Goal: Task Accomplishment & Management: Manage account settings

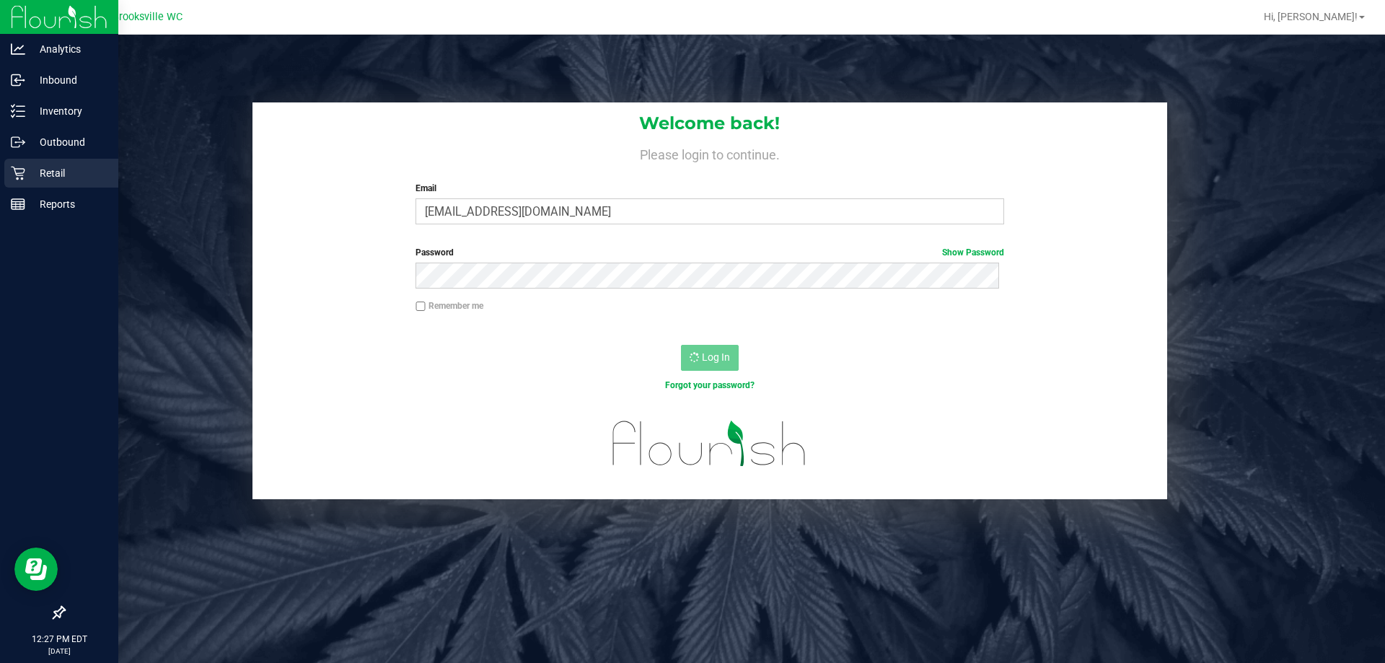
click at [24, 177] on icon at bounding box center [18, 173] width 14 height 14
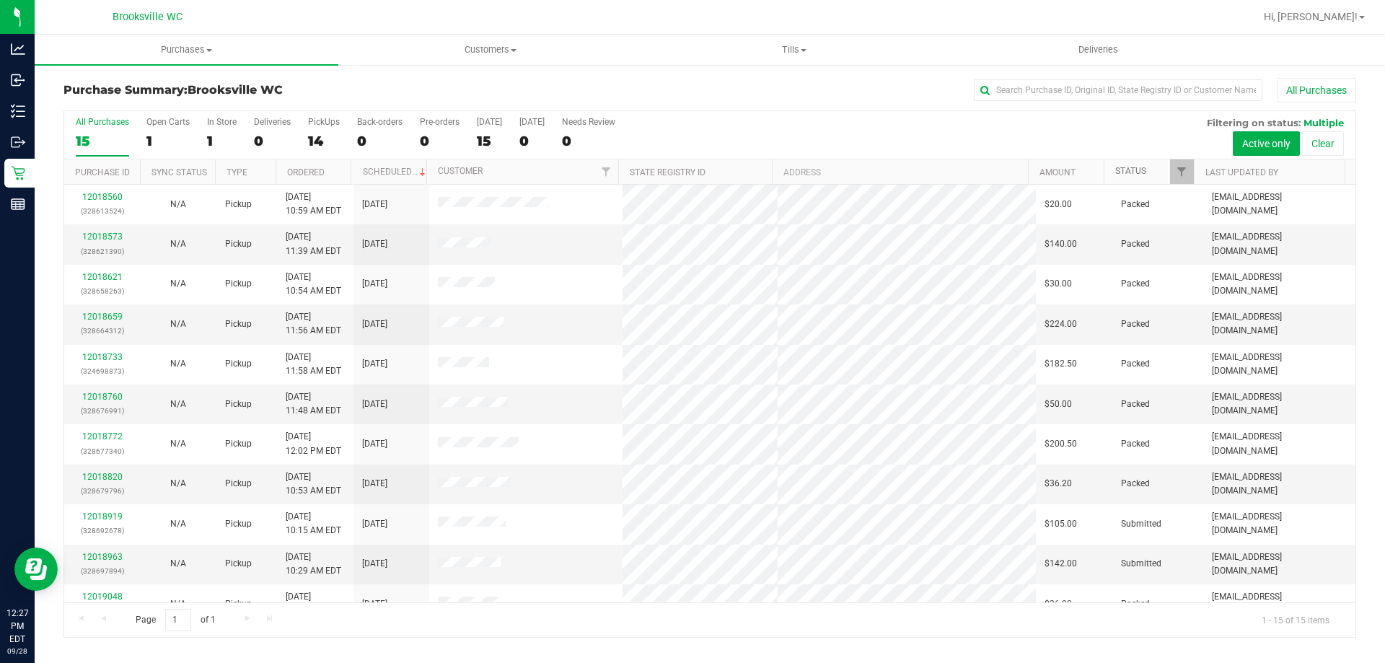
click at [1130, 173] on link "Status" at bounding box center [1130, 171] width 31 height 10
click at [1133, 175] on link "Status" at bounding box center [1139, 171] width 48 height 10
click at [110, 240] on link "12018963" at bounding box center [102, 237] width 40 height 10
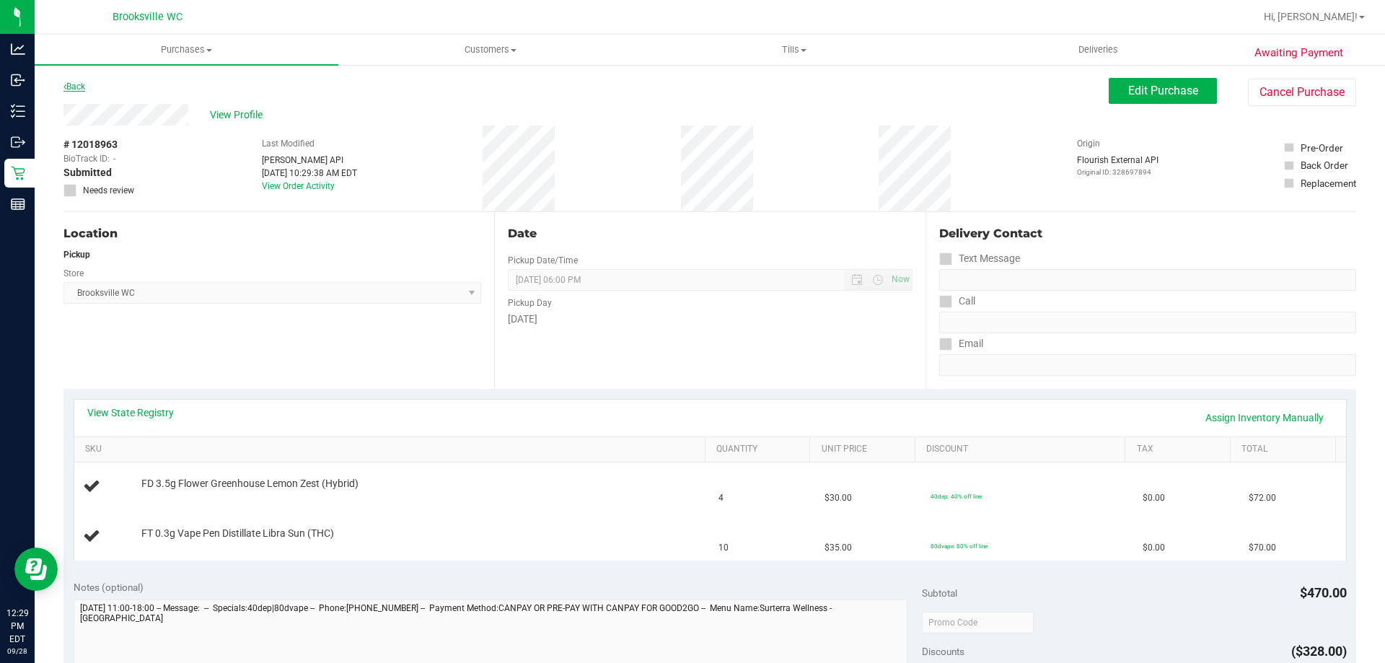
click at [75, 88] on link "Back" at bounding box center [74, 87] width 22 height 10
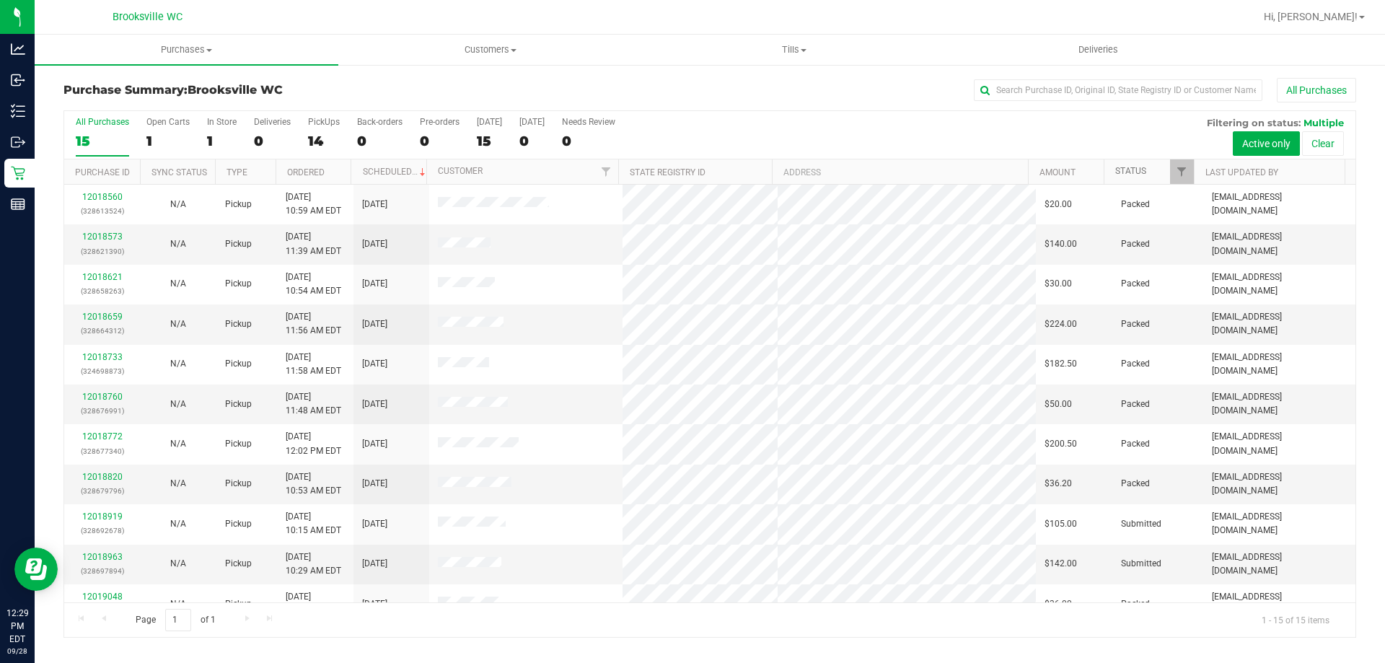
click at [1128, 170] on link "Status" at bounding box center [1130, 171] width 31 height 10
click at [1142, 170] on link "Status" at bounding box center [1139, 171] width 48 height 10
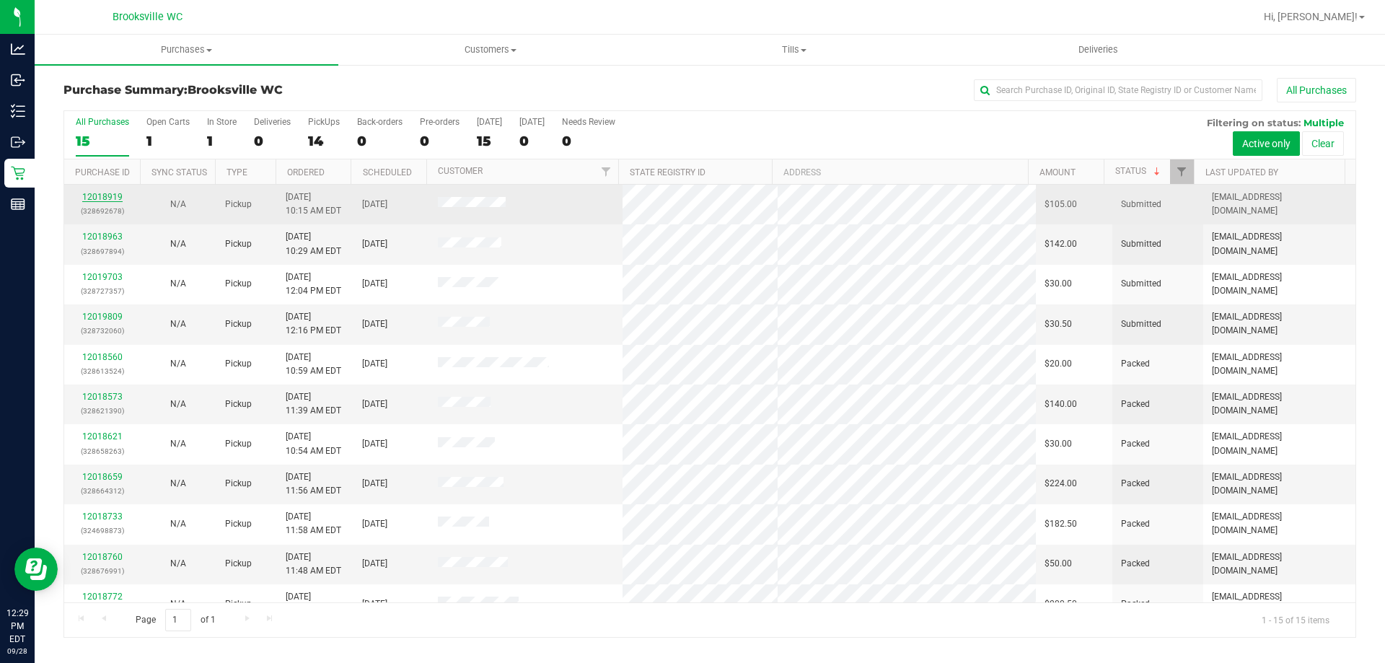
click at [112, 196] on link "12018919" at bounding box center [102, 197] width 40 height 10
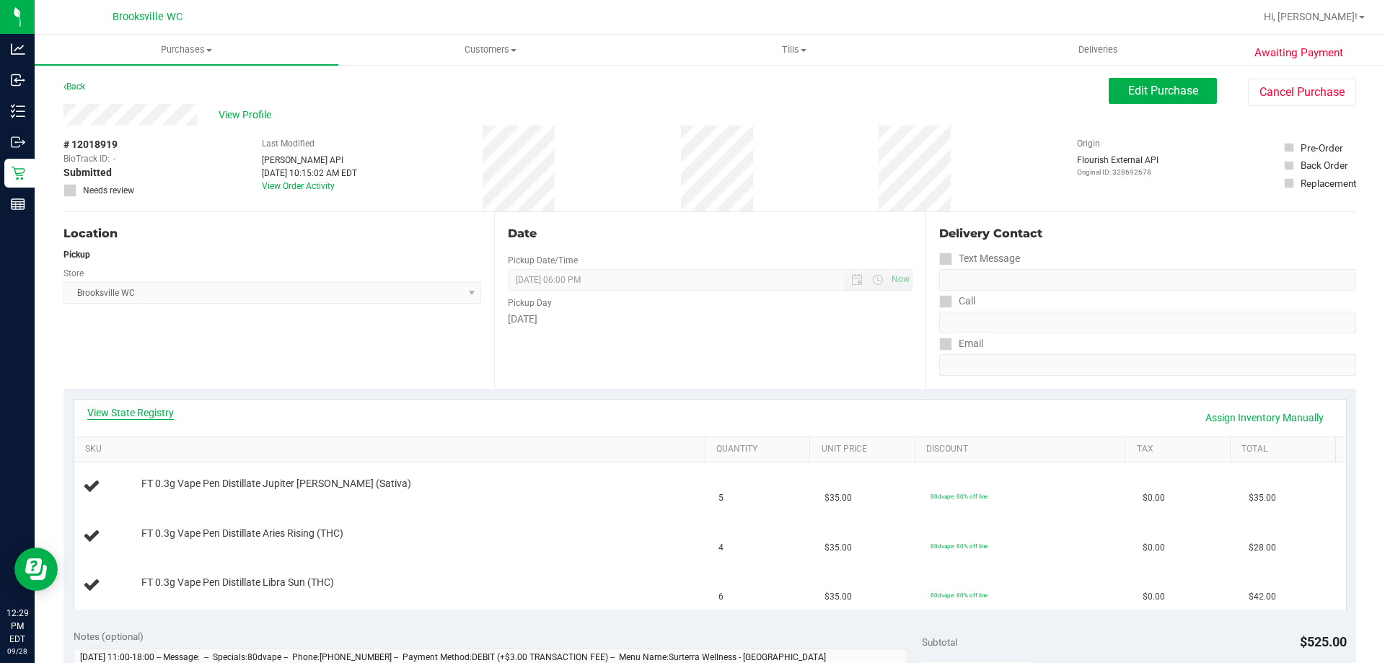
click at [154, 408] on link "View State Registry" at bounding box center [130, 412] width 87 height 14
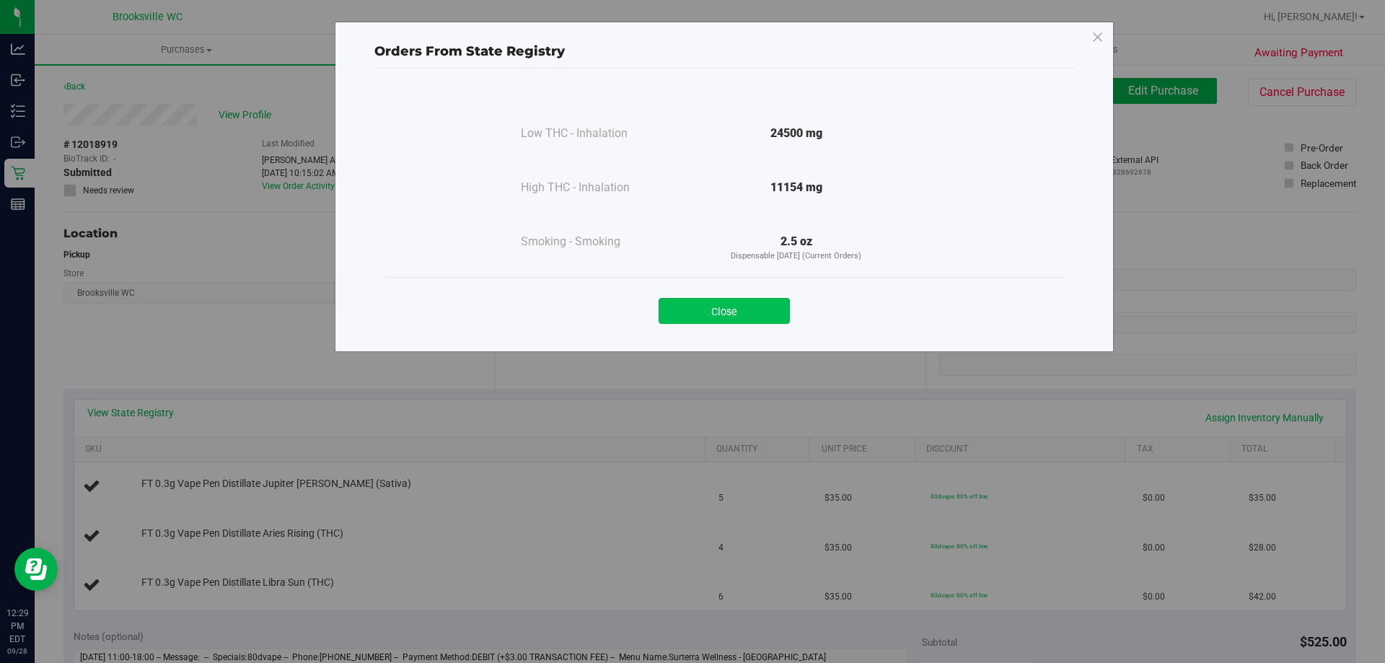
click at [711, 308] on button "Close" at bounding box center [724, 311] width 131 height 26
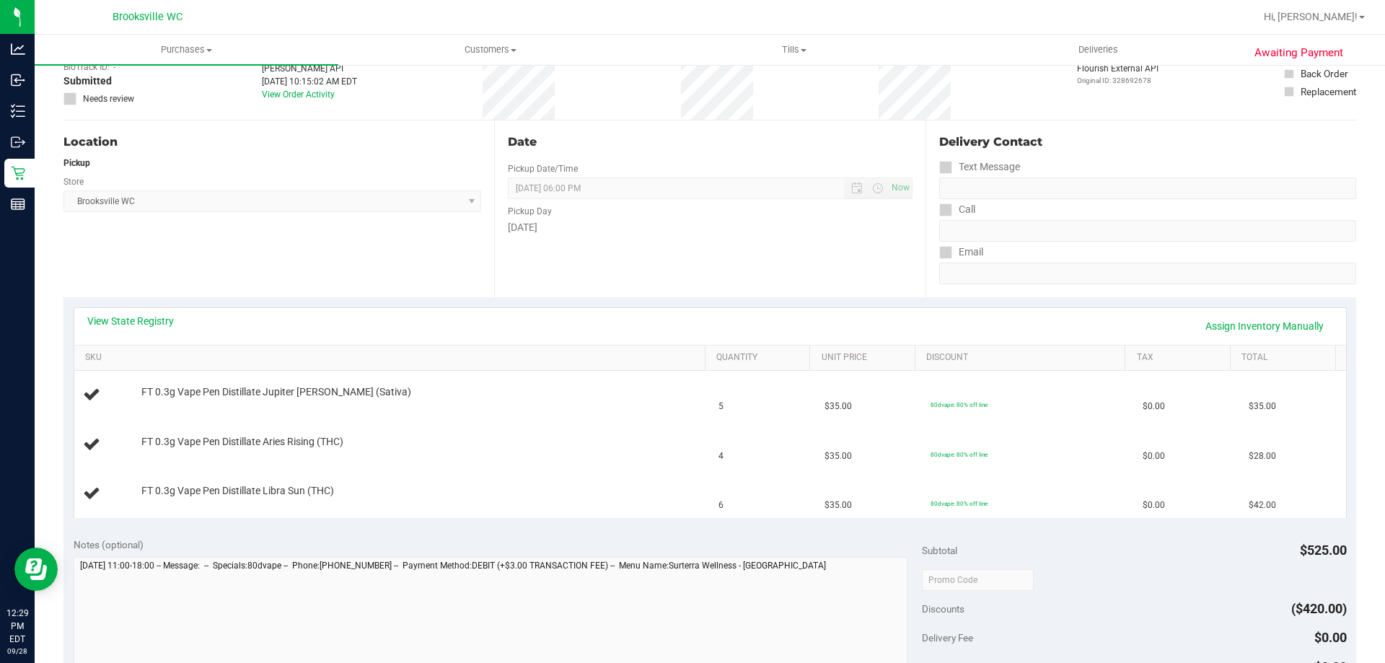
scroll to position [289, 0]
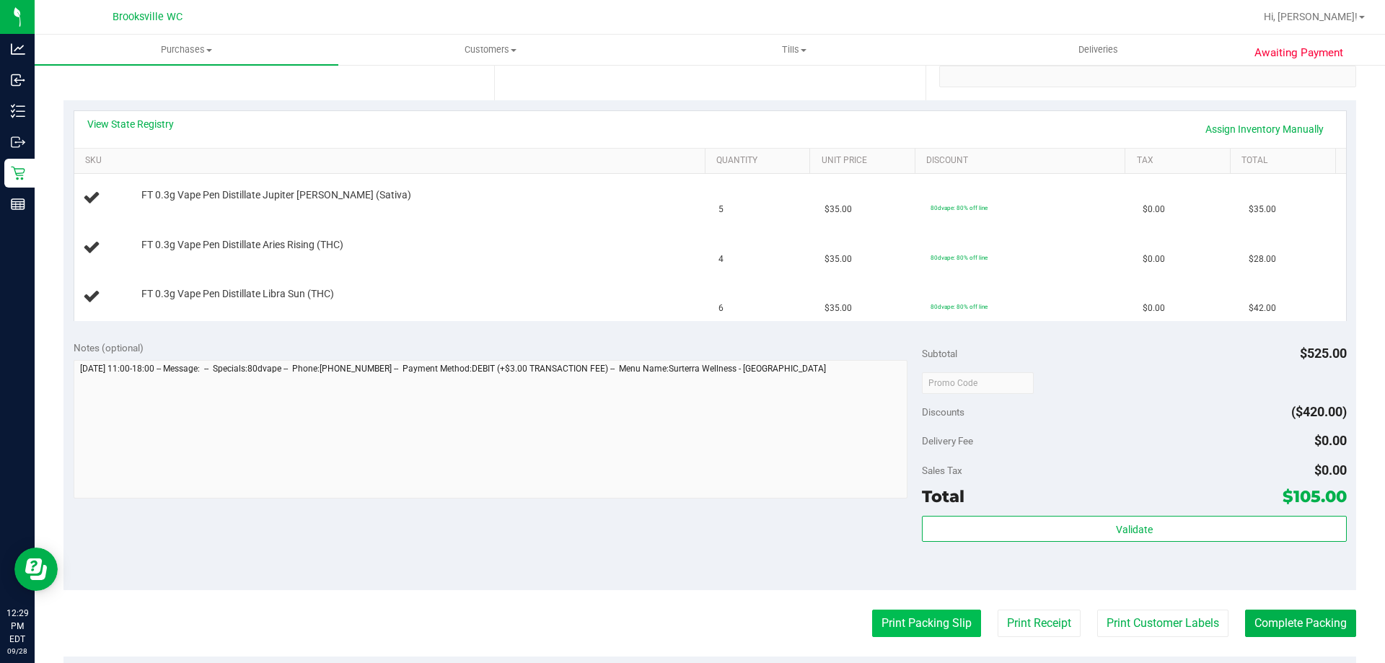
click at [940, 621] on button "Print Packing Slip" at bounding box center [926, 623] width 109 height 27
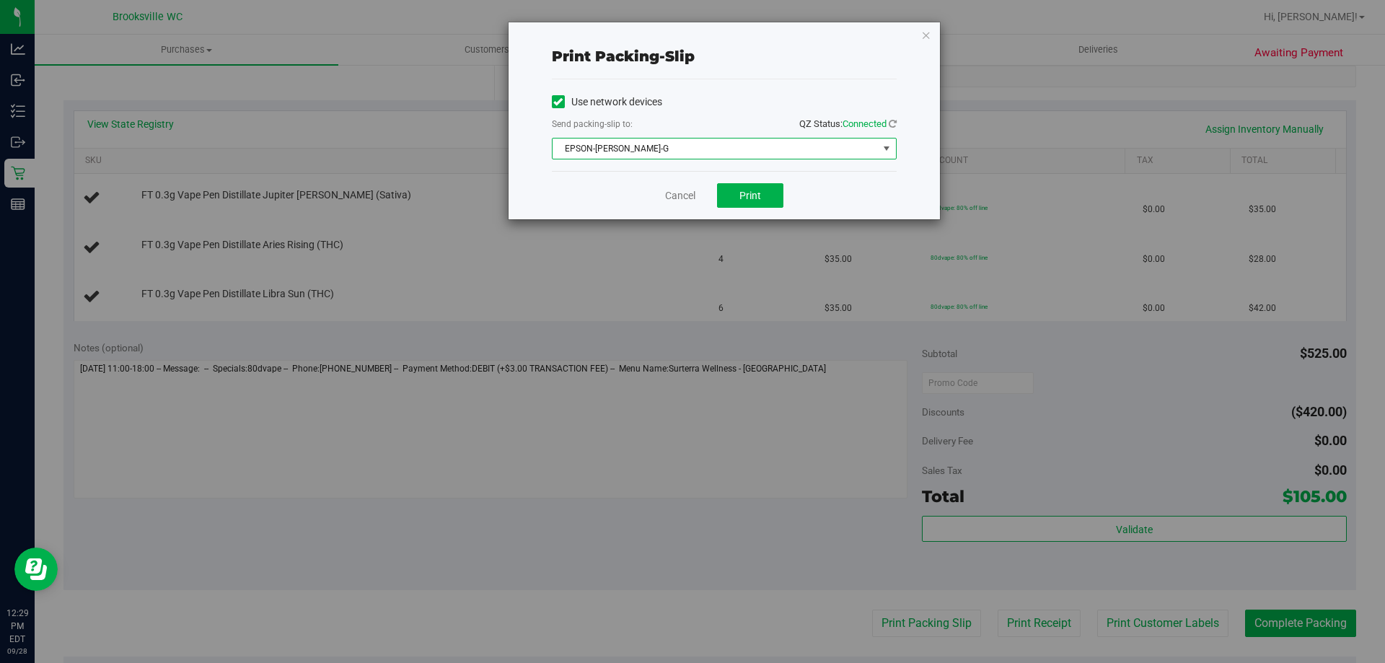
click at [702, 141] on span "EPSON-BECKY-G" at bounding box center [715, 149] width 325 height 20
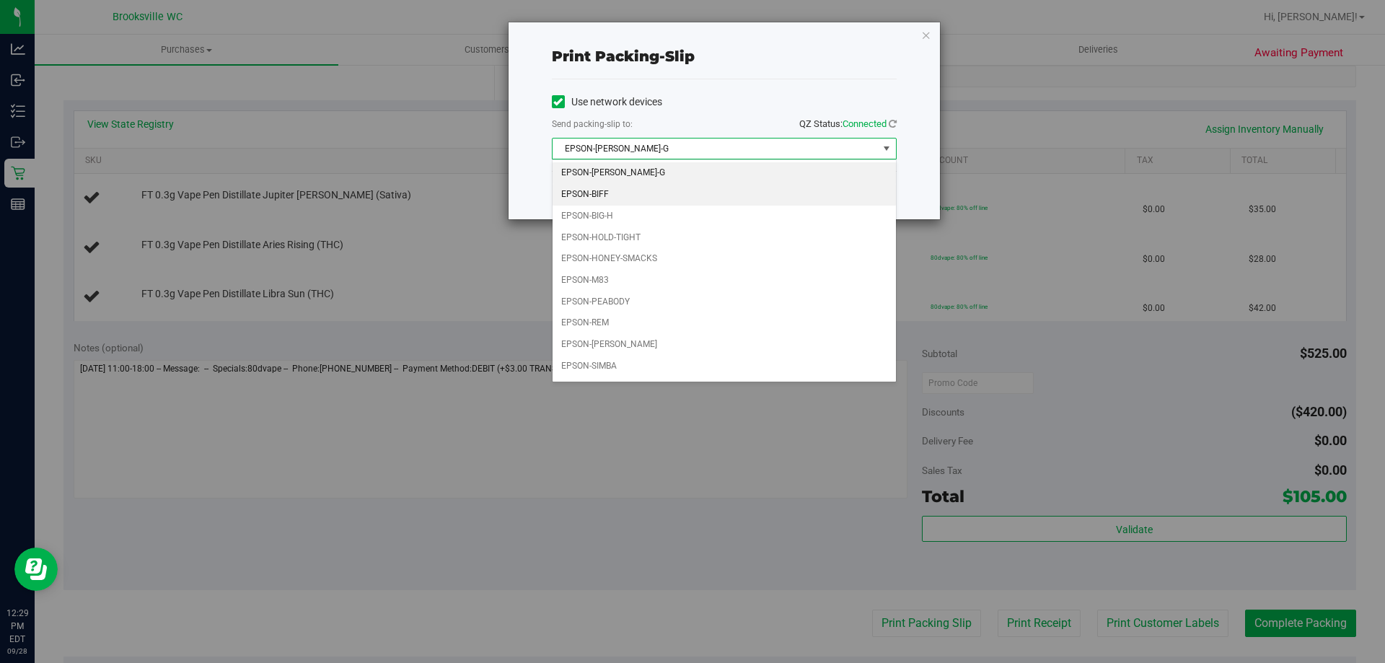
click at [615, 192] on li "EPSON-BIFF" at bounding box center [724, 195] width 343 height 22
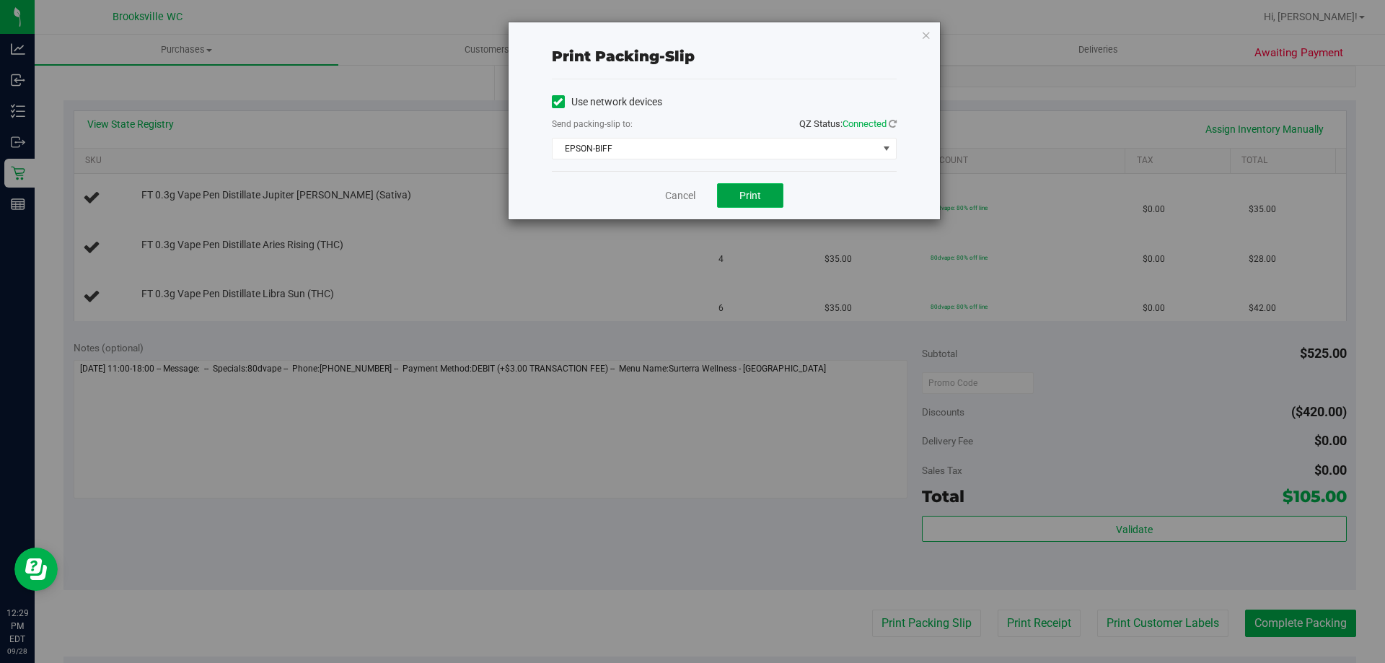
click at [725, 190] on button "Print" at bounding box center [750, 195] width 66 height 25
click at [686, 193] on link "Cancel" at bounding box center [680, 195] width 30 height 15
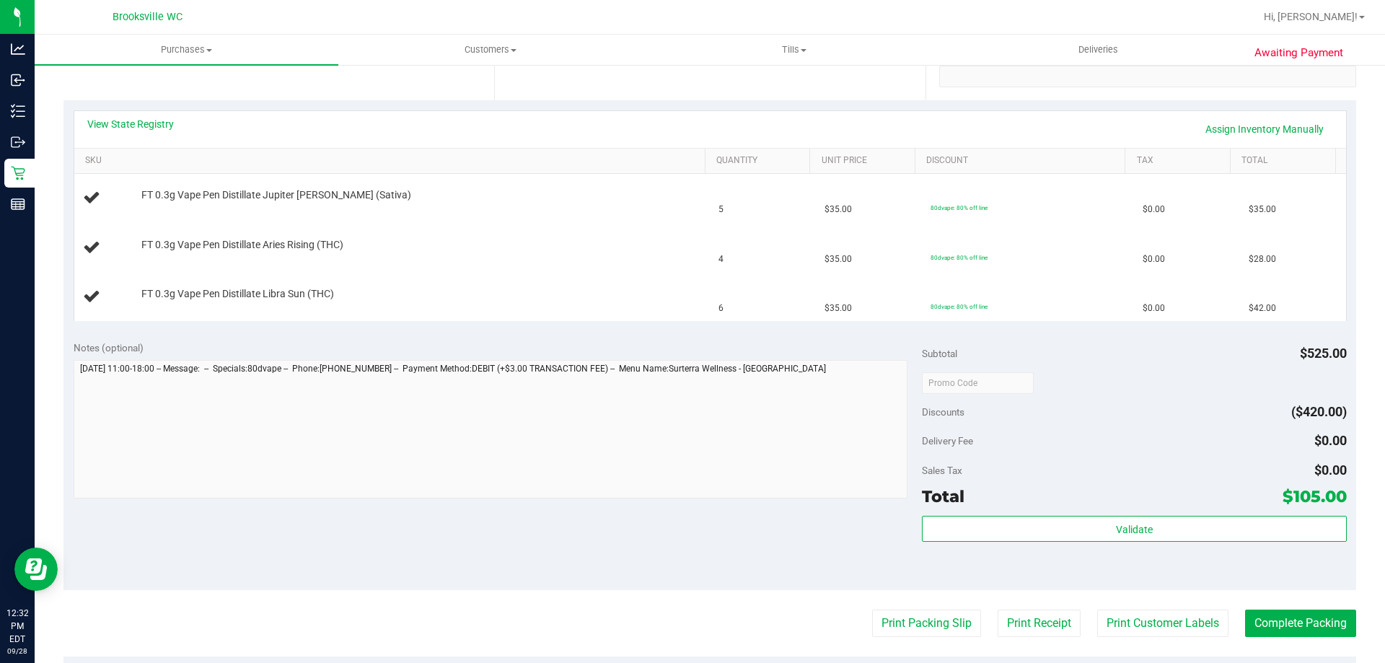
click at [221, 139] on div "View State Registry Assign Inventory Manually" at bounding box center [710, 129] width 1246 height 25
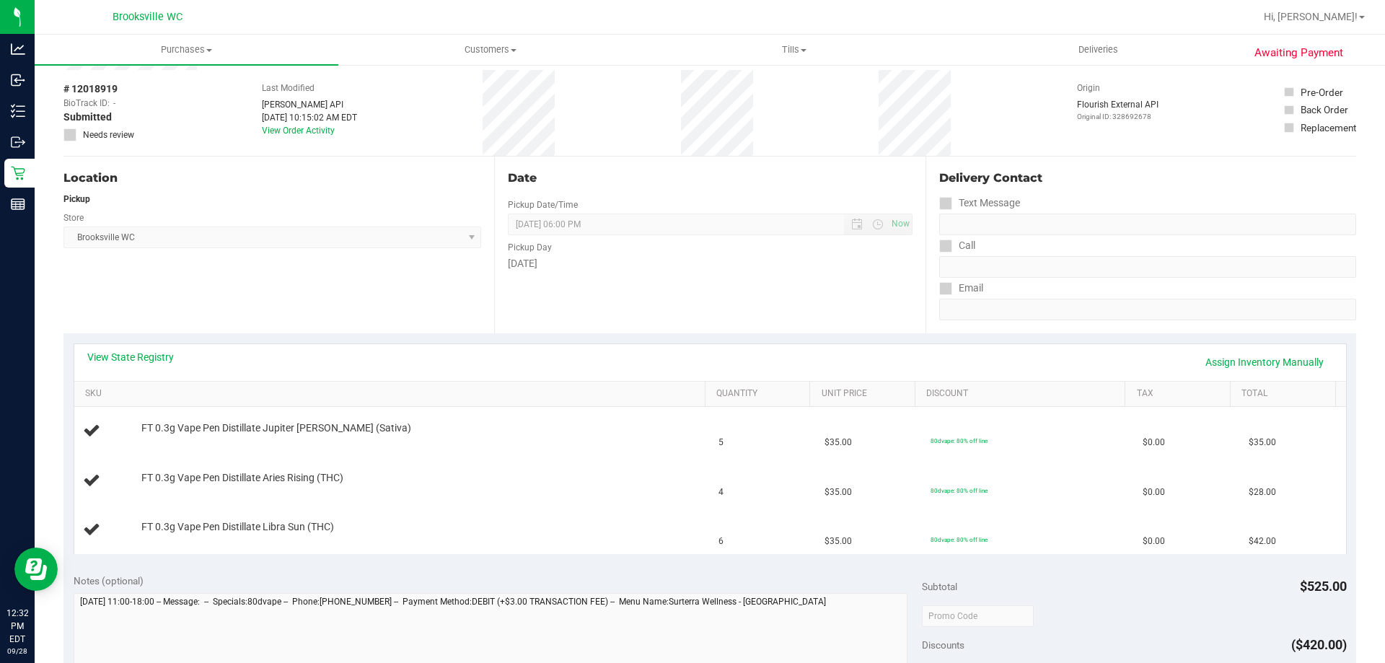
scroll to position [0, 0]
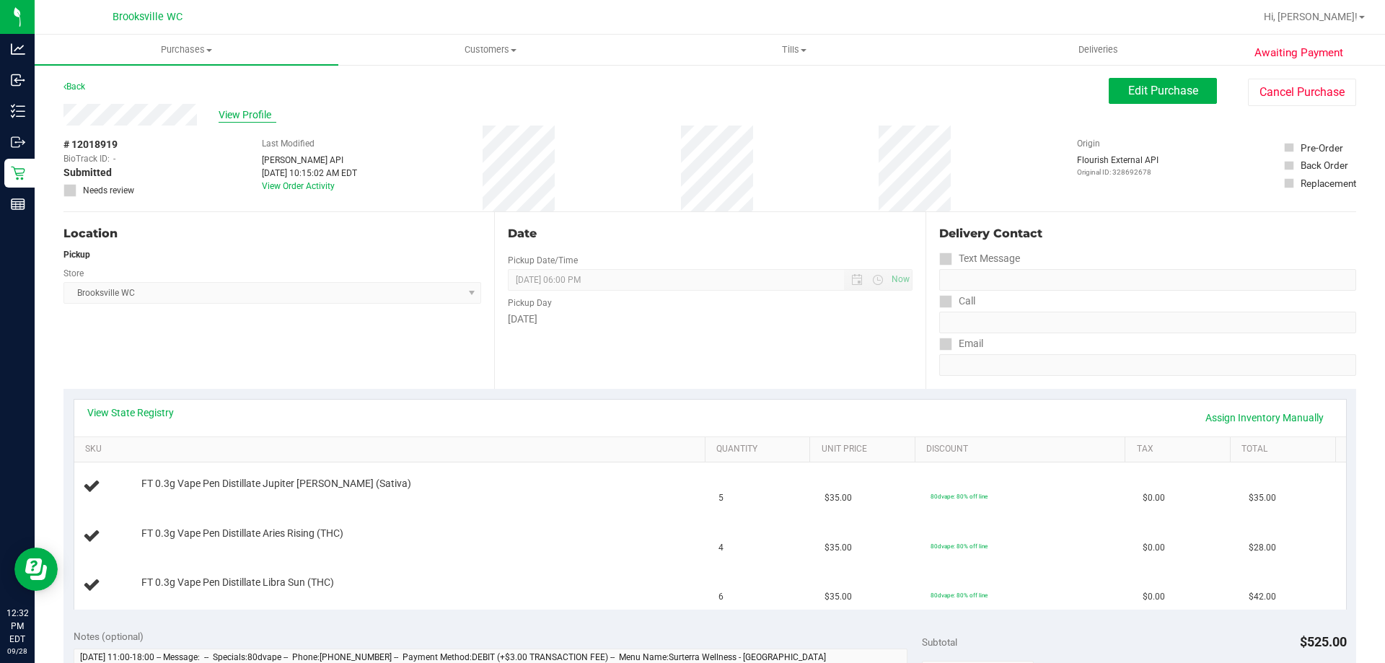
click at [243, 110] on span "View Profile" at bounding box center [248, 115] width 58 height 15
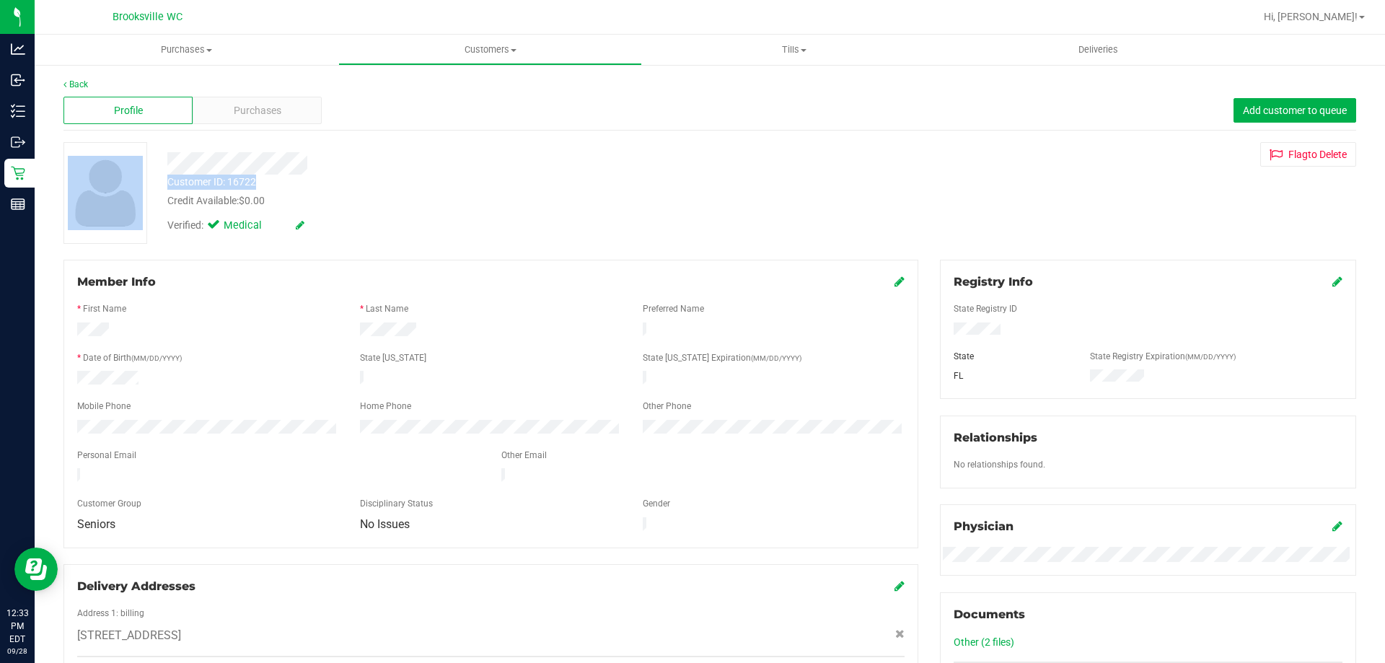
drag, startPoint x: 266, startPoint y: 177, endPoint x: 152, endPoint y: 183, distance: 114.1
click at [152, 183] on div "Customer ID: 16722 Credit Available: $0.00 Verified: Medical Flag to Delete" at bounding box center [710, 193] width 1315 height 102
click at [166, 183] on div "Customer ID: 16722 Credit Available: $0.00" at bounding box center [485, 192] width 657 height 34
drag, startPoint x: 165, startPoint y: 183, endPoint x: 255, endPoint y: 185, distance: 89.5
click at [255, 185] on div "Customer ID: 16722 Credit Available: $0.00" at bounding box center [485, 192] width 657 height 34
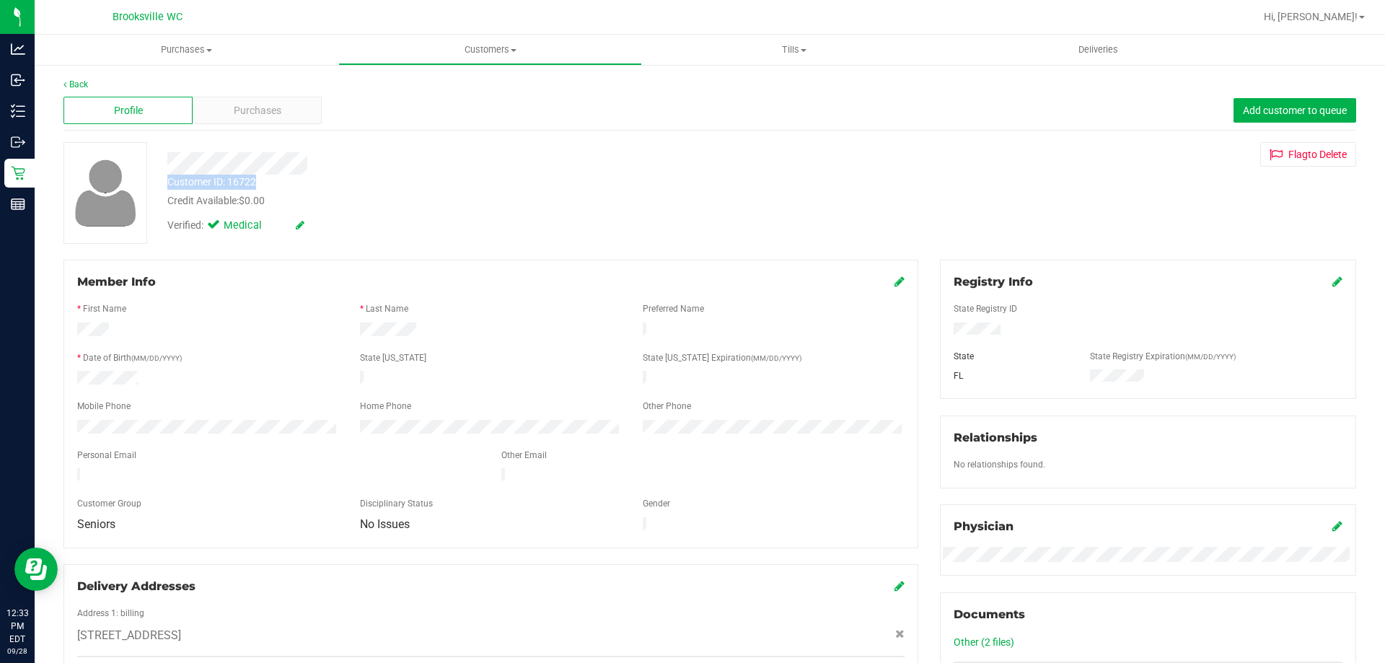
copy div "Customer ID: 16722"
drag, startPoint x: 193, startPoint y: 302, endPoint x: 170, endPoint y: 258, distance: 49.4
click at [193, 301] on form "Member Info * First Name * Last Name Preferred Name * Date of Birth (MM/DD/YYYY…" at bounding box center [491, 403] width 828 height 261
click at [77, 76] on div "Back Profile Purchases Add customer to queue Customer ID: 16722 Credit Availabl…" at bounding box center [710, 554] width 1351 height 983
click at [77, 80] on link "Back" at bounding box center [75, 84] width 25 height 10
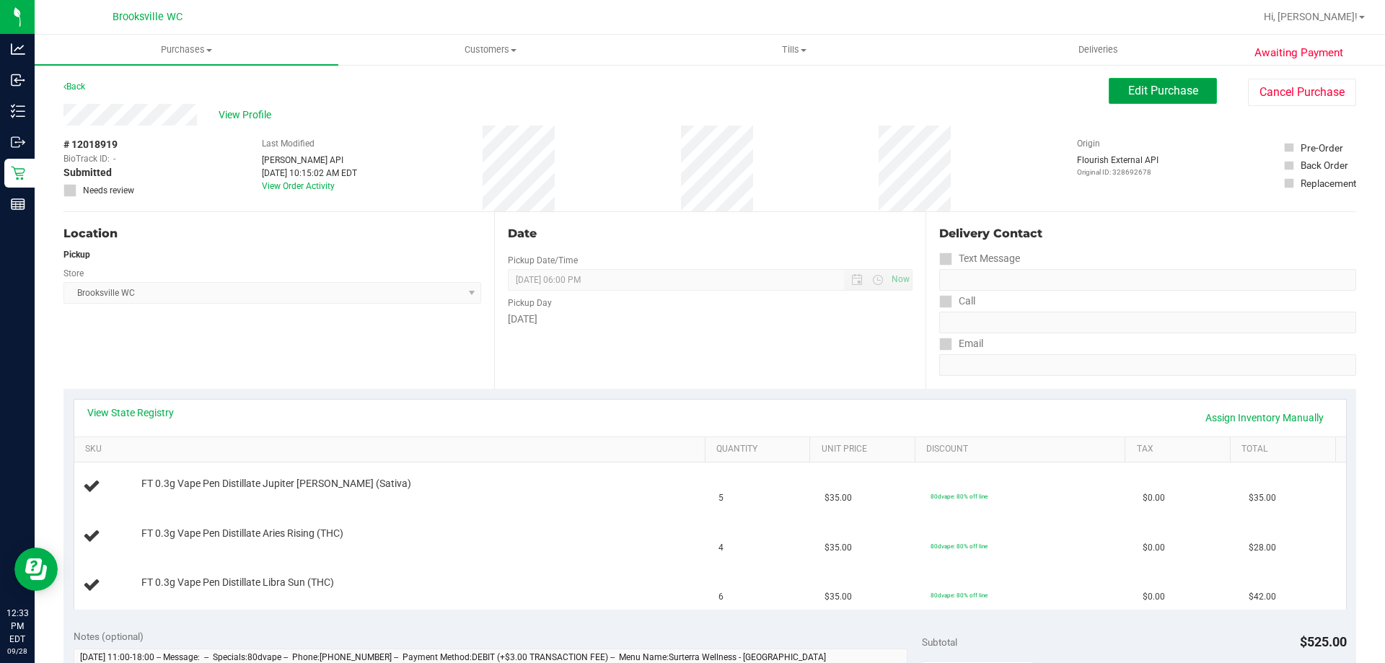
click at [1159, 96] on span "Edit Purchase" at bounding box center [1163, 91] width 70 height 14
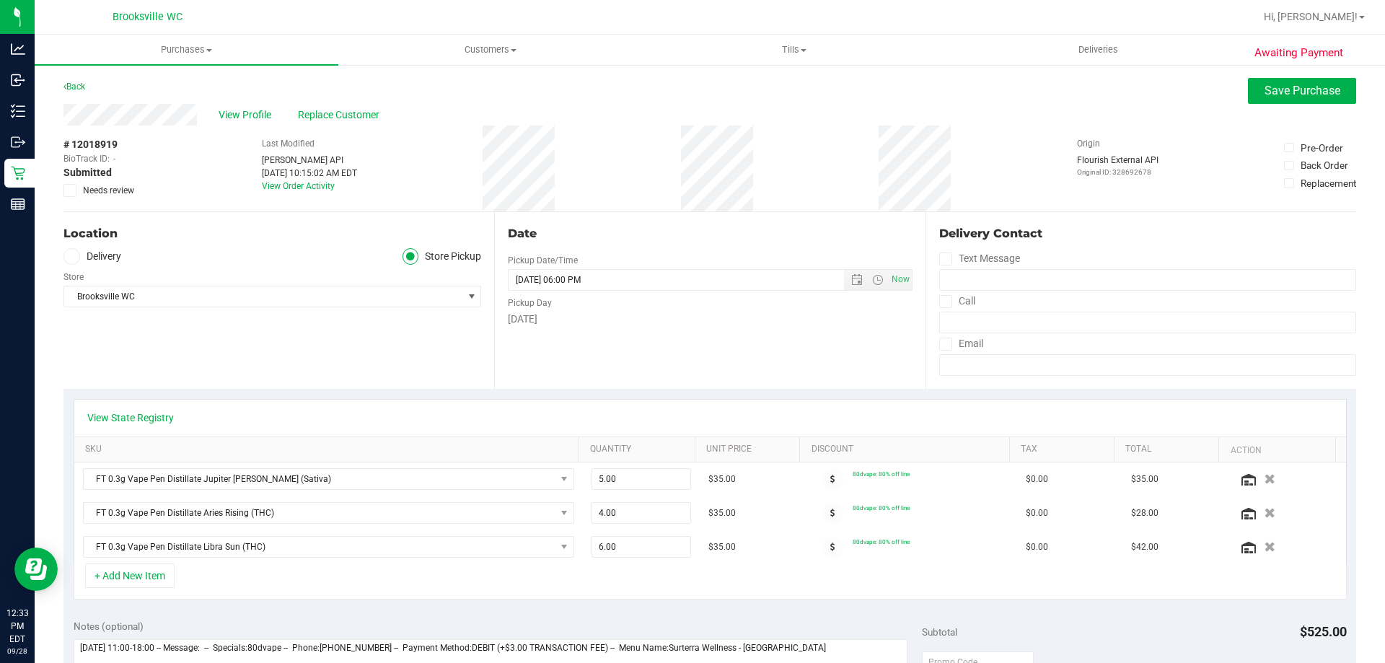
click at [73, 190] on icon at bounding box center [70, 190] width 9 height 0
click at [0, 0] on input "Needs review" at bounding box center [0, 0] width 0 height 0
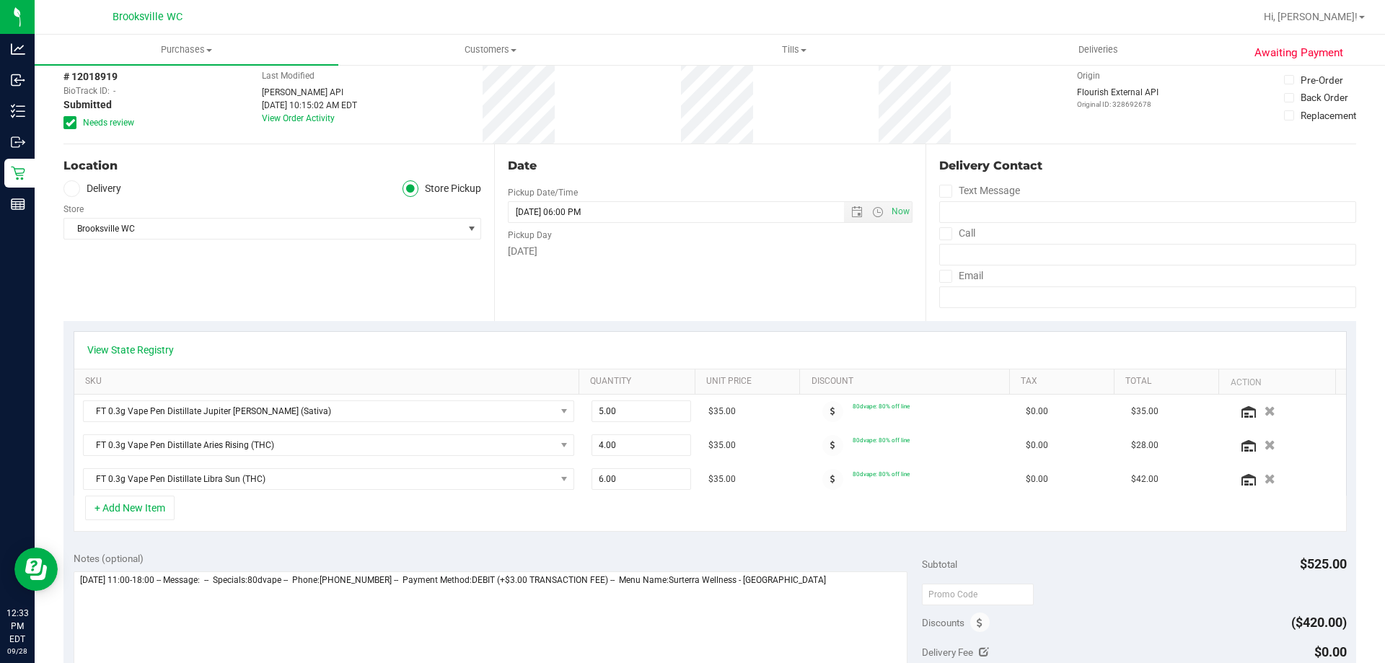
scroll to position [144, 0]
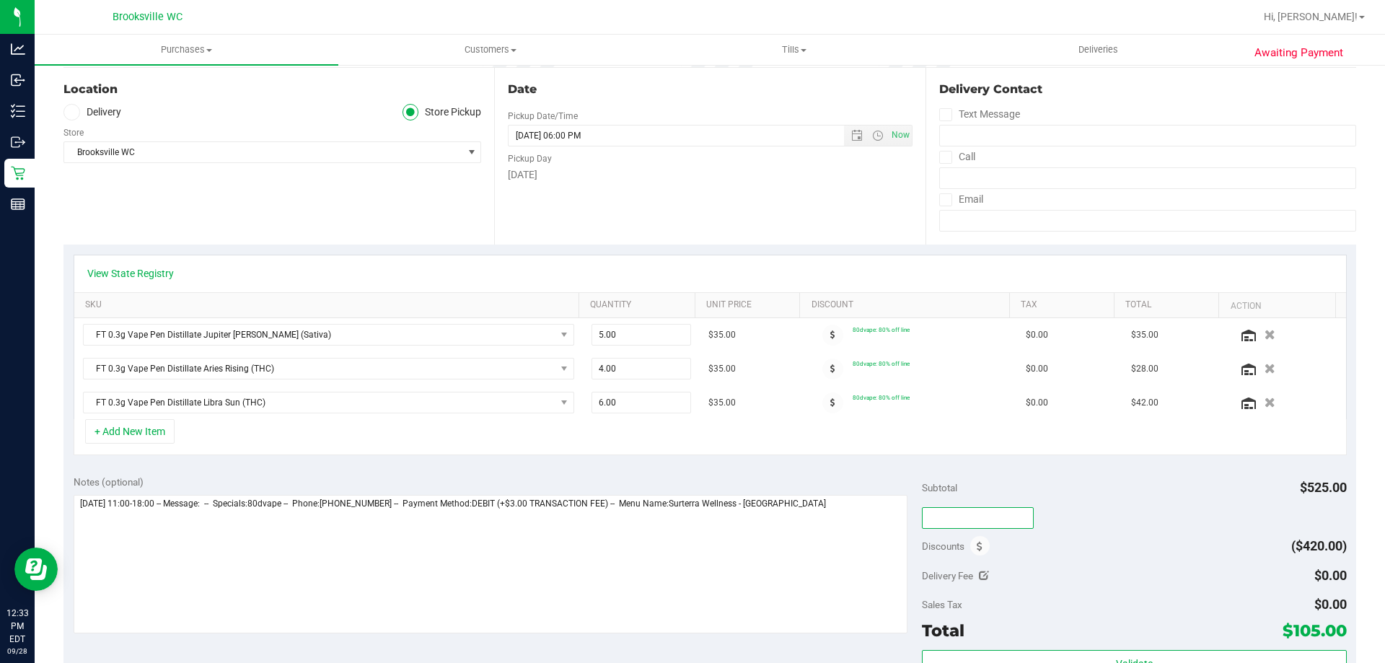
drag, startPoint x: 959, startPoint y: 524, endPoint x: 948, endPoint y: 525, distance: 10.9
click at [958, 525] on input "text" at bounding box center [978, 518] width 112 height 22
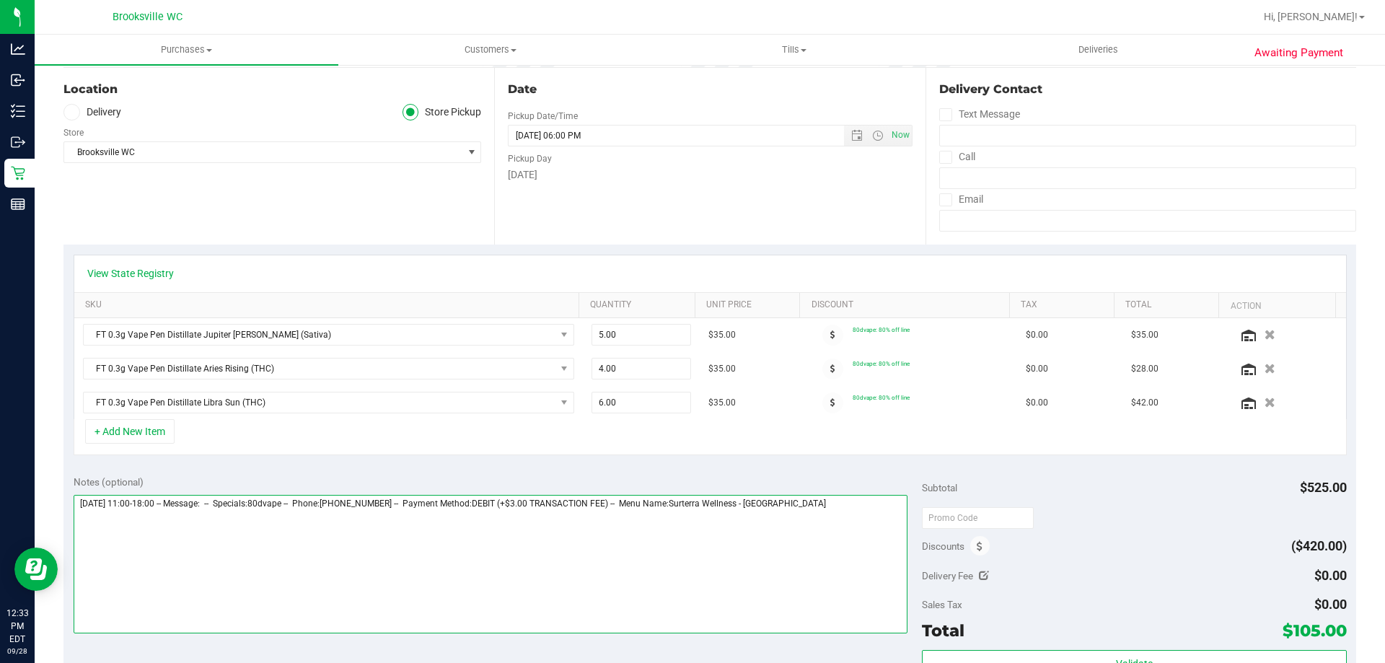
click at [863, 545] on textarea at bounding box center [491, 564] width 835 height 139
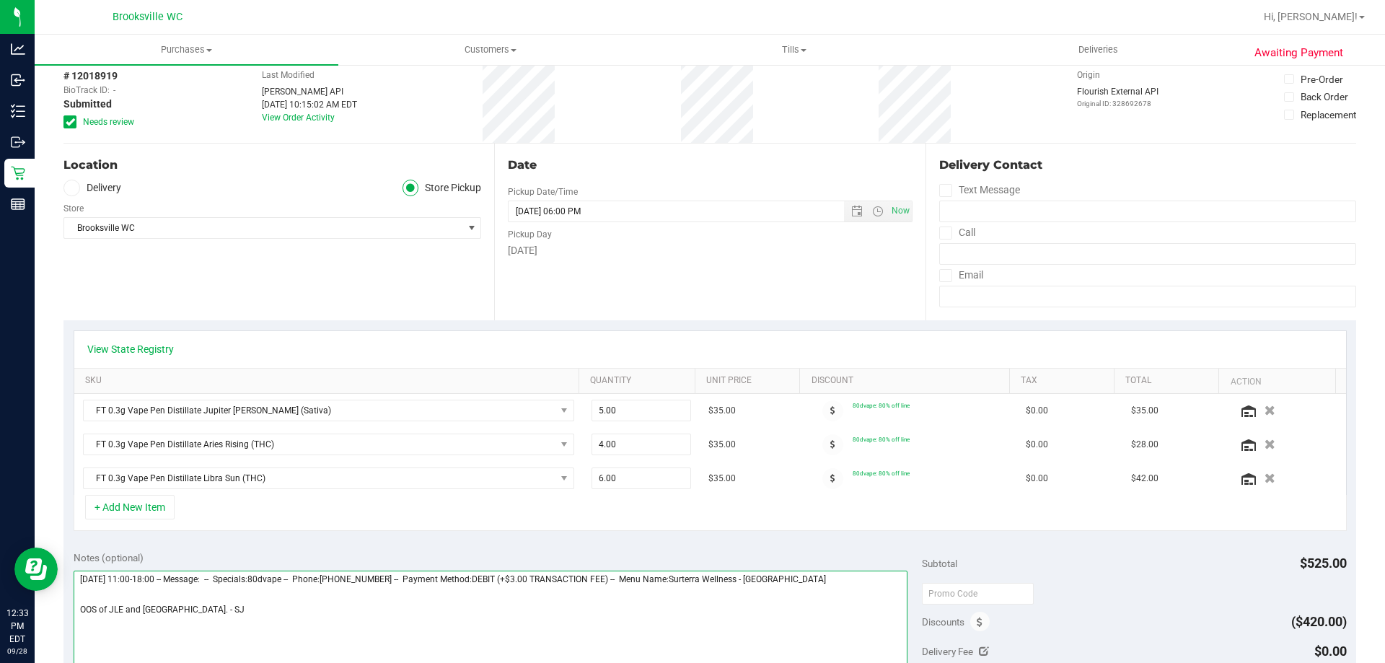
type textarea "Sunday 09/28/2025 11:00-18:00 -- Message: -- Specials:80dvape -- Phone:94138014…"
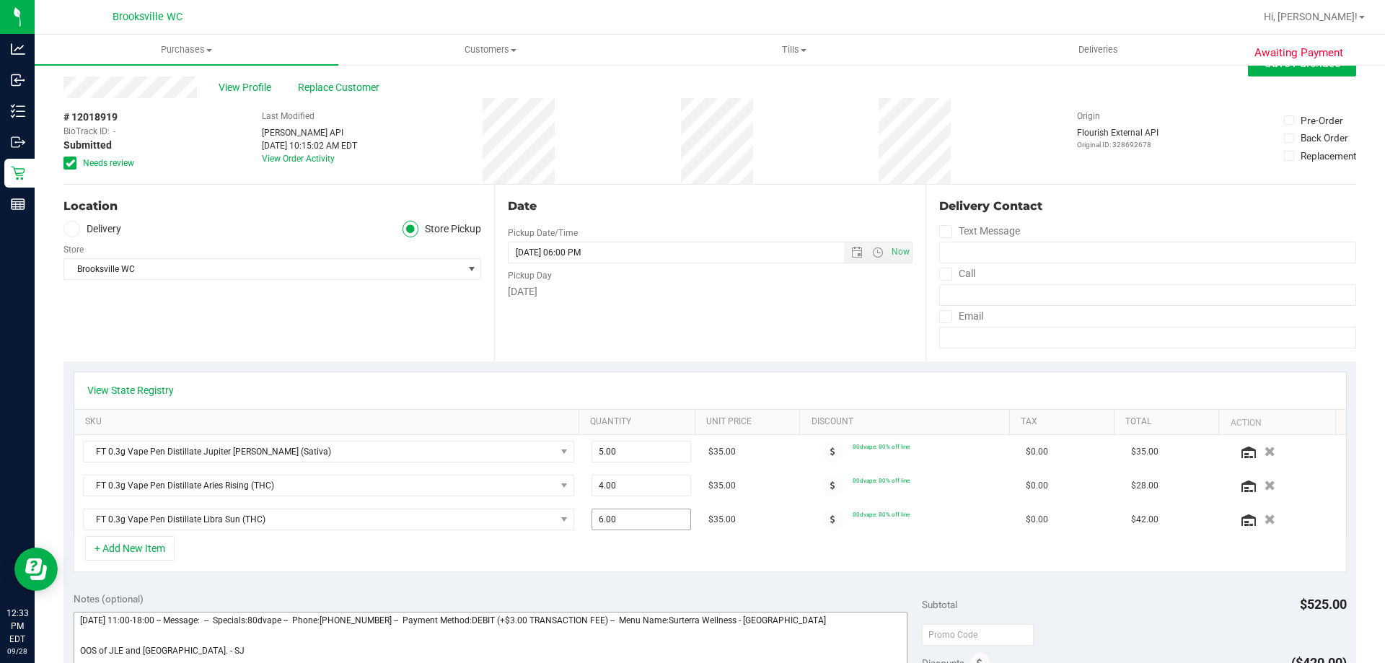
scroll to position [0, 0]
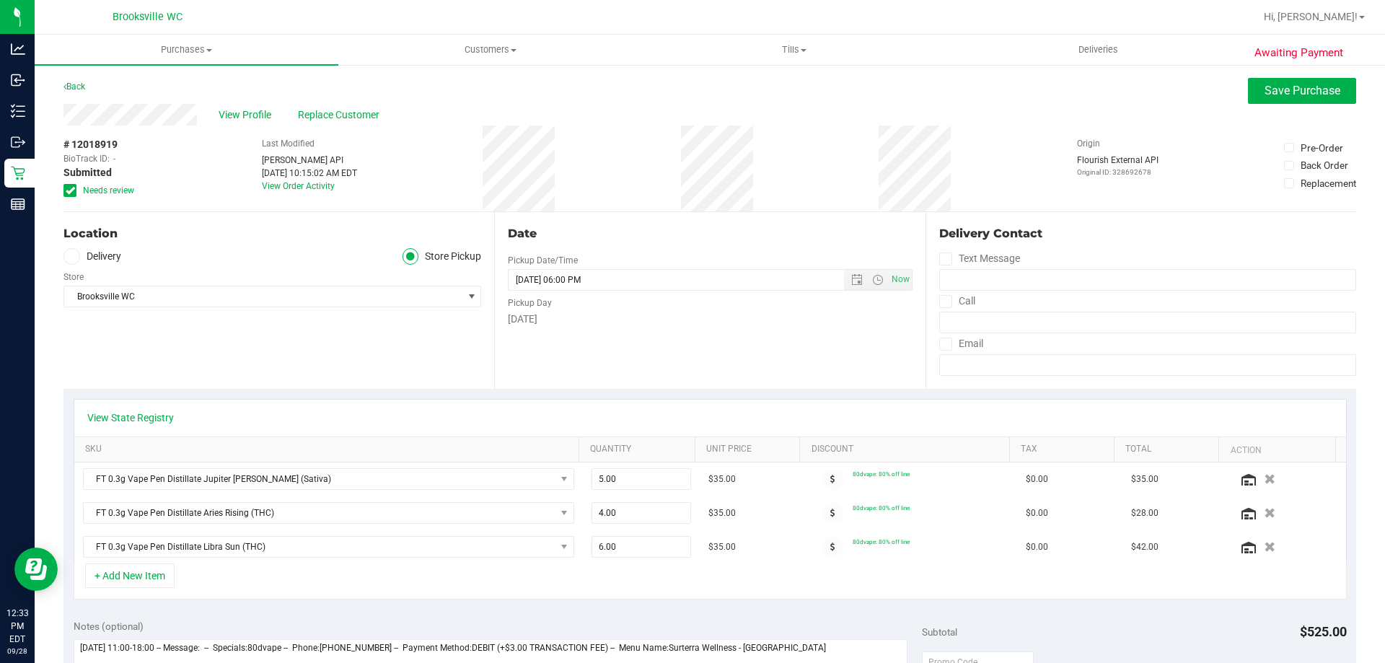
drag, startPoint x: 659, startPoint y: 532, endPoint x: 579, endPoint y: 386, distance: 167.3
click at [579, 386] on div "Date Pickup Date/Time [DATE] Now [DATE] 06:00 PM Now Pickup Day [DATE]" at bounding box center [709, 300] width 431 height 177
click at [1262, 103] on button "Save Purchase" at bounding box center [1302, 91] width 108 height 26
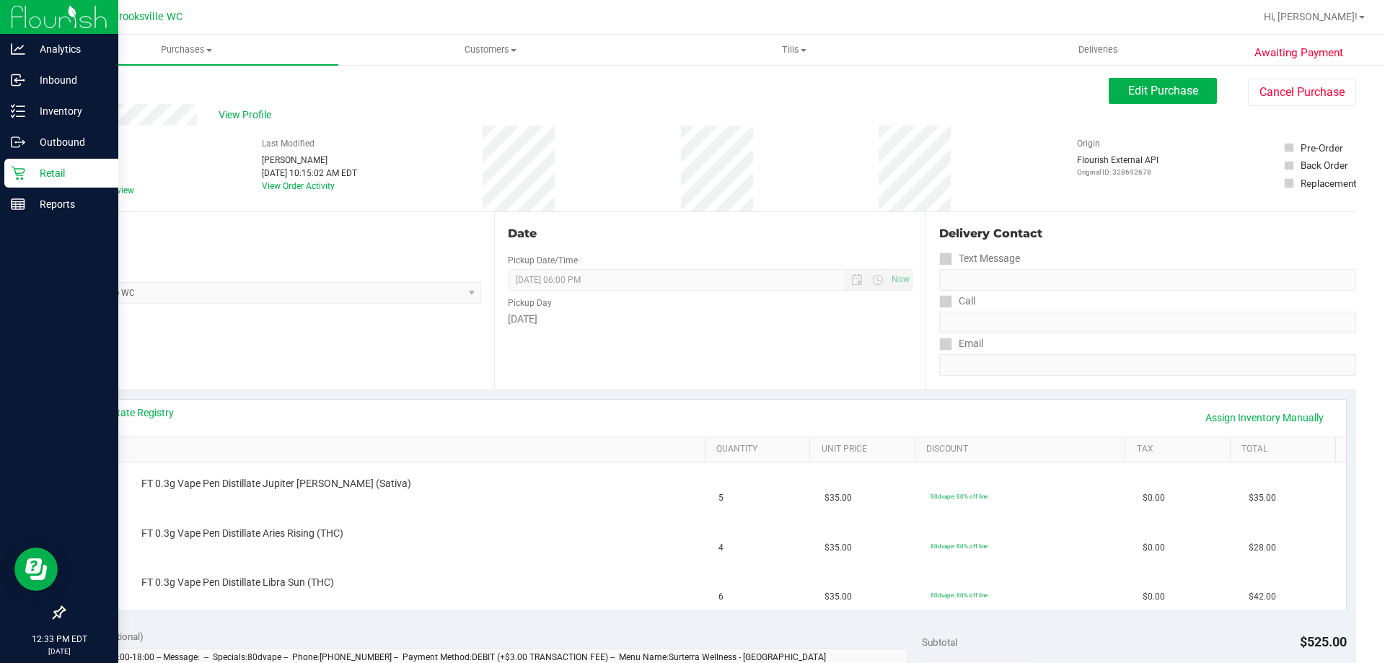
click at [25, 171] on icon at bounding box center [18, 174] width 14 height 14
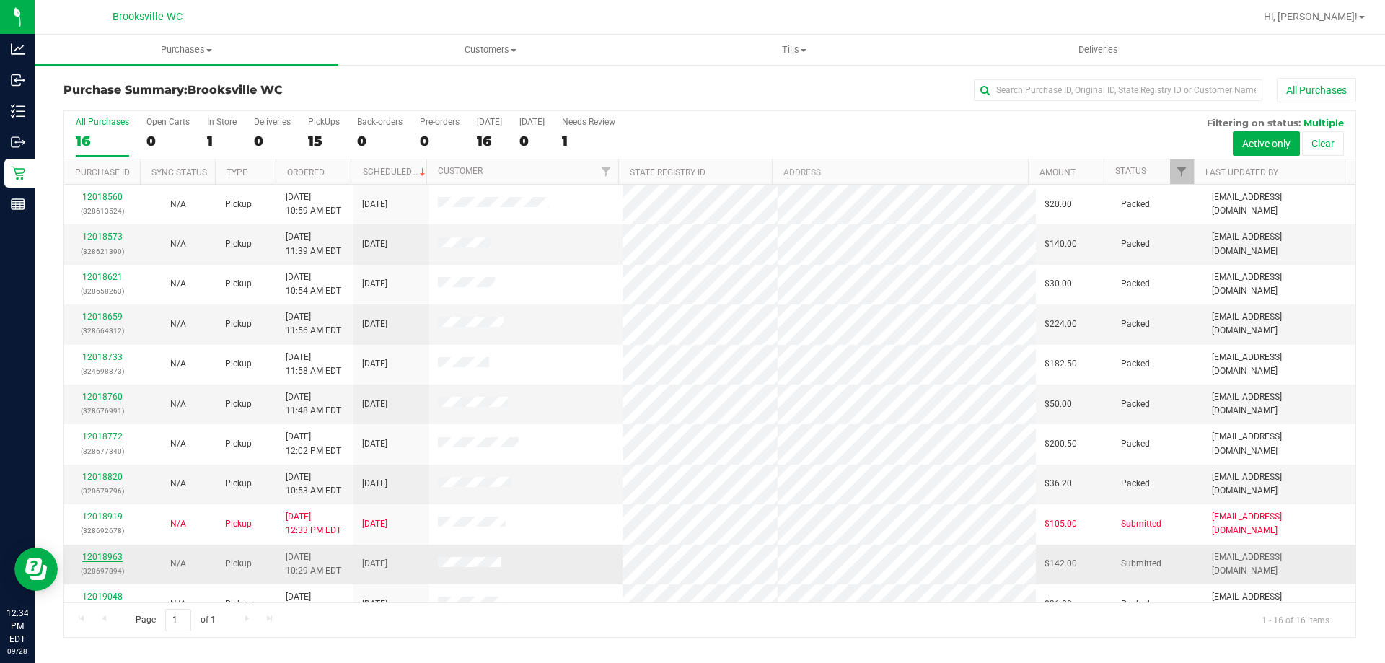
click at [113, 556] on link "12018963" at bounding box center [102, 557] width 40 height 10
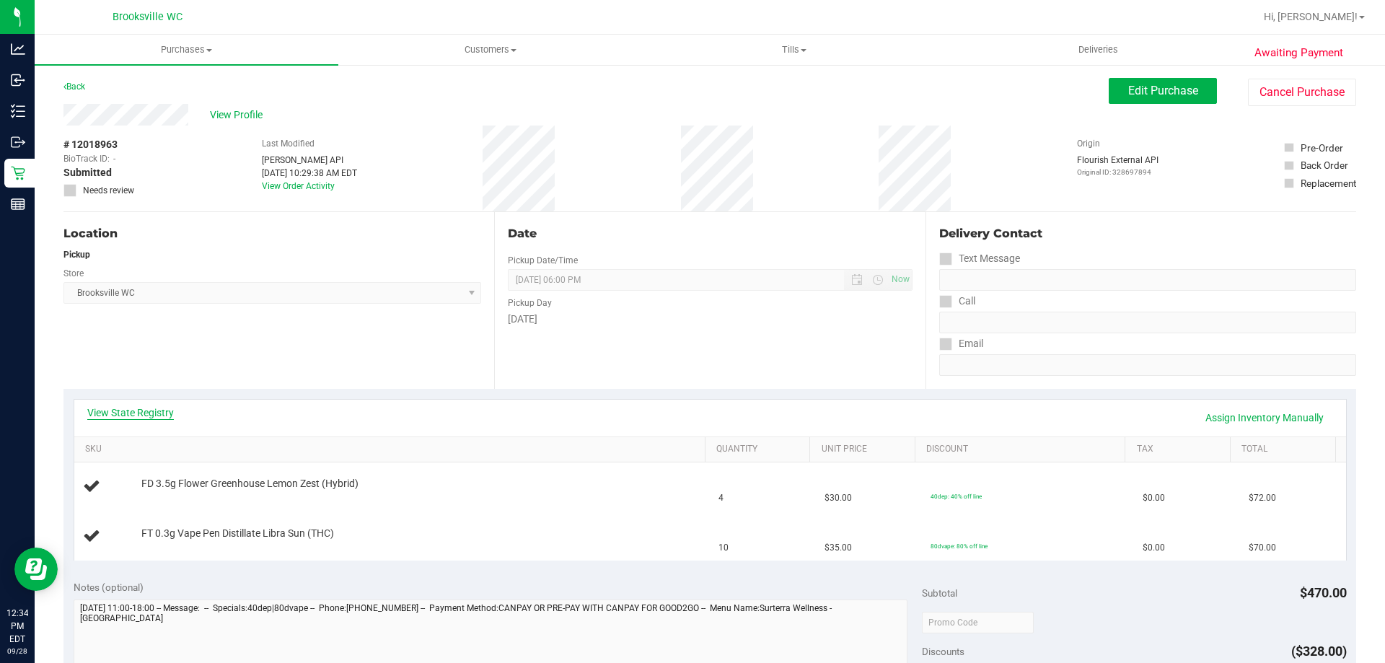
click at [146, 406] on link "View State Registry" at bounding box center [130, 412] width 87 height 14
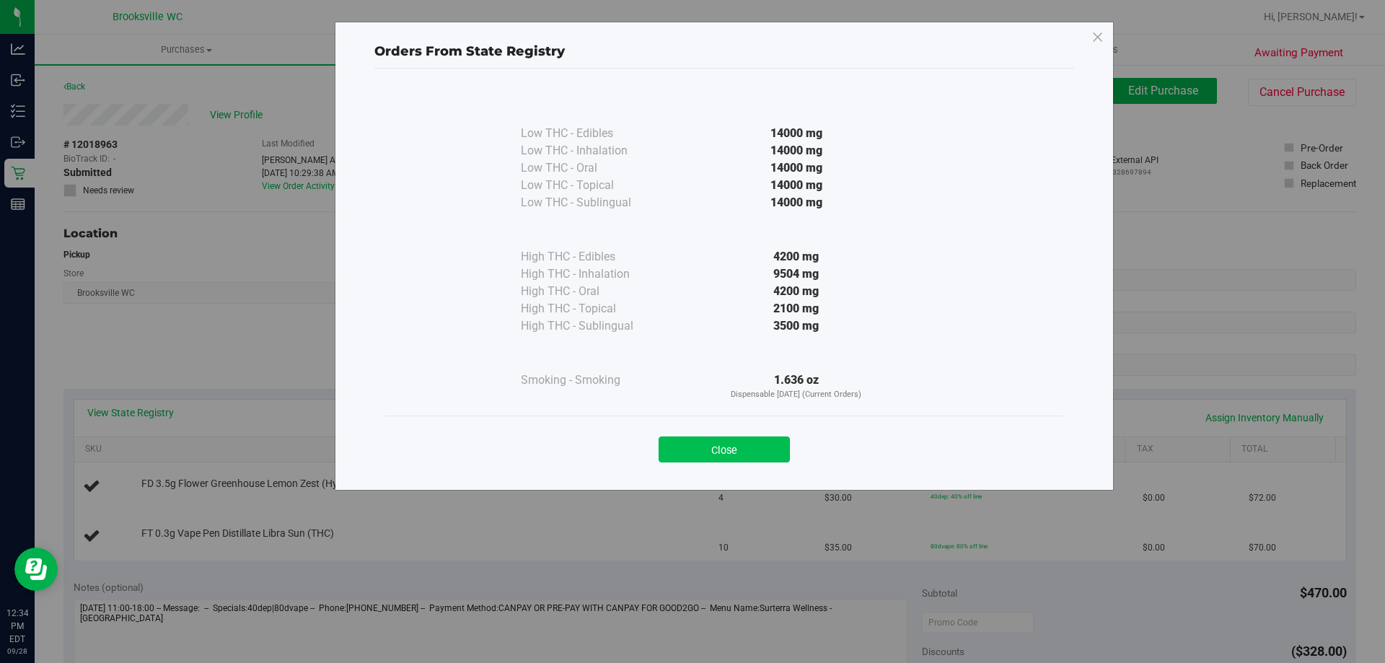
click at [730, 448] on button "Close" at bounding box center [724, 449] width 131 height 26
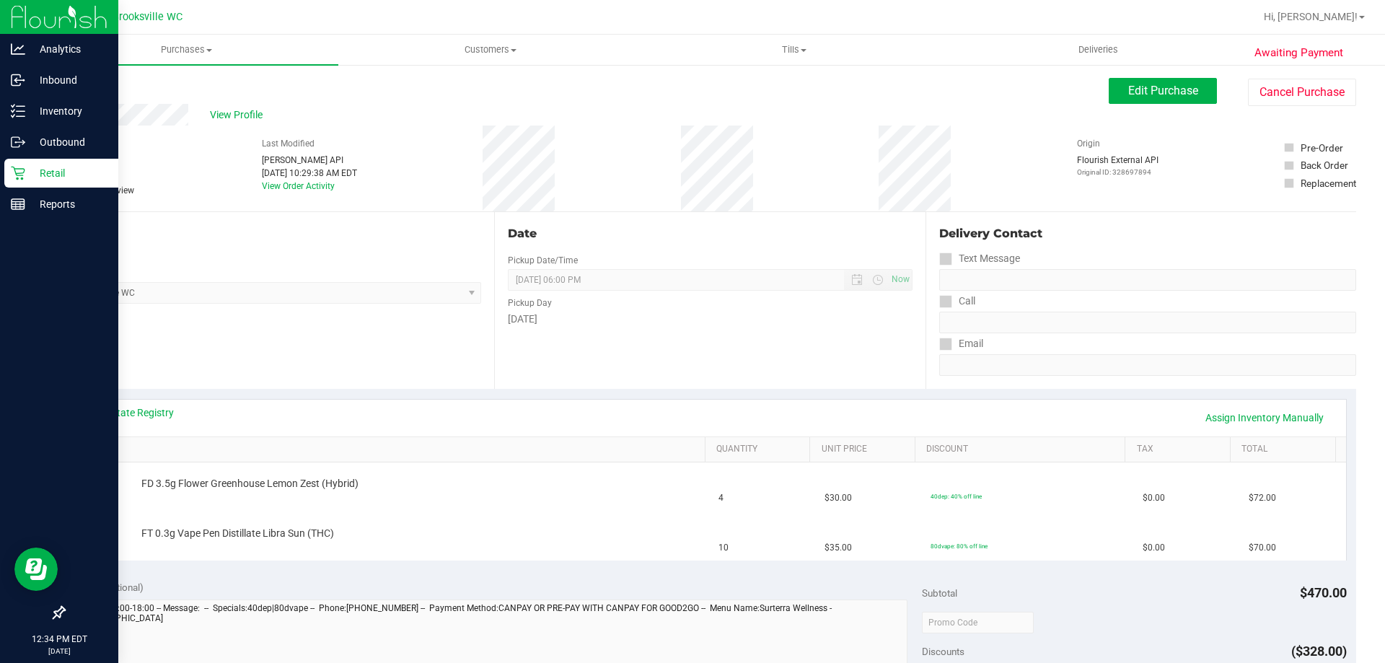
click at [25, 174] on p "Retail" at bounding box center [68, 172] width 87 height 17
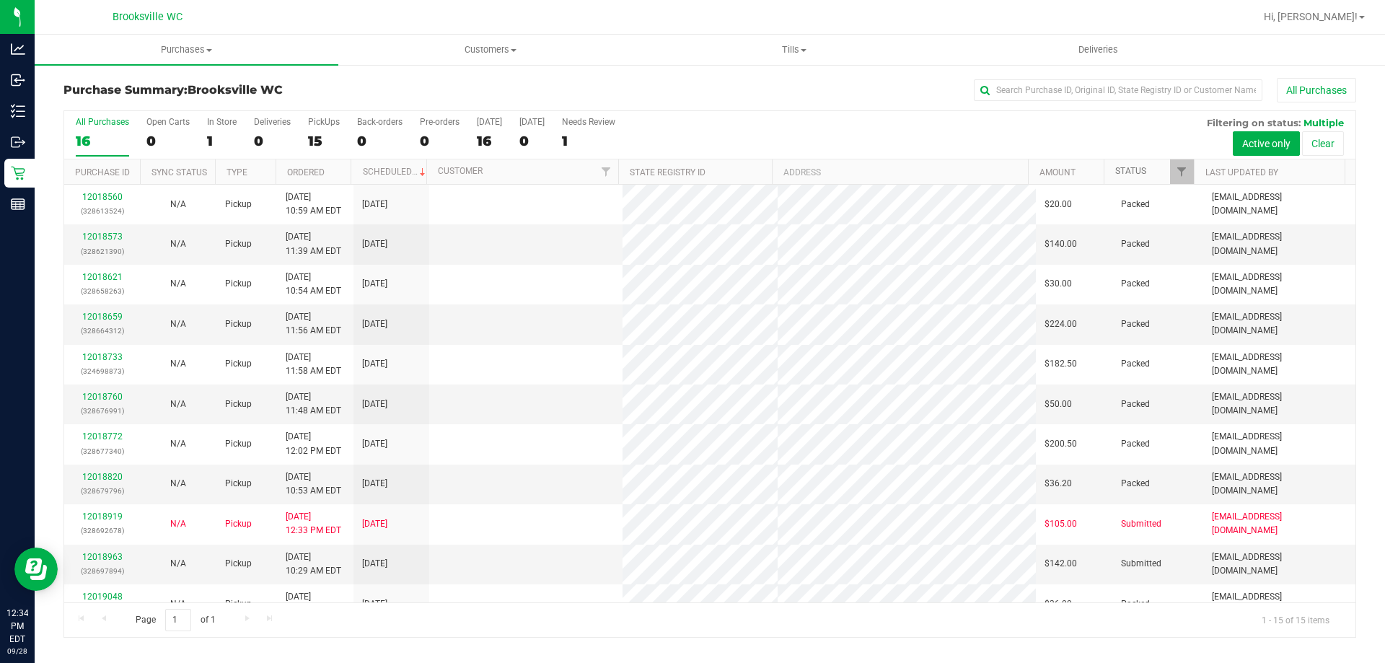
click at [1133, 172] on link "Status" at bounding box center [1130, 171] width 31 height 10
click at [1141, 175] on link "Status" at bounding box center [1139, 171] width 48 height 10
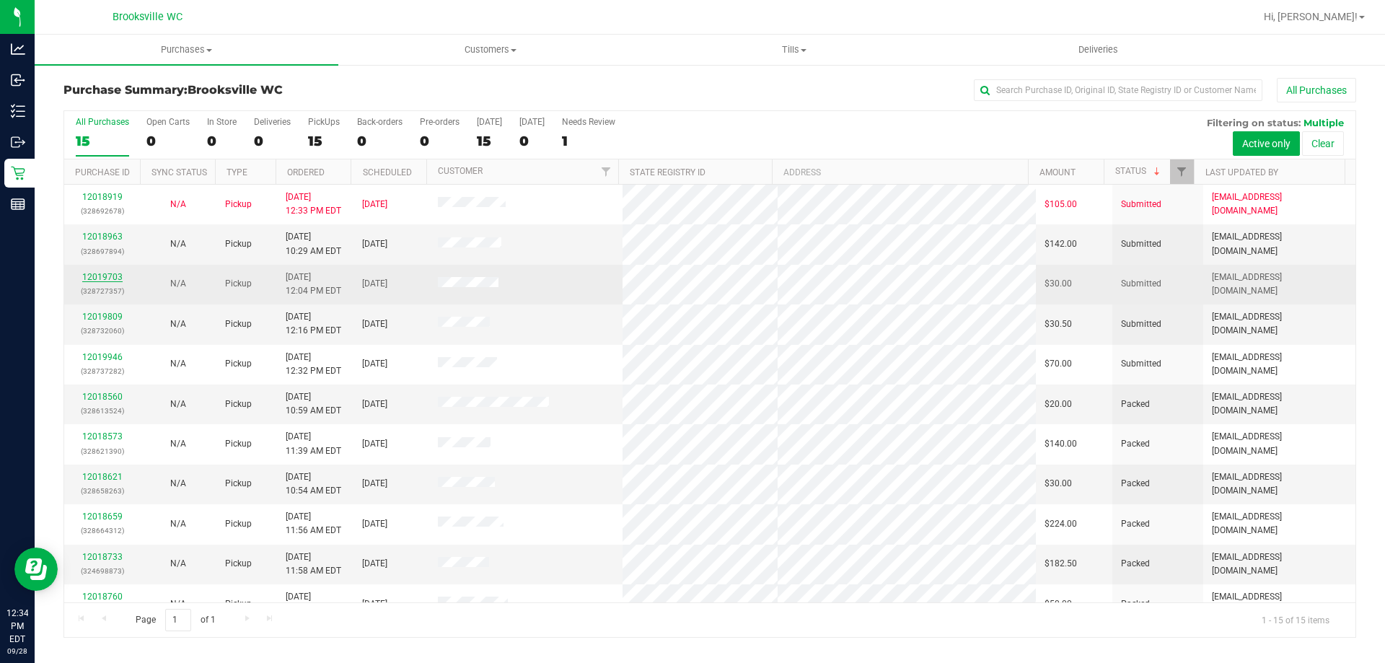
click at [99, 278] on link "12019703" at bounding box center [102, 277] width 40 height 10
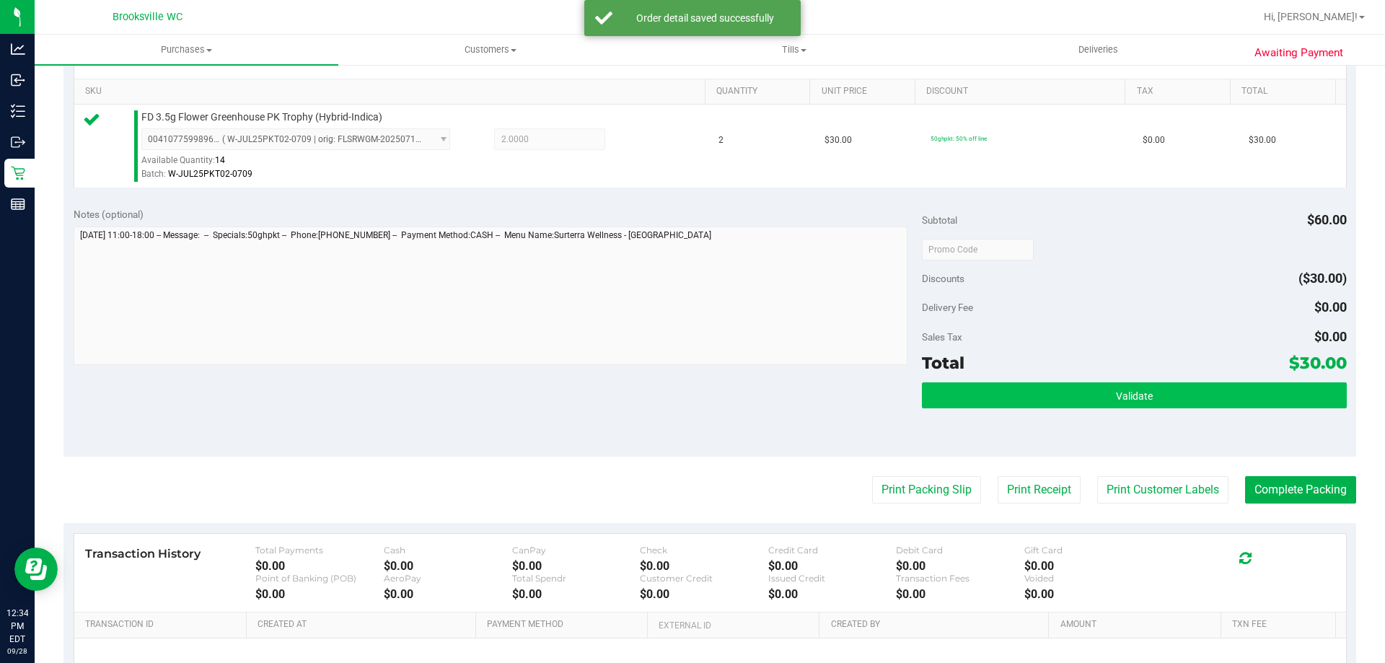
scroll to position [361, 0]
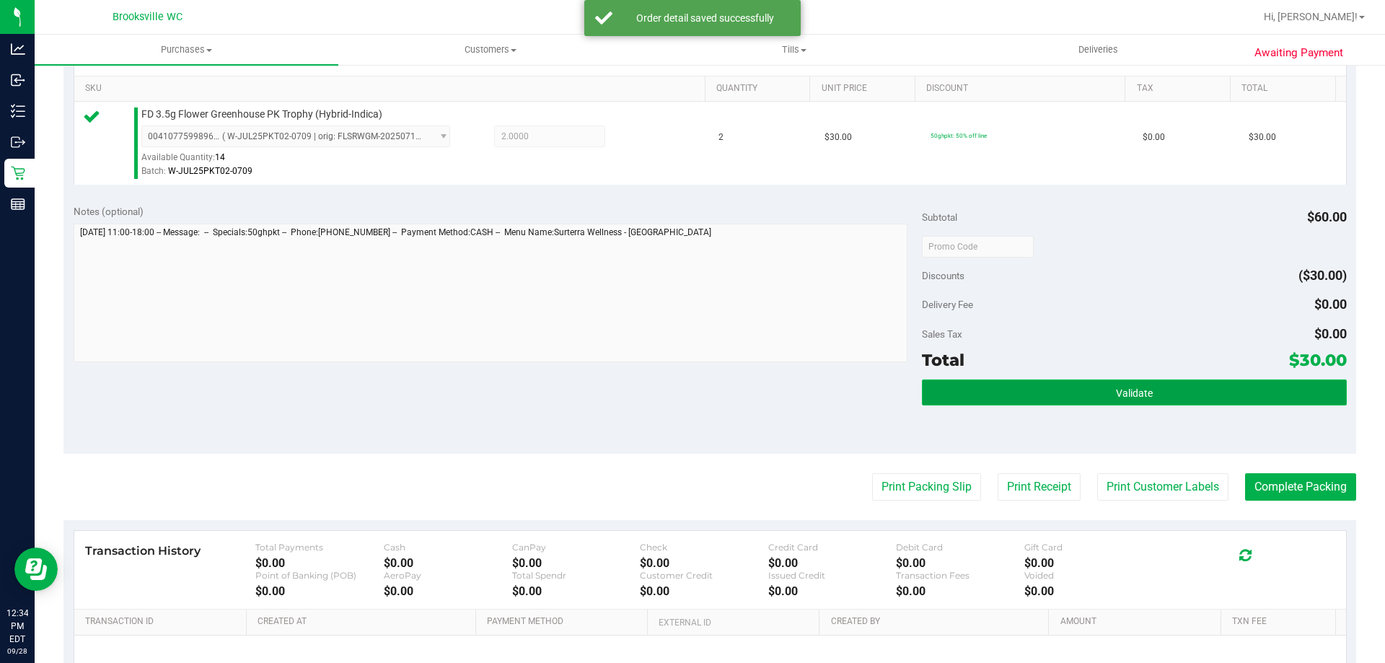
click at [977, 398] on button "Validate" at bounding box center [1134, 393] width 424 height 26
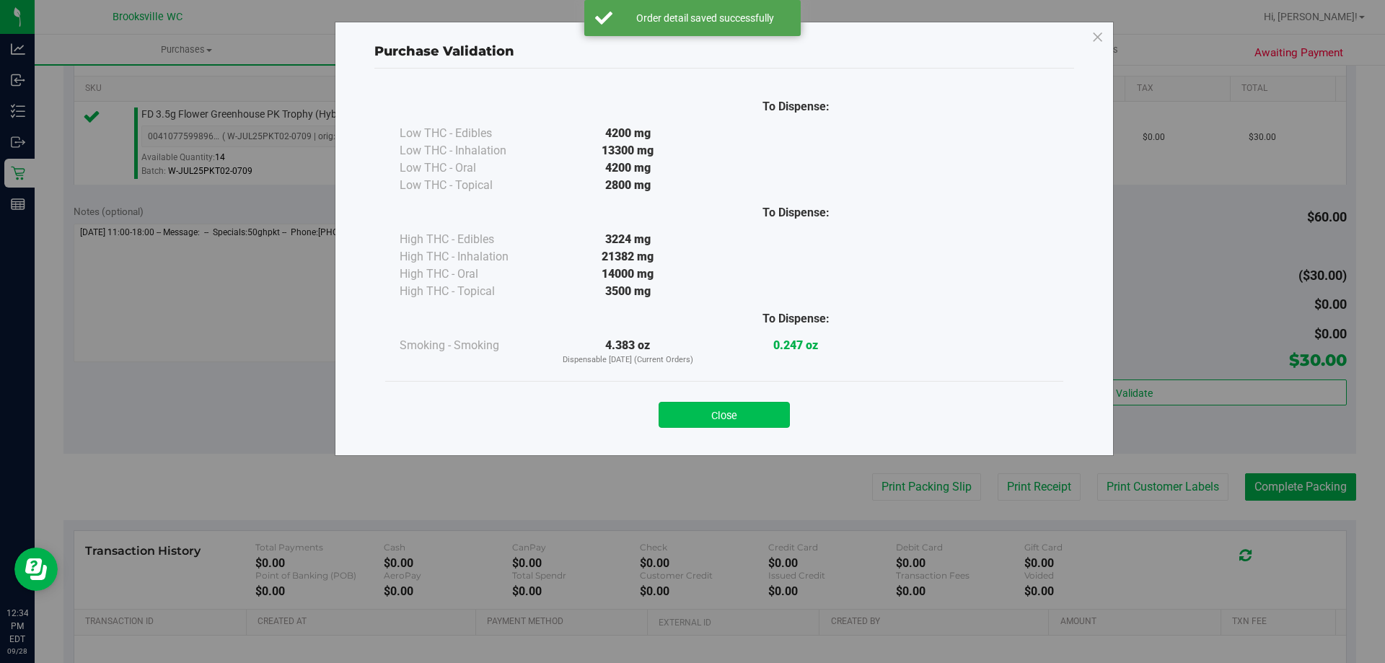
click at [758, 413] on button "Close" at bounding box center [724, 415] width 131 height 26
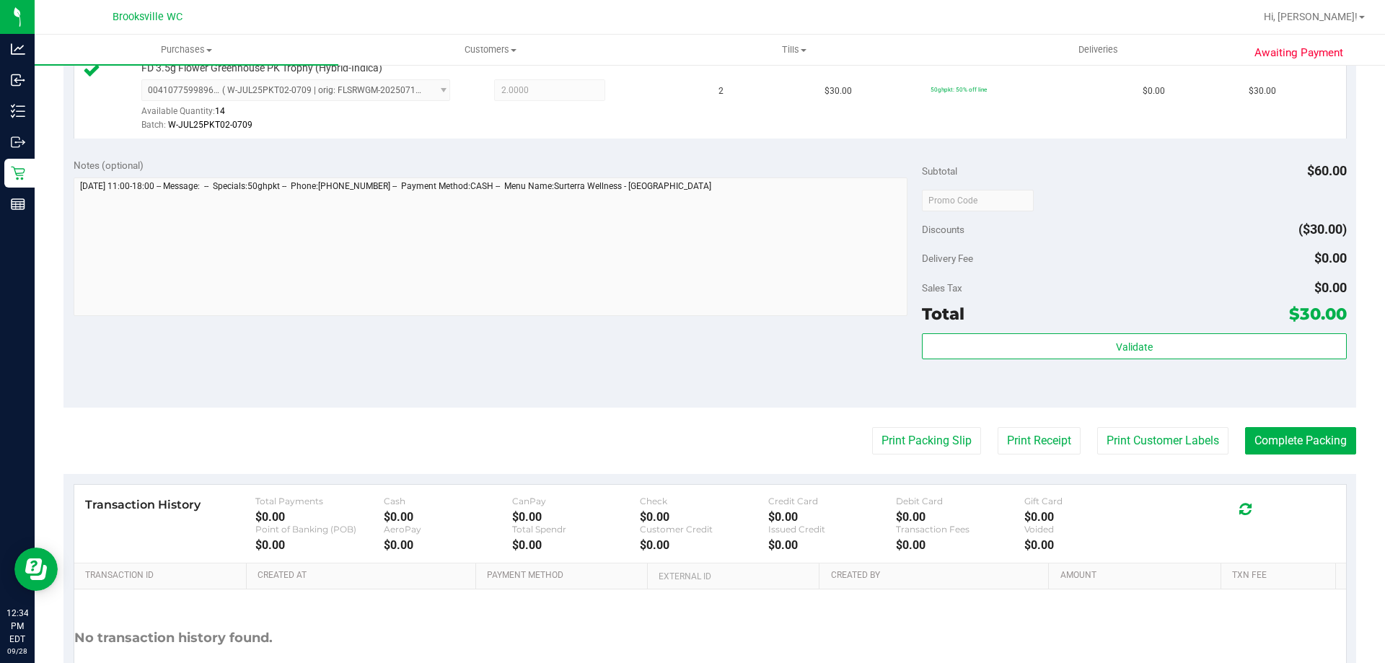
scroll to position [433, 0]
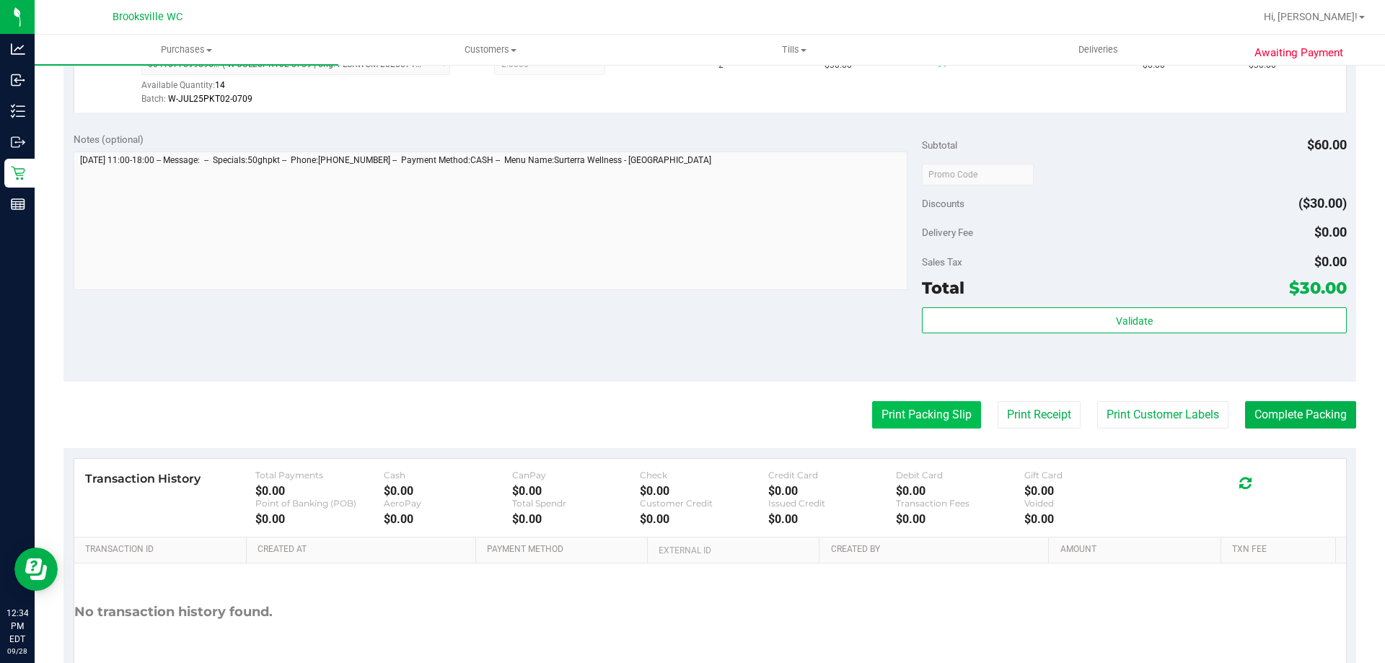
click at [929, 414] on button "Print Packing Slip" at bounding box center [926, 414] width 109 height 27
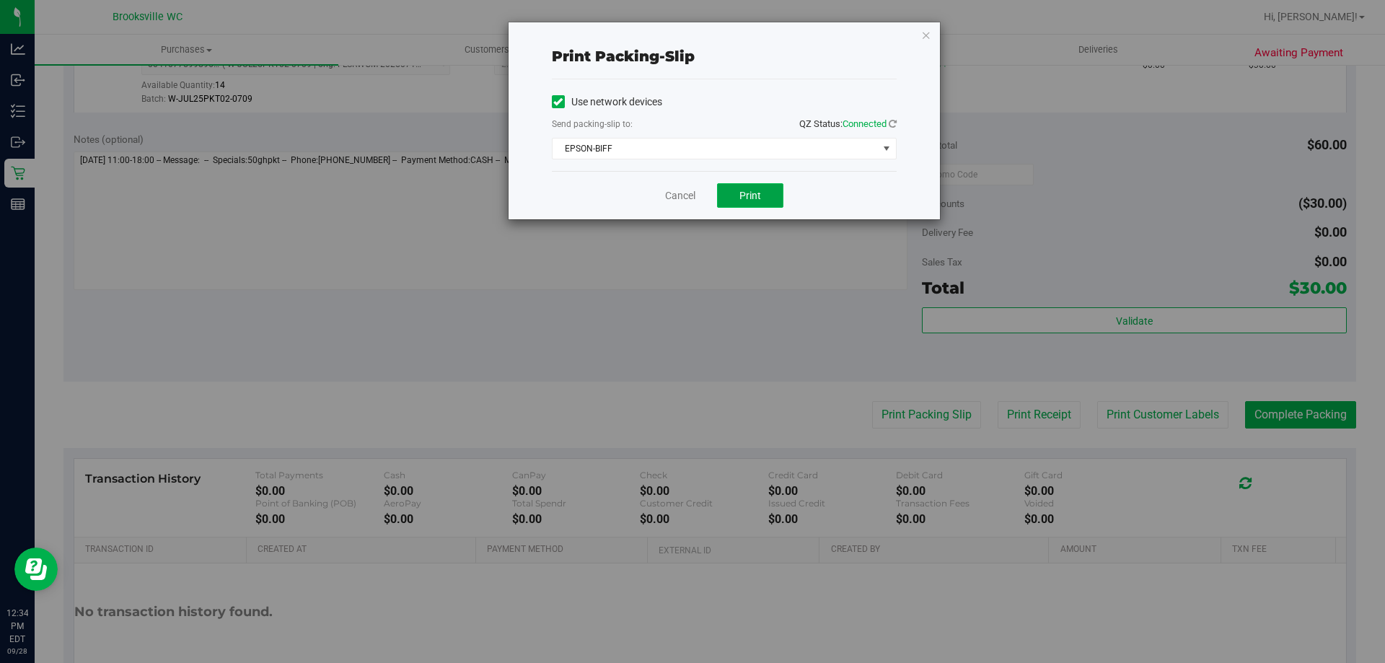
click at [767, 191] on button "Print" at bounding box center [750, 195] width 66 height 25
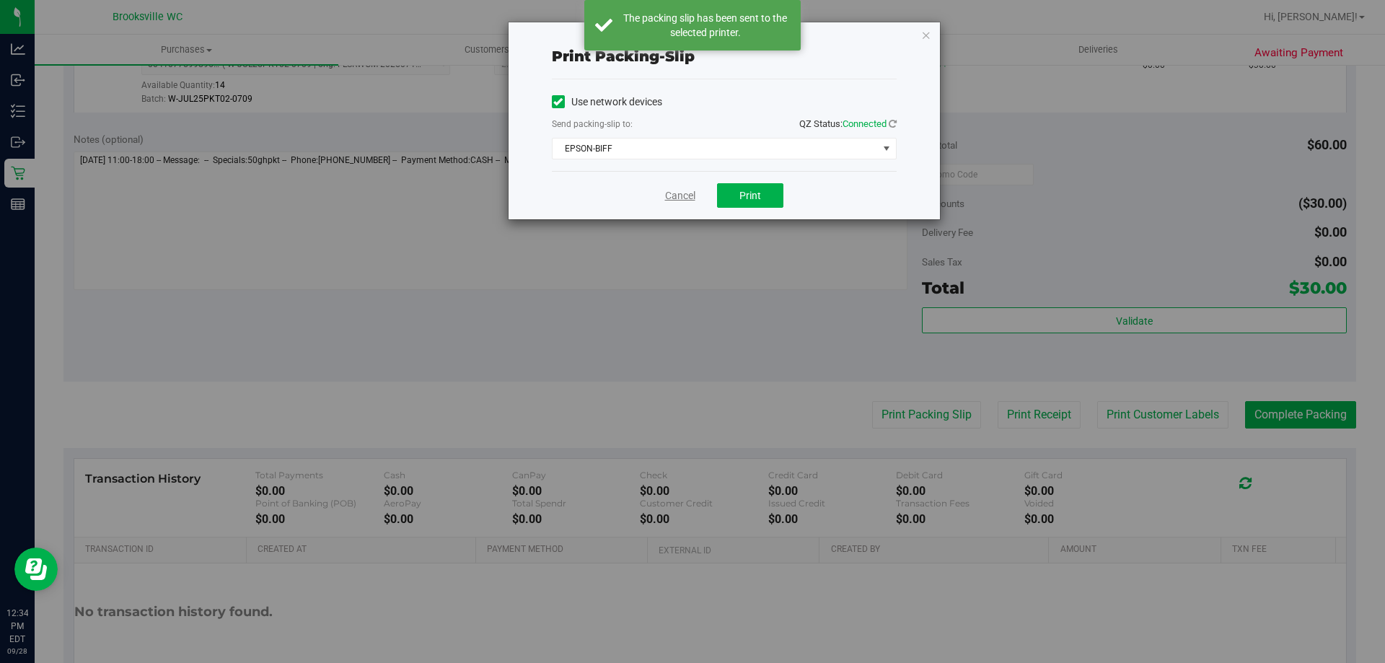
click at [676, 193] on link "Cancel" at bounding box center [680, 195] width 30 height 15
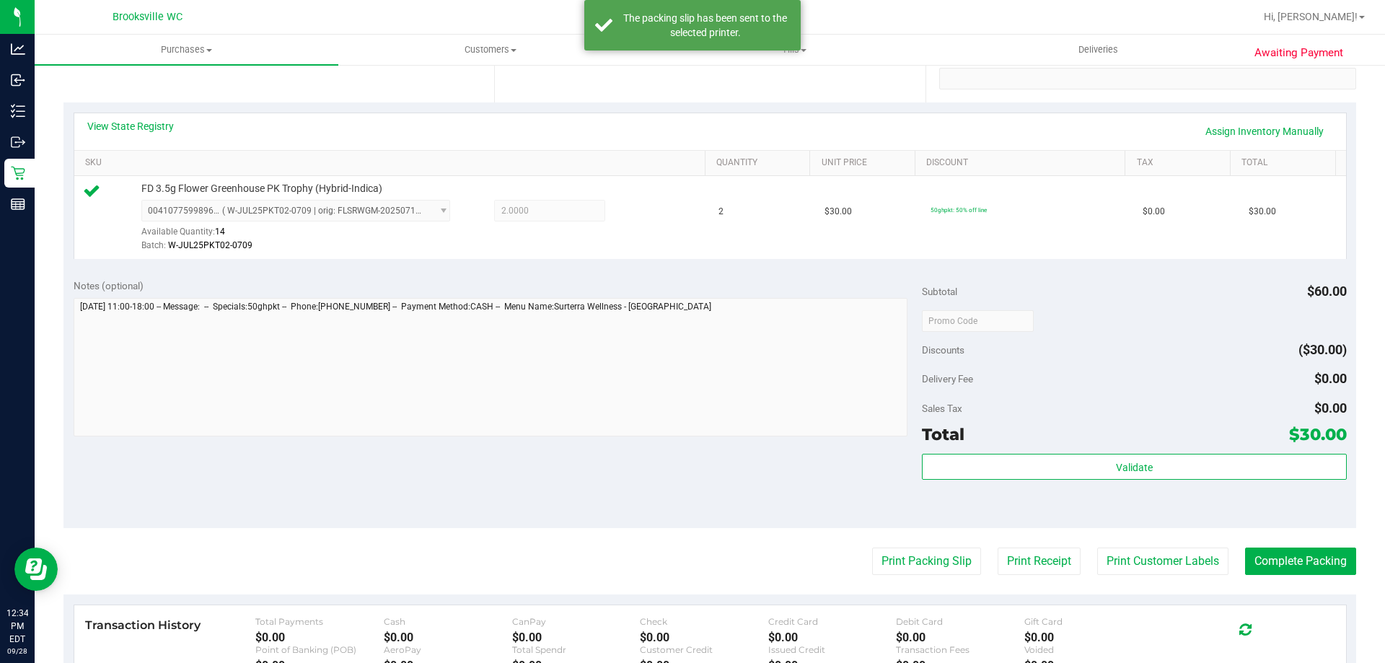
scroll to position [289, 0]
click at [1261, 555] on button "Complete Packing" at bounding box center [1300, 558] width 111 height 27
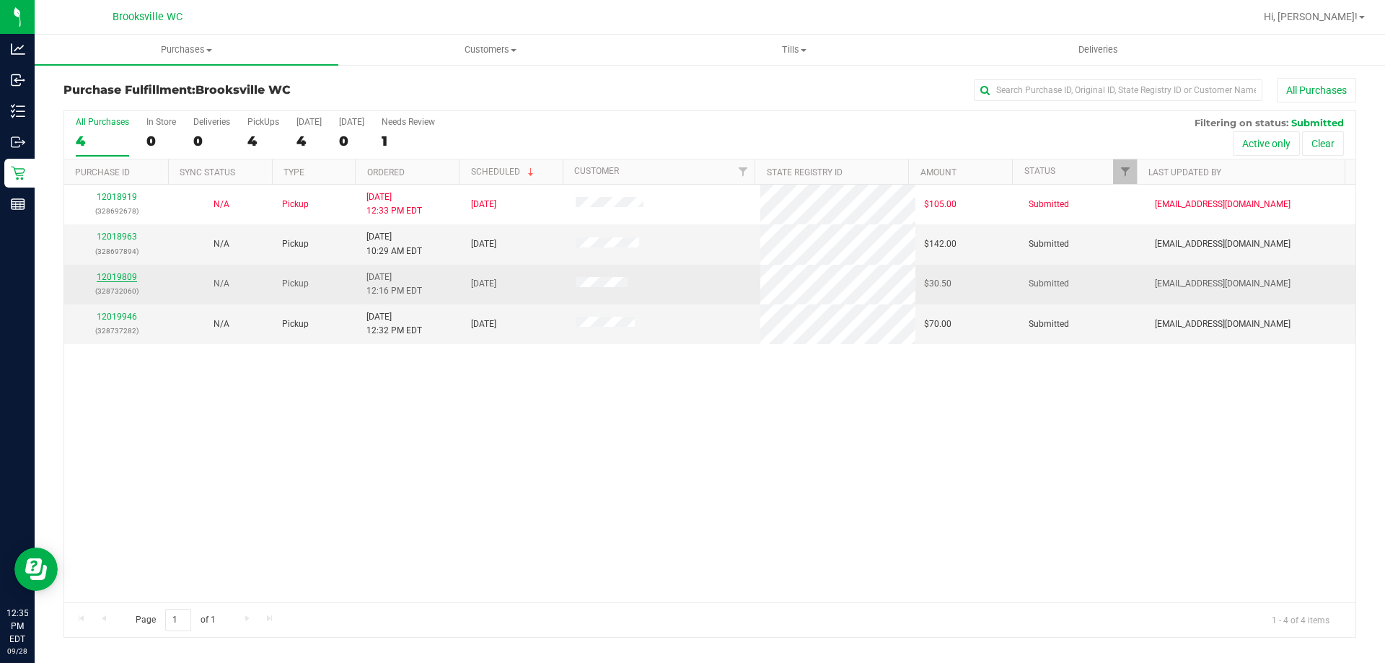
click at [119, 273] on link "12019809" at bounding box center [117, 277] width 40 height 10
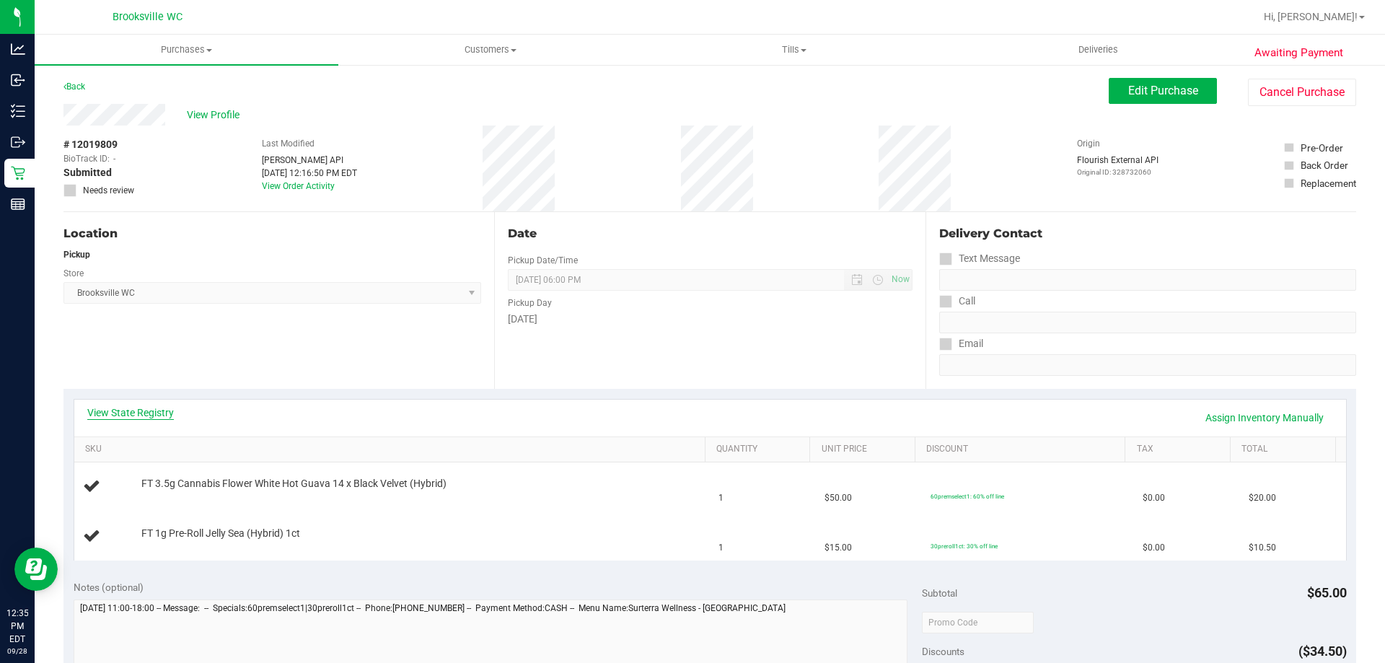
click at [164, 411] on link "View State Registry" at bounding box center [130, 412] width 87 height 14
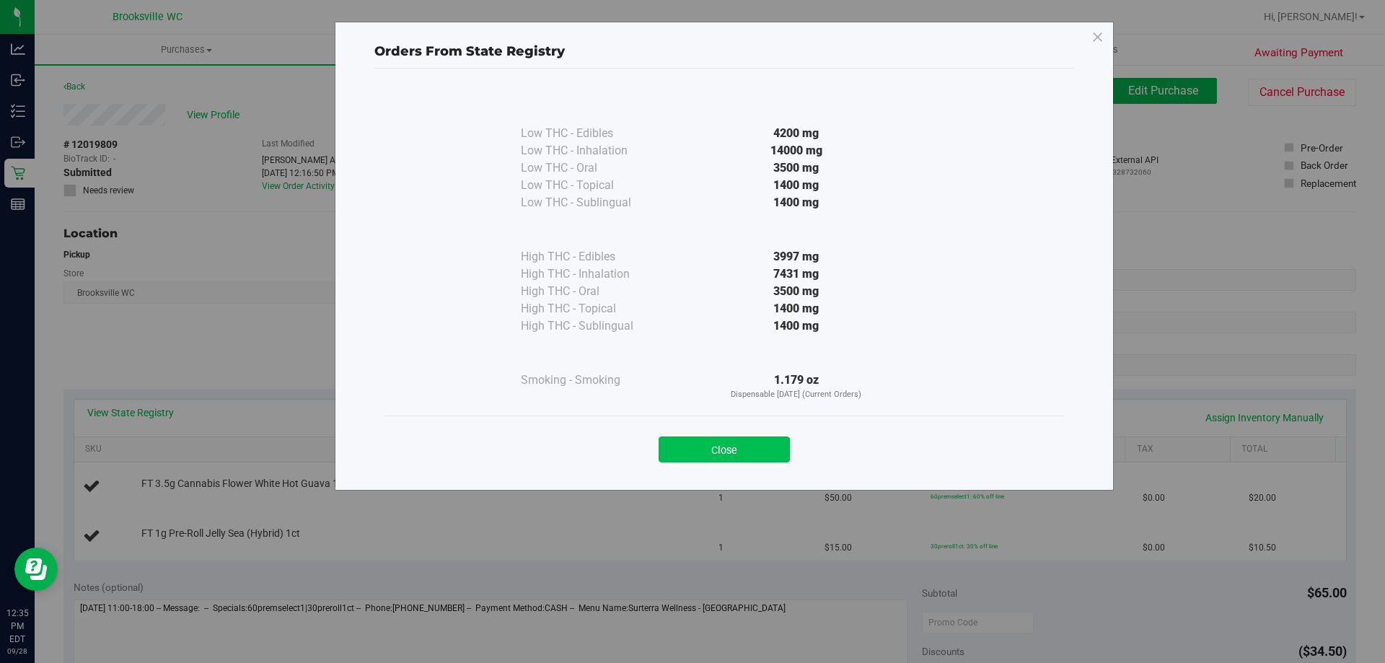
click at [753, 449] on button "Close" at bounding box center [724, 449] width 131 height 26
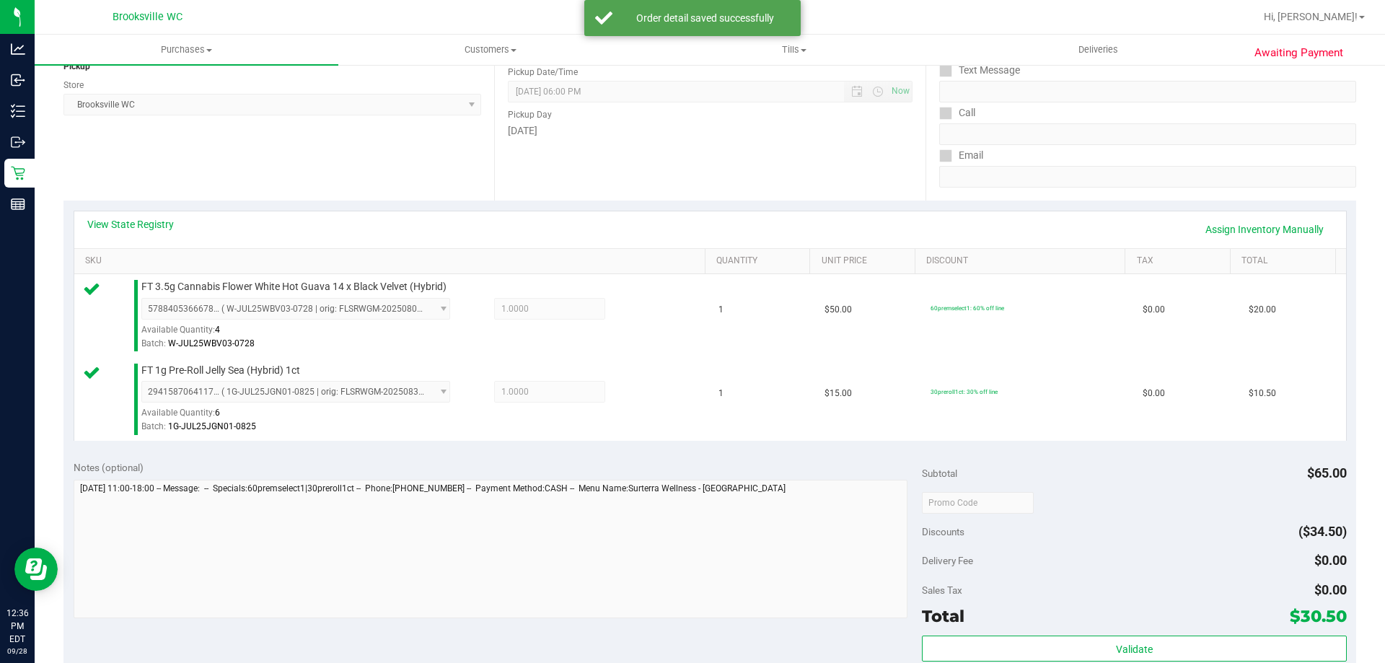
scroll to position [433, 0]
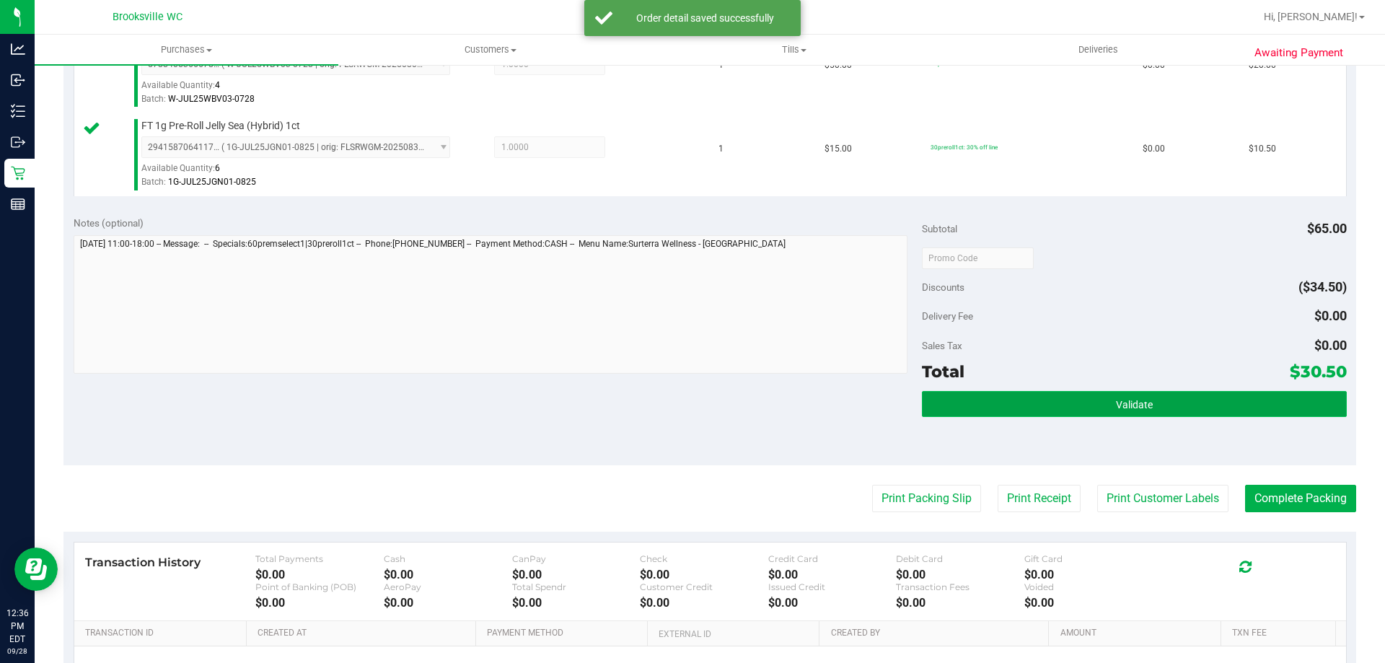
click at [1022, 392] on button "Validate" at bounding box center [1134, 404] width 424 height 26
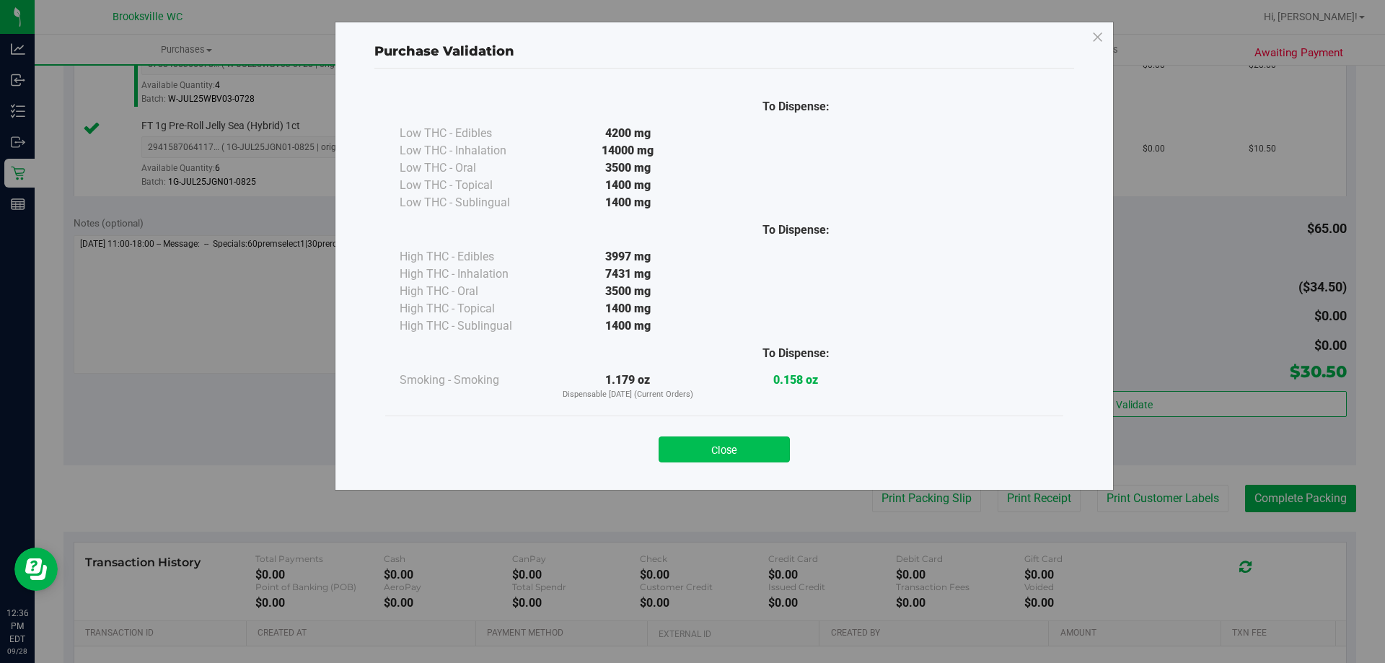
click at [776, 447] on button "Close" at bounding box center [724, 449] width 131 height 26
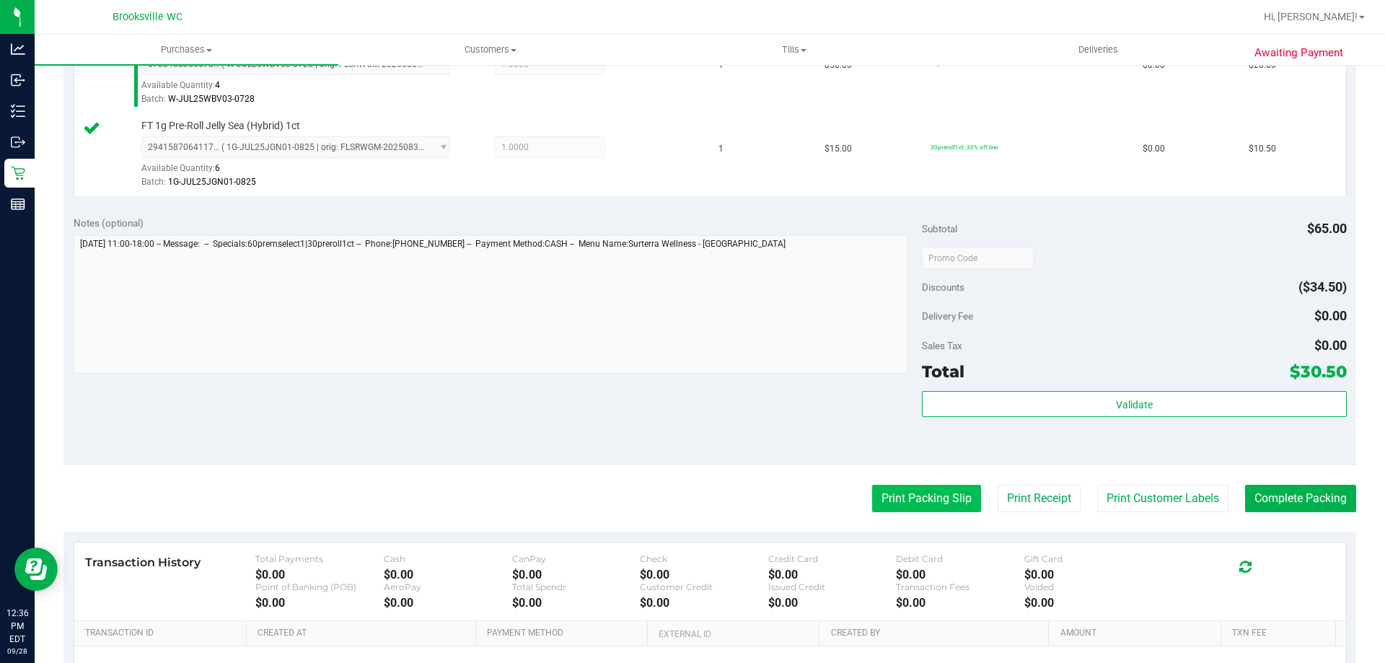
click at [905, 498] on button "Print Packing Slip" at bounding box center [926, 498] width 109 height 27
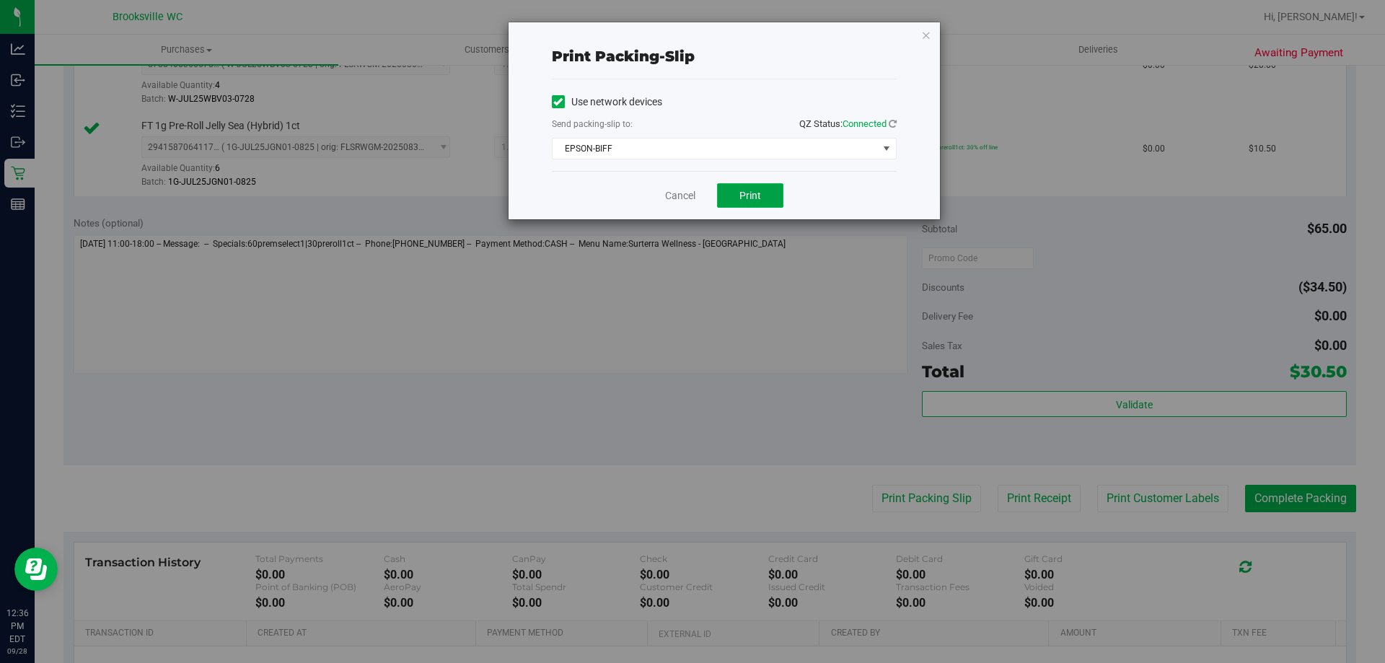
click at [747, 201] on span "Print" at bounding box center [751, 196] width 22 height 12
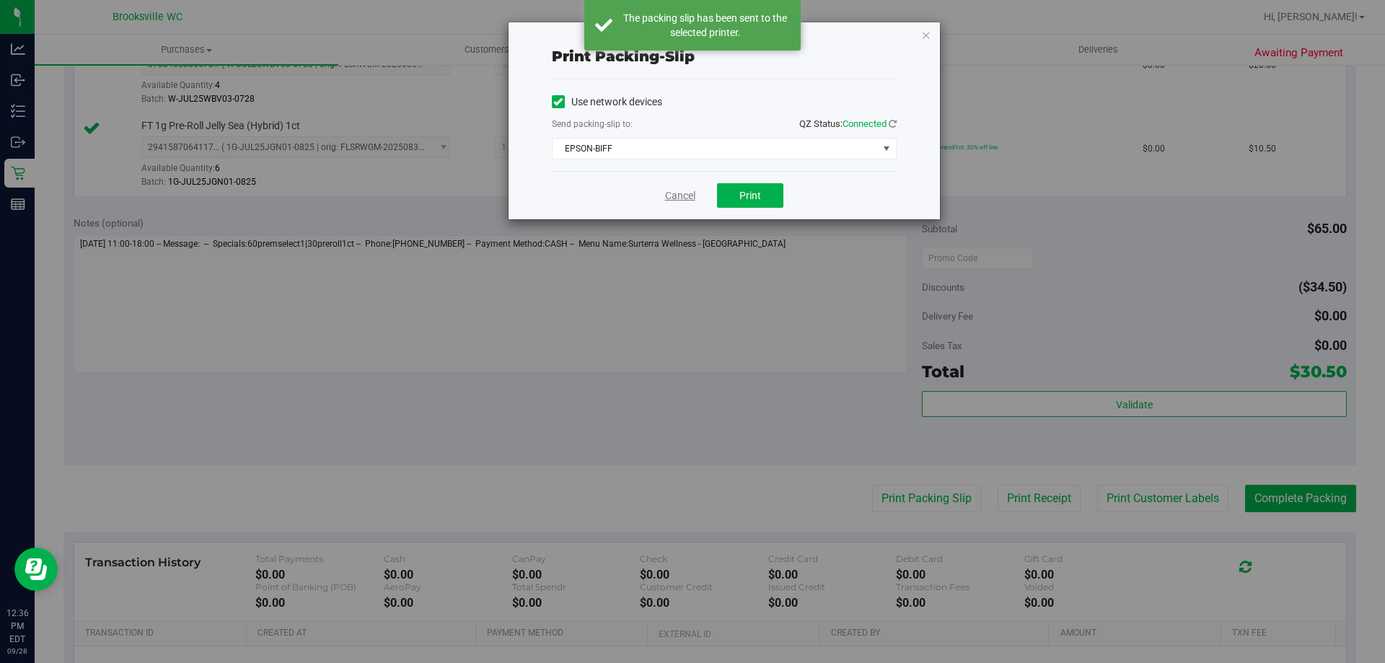
click at [675, 195] on link "Cancel" at bounding box center [680, 195] width 30 height 15
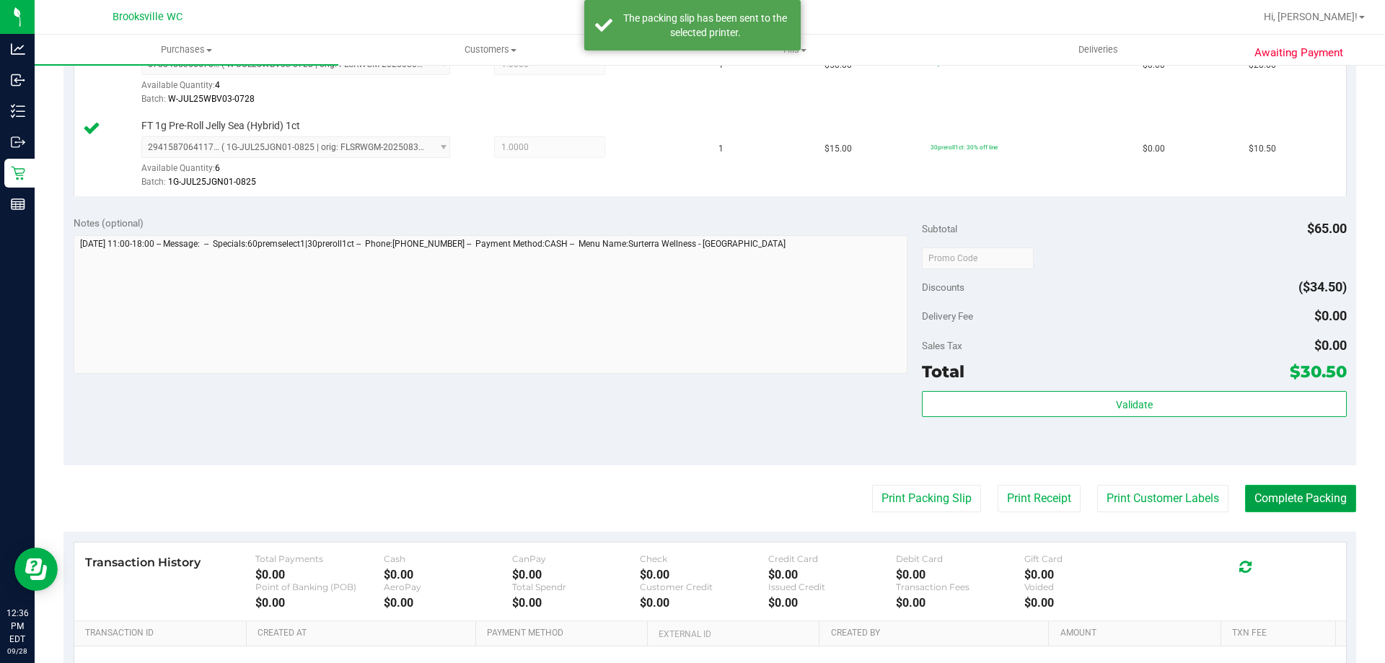
click at [1245, 498] on button "Complete Packing" at bounding box center [1300, 498] width 111 height 27
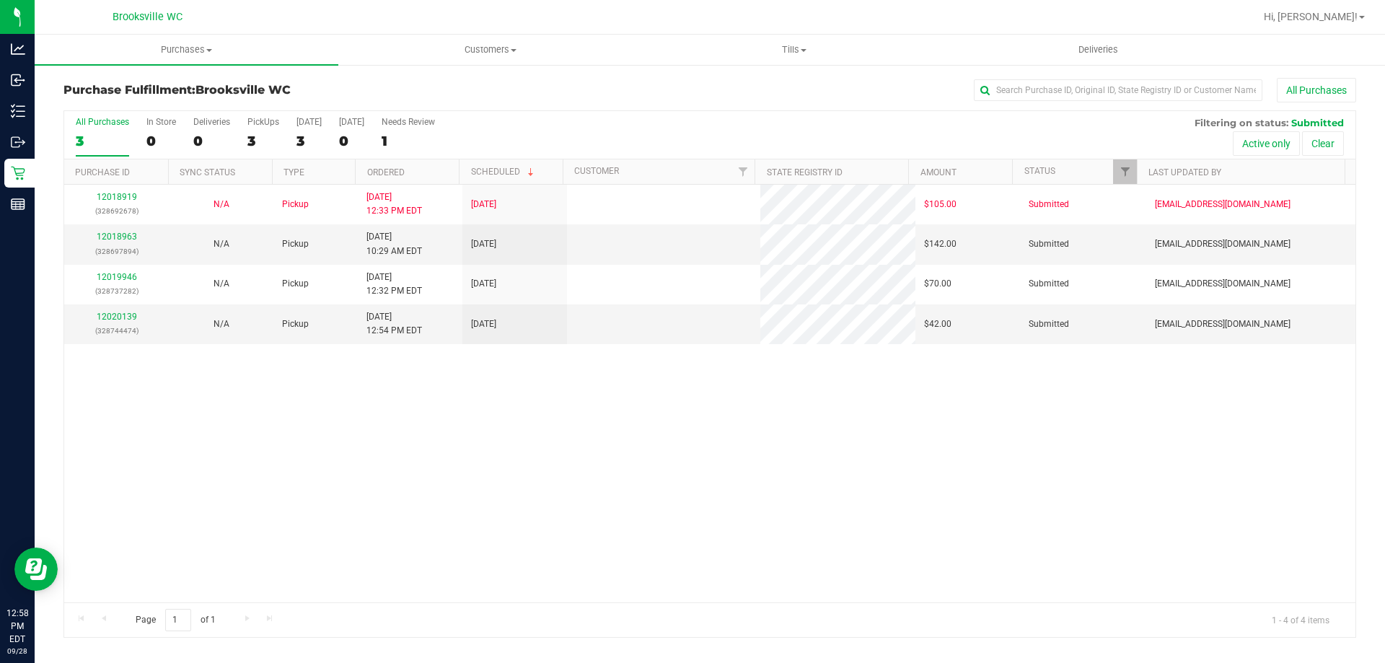
click at [616, 130] on div "All Purchases 3 In Store 0 Deliveries 0 PickUps 3 Today 3 Tomorrow 0 Needs Revi…" at bounding box center [709, 135] width 1291 height 48
click at [209, 483] on div "12018919 (328692678) N/A Pickup 9/28/2025 12:33 PM EDT 9/28/2025 $105.00 Submit…" at bounding box center [709, 394] width 1291 height 418
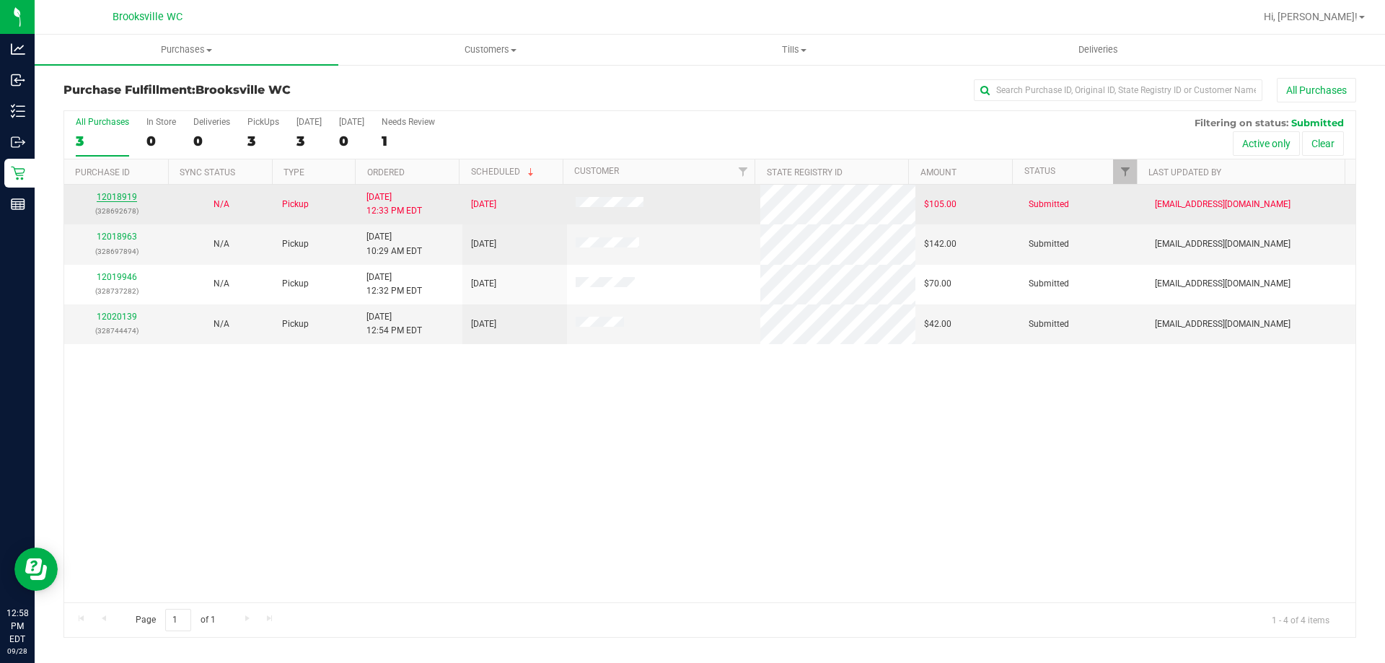
click at [110, 197] on link "12018919" at bounding box center [117, 197] width 40 height 10
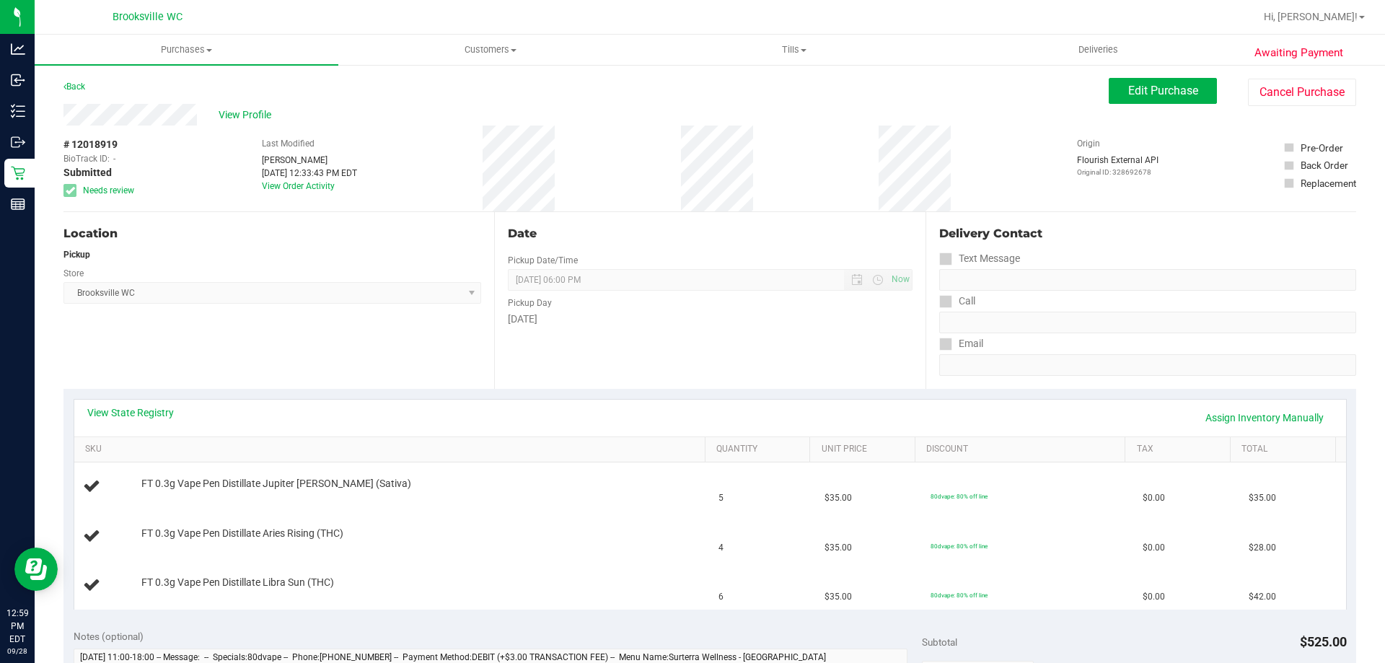
click at [247, 356] on div "Location Pickup Store [GEOGRAPHIC_DATA] WC Select Store [PERSON_NAME][GEOGRAPHI…" at bounding box center [278, 300] width 431 height 177
click at [261, 354] on div "Location Pickup Store [GEOGRAPHIC_DATA] WC Select Store [PERSON_NAME][GEOGRAPHI…" at bounding box center [278, 300] width 431 height 177
click at [407, 374] on div "Location Pickup Store [GEOGRAPHIC_DATA] WC Select Store [PERSON_NAME][GEOGRAPHI…" at bounding box center [278, 300] width 431 height 177
click at [494, 385] on div "Date Pickup Date/Time [DATE] Now [DATE] 06:00 PM Now Pickup Day [DATE]" at bounding box center [709, 300] width 431 height 177
click at [1144, 89] on span "Edit Purchase" at bounding box center [1163, 91] width 70 height 14
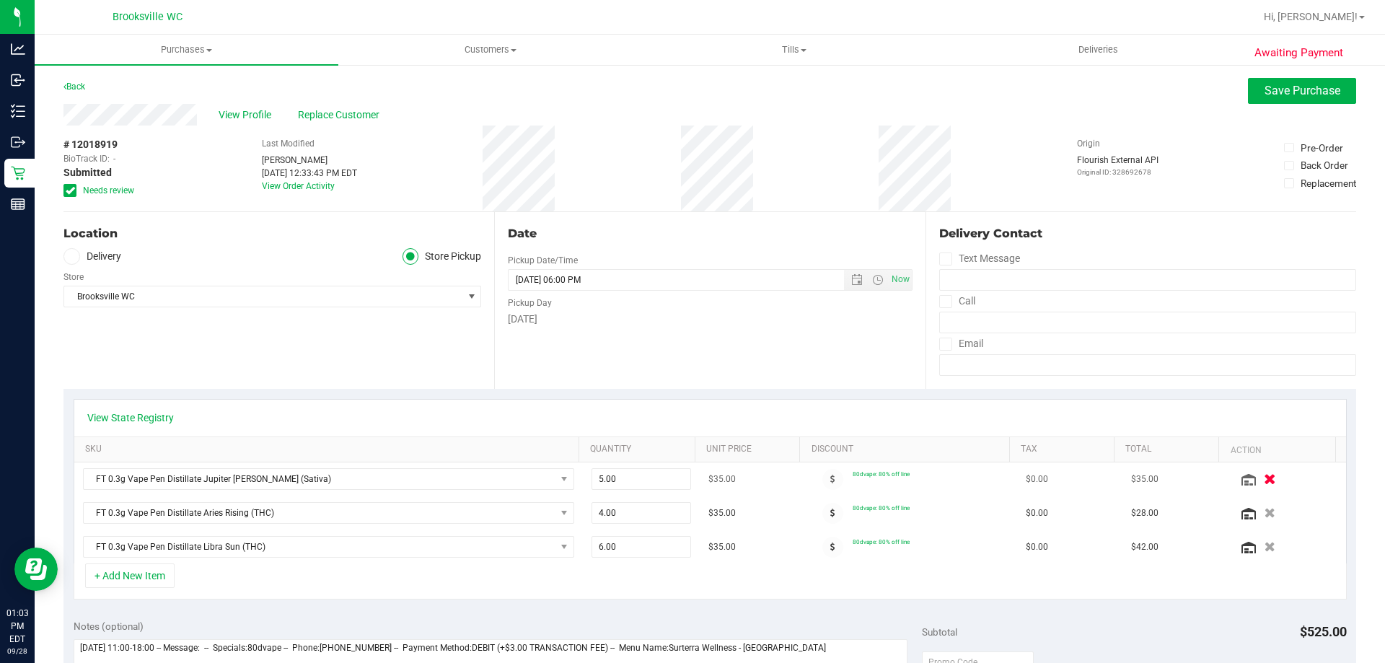
click at [1264, 481] on icon "button" at bounding box center [1270, 479] width 12 height 11
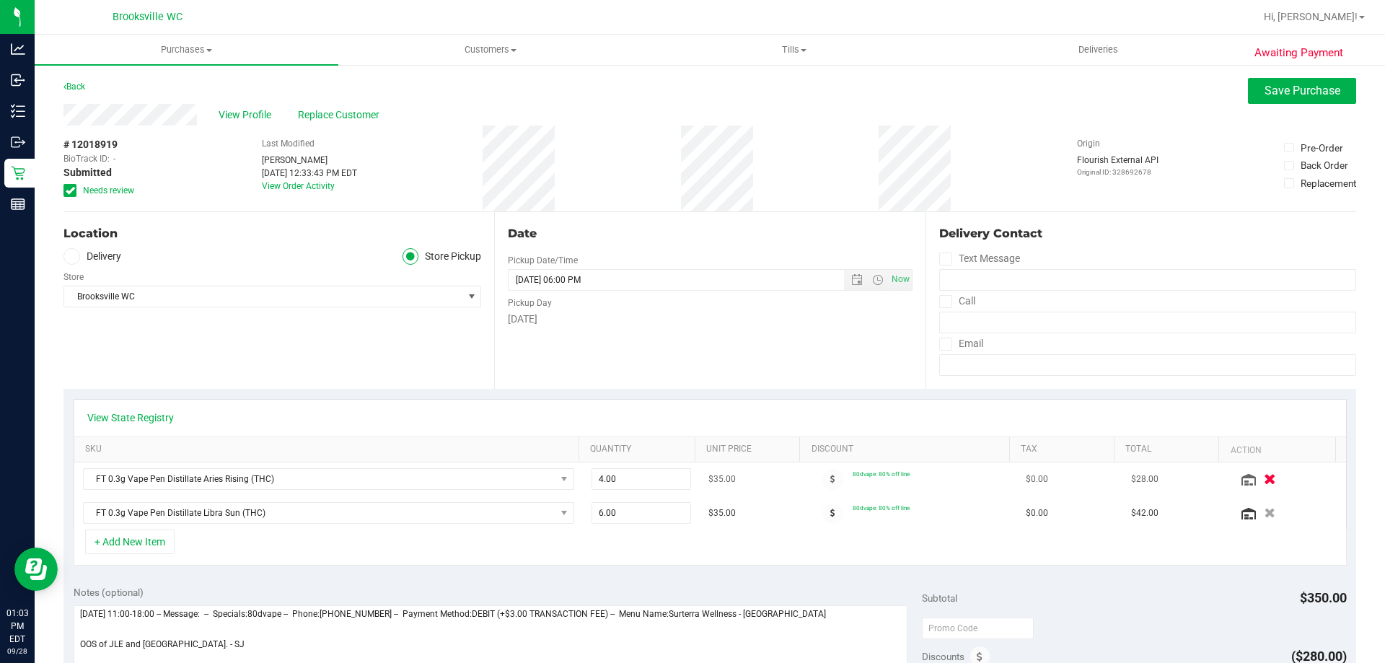
click at [1264, 483] on icon "button" at bounding box center [1270, 479] width 12 height 11
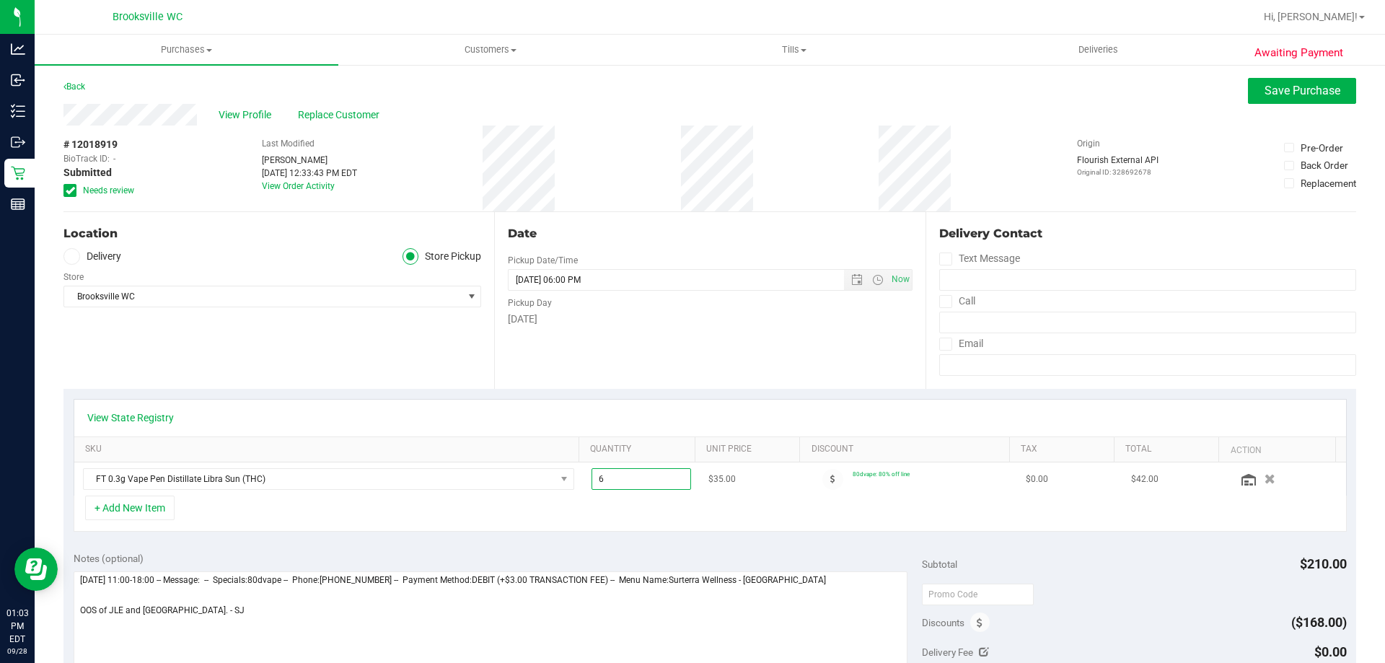
click at [627, 482] on span "6.00 6" at bounding box center [642, 479] width 100 height 22
click at [627, 482] on input "6" at bounding box center [641, 479] width 99 height 20
type input "2"
type input "2.00"
click at [610, 521] on div "+ Add New Item" at bounding box center [710, 514] width 1273 height 36
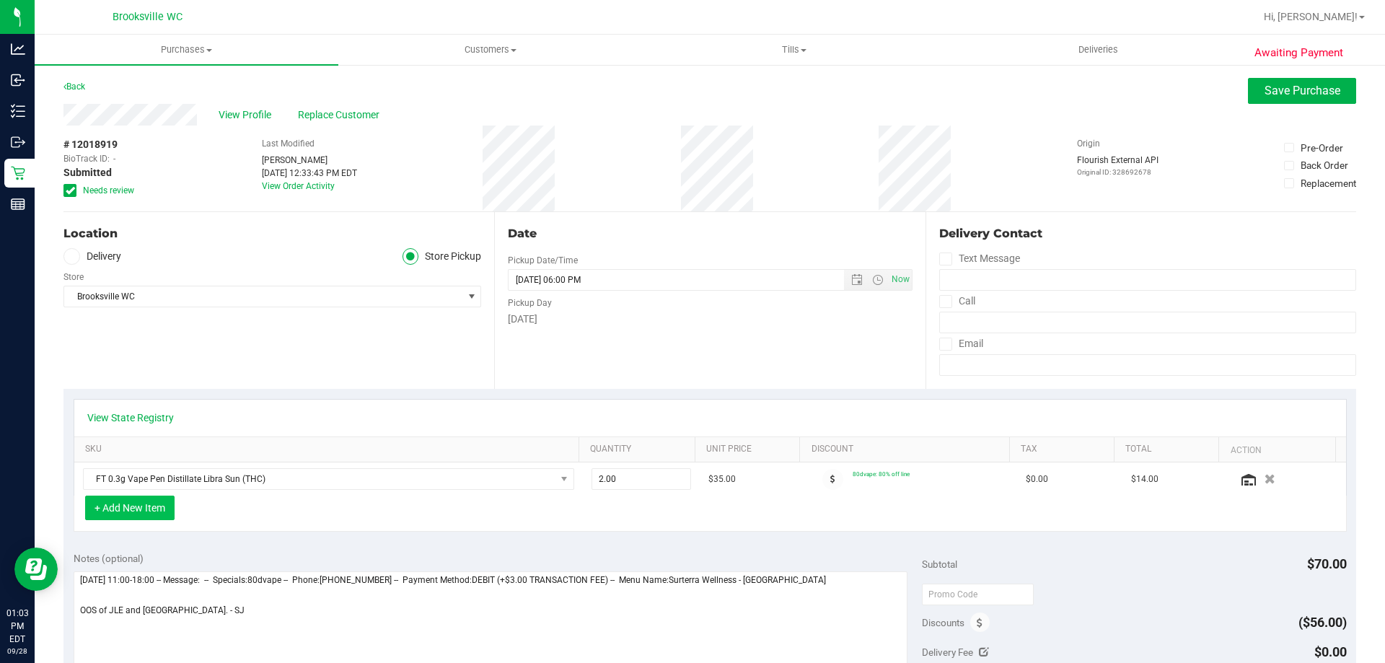
click at [128, 509] on button "+ Add New Item" at bounding box center [129, 508] width 89 height 25
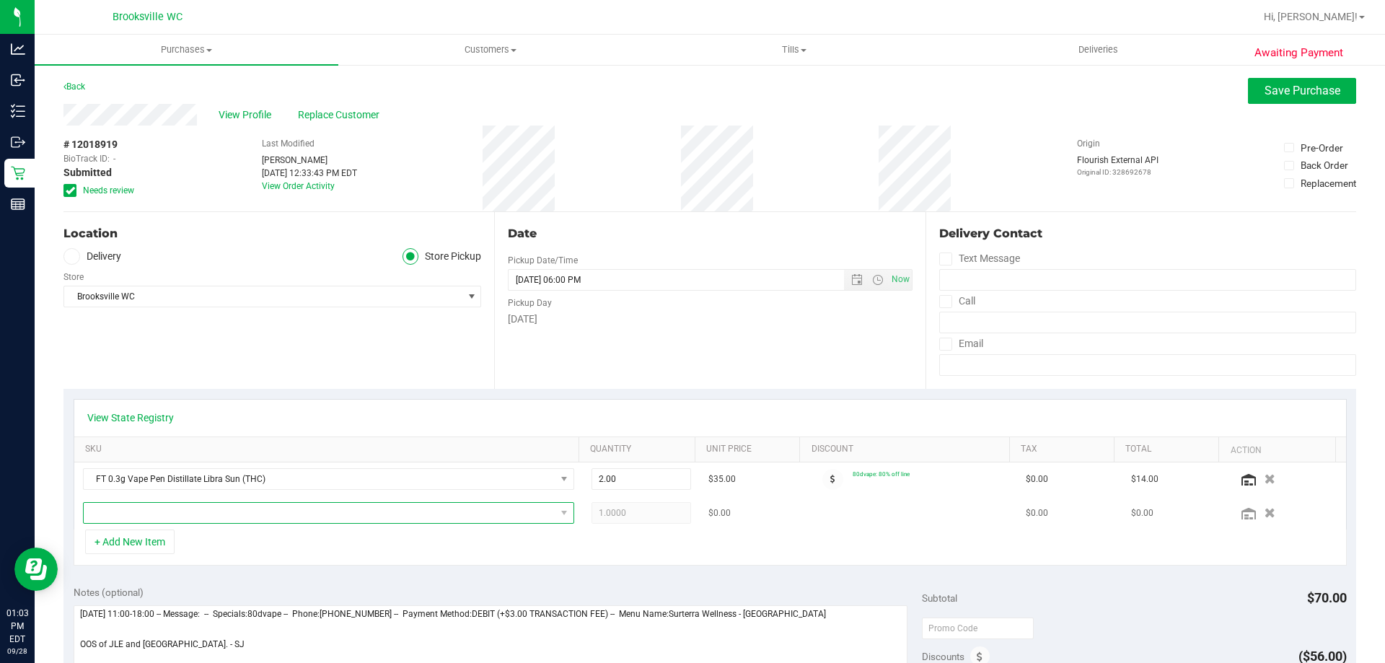
click at [407, 519] on span "NO DATA FOUND" at bounding box center [320, 513] width 472 height 20
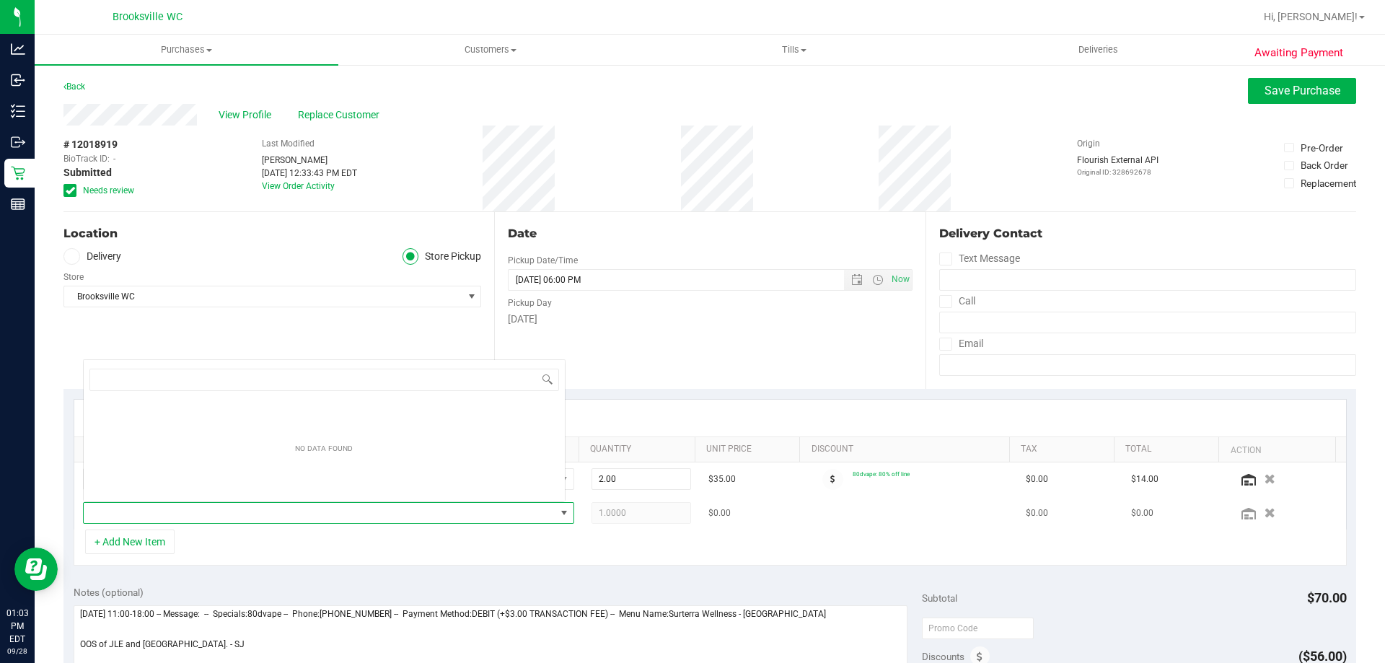
scroll to position [22, 478]
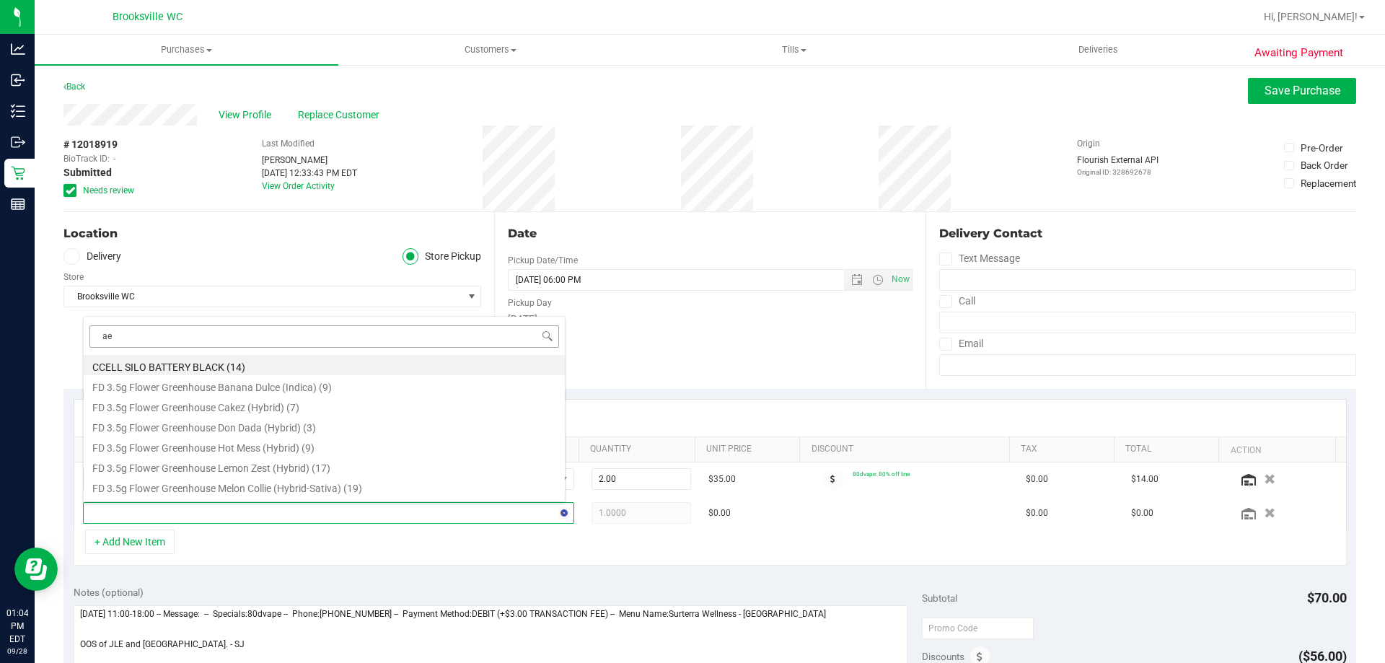
type input "aeq"
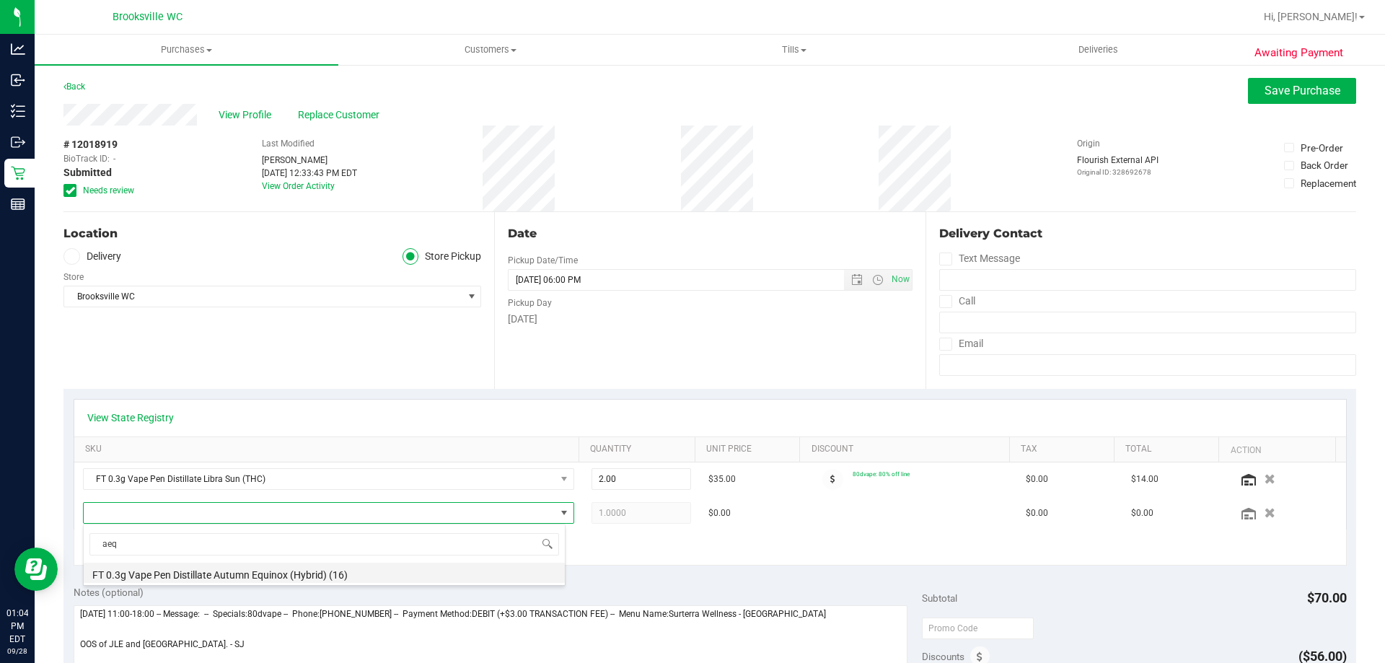
click at [165, 569] on li "FT 0.3g Vape Pen Distillate Autumn Equinox (Hybrid) (16)" at bounding box center [324, 573] width 481 height 20
click at [662, 566] on div "View State Registry SKU Quantity Unit Price Discount Tax Total Action FT 0.3g V…" at bounding box center [709, 482] width 1293 height 187
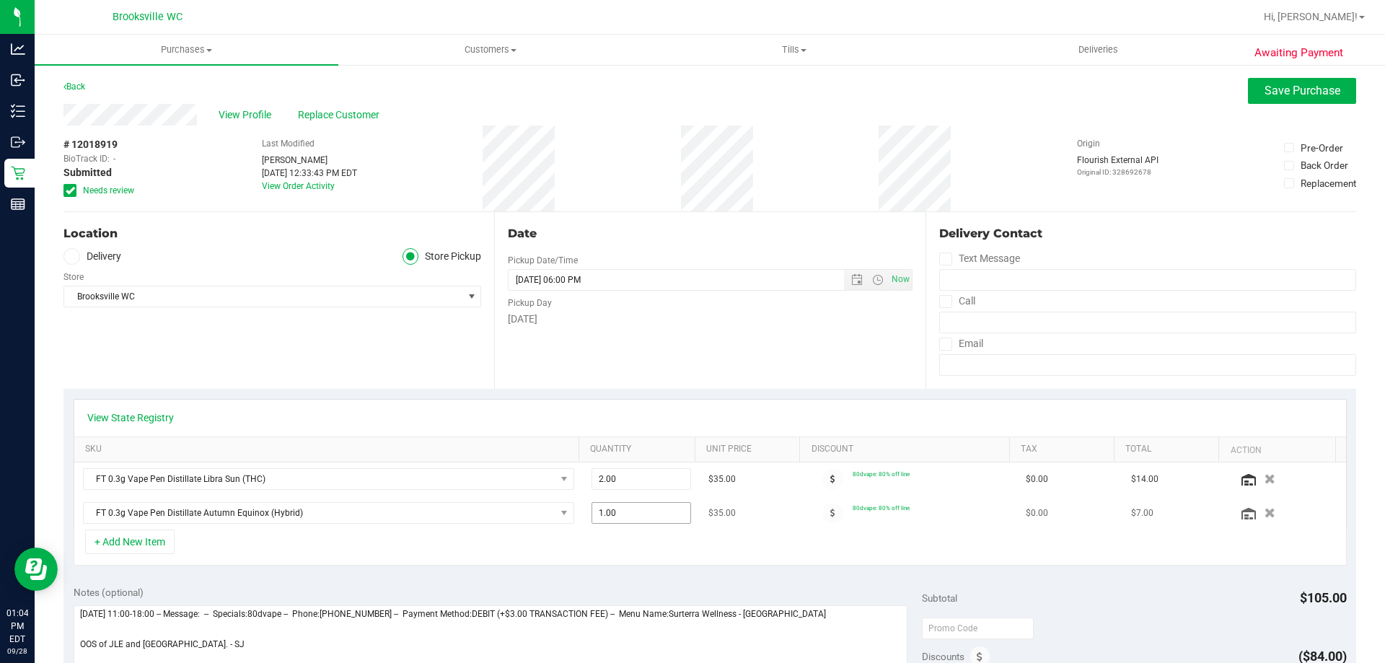
click at [630, 517] on span "1.00 1" at bounding box center [642, 513] width 100 height 22
type input "13"
type input "13.00"
click at [648, 543] on div "+ Add New Item" at bounding box center [710, 548] width 1273 height 36
click at [1252, 399] on div "View State Registry SKU Quantity Unit Price Discount Tax Total Action FT 0.3g V…" at bounding box center [710, 464] width 1273 height 131
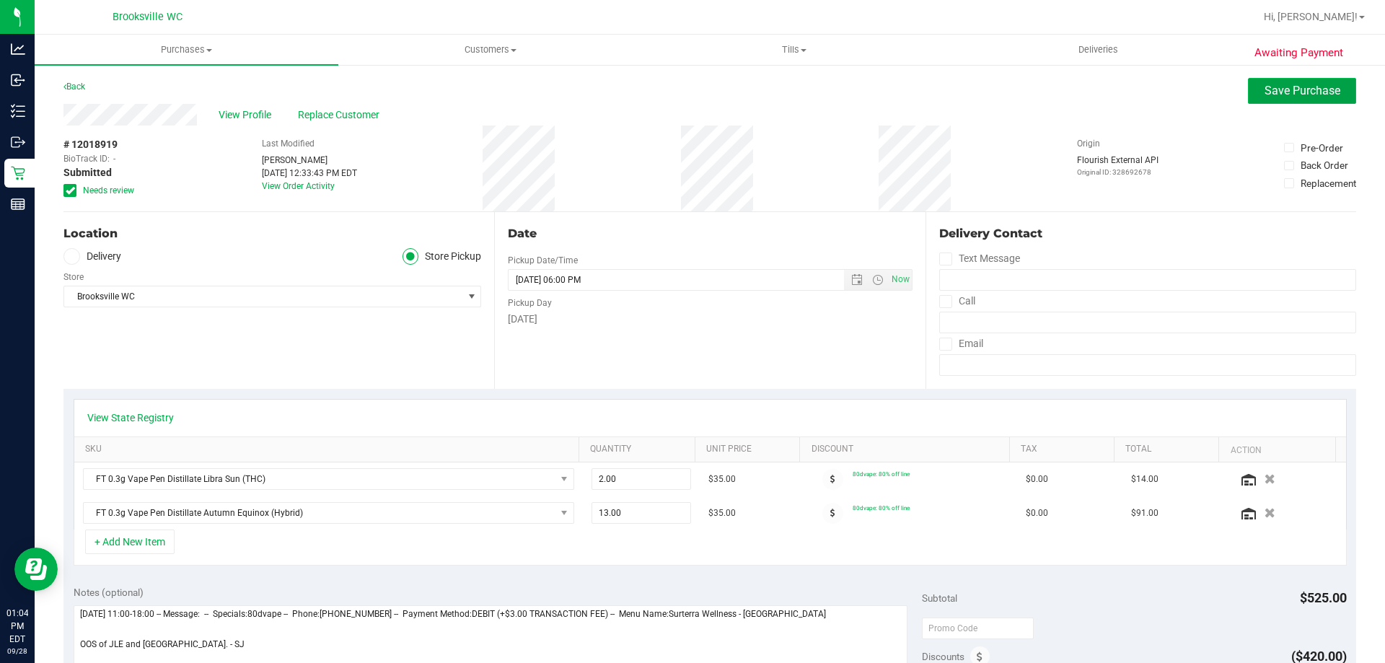
click at [1278, 100] on button "Save Purchase" at bounding box center [1302, 91] width 108 height 26
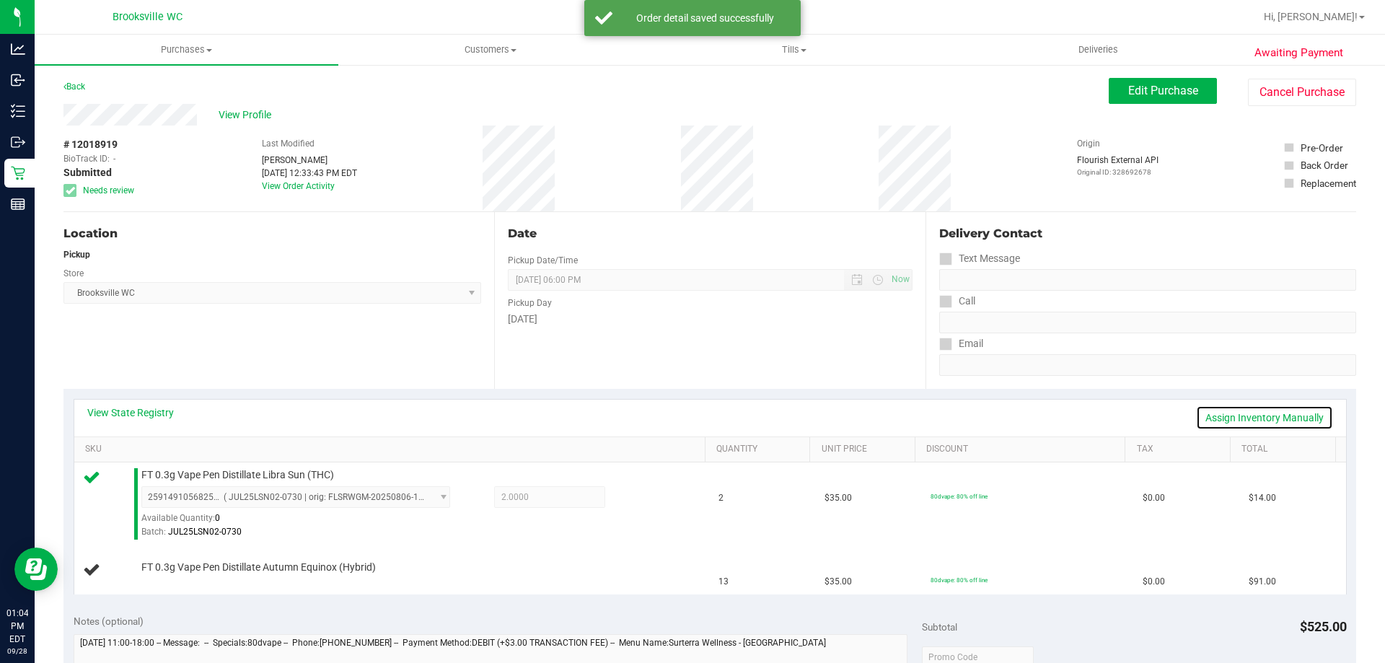
click at [1301, 422] on link "Assign Inventory Manually" at bounding box center [1264, 417] width 137 height 25
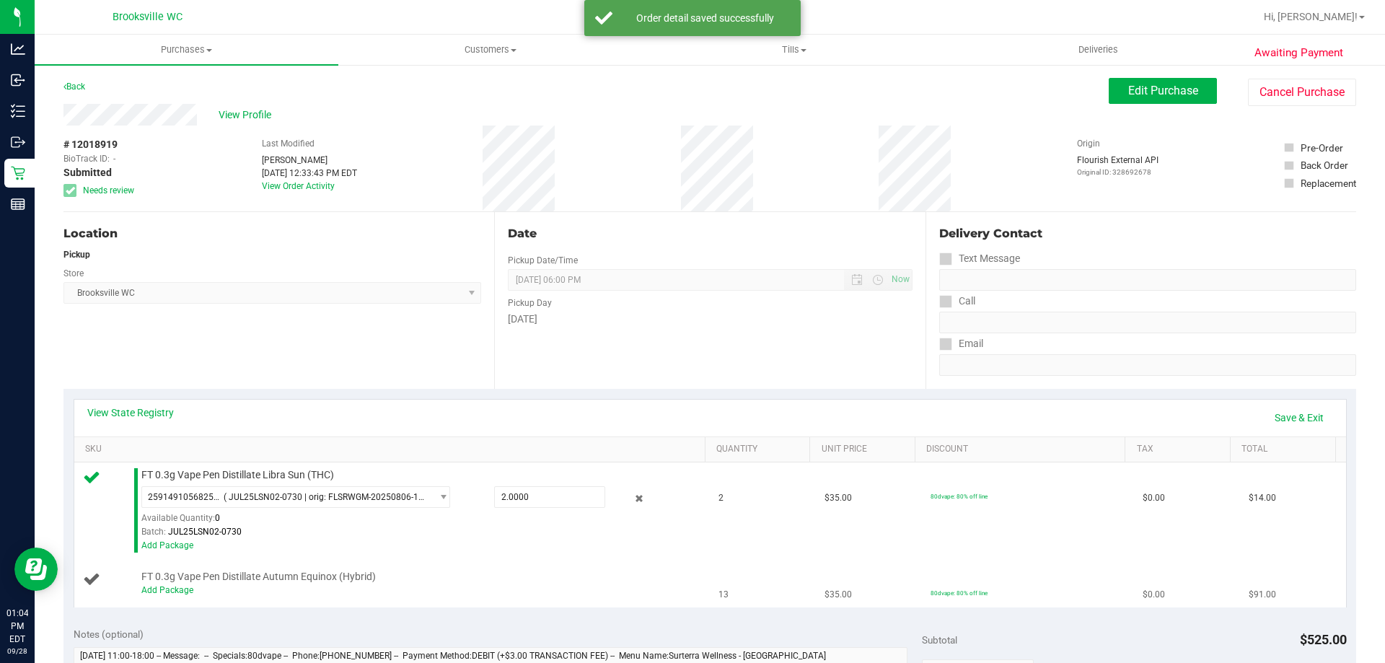
click at [149, 584] on div "Add Package" at bounding box center [419, 591] width 557 height 14
click at [154, 587] on link "Add Package" at bounding box center [167, 590] width 52 height 10
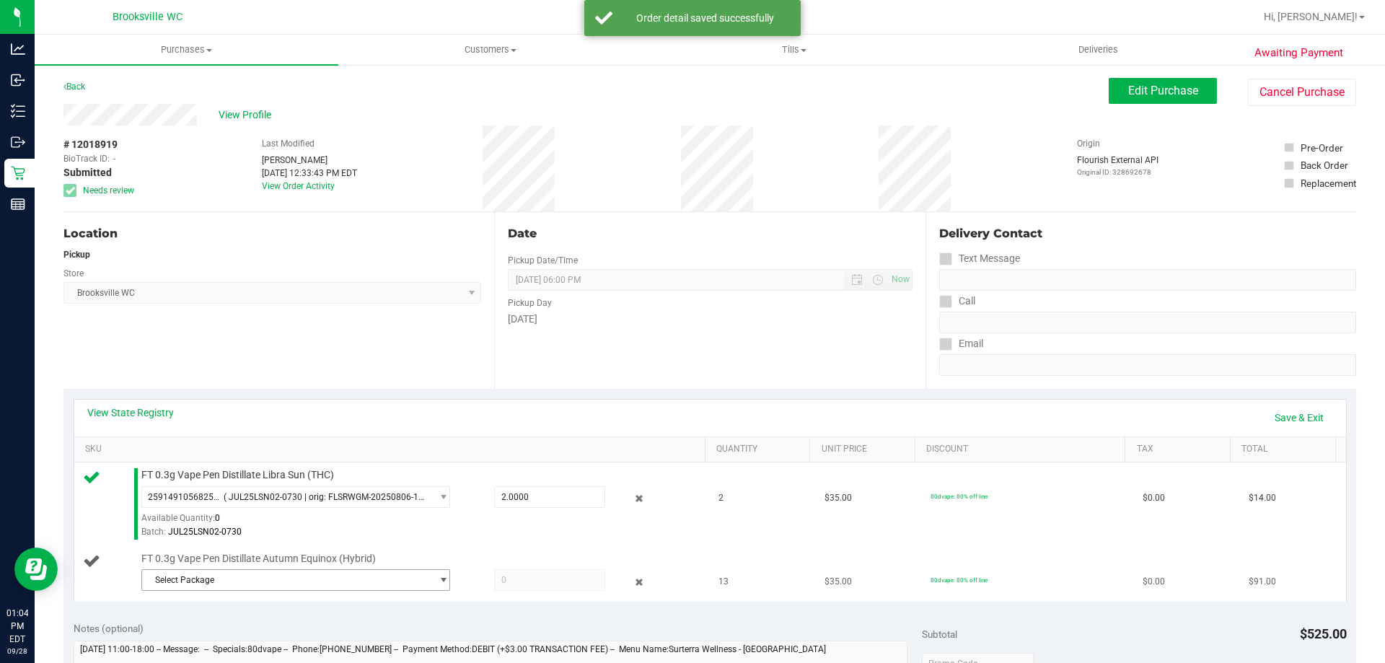
click at [250, 590] on span "Select Package" at bounding box center [286, 580] width 289 height 20
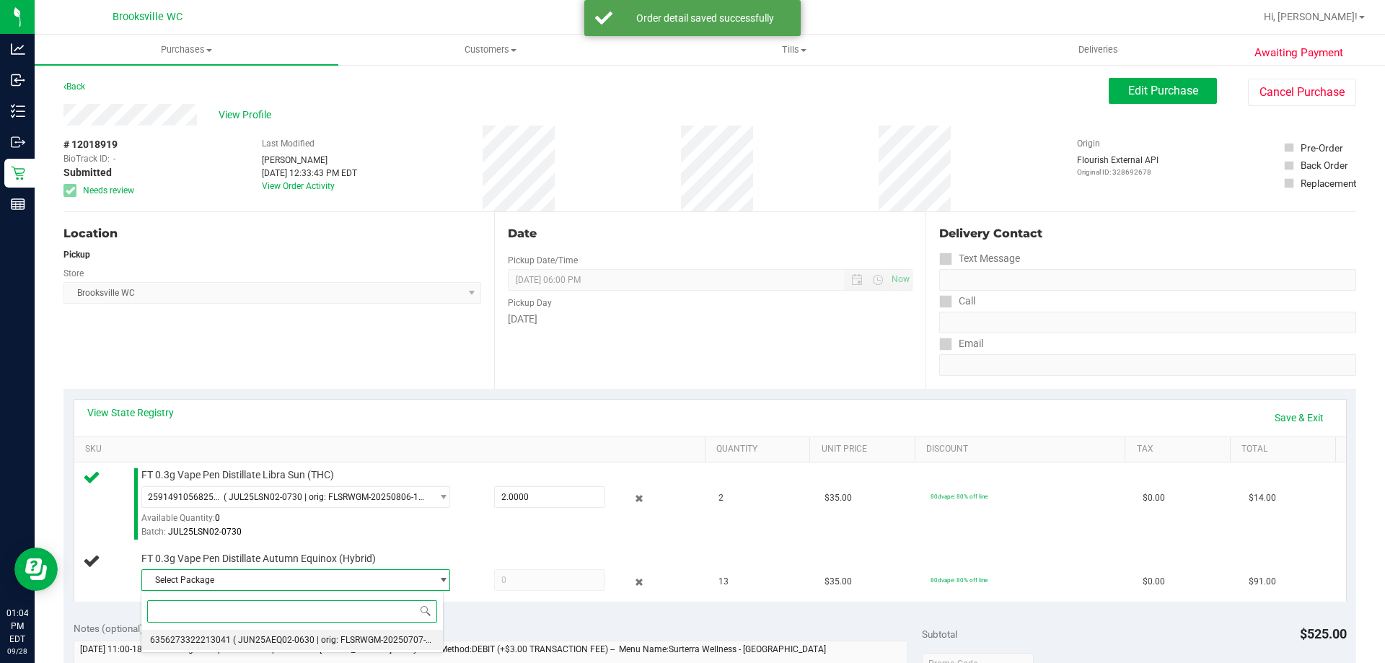
click at [285, 632] on li "6356273322213041 ( JUN25AEQ02-0630 | orig: FLSRWGM-20250707-2011 )" at bounding box center [292, 640] width 302 height 20
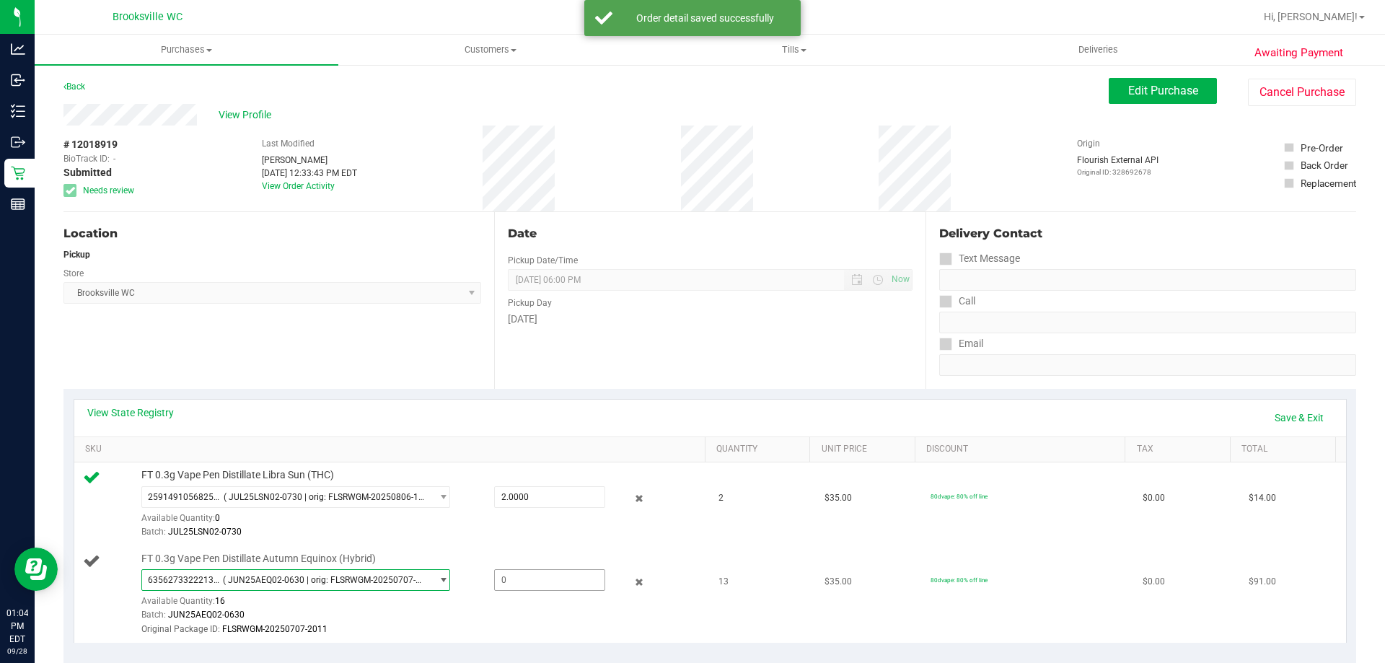
click at [587, 580] on span at bounding box center [549, 580] width 111 height 22
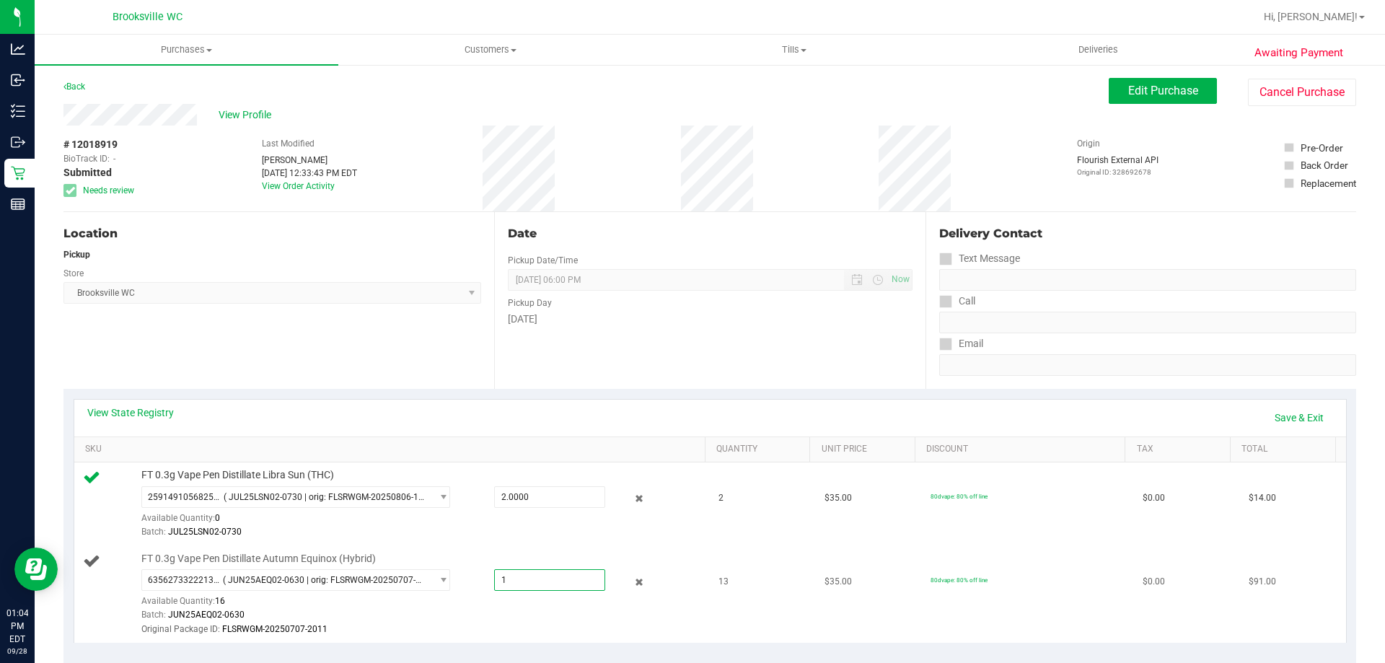
type input "13"
type input "13.0000"
click at [553, 540] on td "FT 0.3g Vape Pen Distillate Libra Sun (THC) 2591491056825433 ( JUL25LSN02-0730 …" at bounding box center [392, 504] width 636 height 84
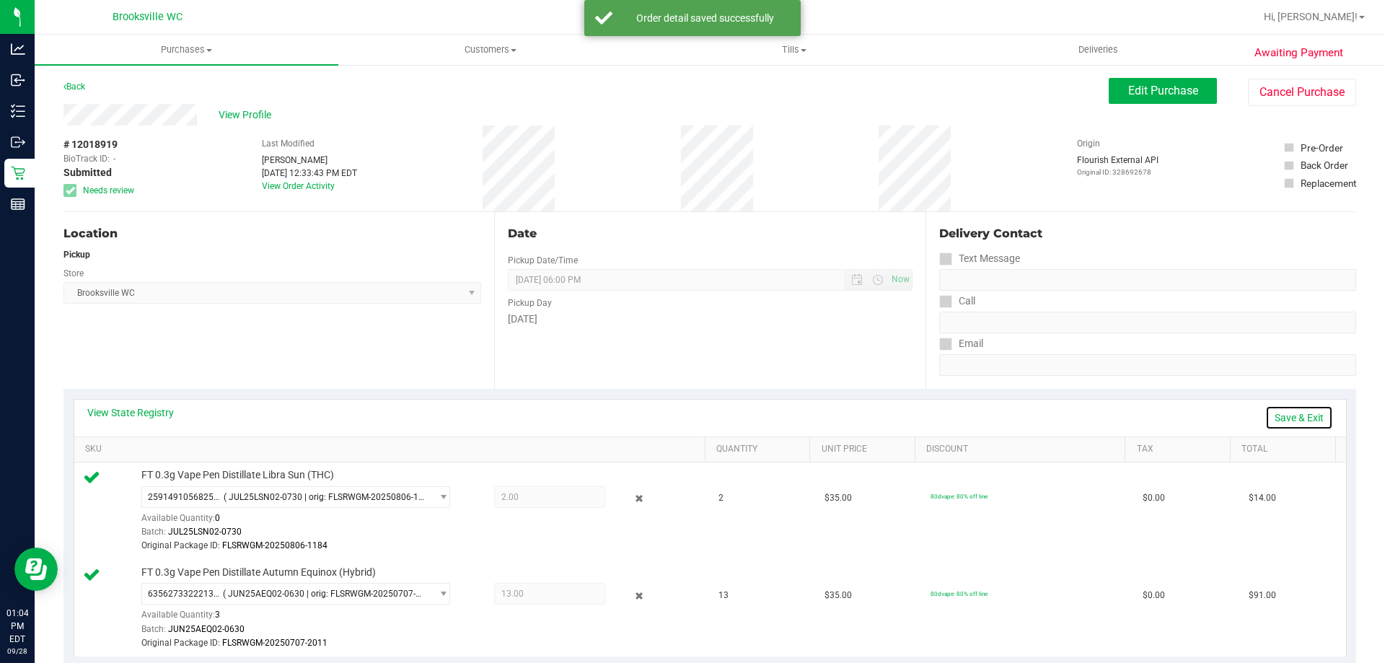
click at [1291, 418] on link "Save & Exit" at bounding box center [1299, 417] width 68 height 25
click at [722, 400] on div "View State Registry Assign Inventory Manually" at bounding box center [710, 418] width 1272 height 37
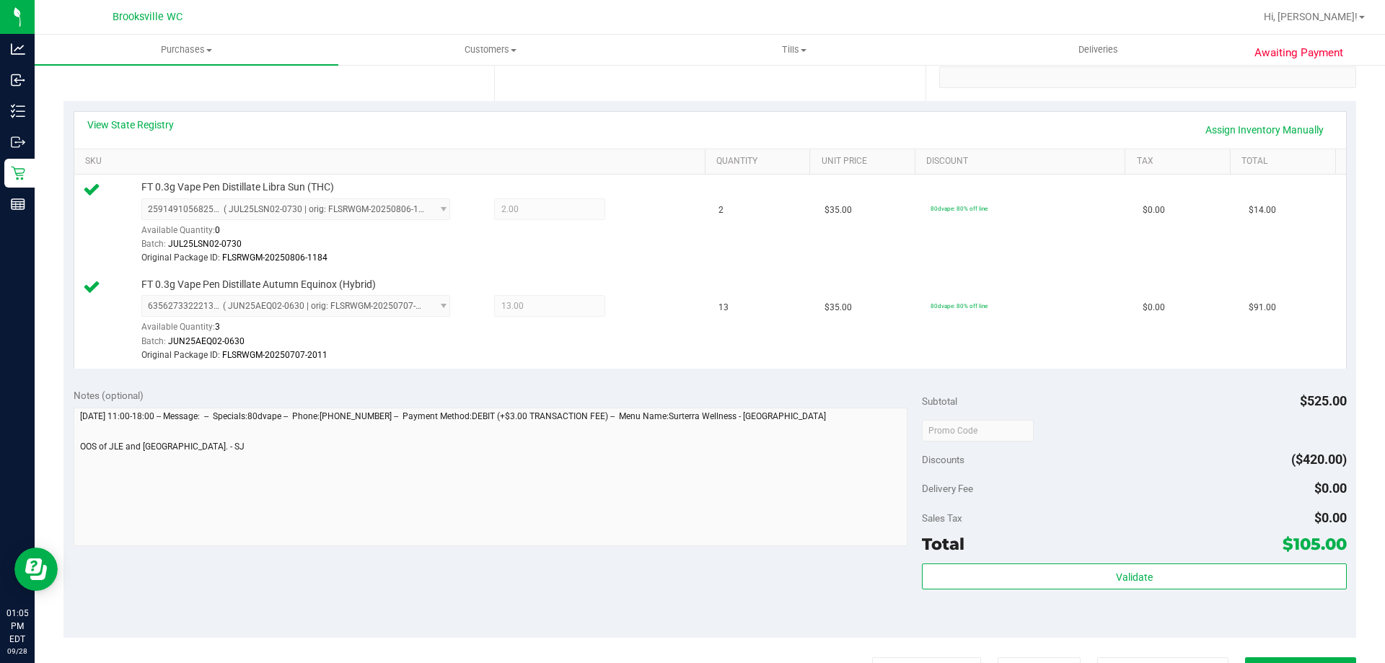
scroll to position [289, 0]
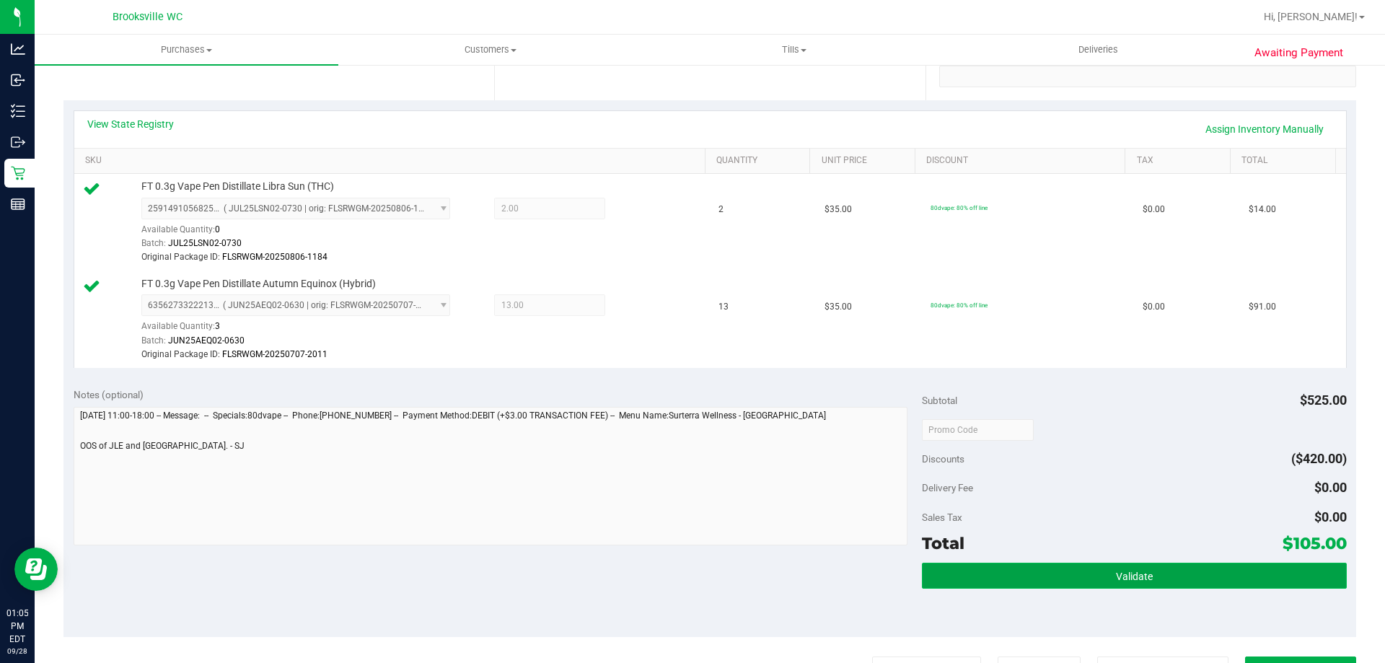
click at [1027, 575] on button "Validate" at bounding box center [1134, 576] width 424 height 26
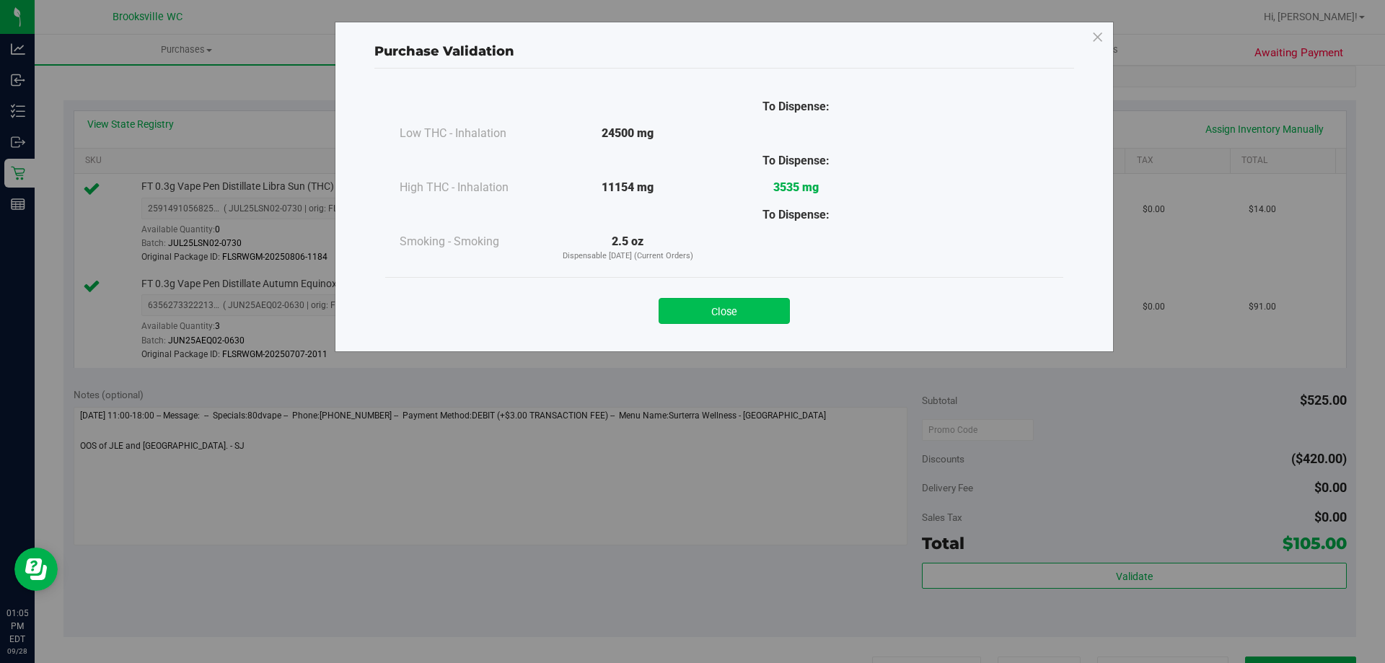
click at [694, 305] on button "Close" at bounding box center [724, 311] width 131 height 26
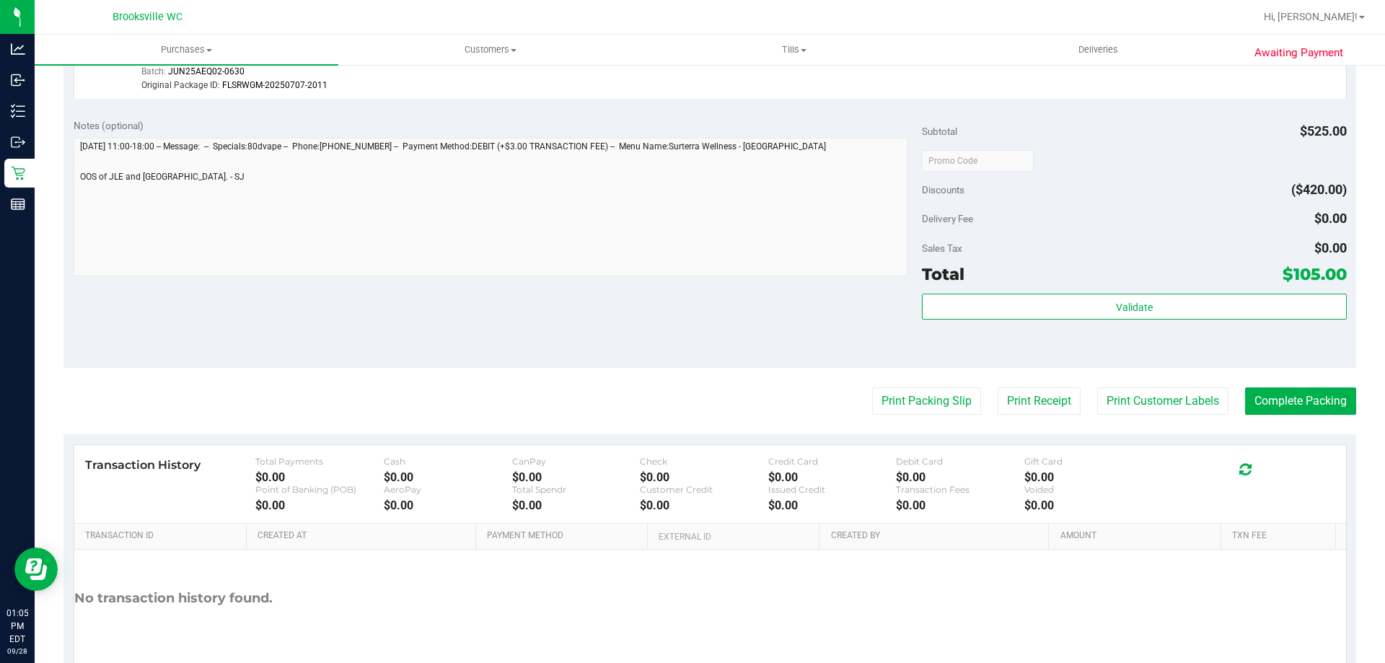
scroll to position [577, 0]
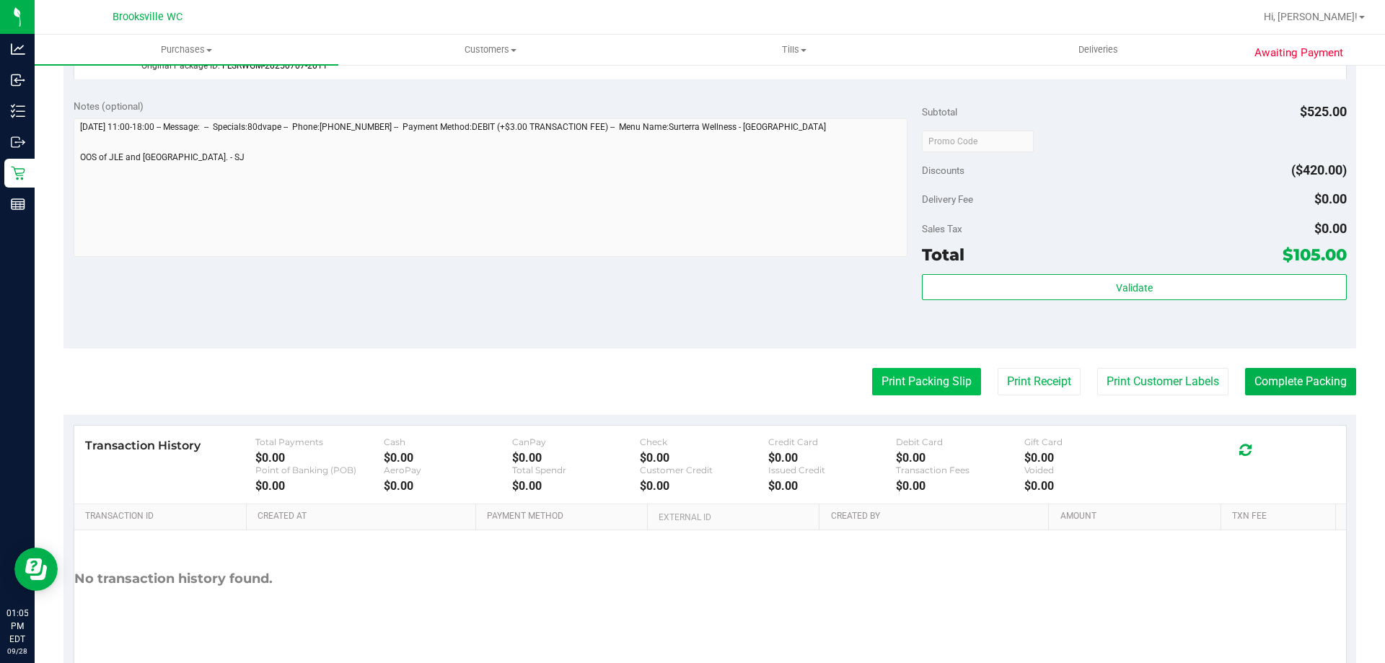
click at [935, 375] on button "Print Packing Slip" at bounding box center [926, 381] width 109 height 27
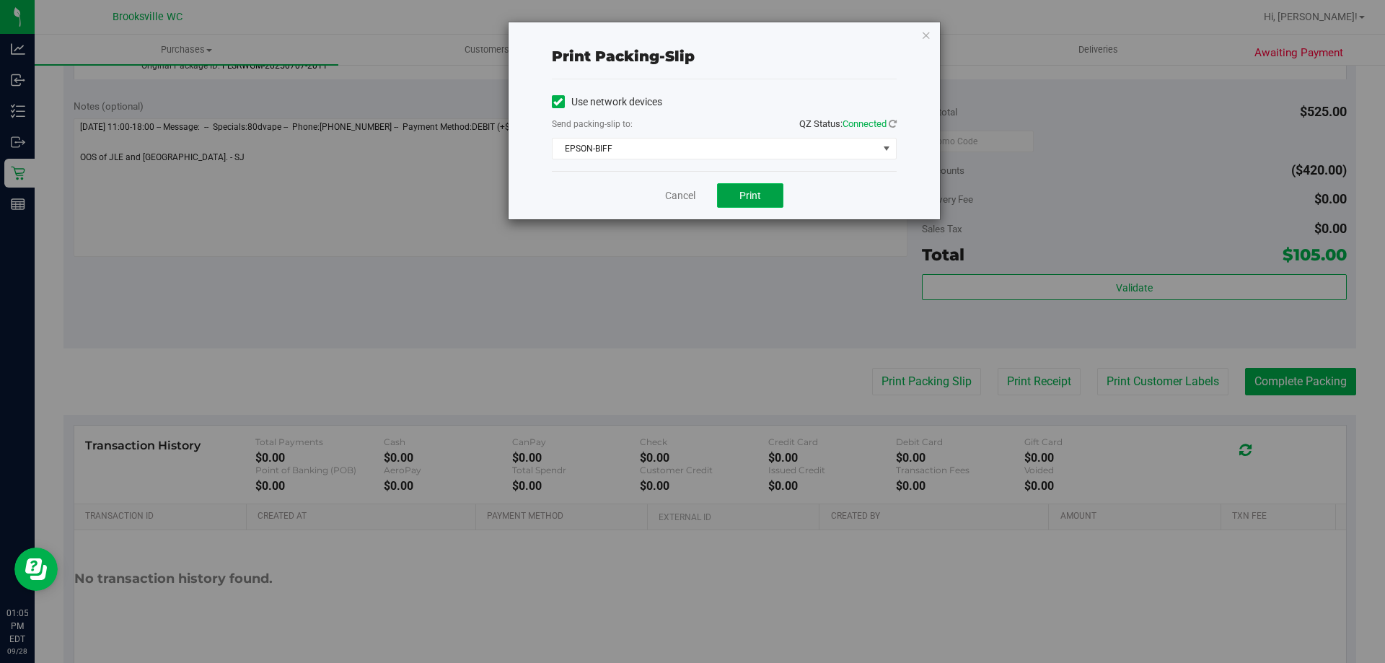
click at [740, 194] on span "Print" at bounding box center [751, 196] width 22 height 12
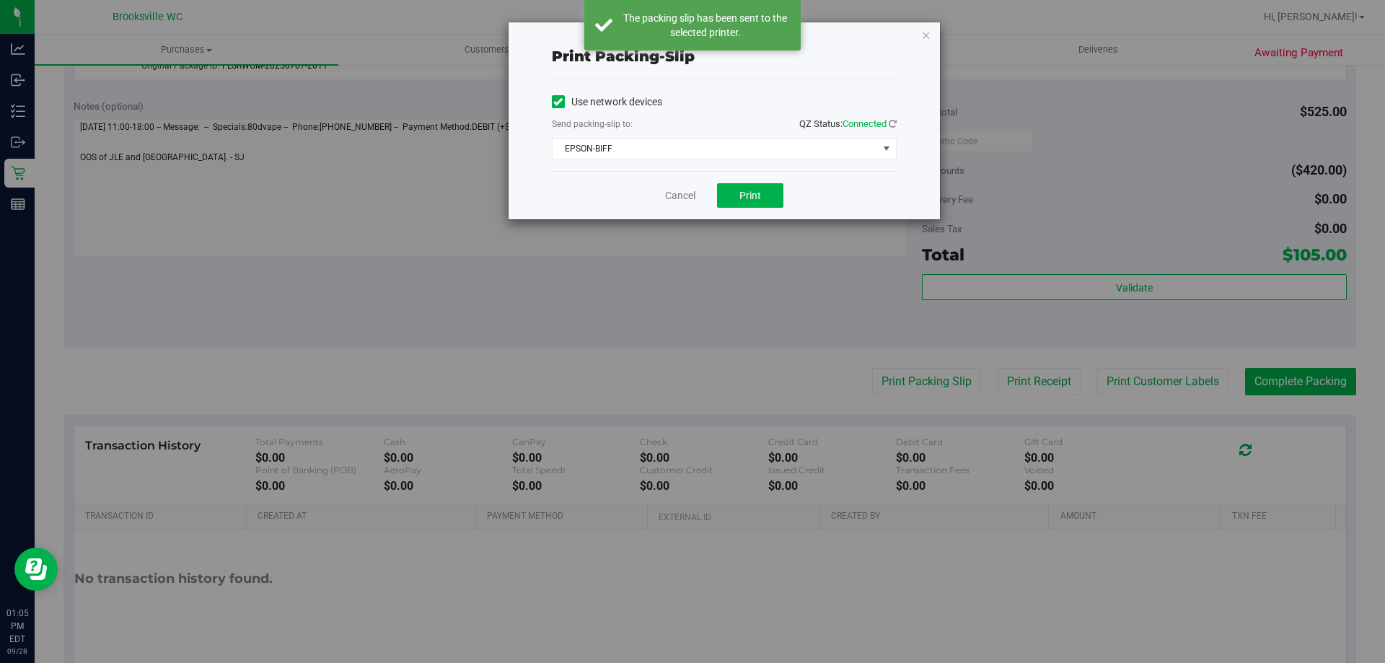
click at [620, 185] on div "Cancel Print" at bounding box center [724, 195] width 345 height 48
click at [684, 196] on link "Cancel" at bounding box center [680, 195] width 30 height 15
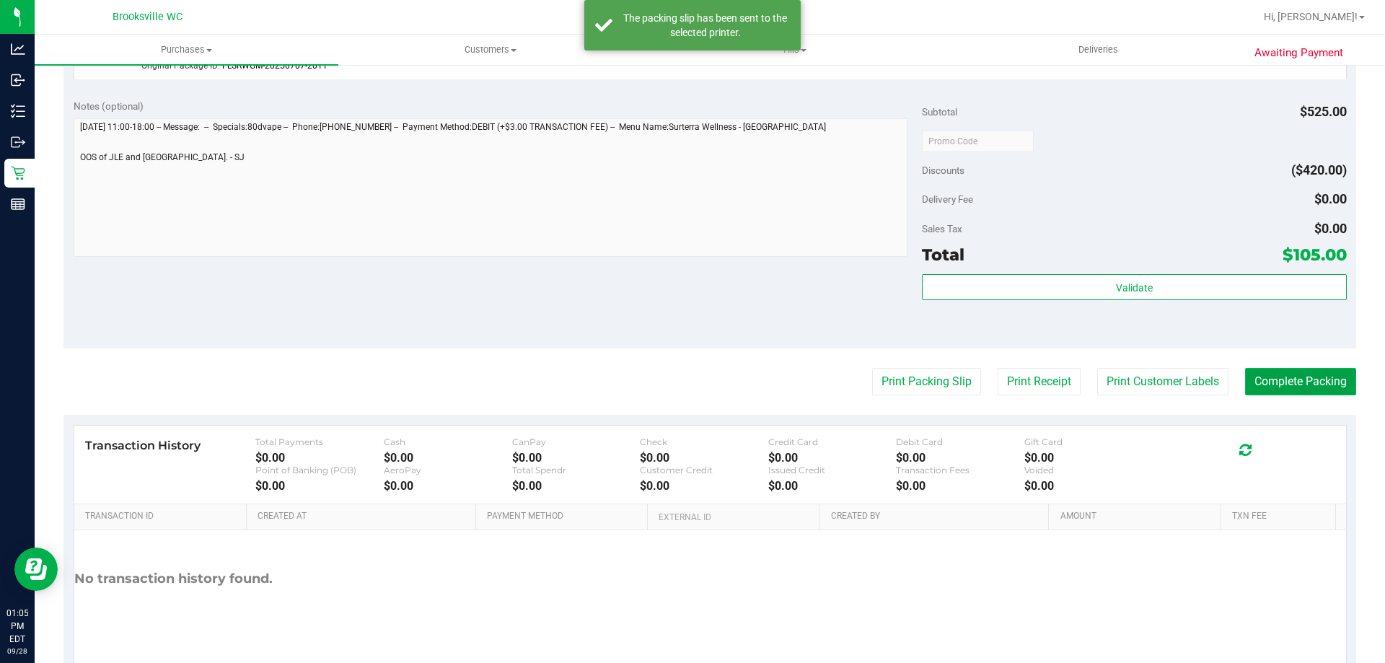
click at [1286, 376] on button "Complete Packing" at bounding box center [1300, 381] width 111 height 27
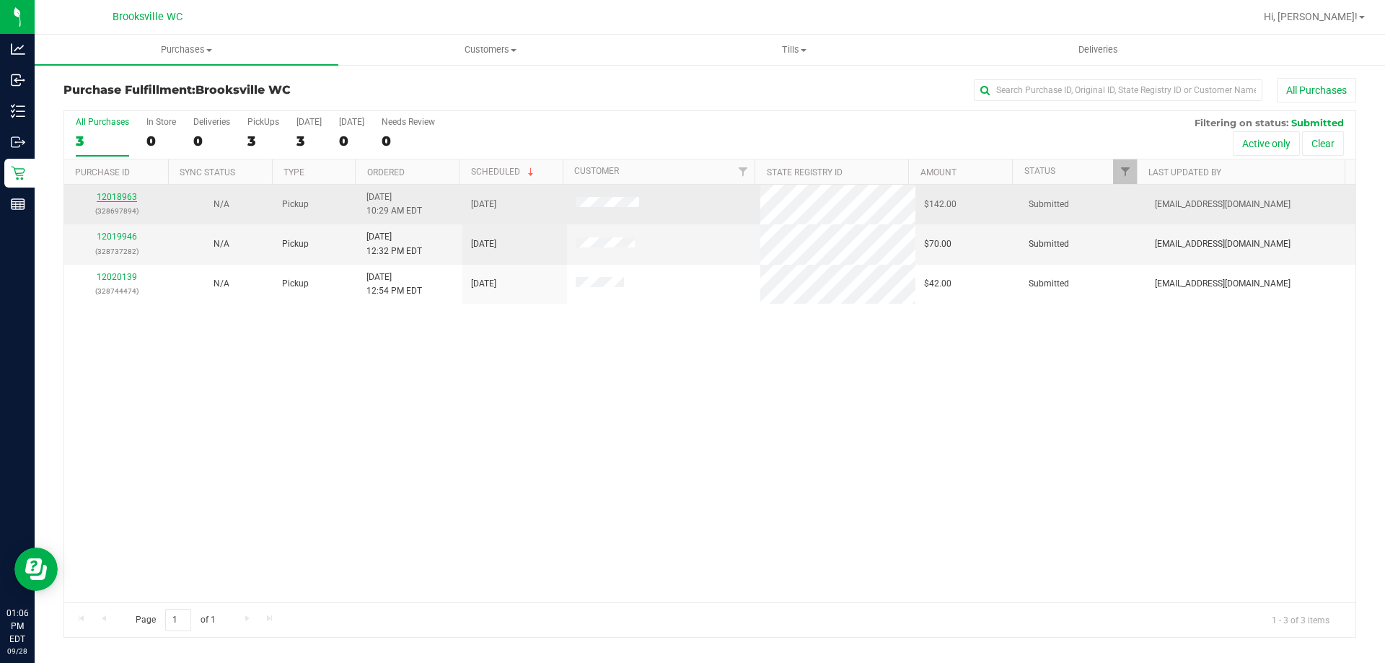
click at [128, 194] on link "12018963" at bounding box center [117, 197] width 40 height 10
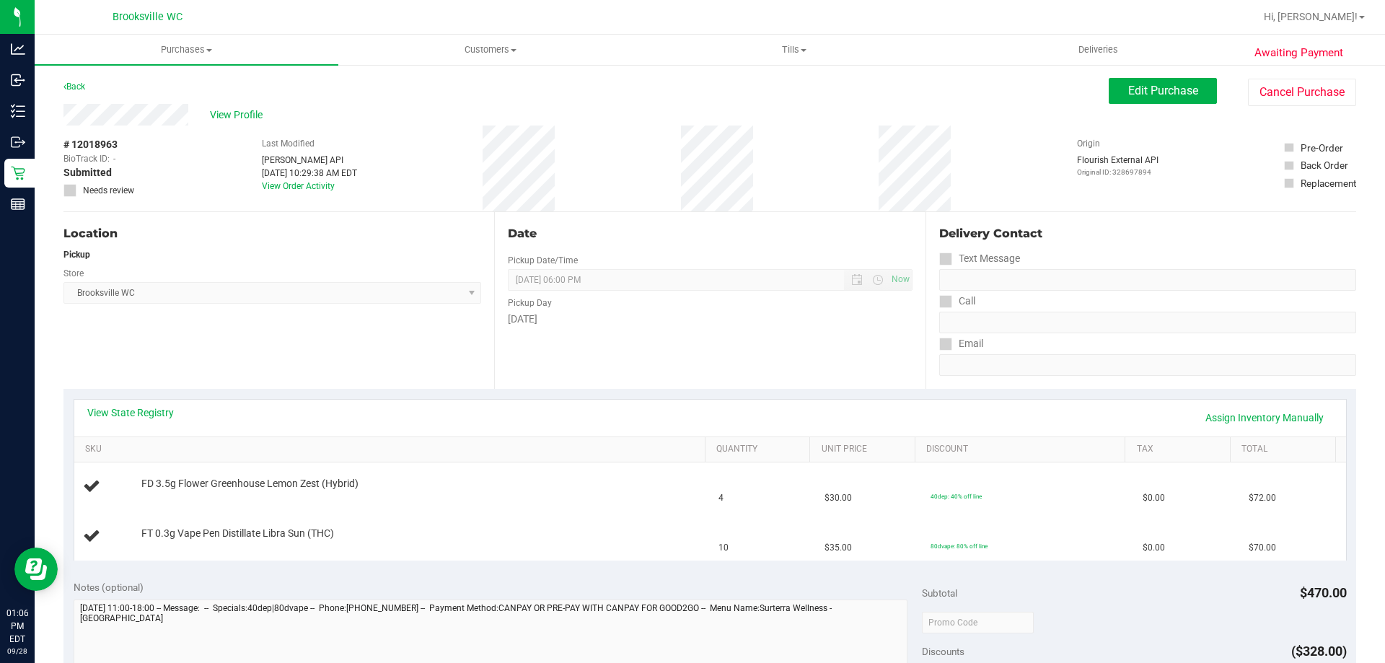
click at [319, 408] on div "View State Registry Assign Inventory Manually" at bounding box center [710, 417] width 1246 height 25
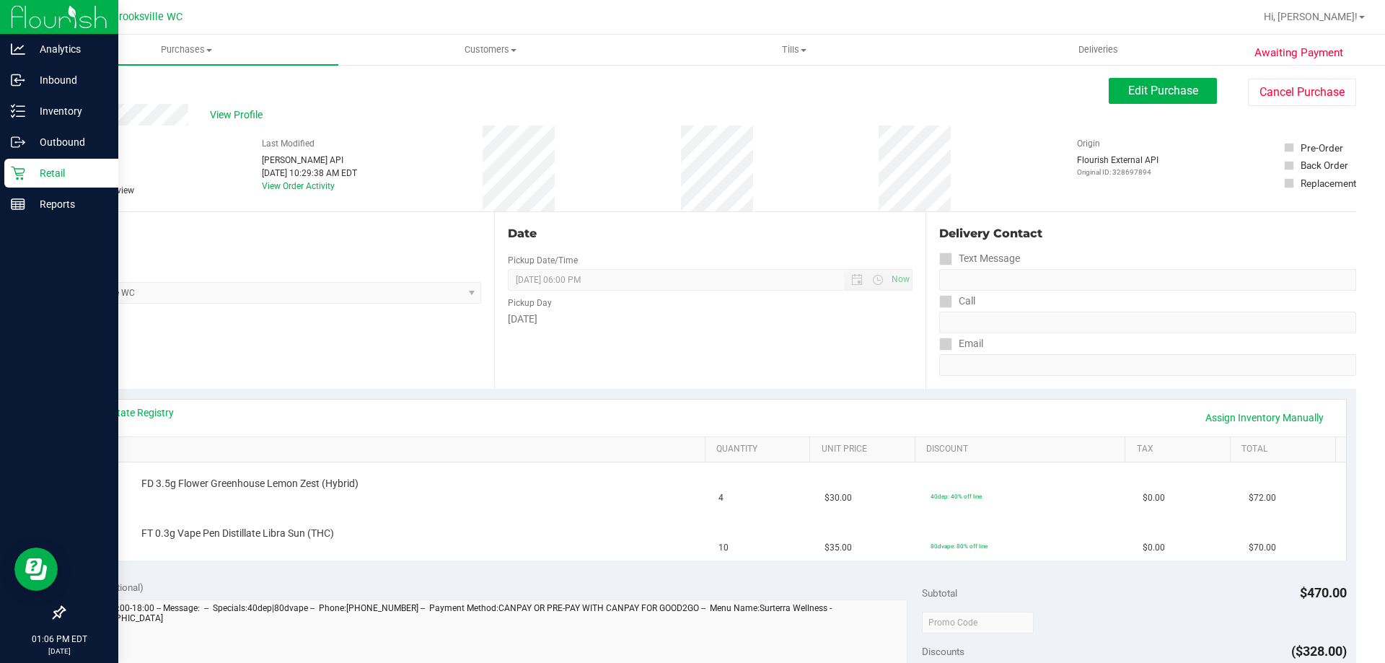
click at [40, 172] on p "Retail" at bounding box center [68, 172] width 87 height 17
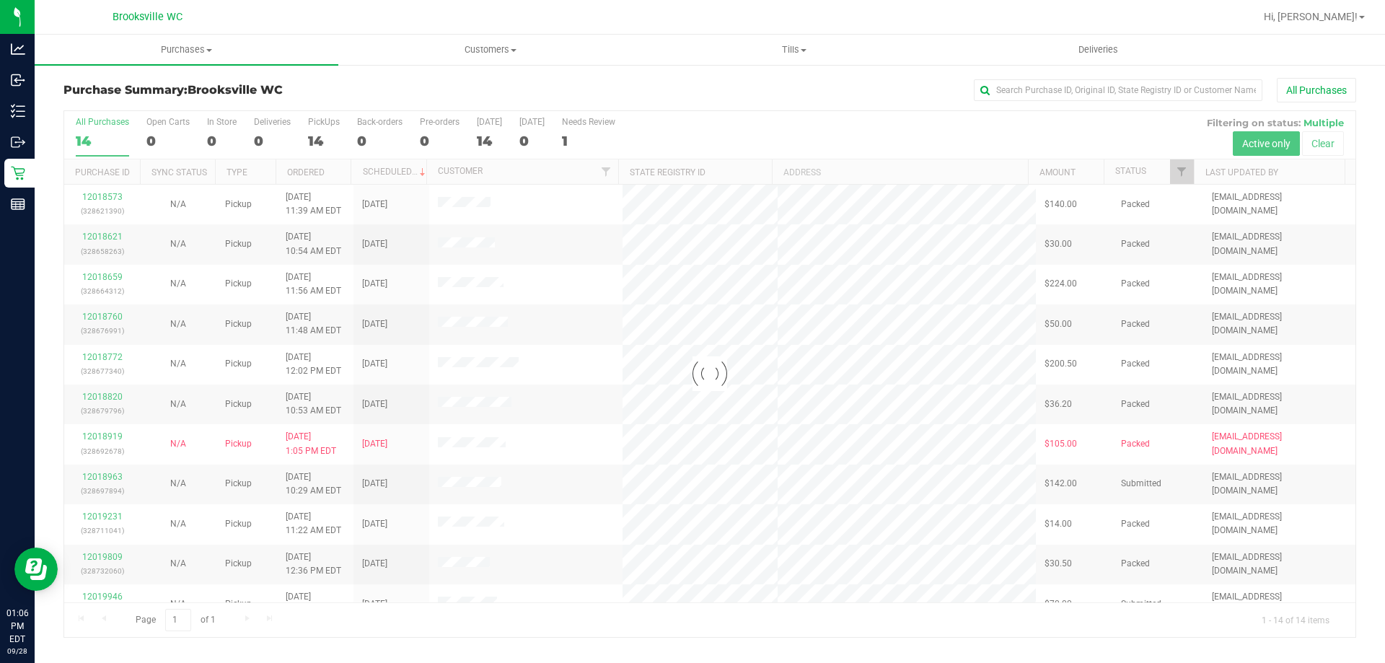
click at [1133, 167] on div at bounding box center [709, 374] width 1291 height 526
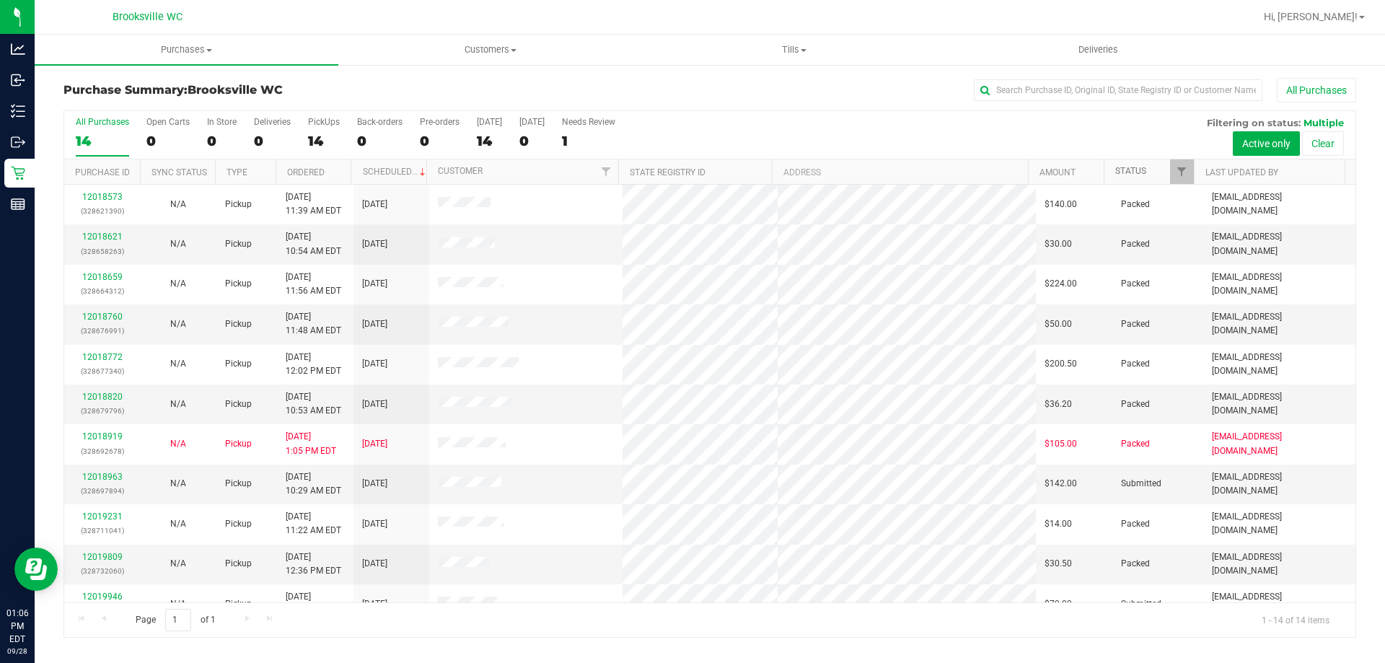
click at [1129, 174] on link "Status" at bounding box center [1130, 171] width 31 height 10
click at [1133, 170] on link "Status" at bounding box center [1139, 171] width 48 height 10
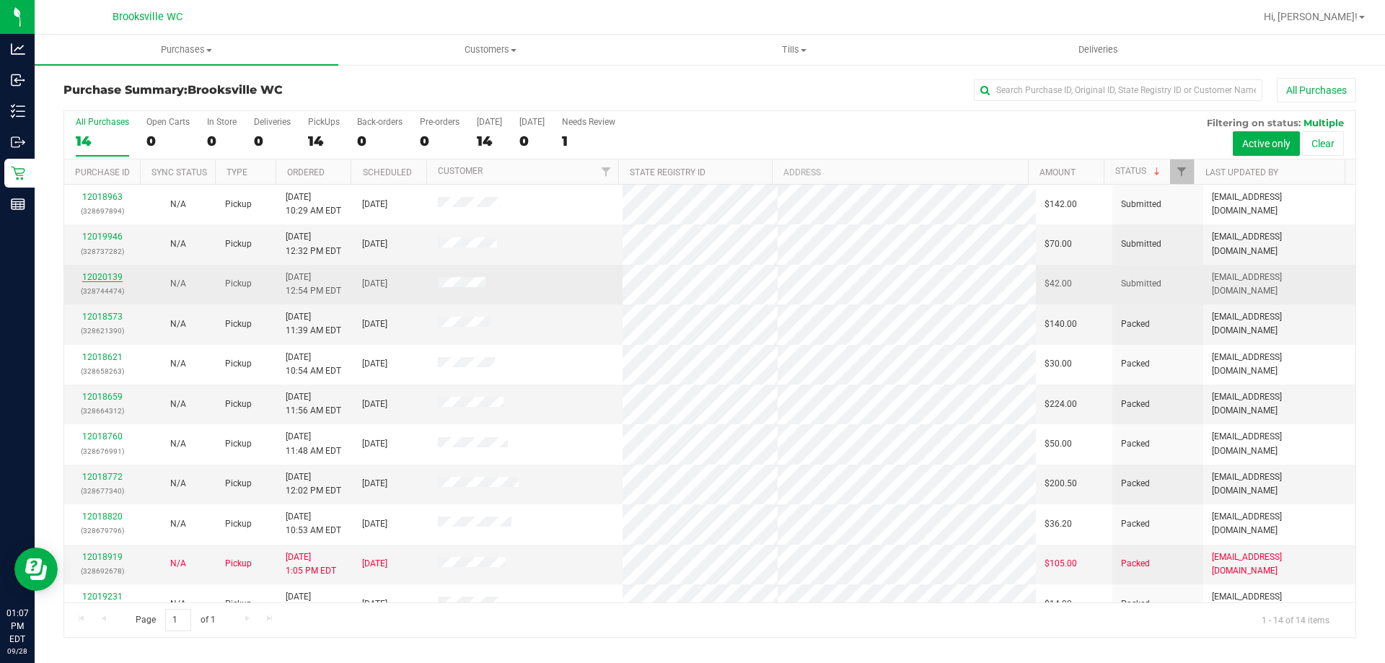
click at [108, 273] on link "12020139" at bounding box center [102, 277] width 40 height 10
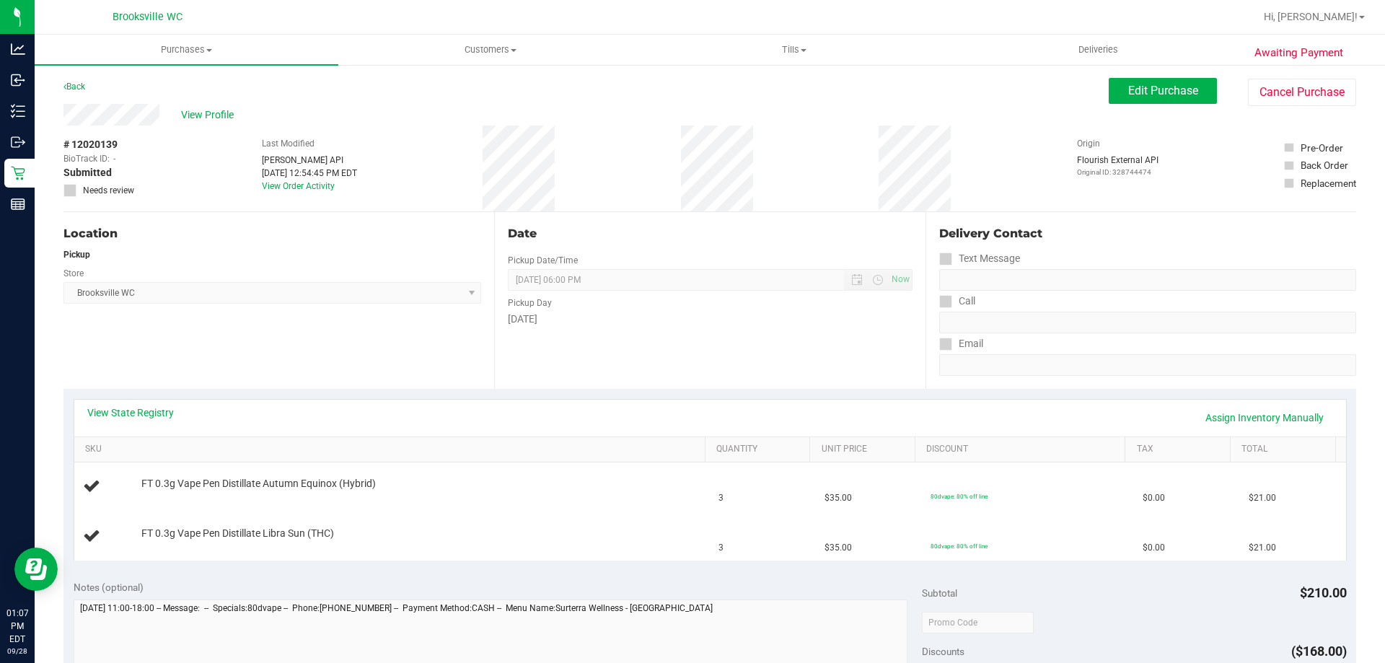
click at [1189, 209] on div "# 12020139 BioTrack ID: - Submitted Needs review Last Modified Jane API Sep 28,…" at bounding box center [709, 169] width 1293 height 86
click at [1251, 410] on link "Assign Inventory Manually" at bounding box center [1264, 417] width 137 height 25
click at [1281, 413] on link "Save & Exit" at bounding box center [1299, 417] width 68 height 25
click at [1137, 86] on span "Edit Purchase" at bounding box center [1163, 91] width 70 height 14
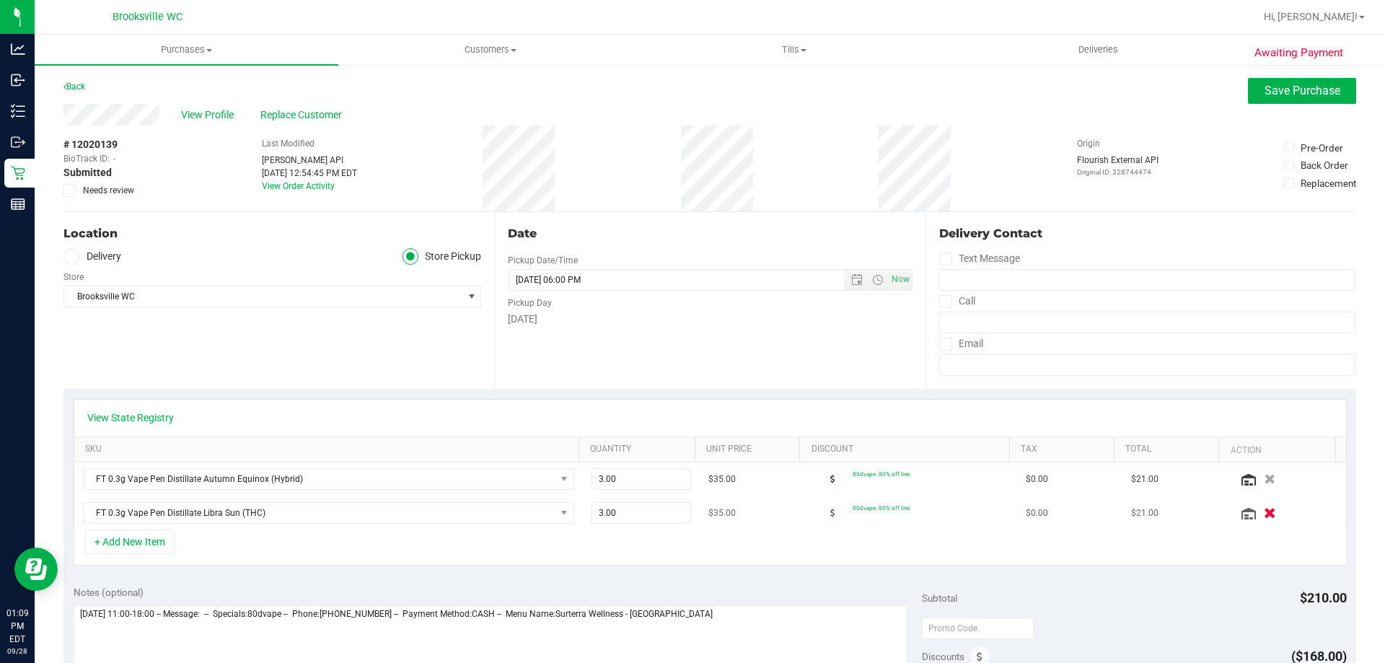
click at [1264, 515] on icon "button" at bounding box center [1270, 513] width 12 height 11
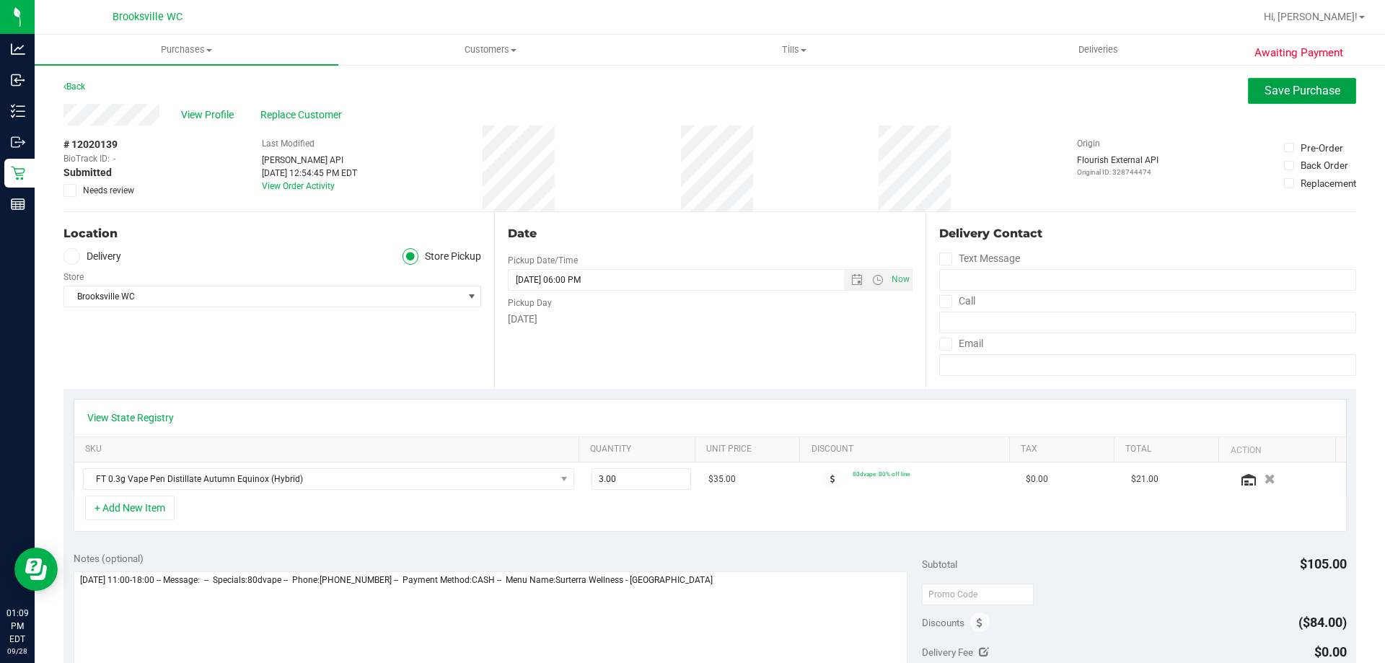
click at [1271, 87] on span "Save Purchase" at bounding box center [1303, 91] width 76 height 14
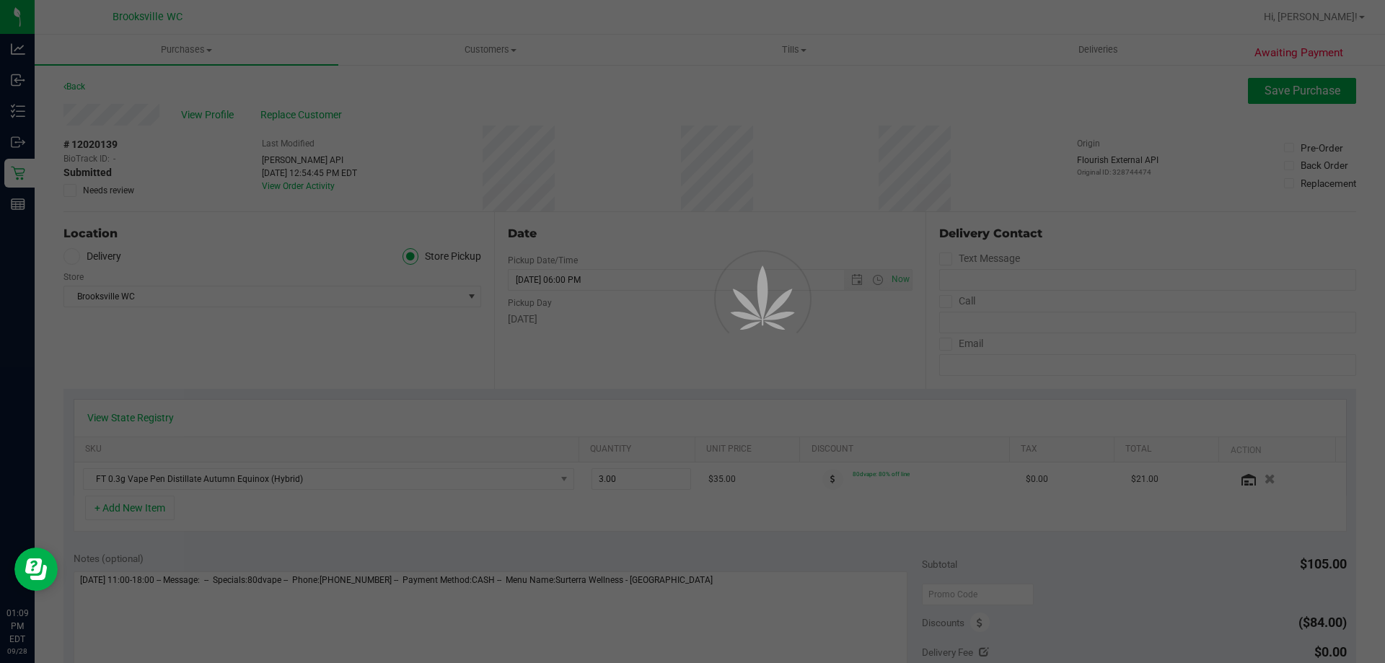
click at [550, 366] on div at bounding box center [692, 331] width 1385 height 663
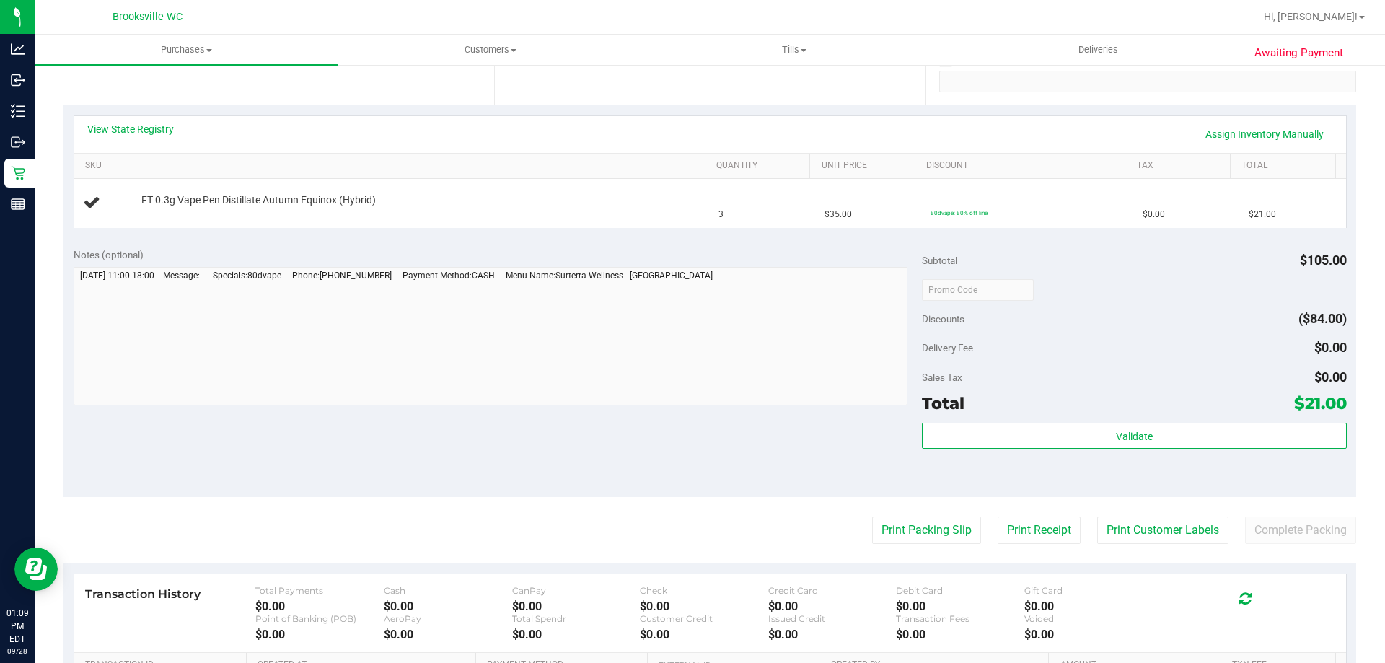
scroll to position [289, 0]
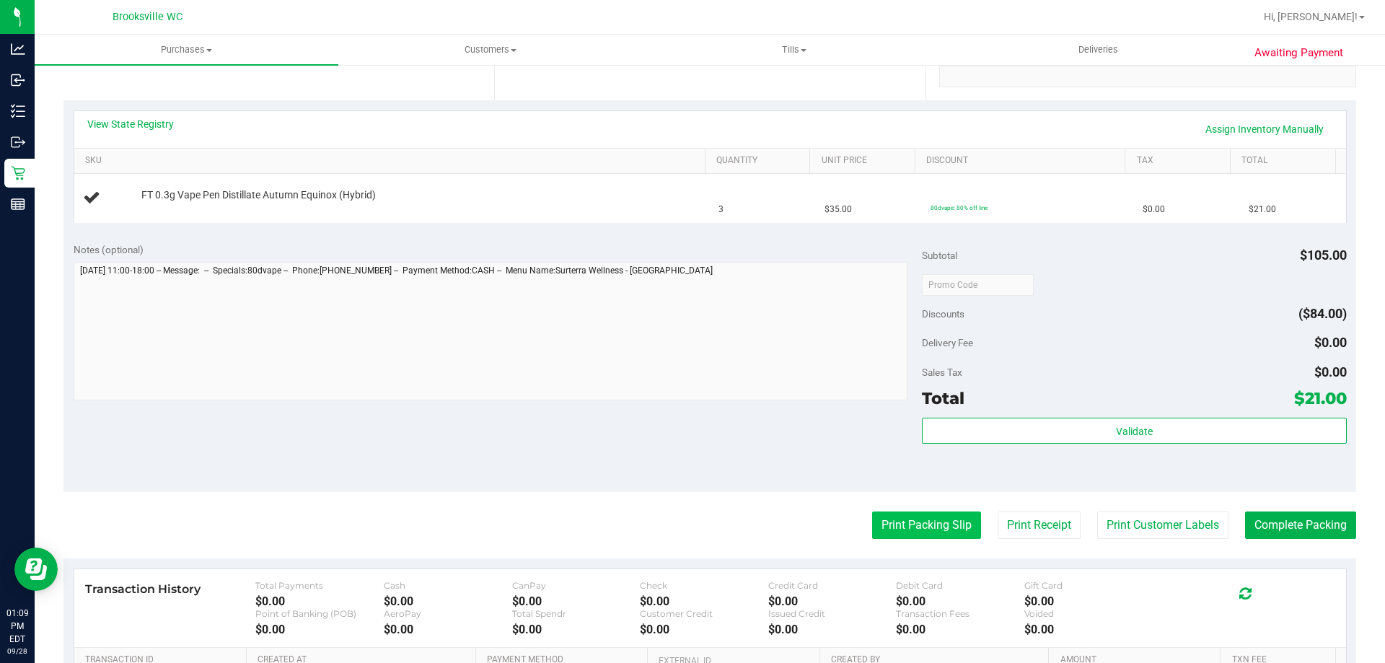
click at [932, 520] on button "Print Packing Slip" at bounding box center [926, 525] width 109 height 27
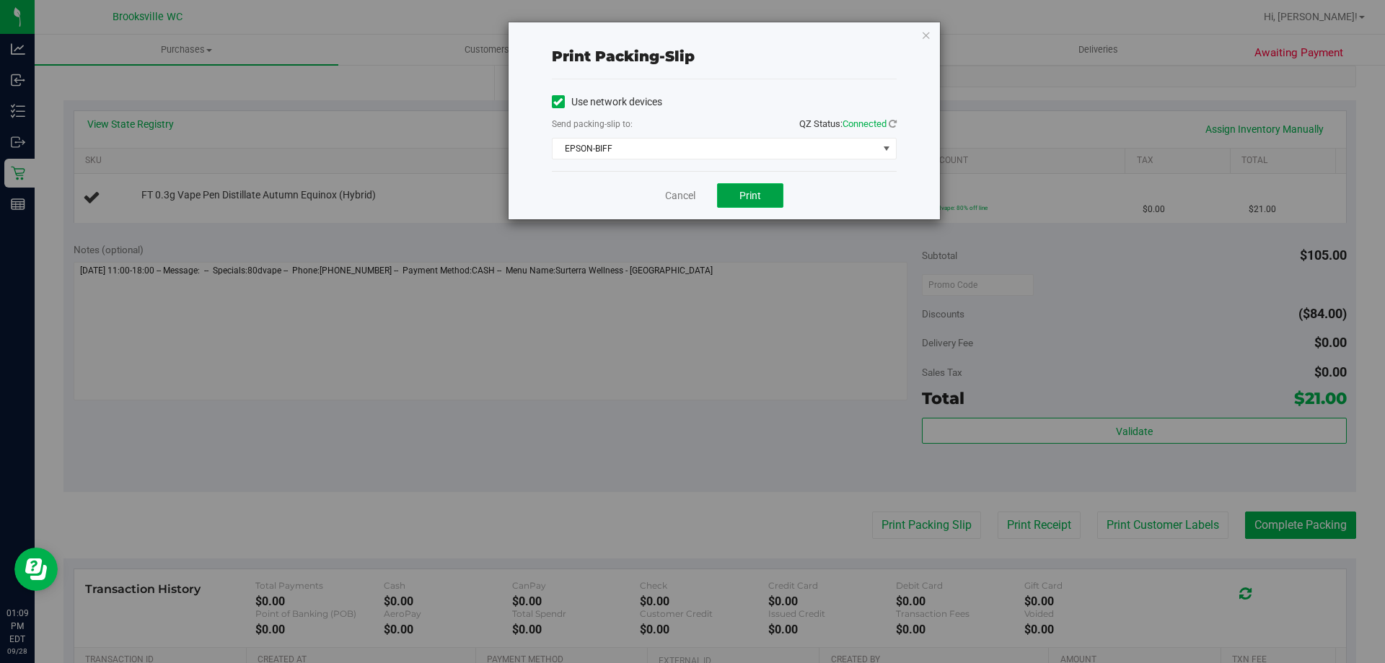
click at [739, 185] on button "Print" at bounding box center [750, 195] width 66 height 25
click at [675, 193] on link "Cancel" at bounding box center [680, 195] width 30 height 15
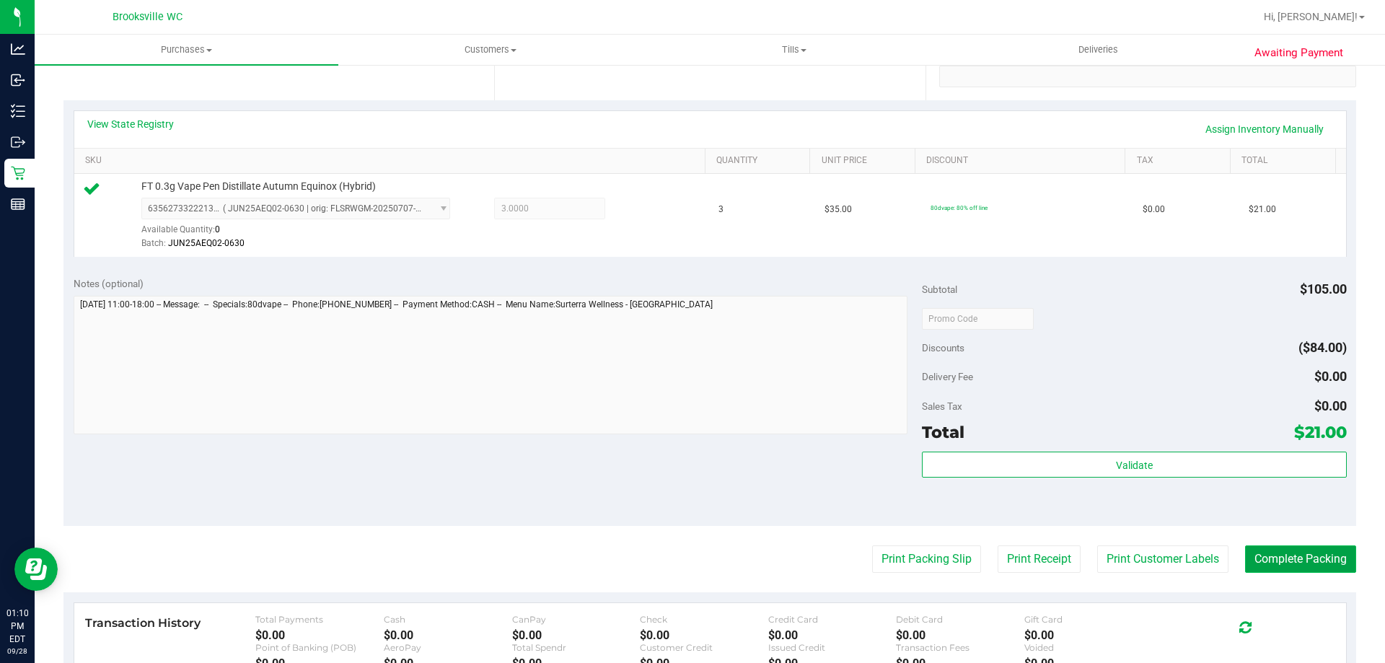
click at [1259, 566] on button "Complete Packing" at bounding box center [1300, 558] width 111 height 27
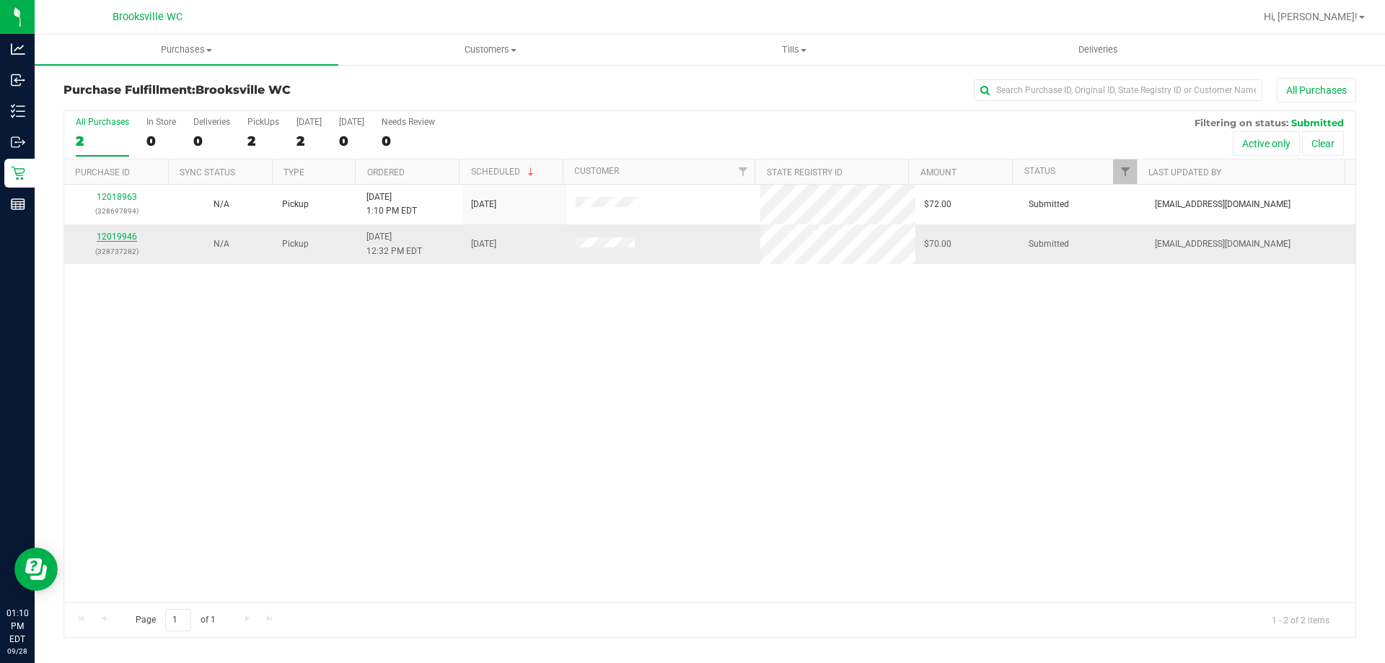
click at [117, 237] on link "12019946" at bounding box center [117, 237] width 40 height 10
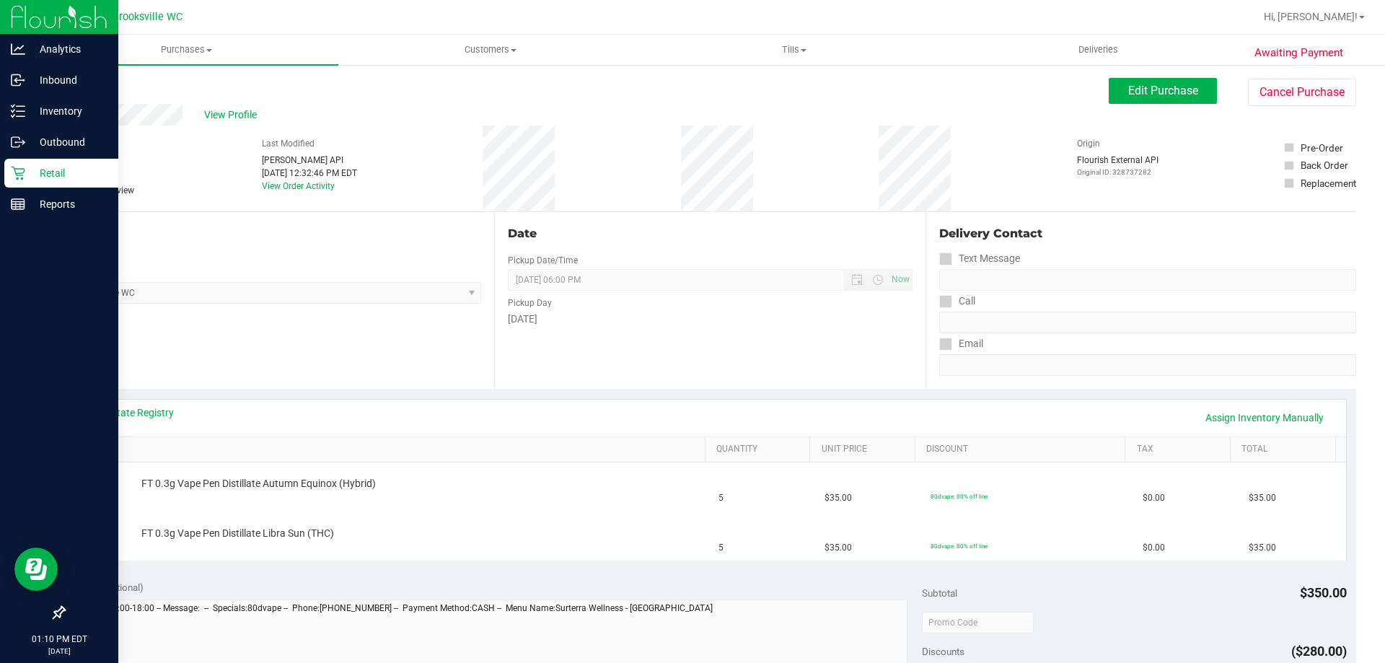
click at [26, 167] on p "Retail" at bounding box center [68, 172] width 87 height 17
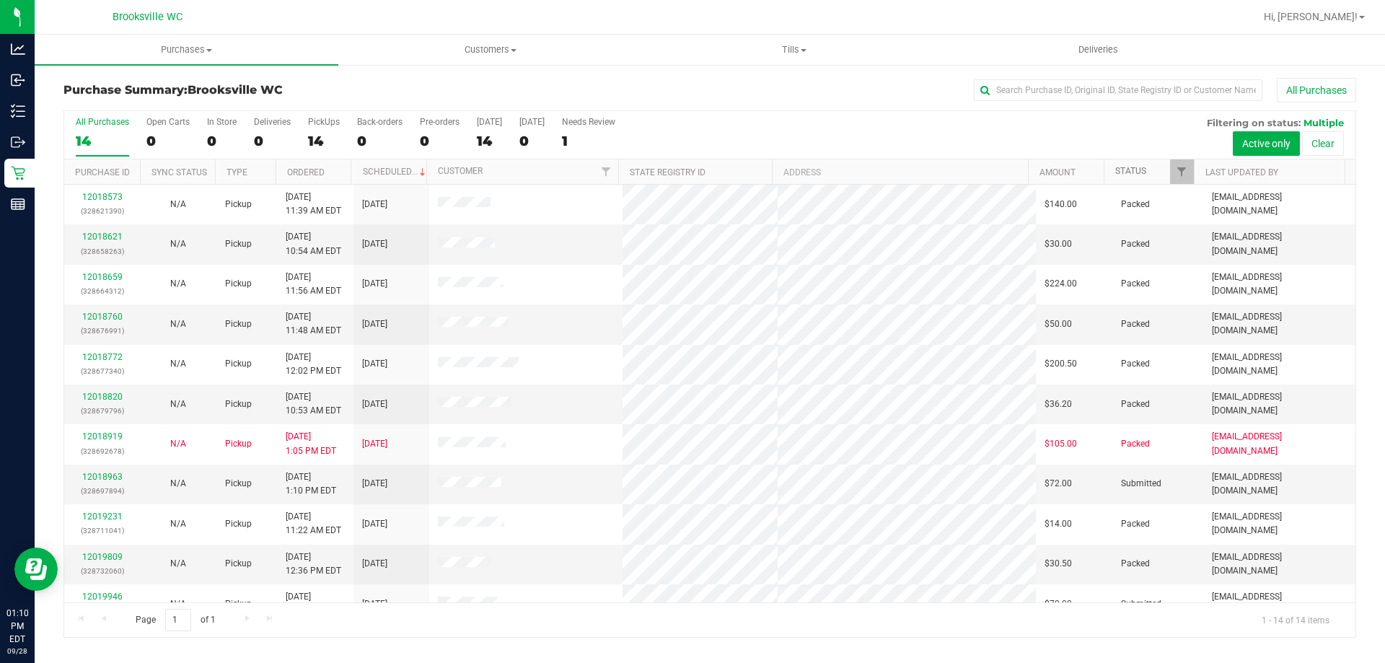
click at [1130, 172] on link "Status" at bounding box center [1130, 171] width 31 height 10
click at [1133, 174] on link "Status" at bounding box center [1139, 171] width 48 height 10
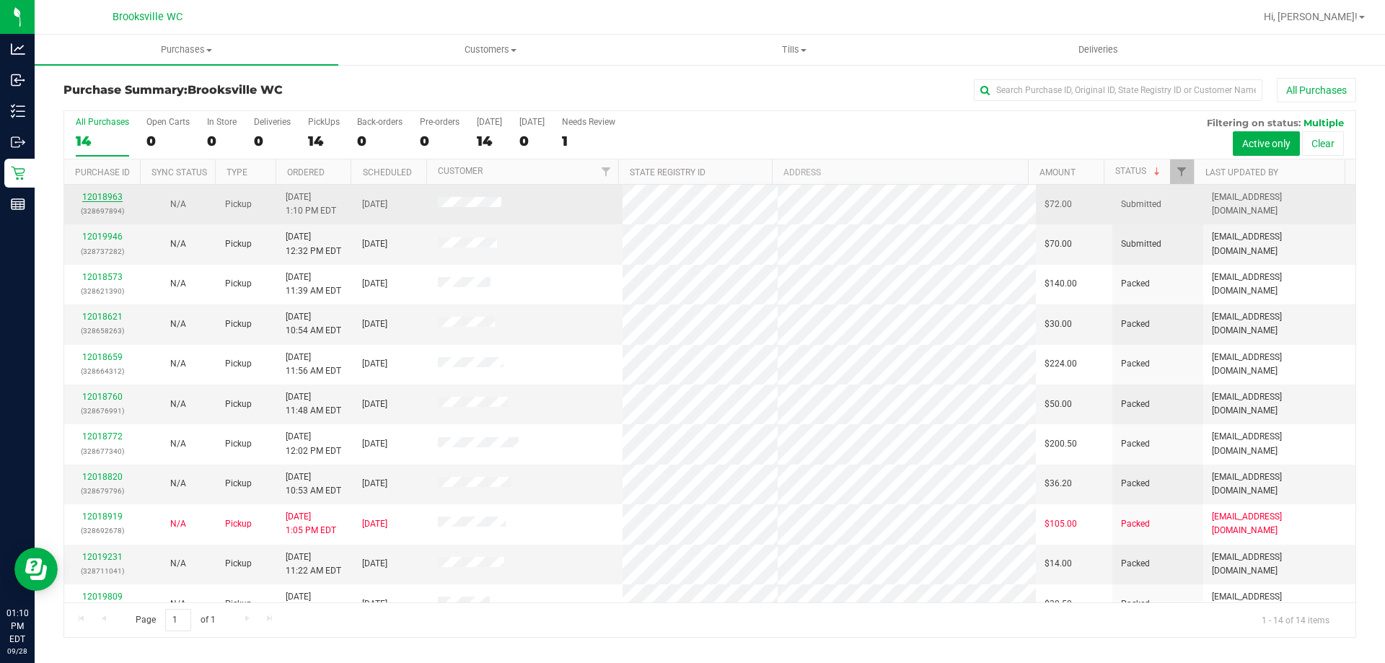
click at [105, 198] on link "12018963" at bounding box center [102, 197] width 40 height 10
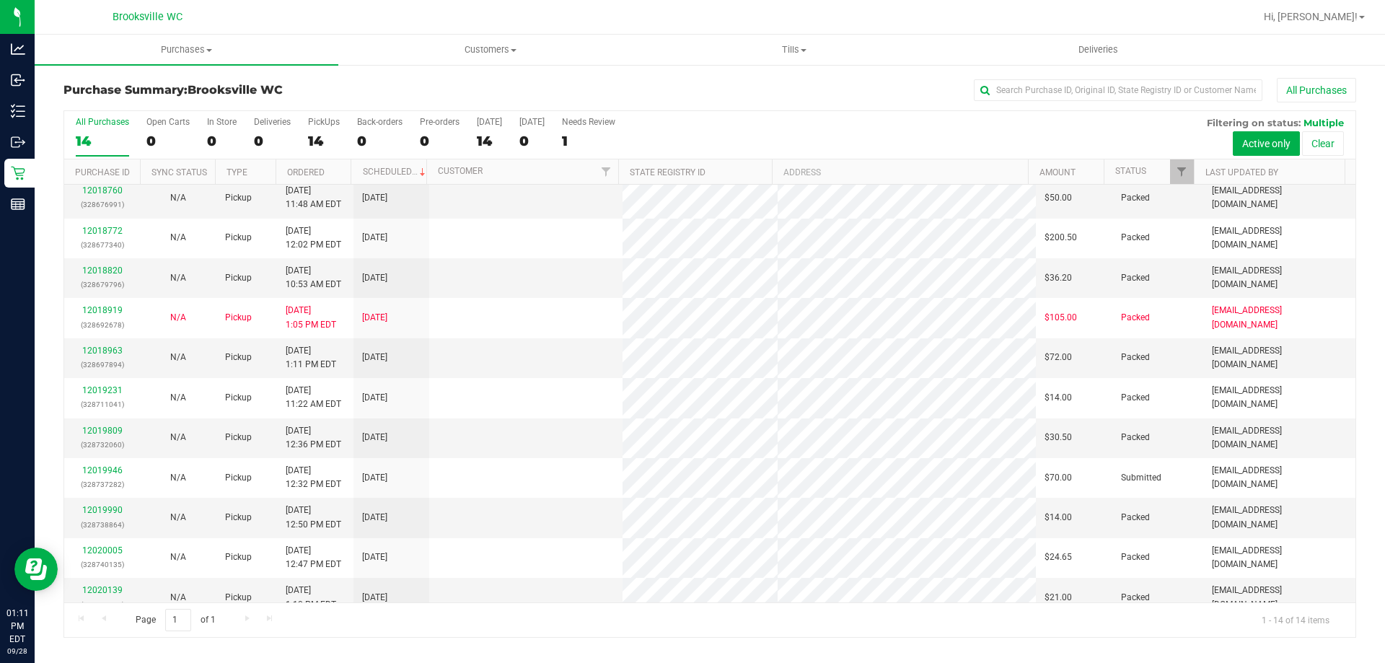
scroll to position [141, 0]
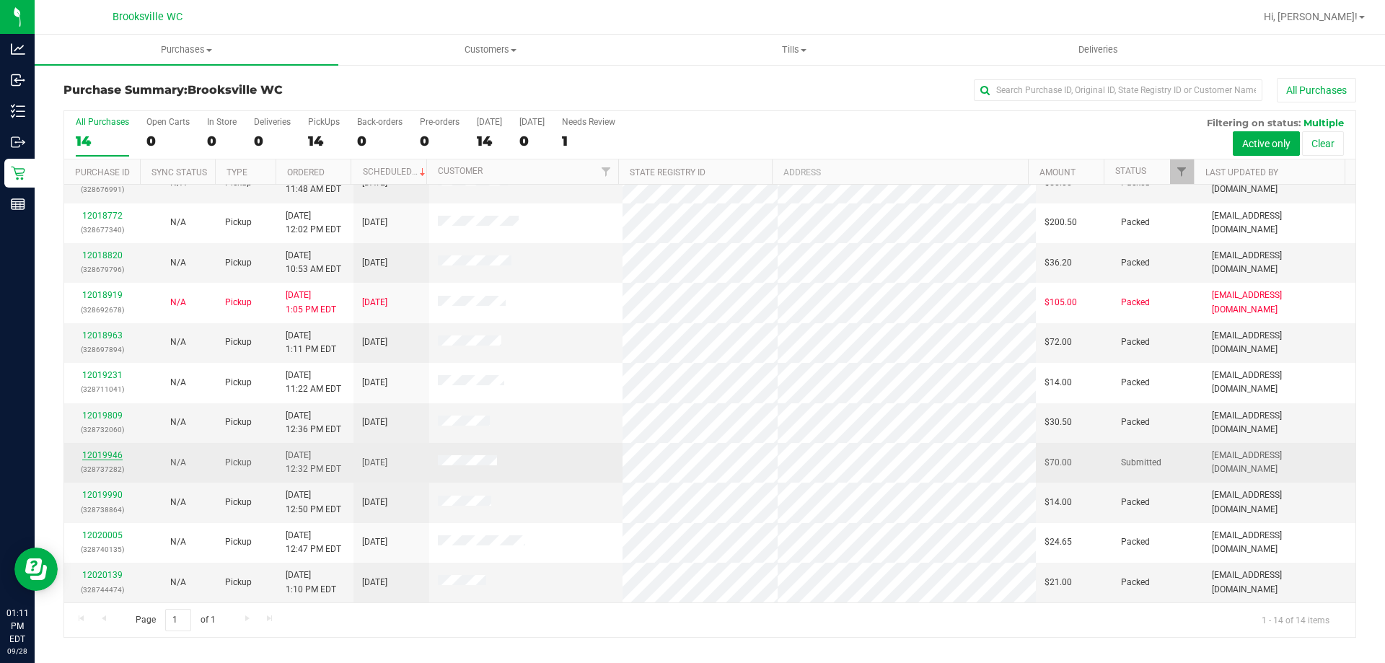
click at [109, 454] on link "12019946" at bounding box center [102, 455] width 40 height 10
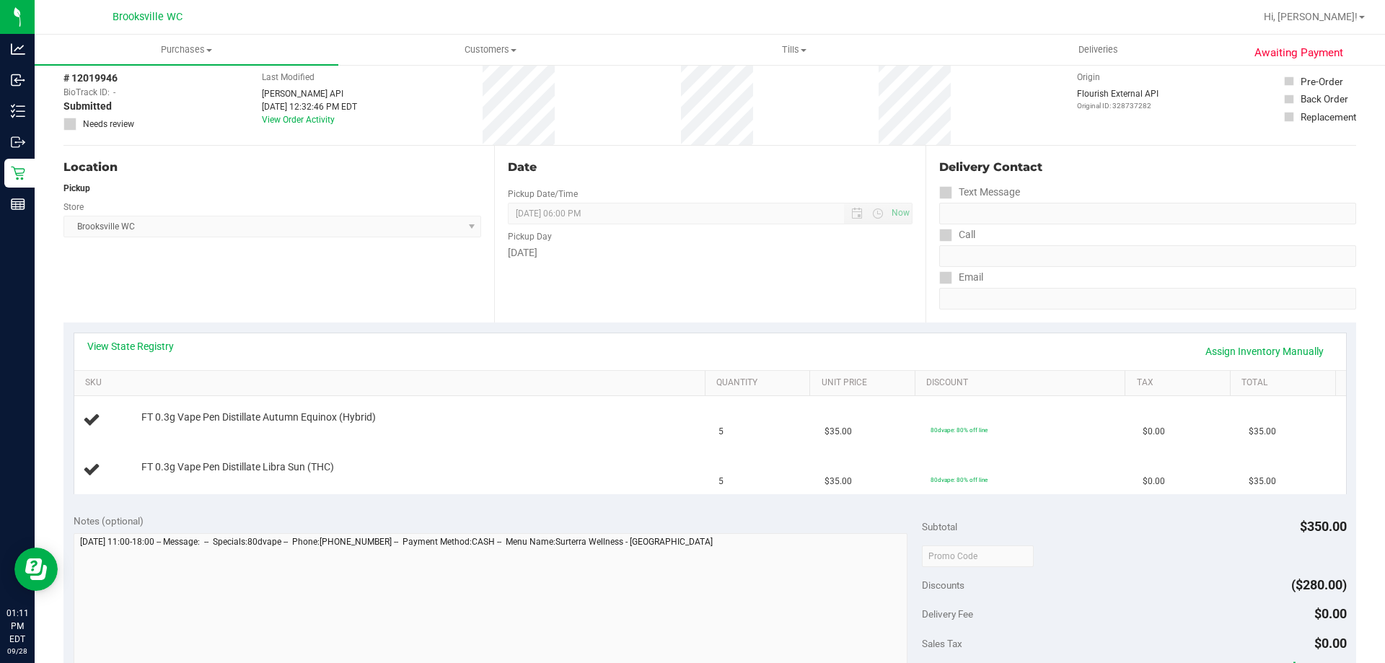
scroll to position [144, 0]
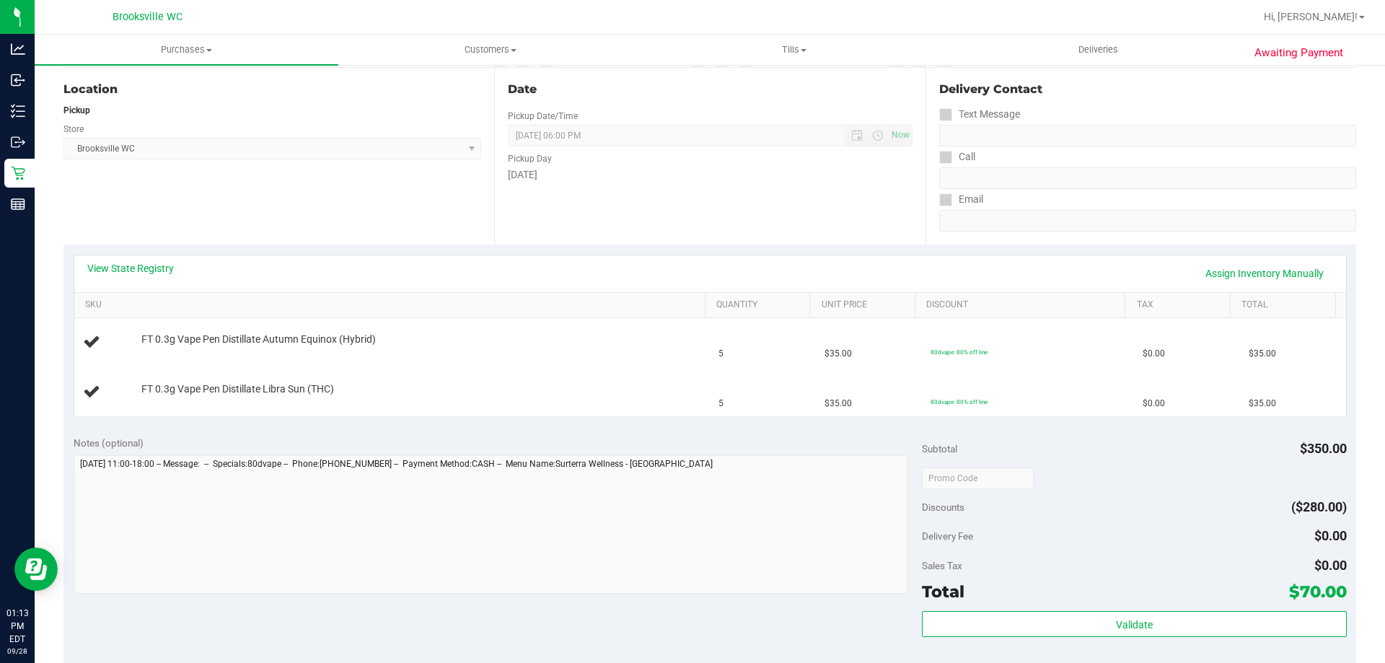
click at [150, 205] on div "Location Pickup Store [GEOGRAPHIC_DATA] WC Select Store [PERSON_NAME][GEOGRAPHI…" at bounding box center [278, 156] width 431 height 177
drag, startPoint x: 193, startPoint y: 94, endPoint x: 231, endPoint y: 138, distance: 57.8
click at [193, 94] on div "Location" at bounding box center [272, 89] width 418 height 17
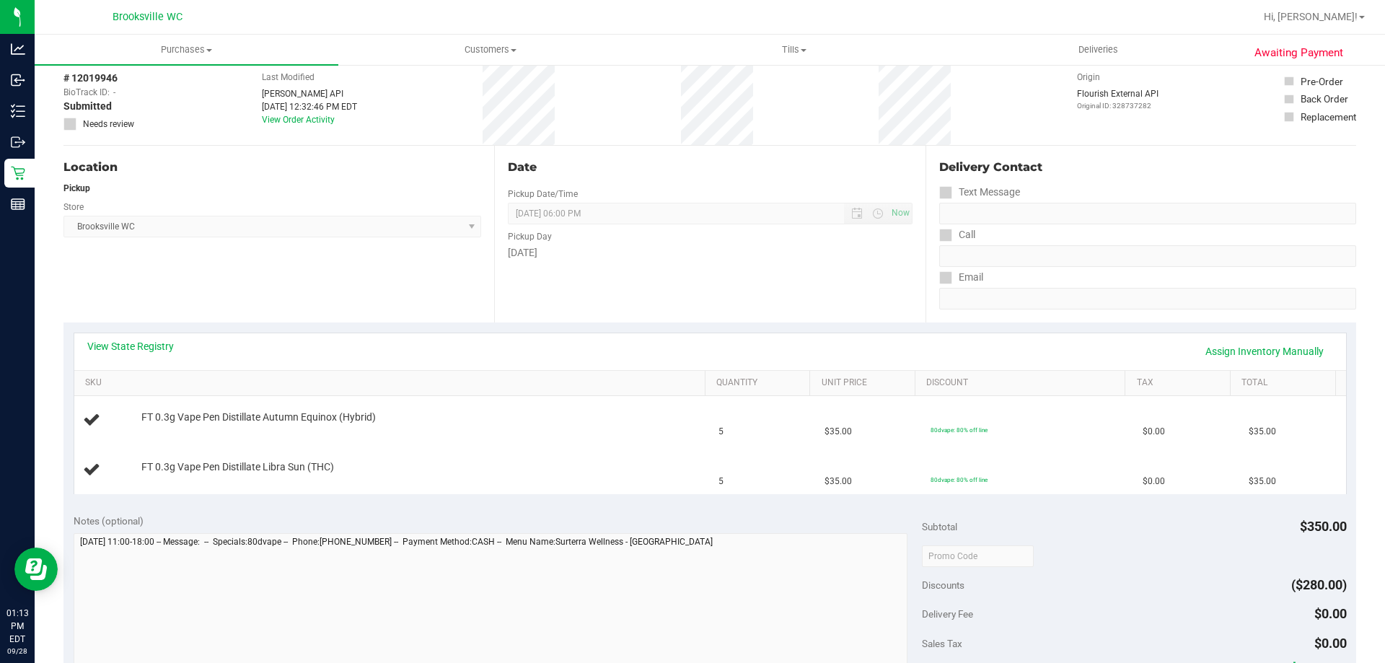
scroll to position [0, 0]
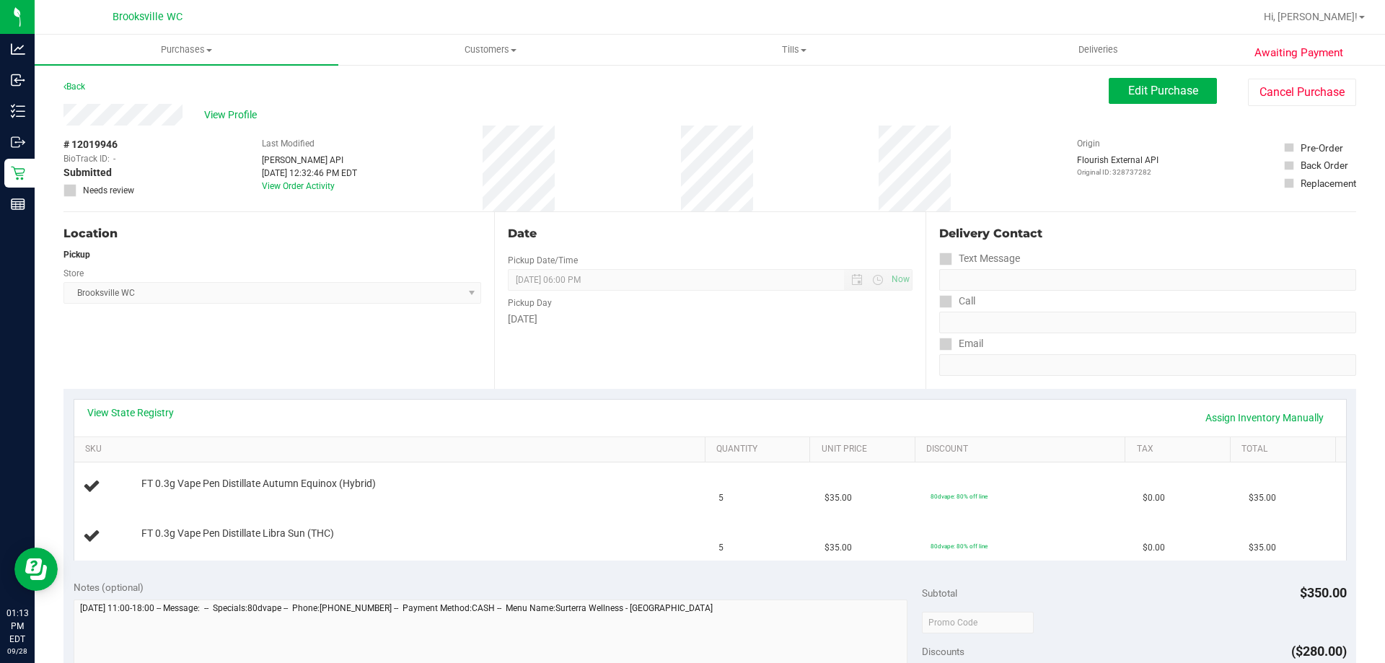
click at [247, 105] on div "View Profile" at bounding box center [585, 115] width 1045 height 22
click at [237, 116] on span "View Profile" at bounding box center [233, 115] width 58 height 15
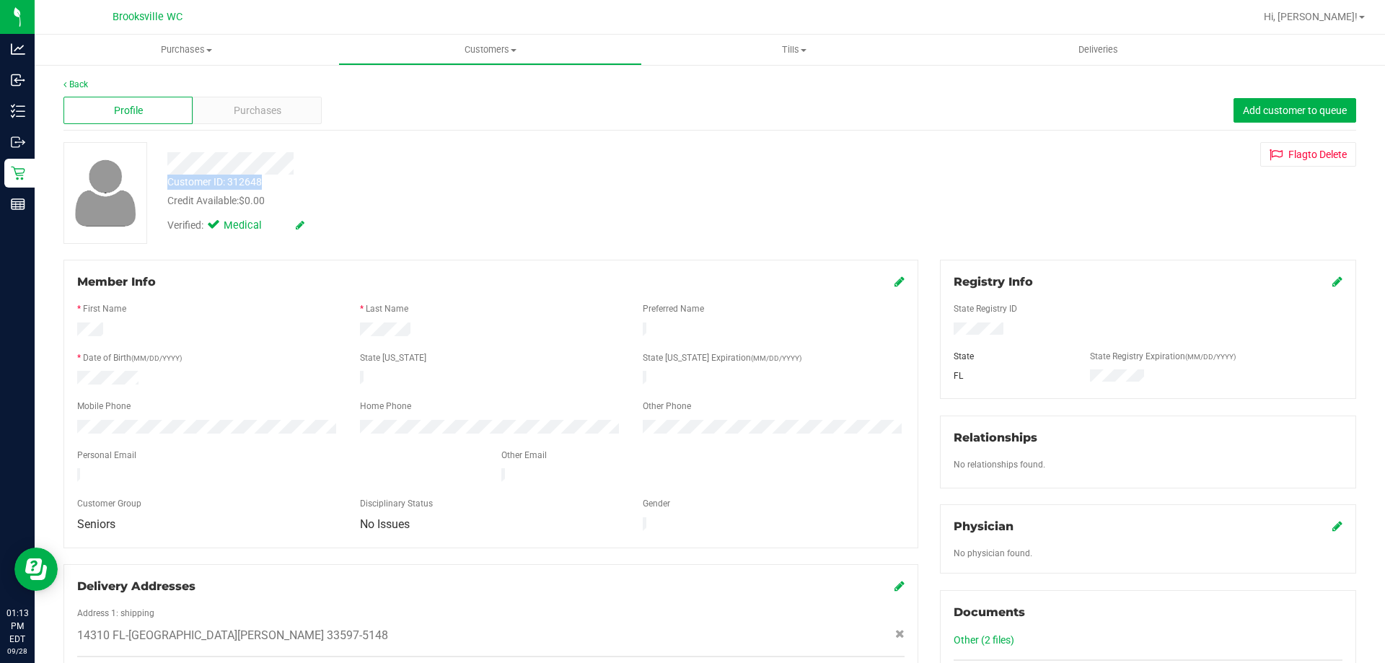
drag, startPoint x: 276, startPoint y: 180, endPoint x: 164, endPoint y: 181, distance: 111.8
click at [164, 181] on div "Customer ID: 312648 Credit Available: $0.00" at bounding box center [485, 192] width 657 height 34
copy div "Customer ID: 312648"
click at [170, 75] on div "Back Profile Purchases Add customer to queue Customer ID: 312648 Credit Availab…" at bounding box center [710, 657] width 1351 height 1188
click at [72, 84] on link "Back" at bounding box center [75, 84] width 25 height 10
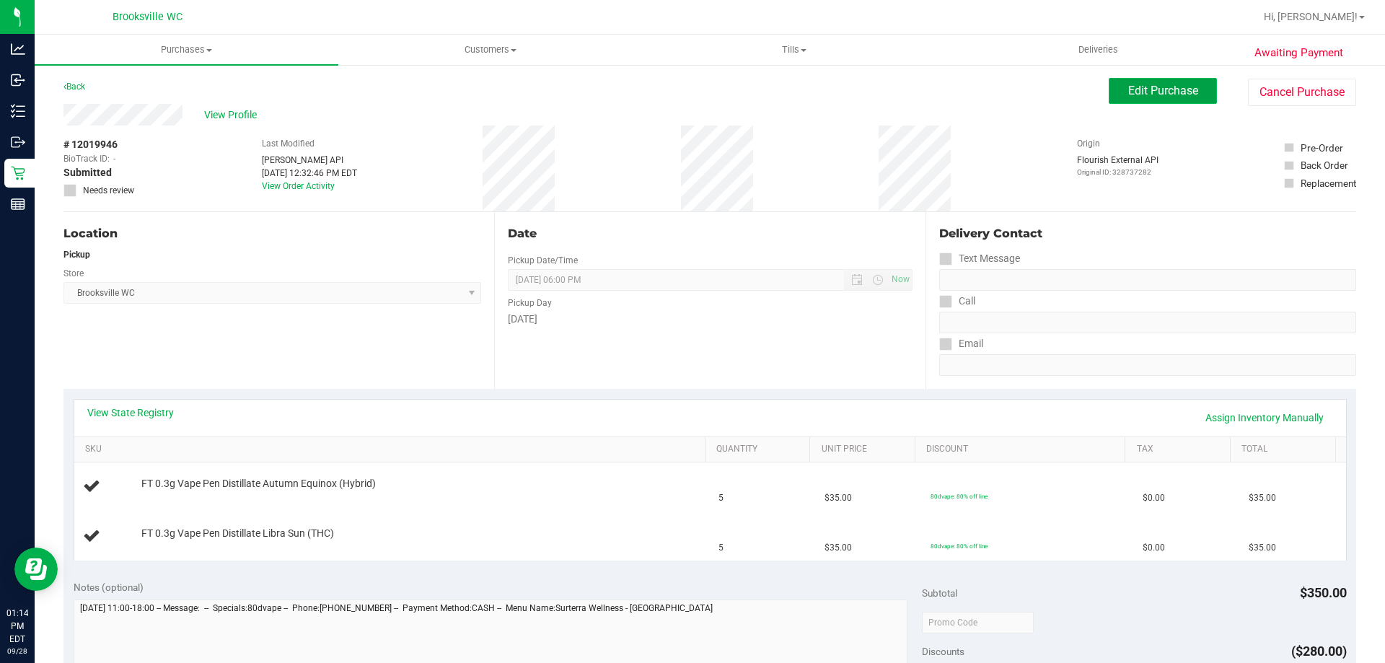
click at [1134, 90] on span "Edit Purchase" at bounding box center [1163, 91] width 70 height 14
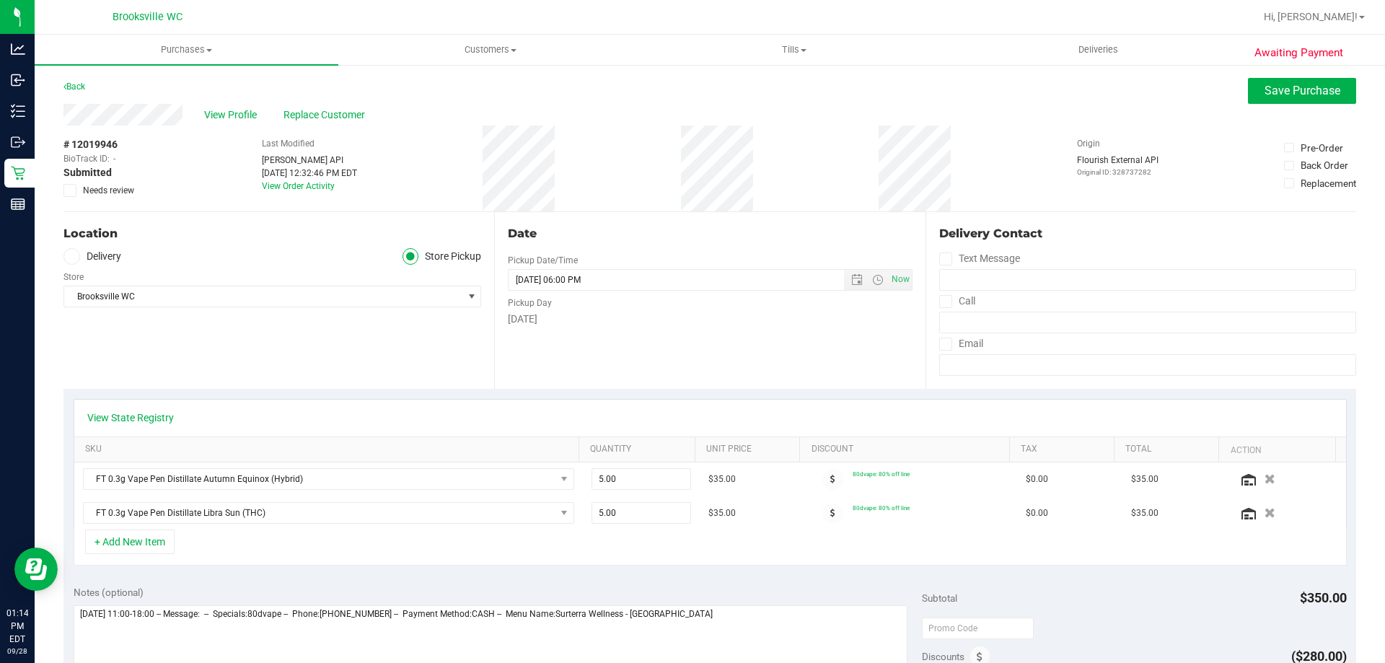
click at [72, 190] on icon at bounding box center [70, 190] width 9 height 0
click at [0, 0] on input "Needs review" at bounding box center [0, 0] width 0 height 0
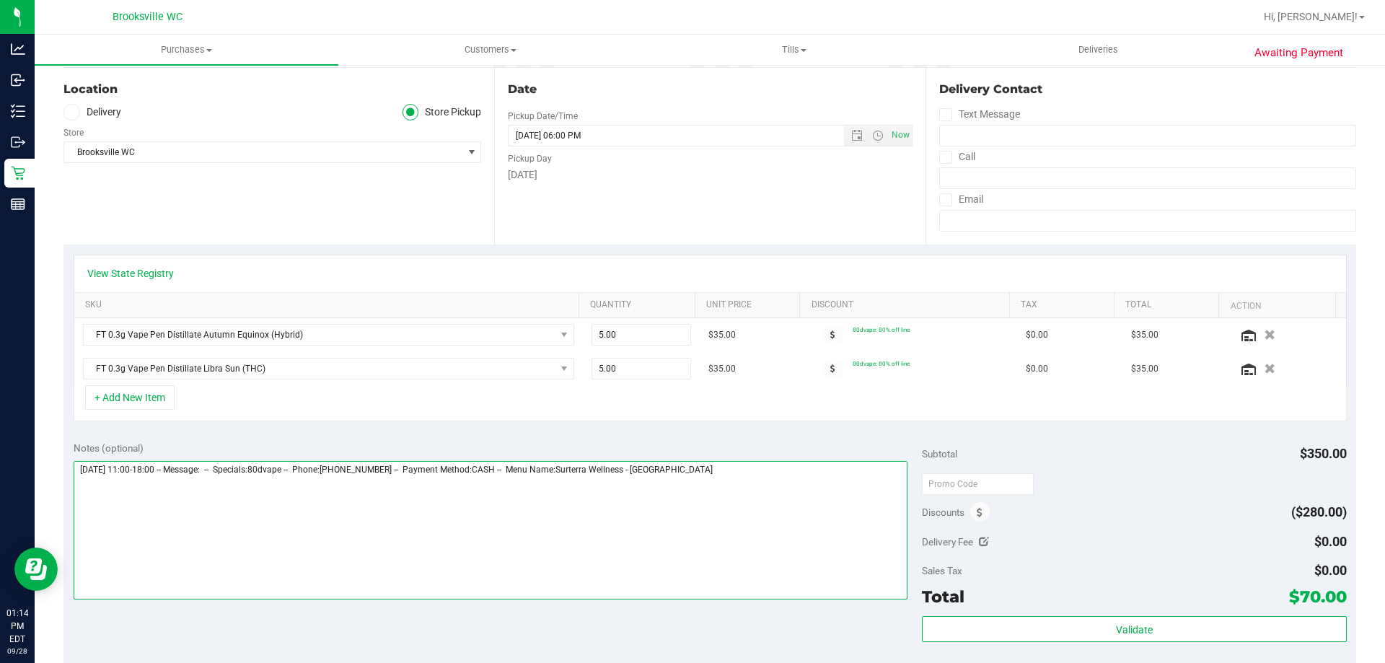
click at [765, 486] on textarea at bounding box center [491, 530] width 835 height 139
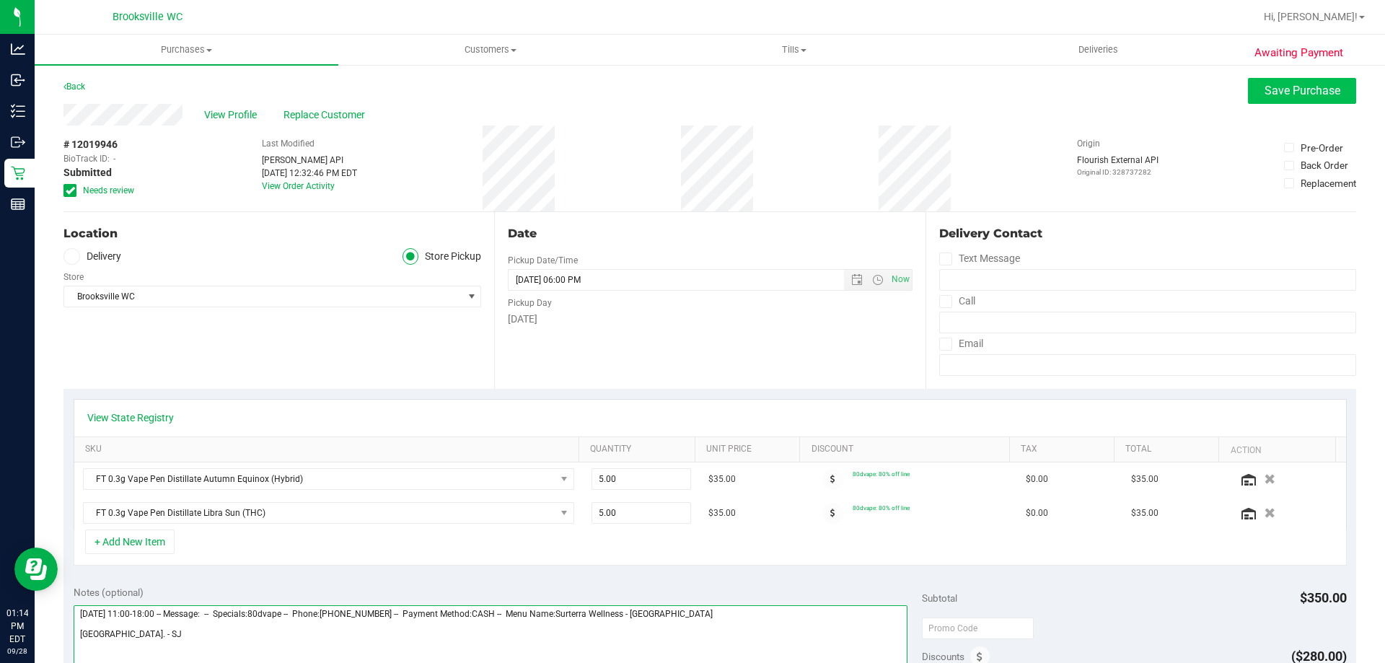
type textarea "[DATE] 11:00-18:00 -- Message: -- Specials:80dvape -- Phone:[PHONE_NUMBER] -- P…"
click at [1265, 89] on span "Save Purchase" at bounding box center [1303, 91] width 76 height 14
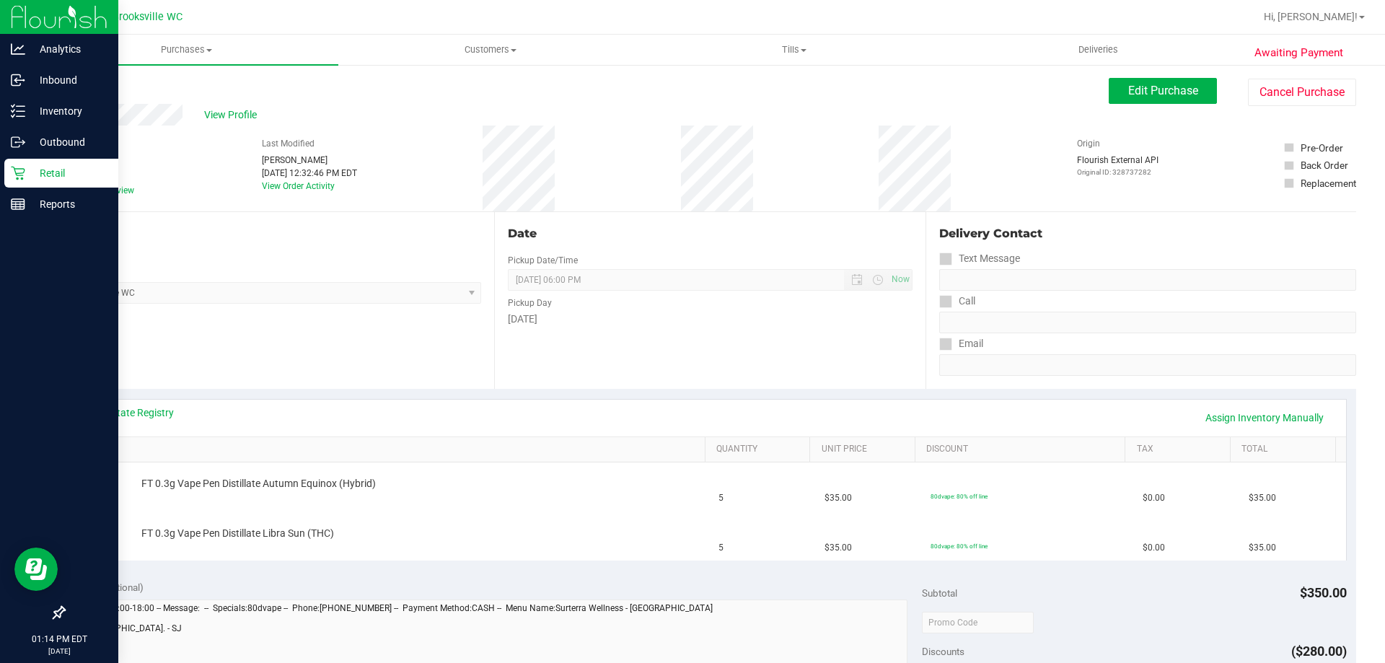
click at [37, 175] on p "Retail" at bounding box center [68, 172] width 87 height 17
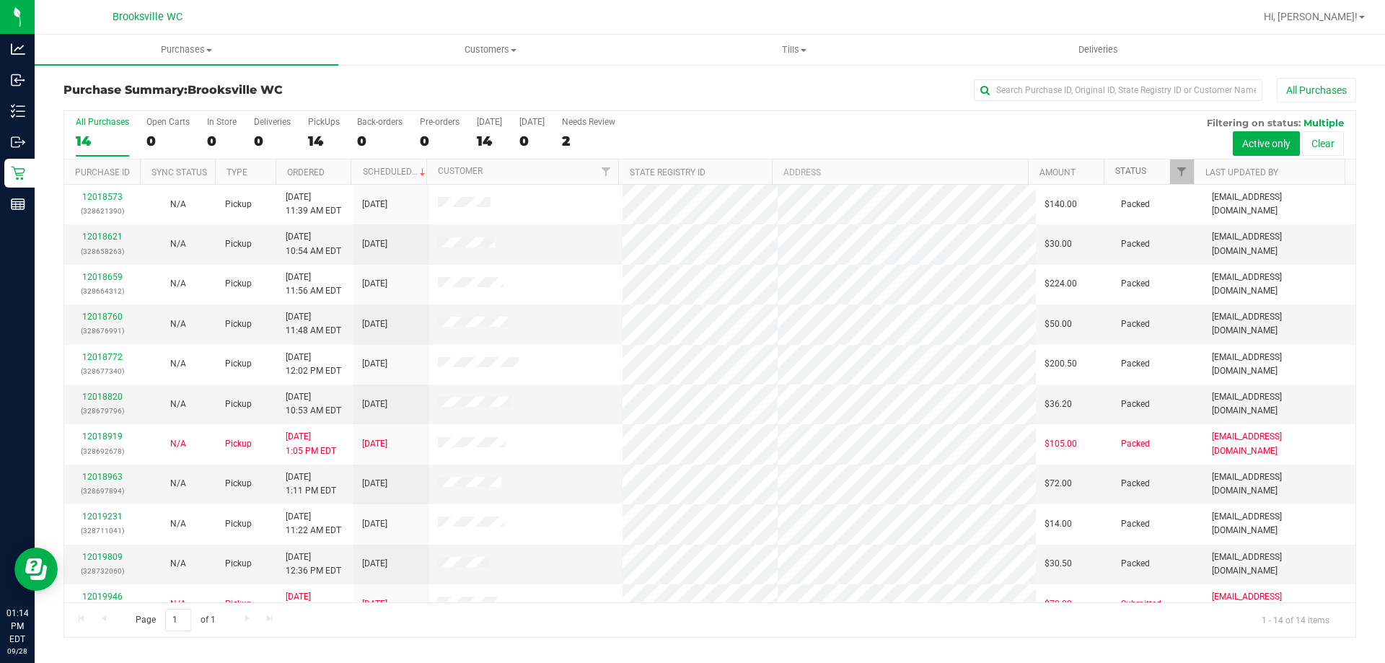
click at [1131, 172] on link "Status" at bounding box center [1130, 171] width 31 height 10
click at [1130, 170] on link "Status" at bounding box center [1139, 171] width 48 height 10
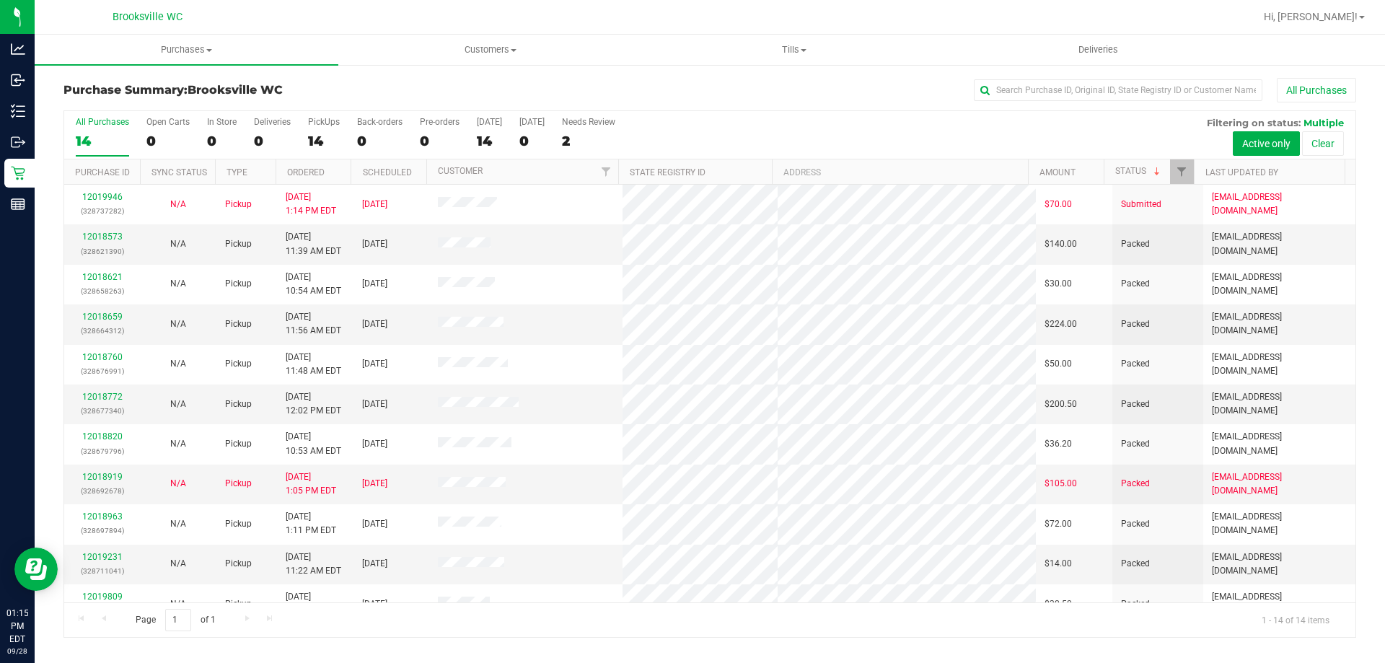
click at [909, 99] on div "All Purchases" at bounding box center [925, 90] width 862 height 25
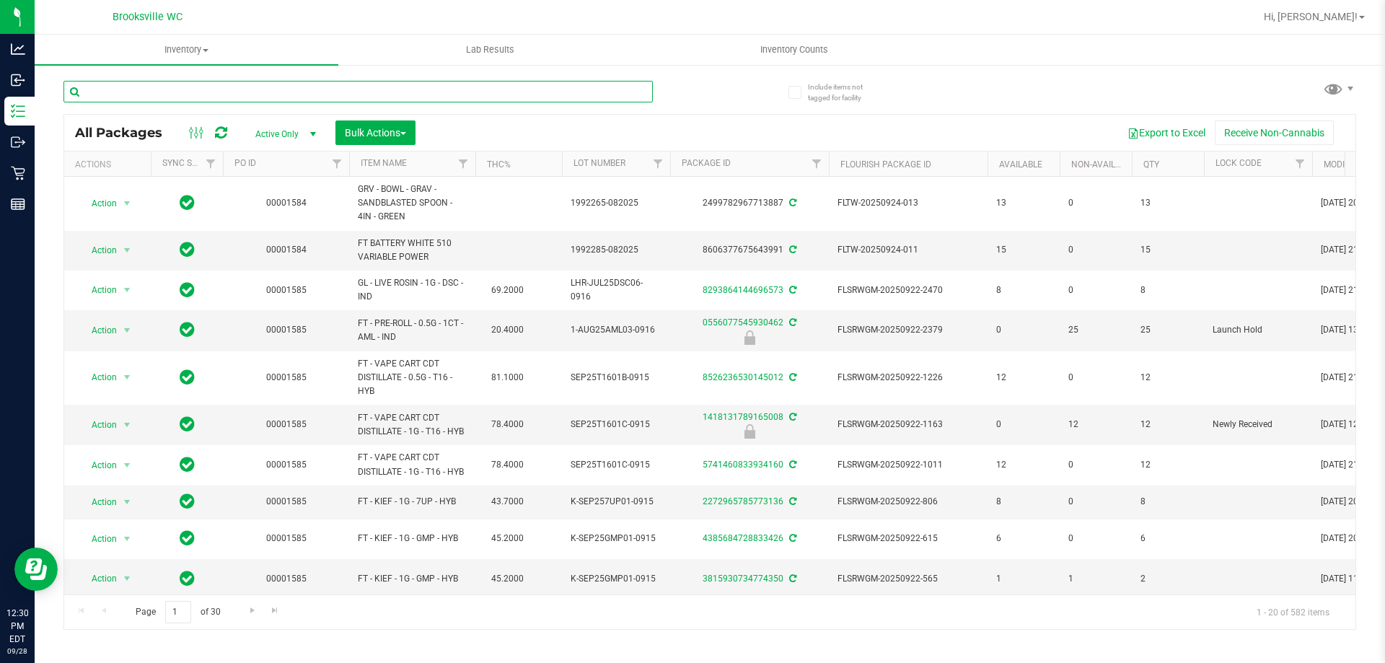
click at [276, 98] on input "text" at bounding box center [357, 92] width 589 height 22
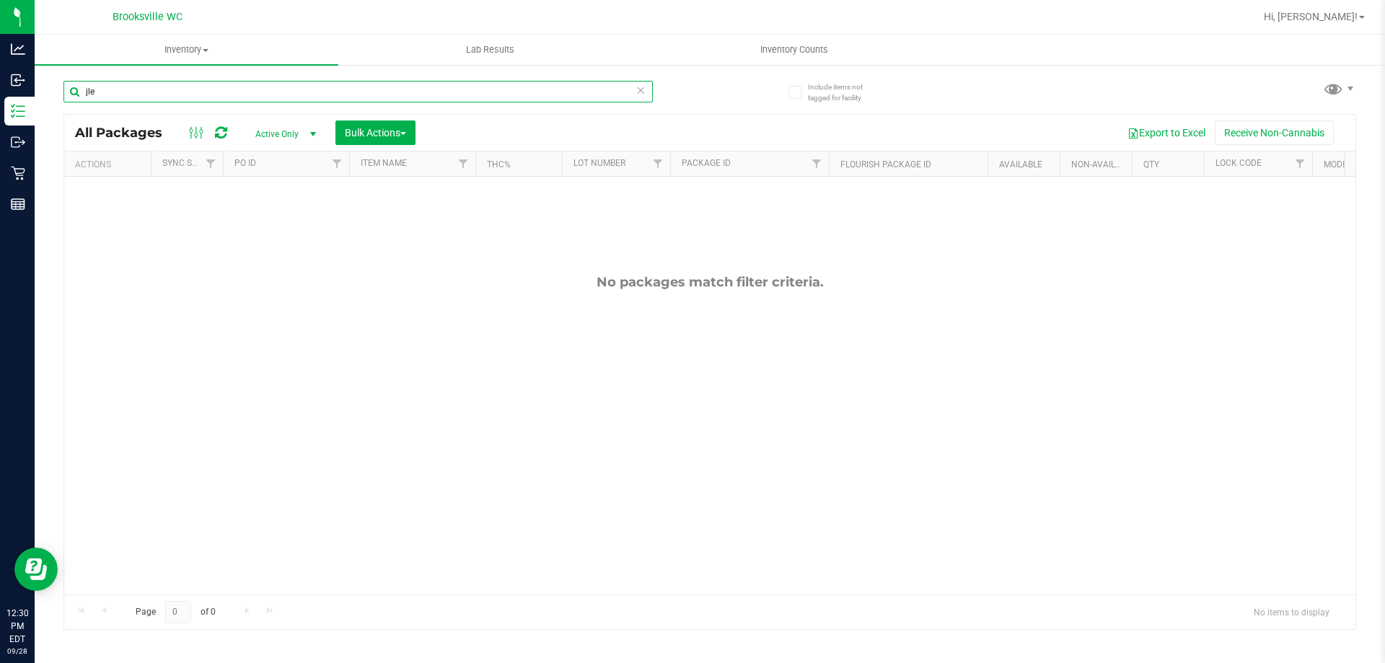
click at [251, 92] on input "jle" at bounding box center [357, 92] width 589 height 22
drag, startPoint x: 248, startPoint y: 91, endPoint x: 247, endPoint y: 82, distance: 9.4
click at [247, 91] on input "jle" at bounding box center [357, 92] width 589 height 22
type input "j"
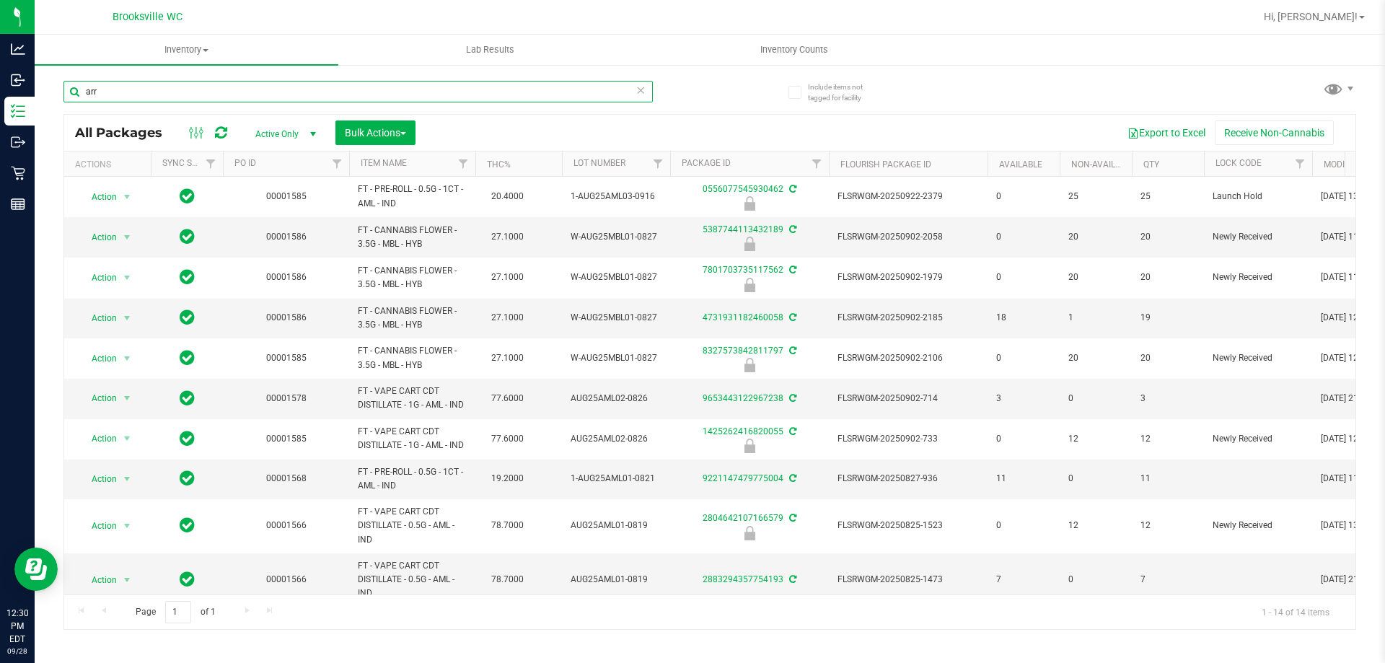
click at [196, 89] on input "arr" at bounding box center [357, 92] width 589 height 22
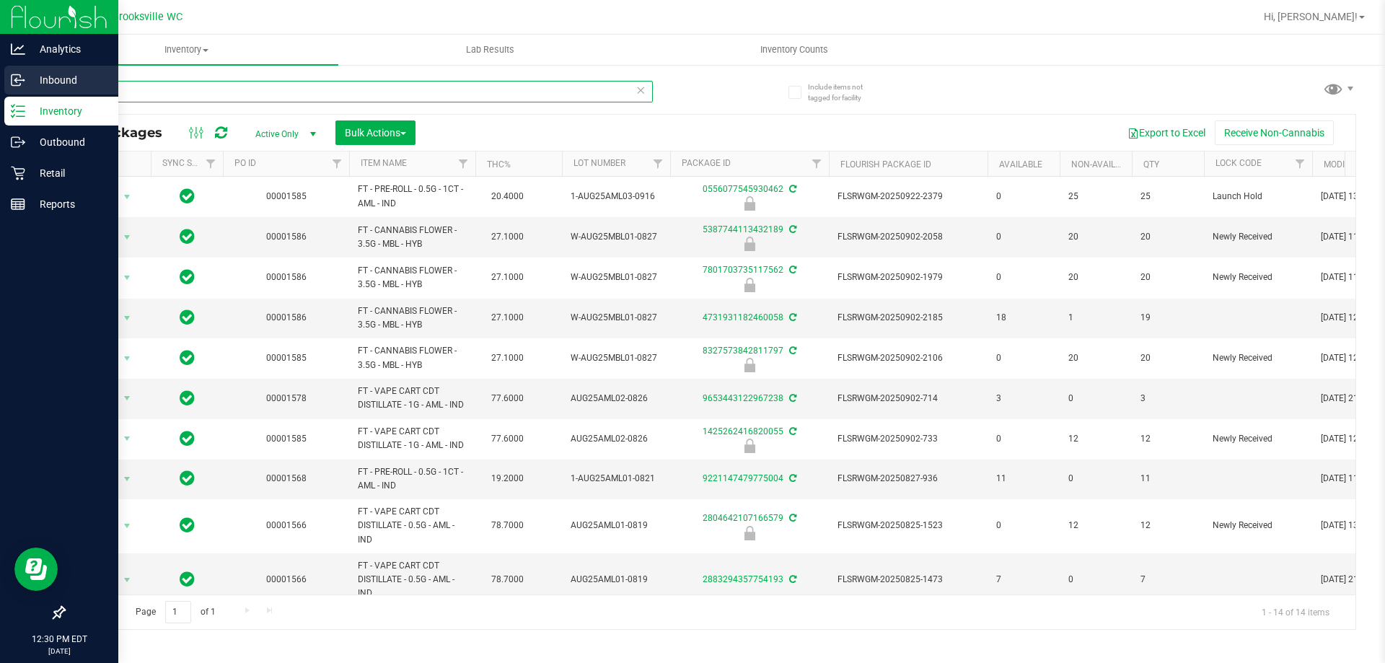
drag, startPoint x: 190, startPoint y: 95, endPoint x: 0, endPoint y: 83, distance: 190.8
click at [0, 83] on div "Analytics Inbound Inventory Outbound Retail Reports 12:30 PM EDT 09/28/2025 09/…" at bounding box center [692, 331] width 1385 height 663
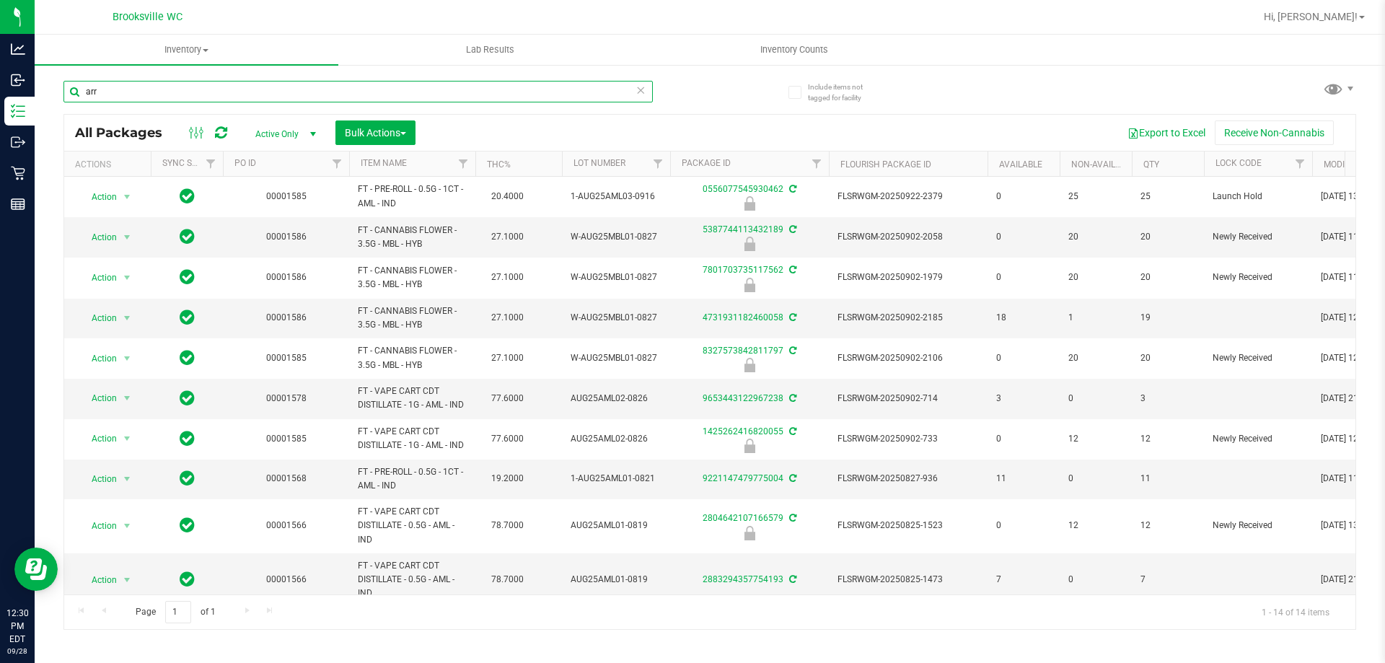
click at [171, 82] on input "arr" at bounding box center [357, 92] width 589 height 22
click at [170, 82] on input "arr" at bounding box center [357, 92] width 589 height 22
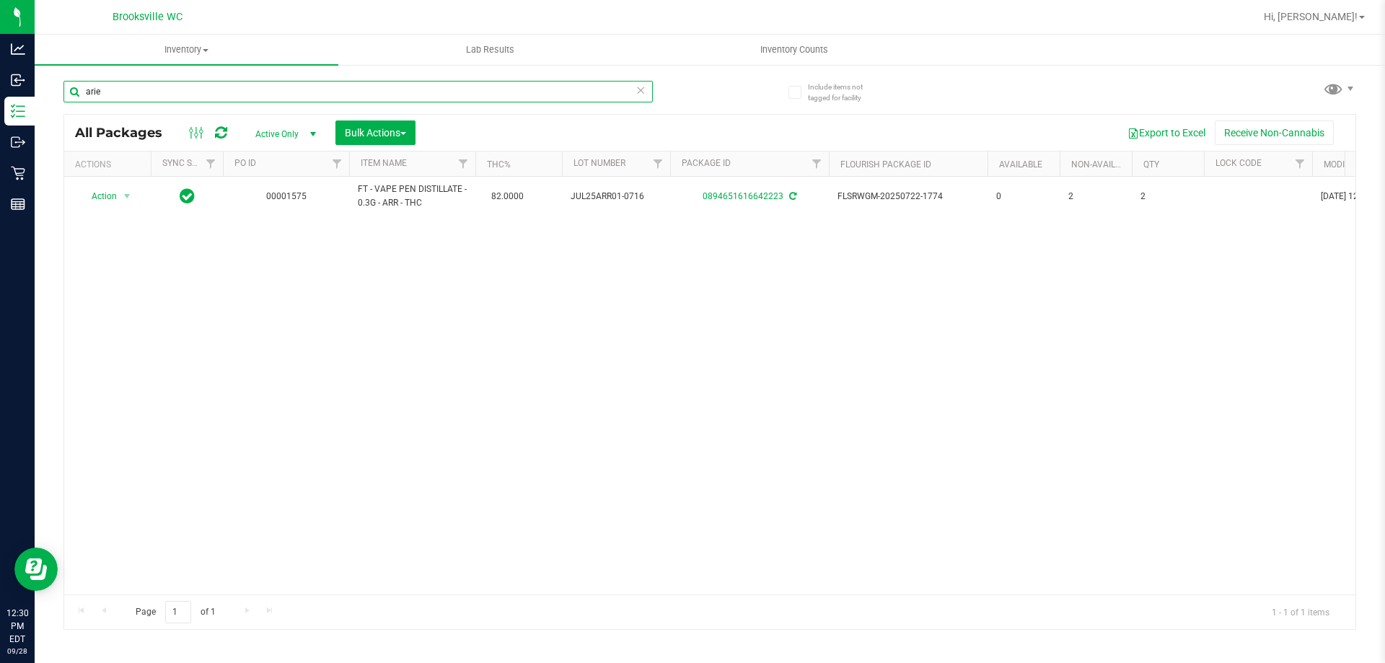
click at [291, 94] on input "arie" at bounding box center [357, 92] width 589 height 22
click at [293, 94] on input "arie" at bounding box center [357, 92] width 589 height 22
type input "lsn"
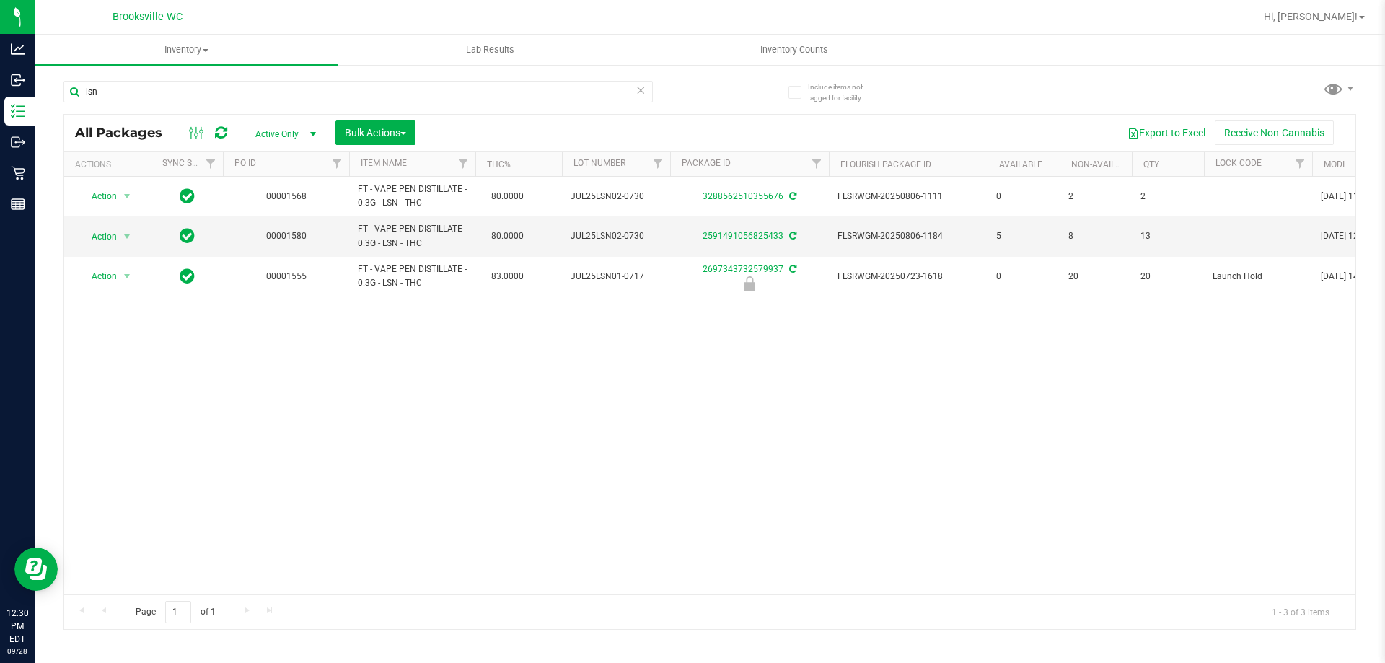
click at [708, 412] on div "Action Action Adjust qty Create package Edit attributes Global inventory Locate…" at bounding box center [709, 386] width 1291 height 418
click at [206, 97] on input "lsn" at bounding box center [357, 92] width 589 height 22
click at [807, 355] on div at bounding box center [709, 372] width 1291 height 514
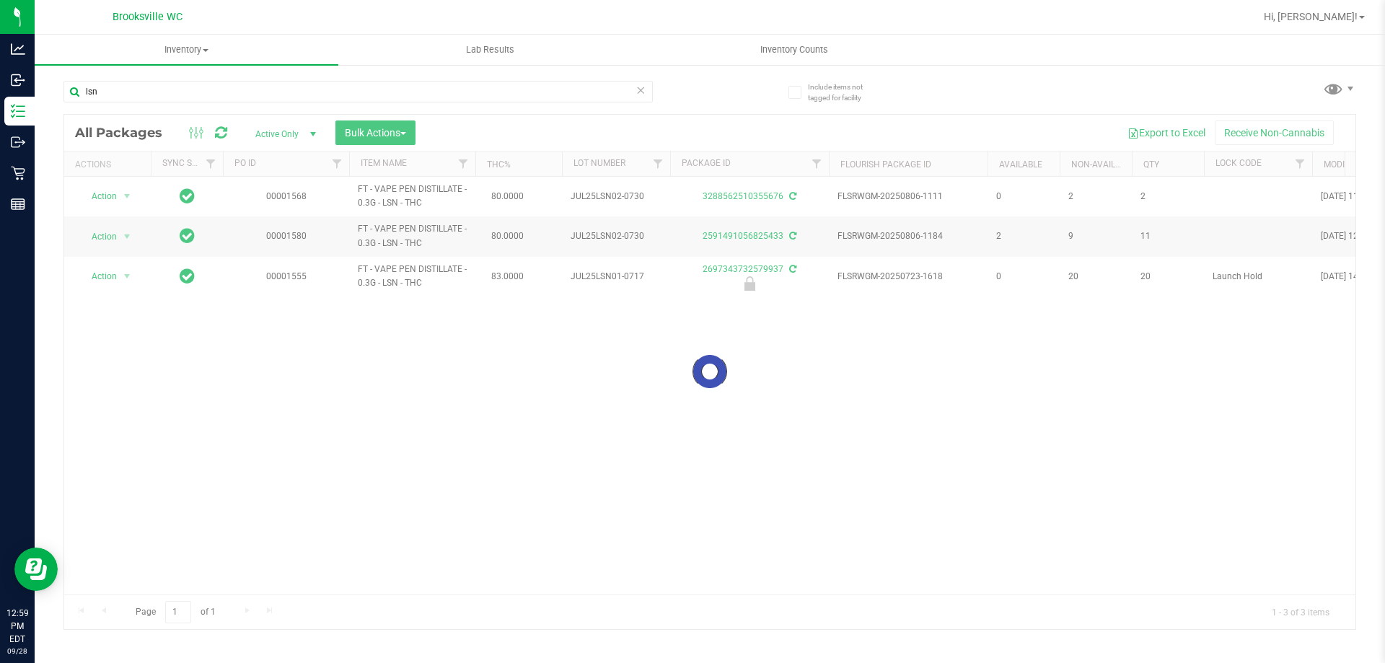
click at [797, 399] on div at bounding box center [709, 372] width 1291 height 514
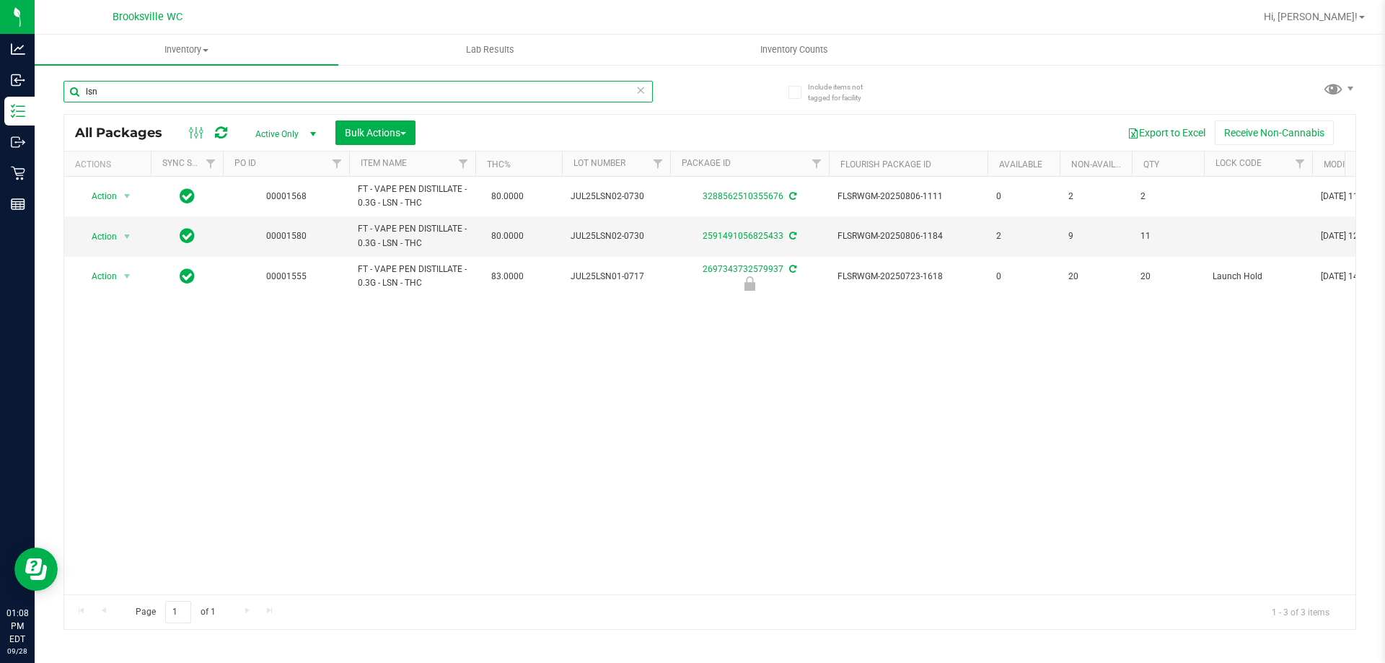
click at [222, 95] on input "lsn" at bounding box center [357, 92] width 589 height 22
click at [221, 95] on input "lsn" at bounding box center [357, 92] width 589 height 22
type input "aeq"
drag, startPoint x: 649, startPoint y: 93, endPoint x: 642, endPoint y: 91, distance: 7.5
click at [650, 93] on input "aeq" at bounding box center [357, 92] width 589 height 22
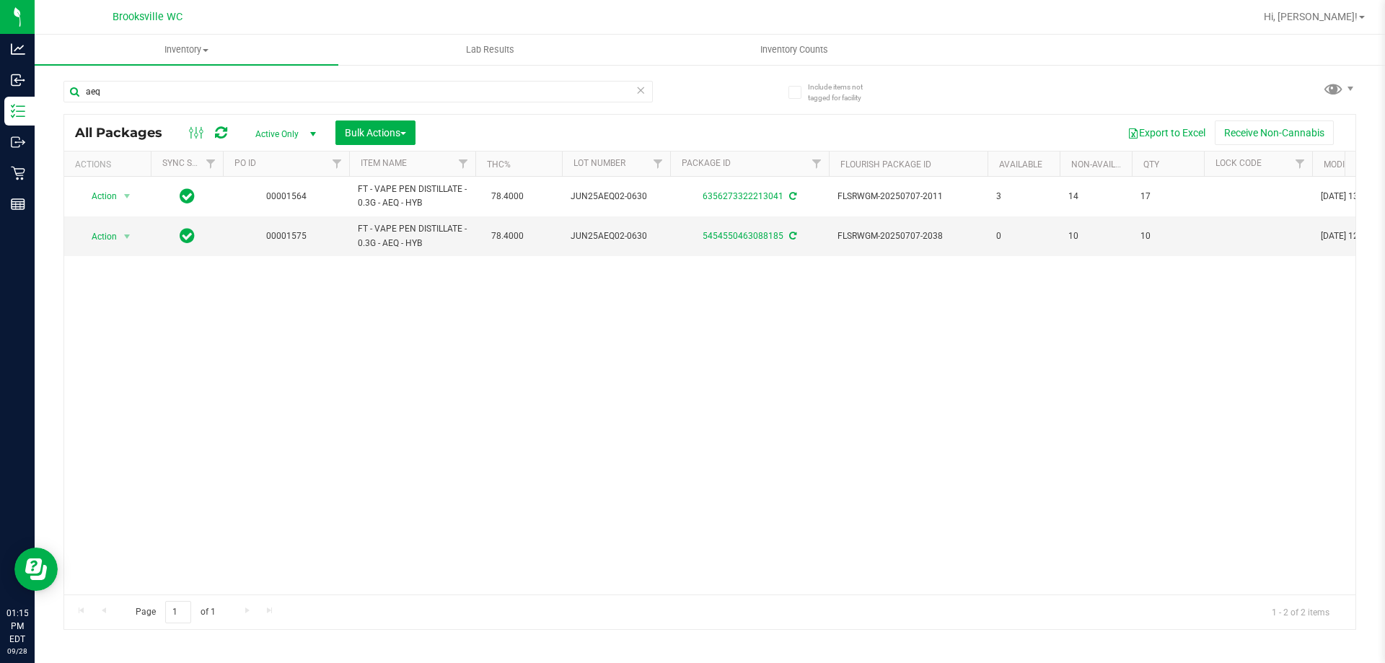
click at [642, 91] on icon at bounding box center [641, 89] width 10 height 17
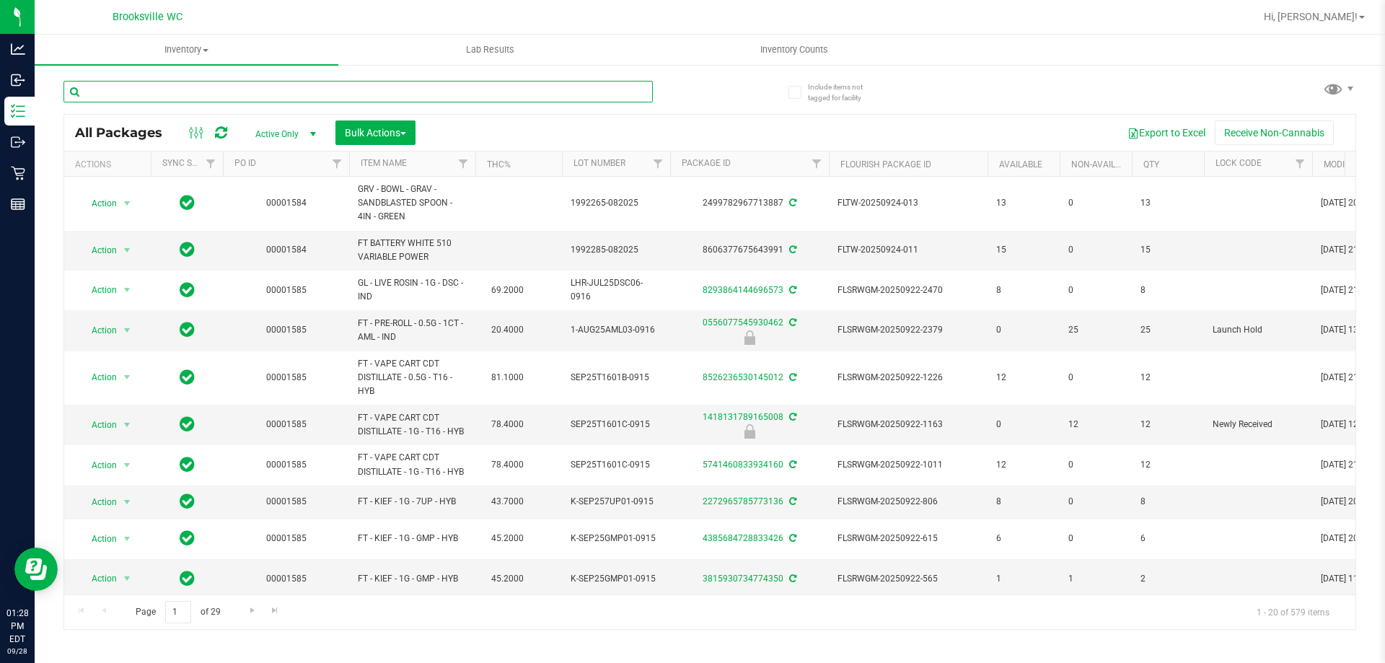
drag, startPoint x: 169, startPoint y: 99, endPoint x: 164, endPoint y: 92, distance: 7.8
click at [165, 97] on input "text" at bounding box center [357, 92] width 589 height 22
type input "lsn"
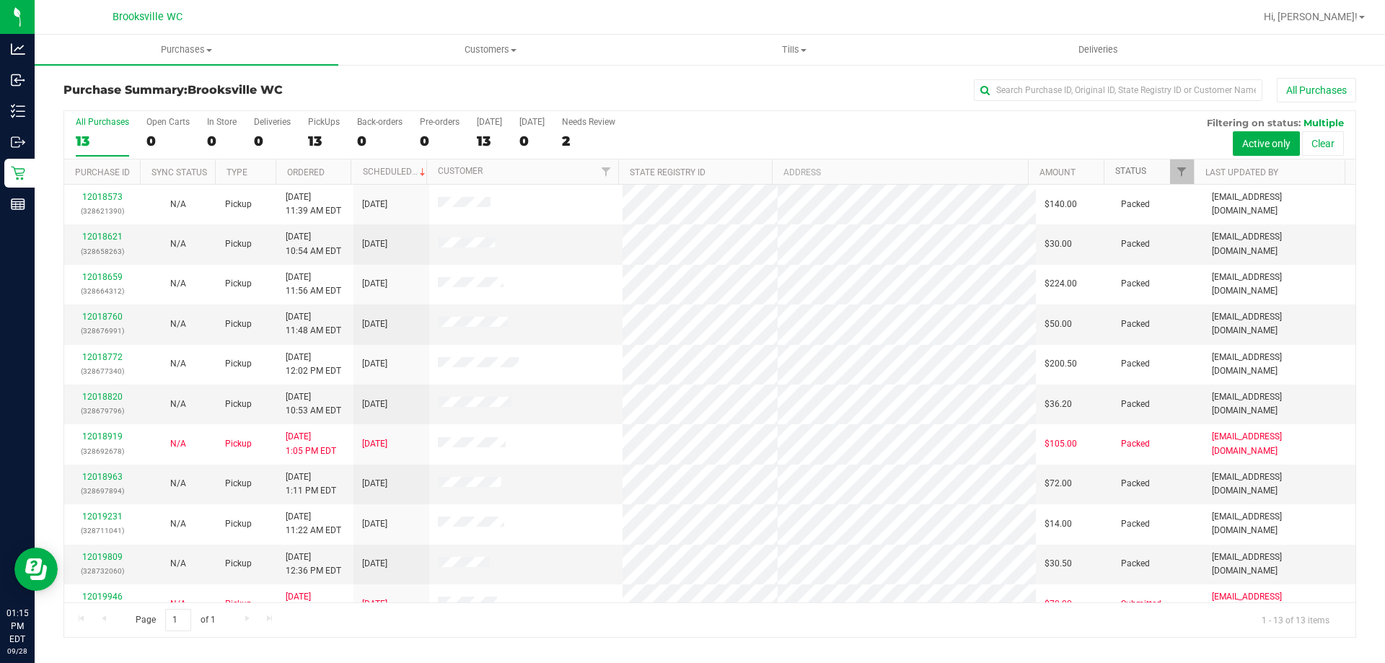
click at [1127, 174] on link "Status" at bounding box center [1130, 171] width 31 height 10
click at [1140, 172] on link "Status" at bounding box center [1139, 171] width 48 height 10
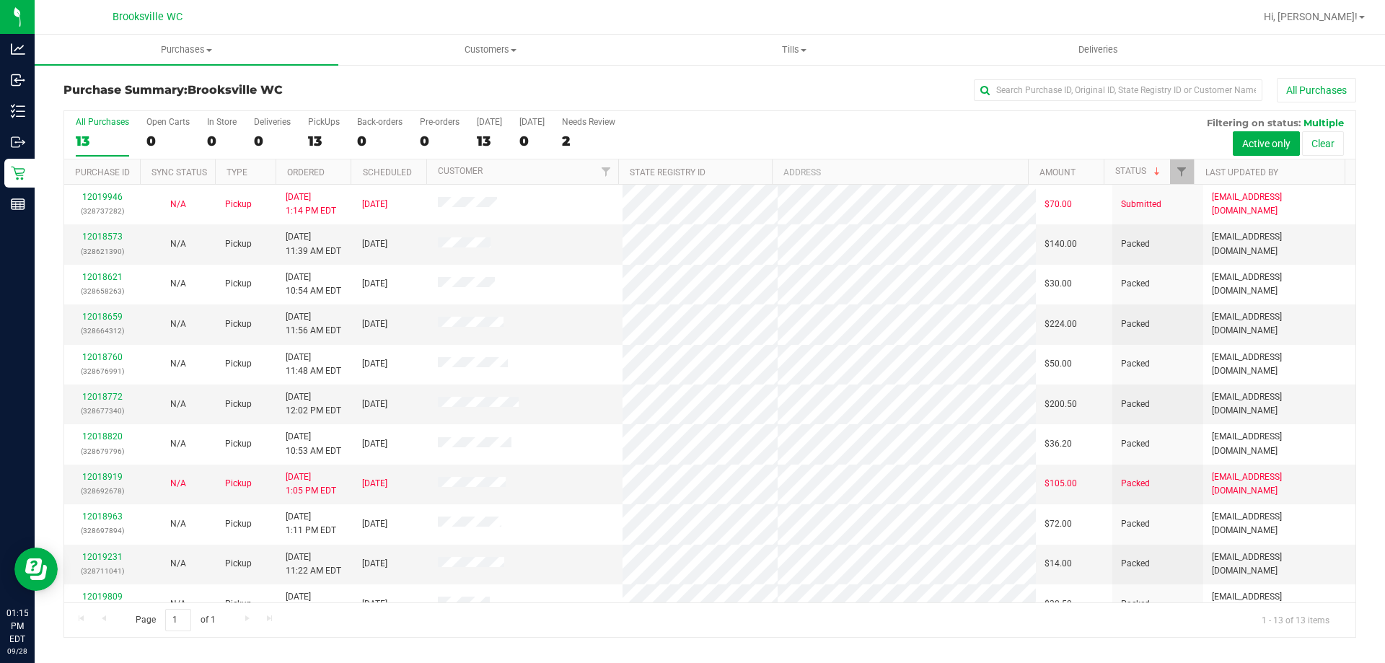
click at [811, 126] on div "All Purchases 13 Open Carts 0 In Store 0 Deliveries 0 PickUps 13 Back-orders 0 …" at bounding box center [709, 135] width 1291 height 48
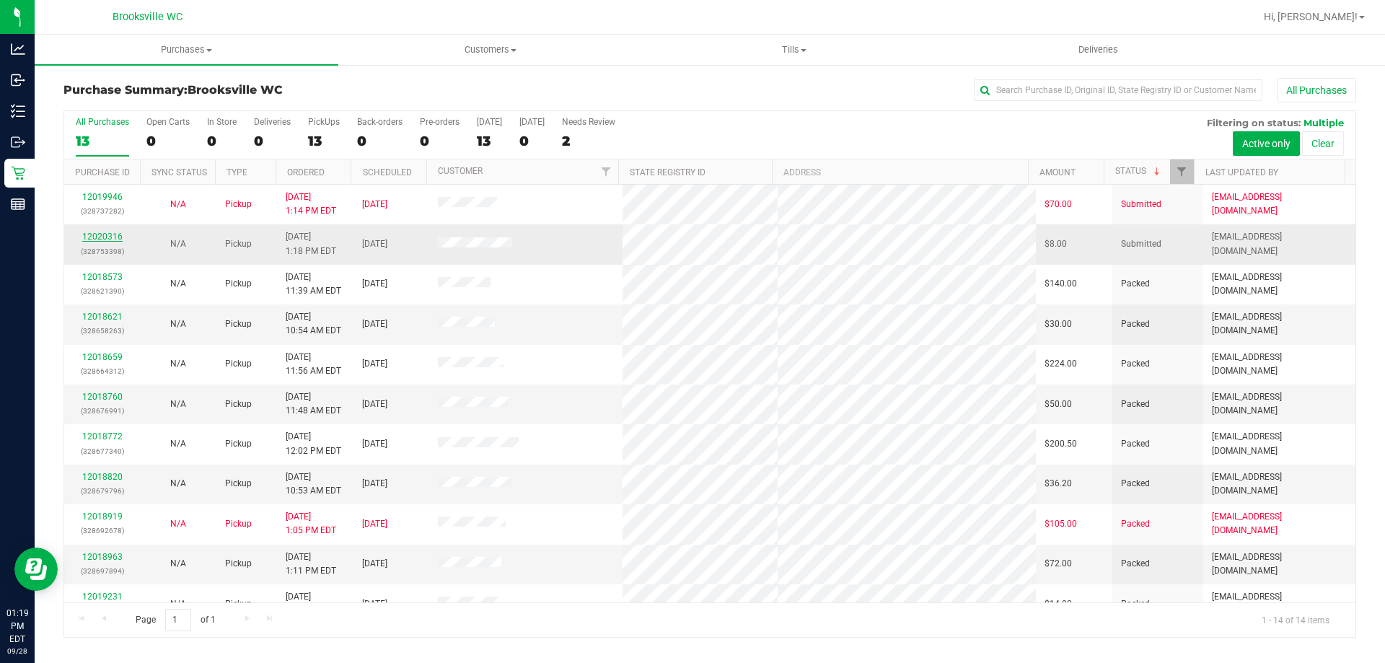
click at [107, 233] on link "12020316" at bounding box center [102, 237] width 40 height 10
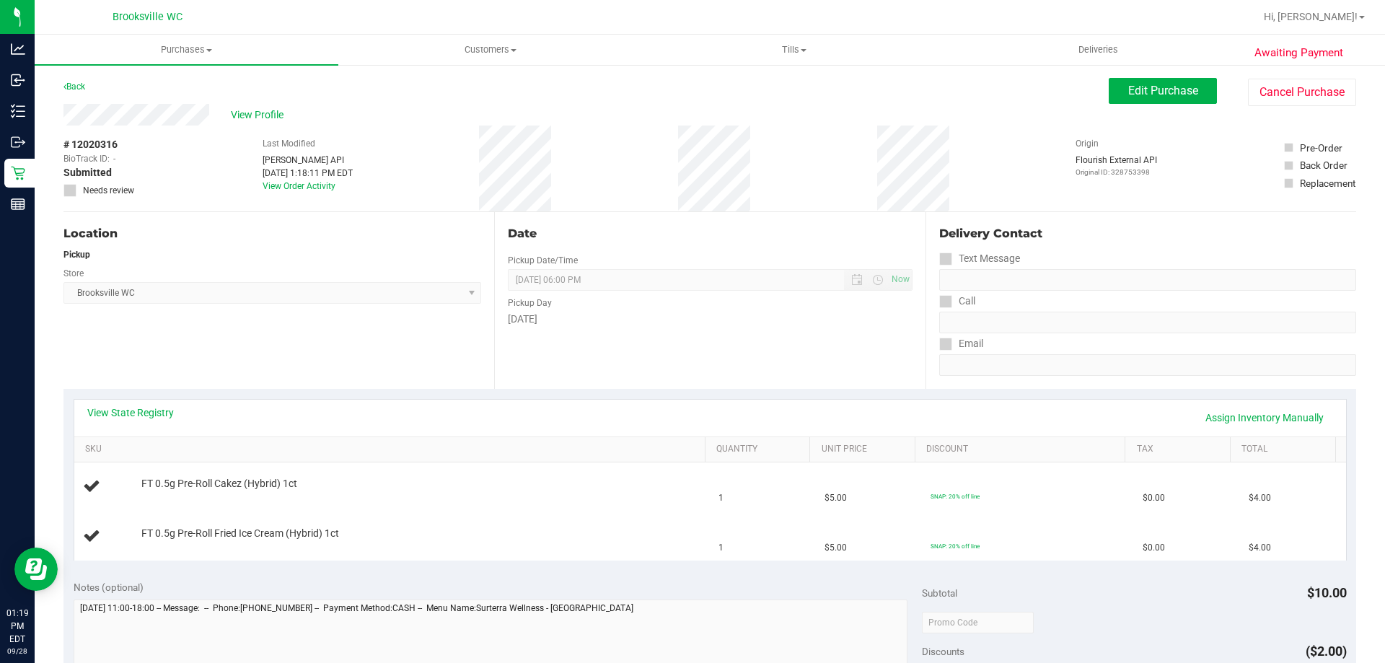
click at [134, 427] on div "View State Registry Assign Inventory Manually" at bounding box center [710, 417] width 1246 height 25
click at [132, 420] on div "View State Registry Assign Inventory Manually" at bounding box center [710, 417] width 1246 height 25
click at [144, 412] on link "View State Registry" at bounding box center [130, 412] width 87 height 14
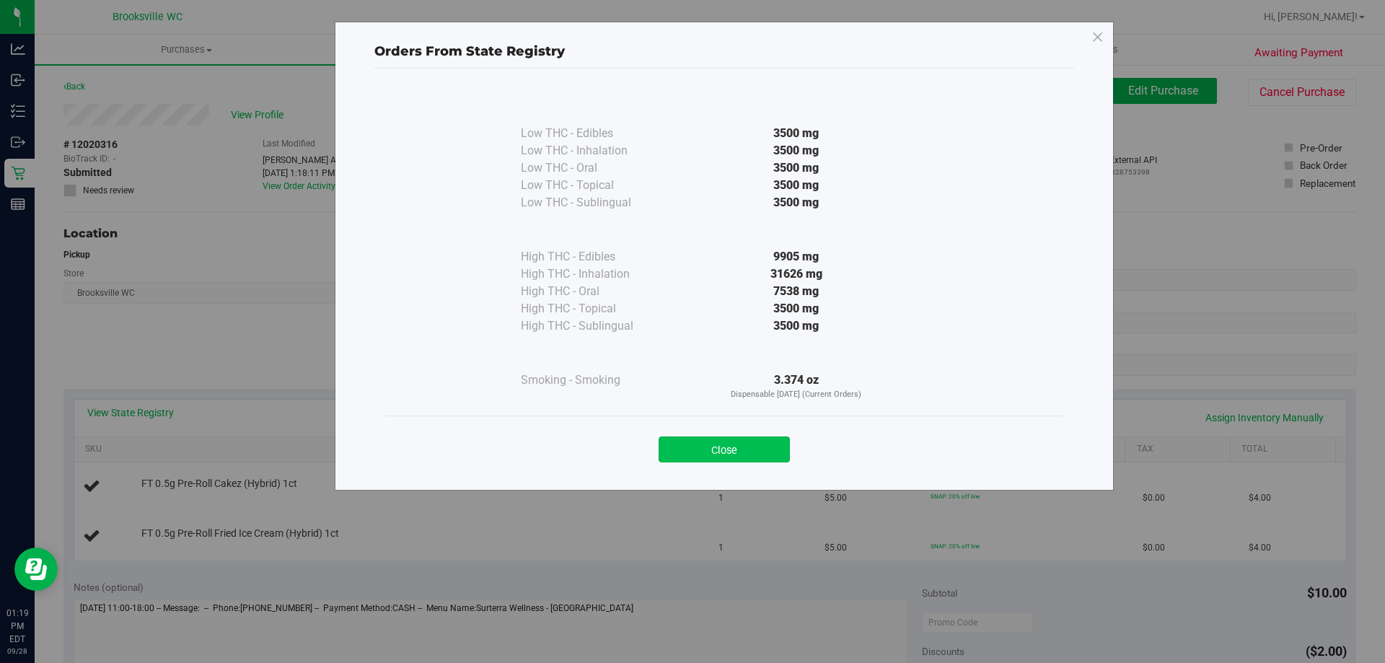
click at [755, 453] on button "Close" at bounding box center [724, 449] width 131 height 26
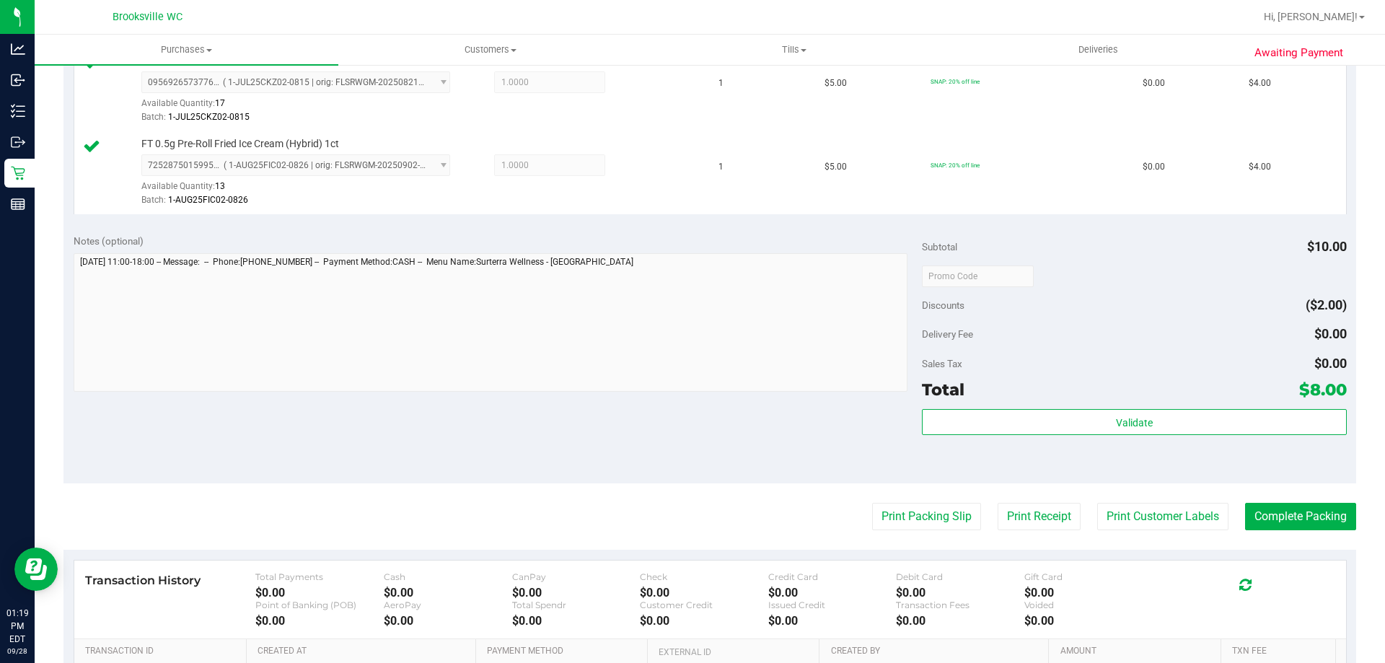
scroll to position [433, 0]
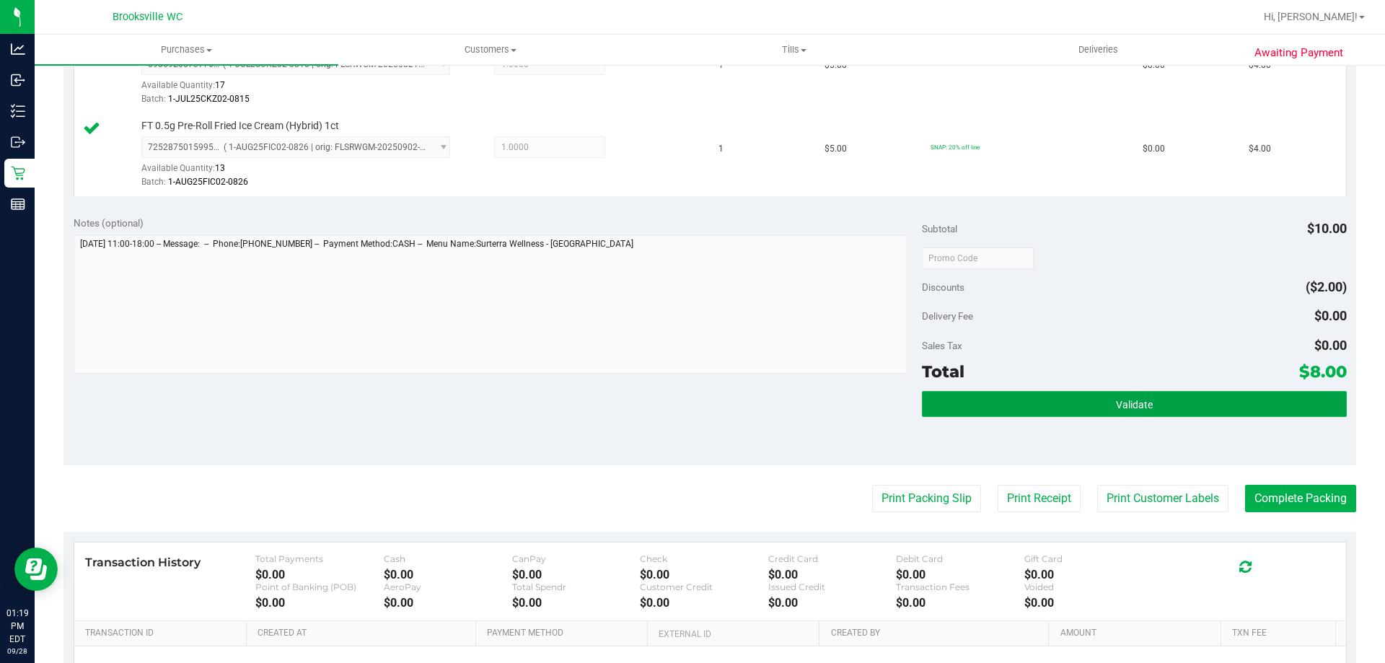
click at [1077, 412] on button "Validate" at bounding box center [1134, 404] width 424 height 26
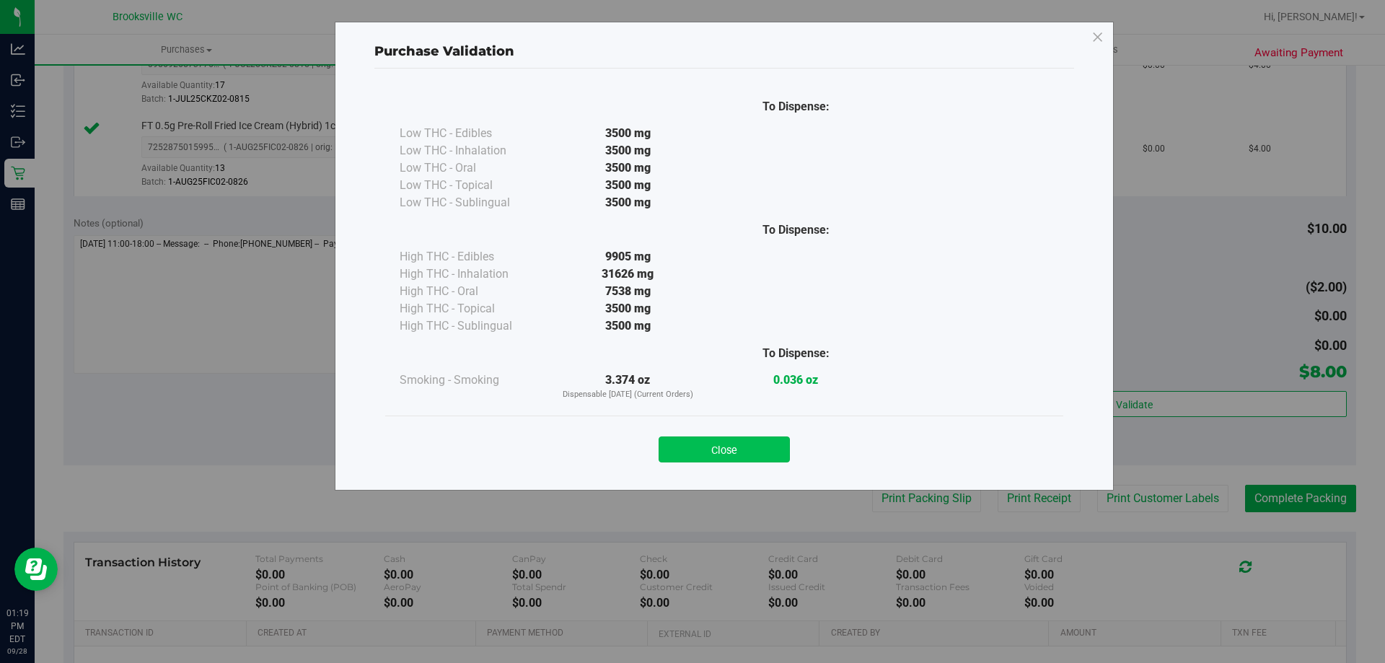
click at [685, 439] on button "Close" at bounding box center [724, 449] width 131 height 26
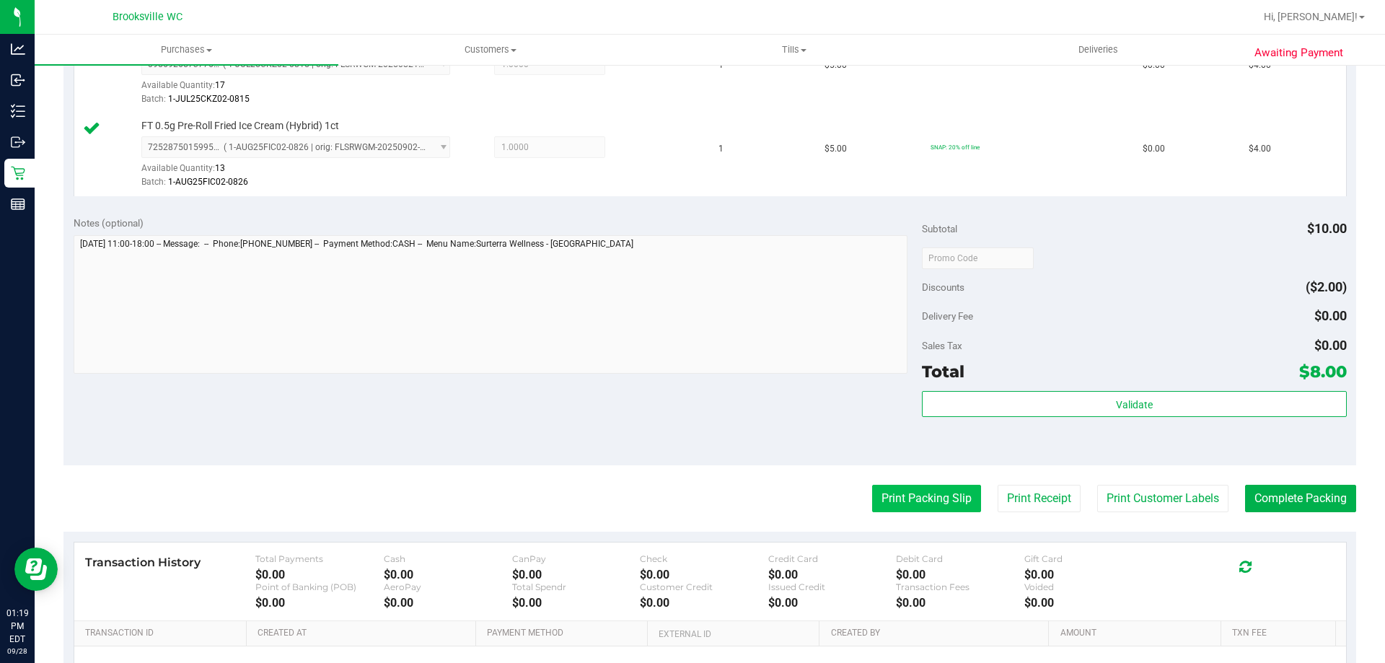
click at [940, 505] on button "Print Packing Slip" at bounding box center [926, 498] width 109 height 27
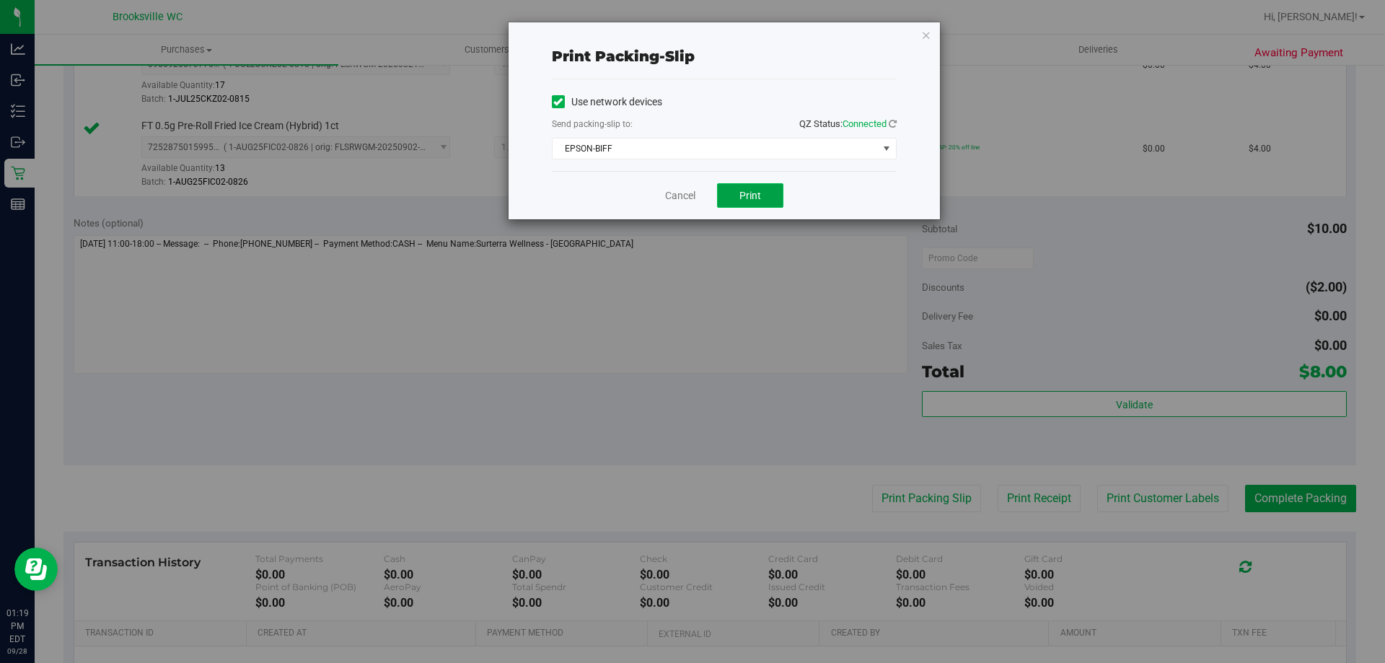
click at [762, 189] on button "Print" at bounding box center [750, 195] width 66 height 25
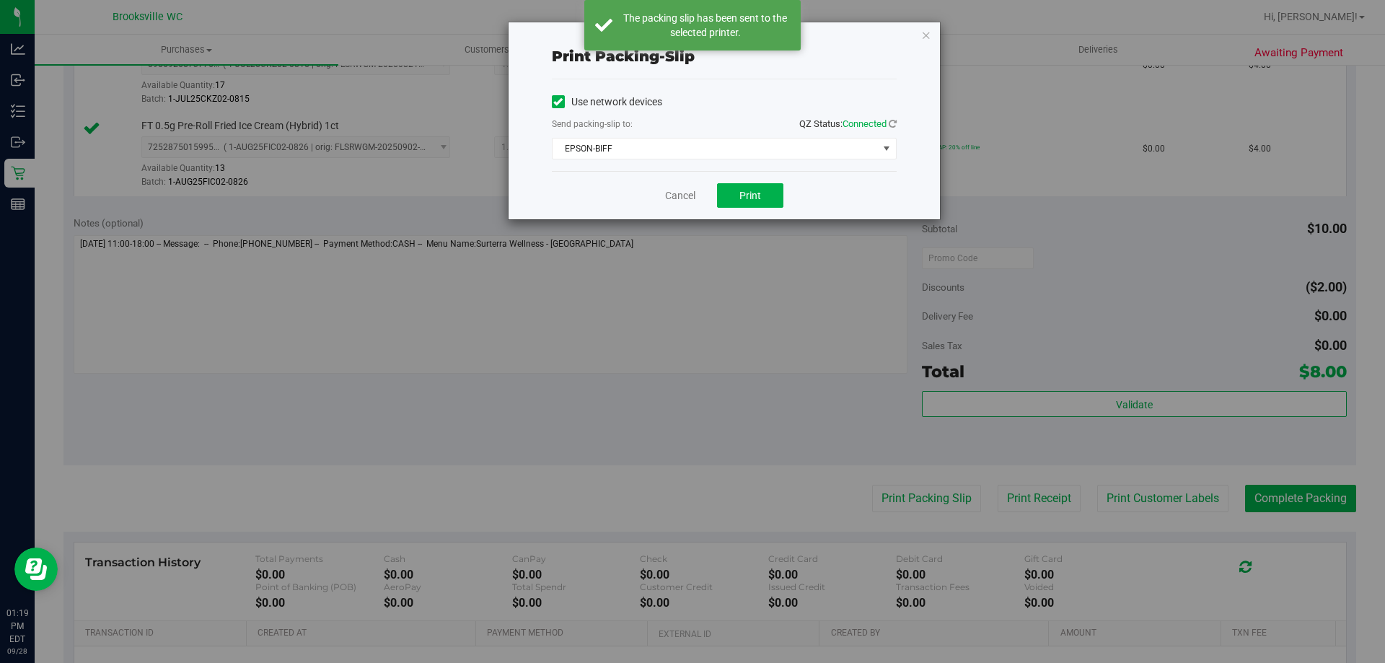
click at [227, 374] on div "Print packing-slip Use network devices Send packing-slip to: QZ Status: Connect…" at bounding box center [698, 331] width 1396 height 663
click at [691, 198] on link "Cancel" at bounding box center [680, 195] width 30 height 15
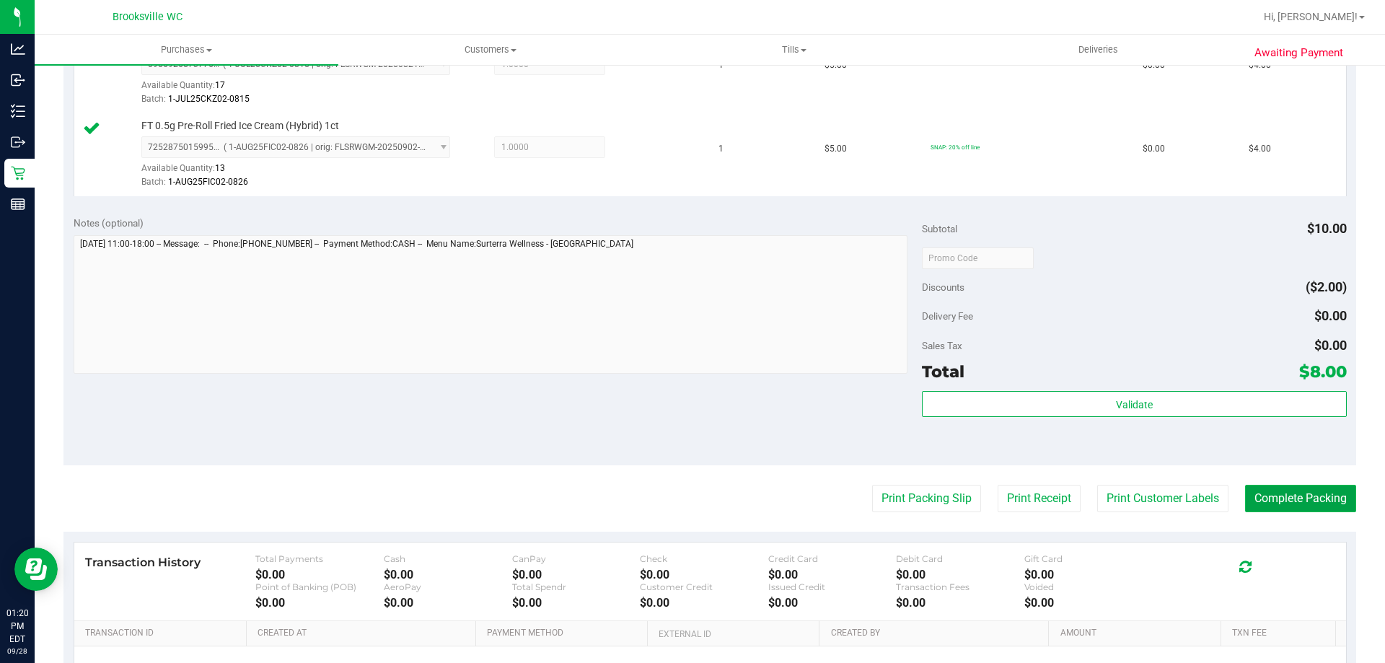
click at [1260, 495] on button "Complete Packing" at bounding box center [1300, 498] width 111 height 27
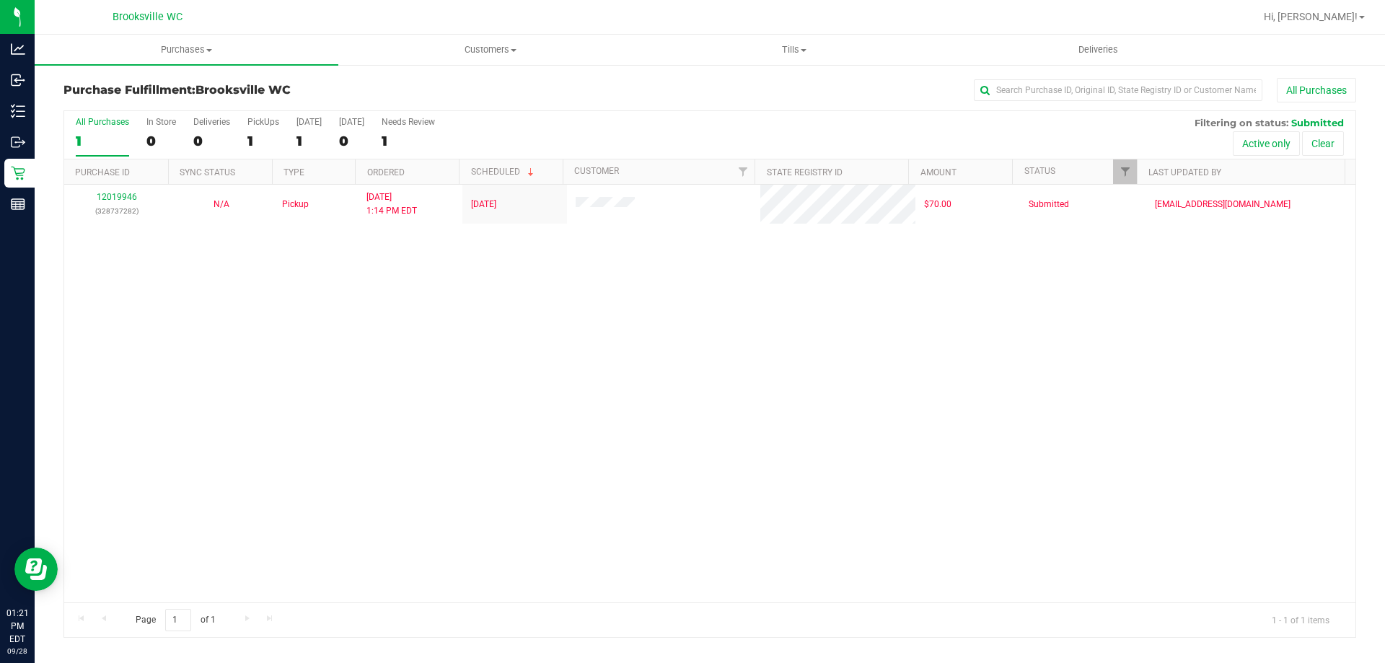
click at [188, 377] on div "12019946 (328737282) N/A Pickup [DATE] 1:14 PM EDT 9/28/2025 $70.00 Submitted […" at bounding box center [709, 394] width 1291 height 418
click at [561, 441] on div "12019946 (328737282) N/A Pickup [DATE] 1:14 PM EDT 9/28/2025 $70.00 Submitted […" at bounding box center [709, 394] width 1291 height 418
click at [206, 307] on div "12019946 (328737282) N/A Pickup [DATE] 1:14 PM EDT 9/28/2025 $70.00 Submitted […" at bounding box center [709, 394] width 1291 height 418
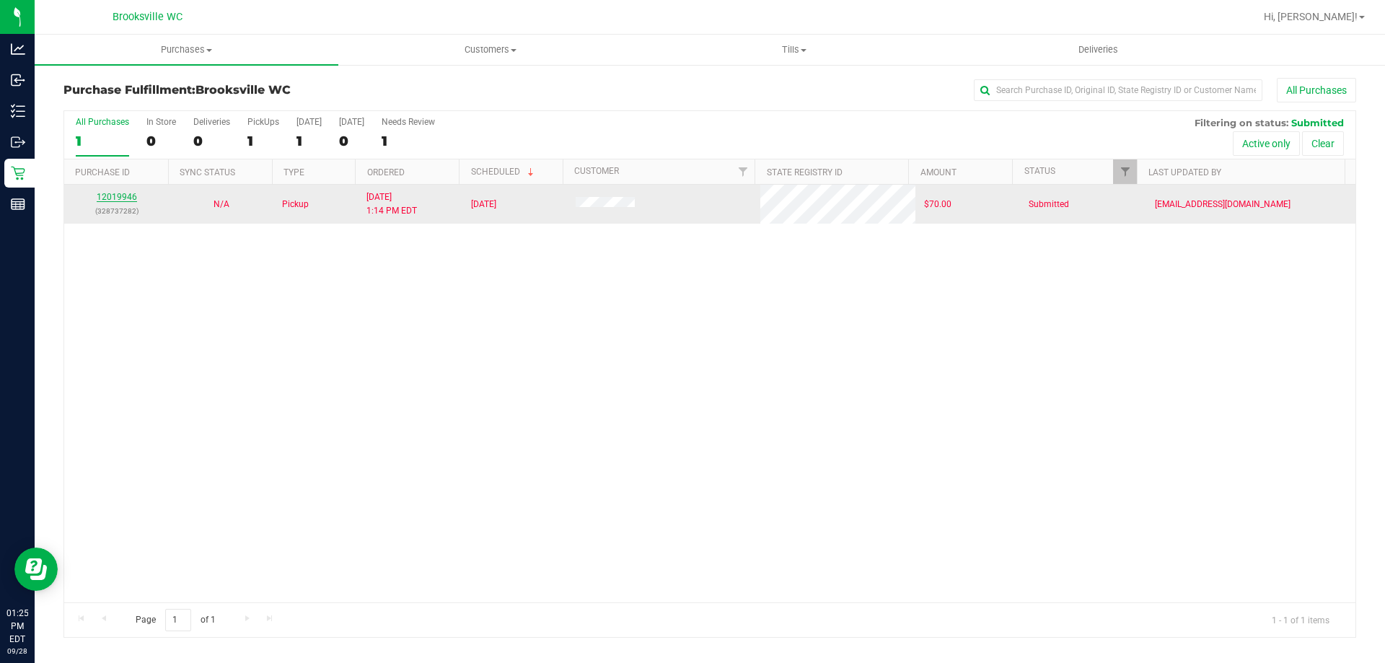
click at [117, 198] on link "12019946" at bounding box center [117, 197] width 40 height 10
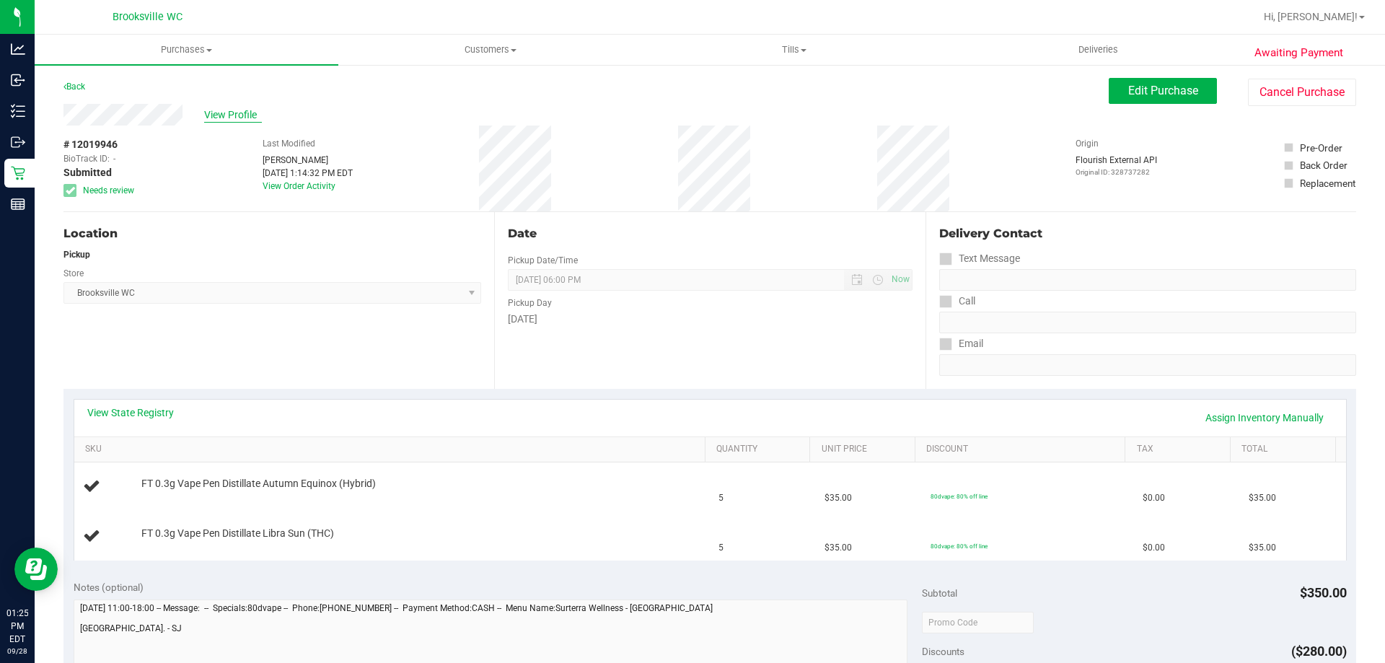
click at [229, 110] on span "View Profile" at bounding box center [233, 115] width 58 height 15
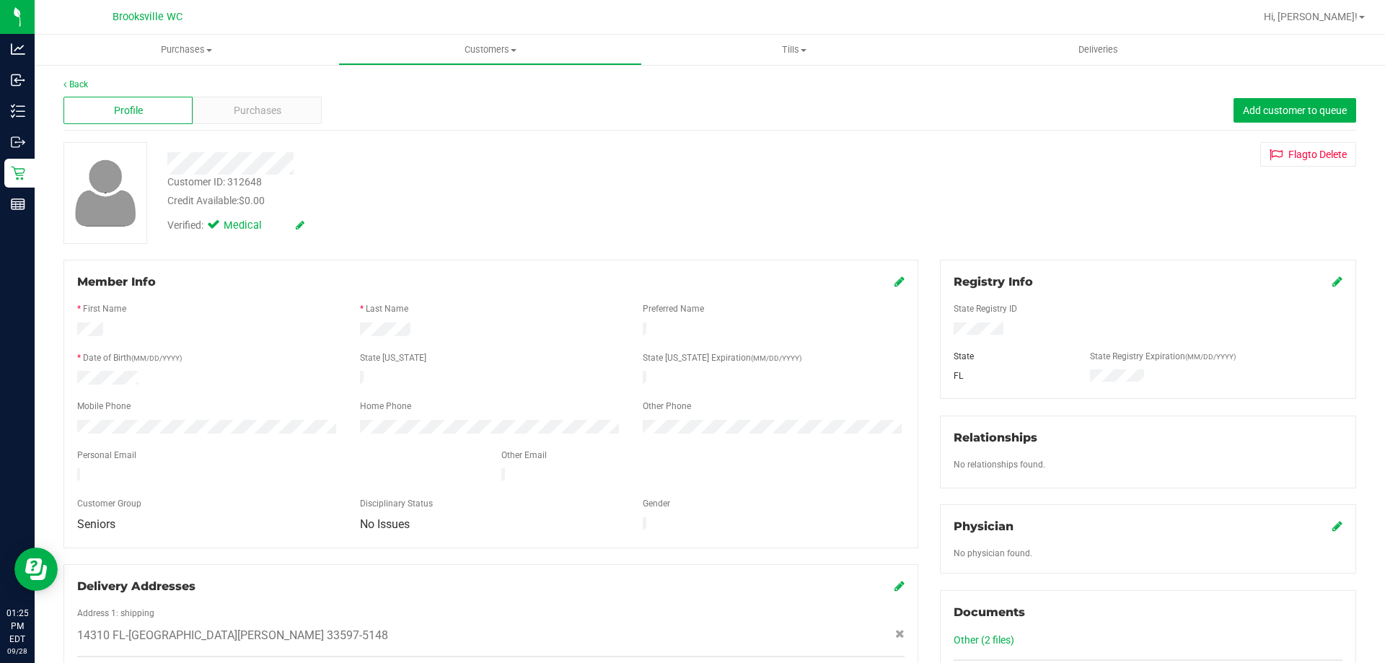
click at [254, 185] on div "Customer ID: 312648" at bounding box center [214, 182] width 95 height 15
copy div "312648"
click at [224, 299] on div at bounding box center [491, 297] width 828 height 12
click at [76, 85] on link "Back" at bounding box center [75, 84] width 25 height 10
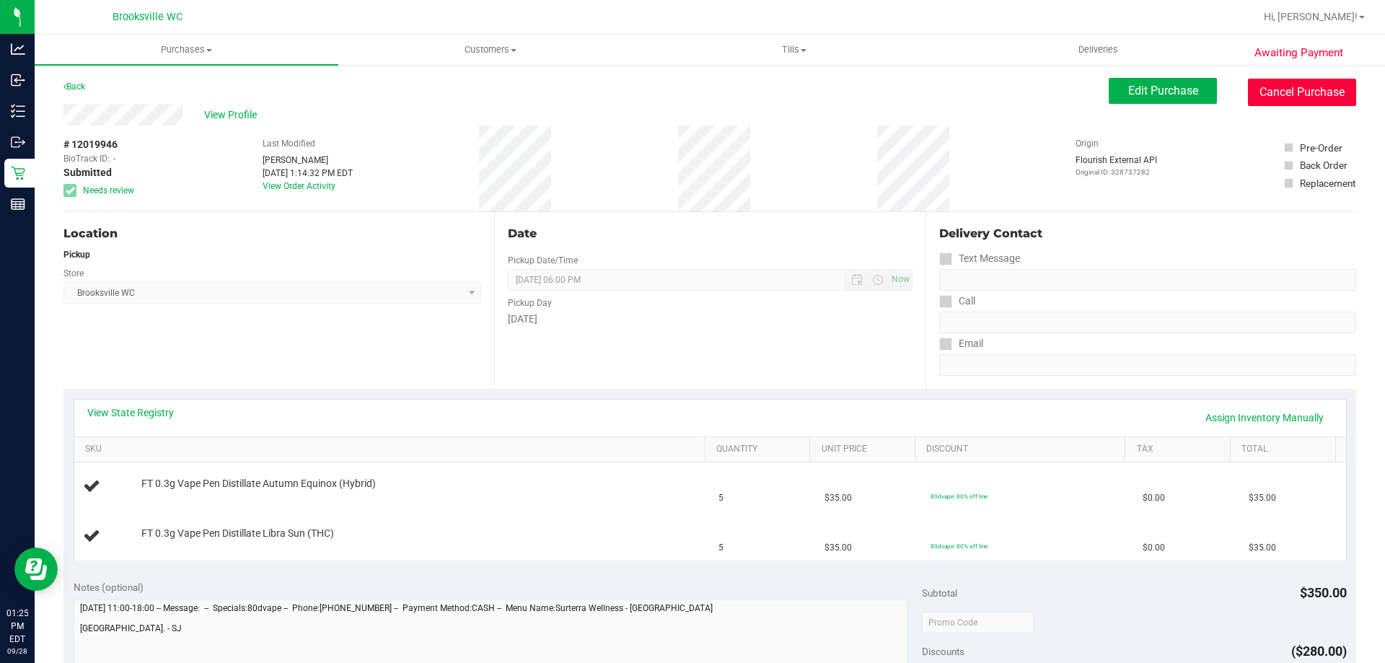
click at [1296, 95] on button "Cancel Purchase" at bounding box center [1302, 92] width 108 height 27
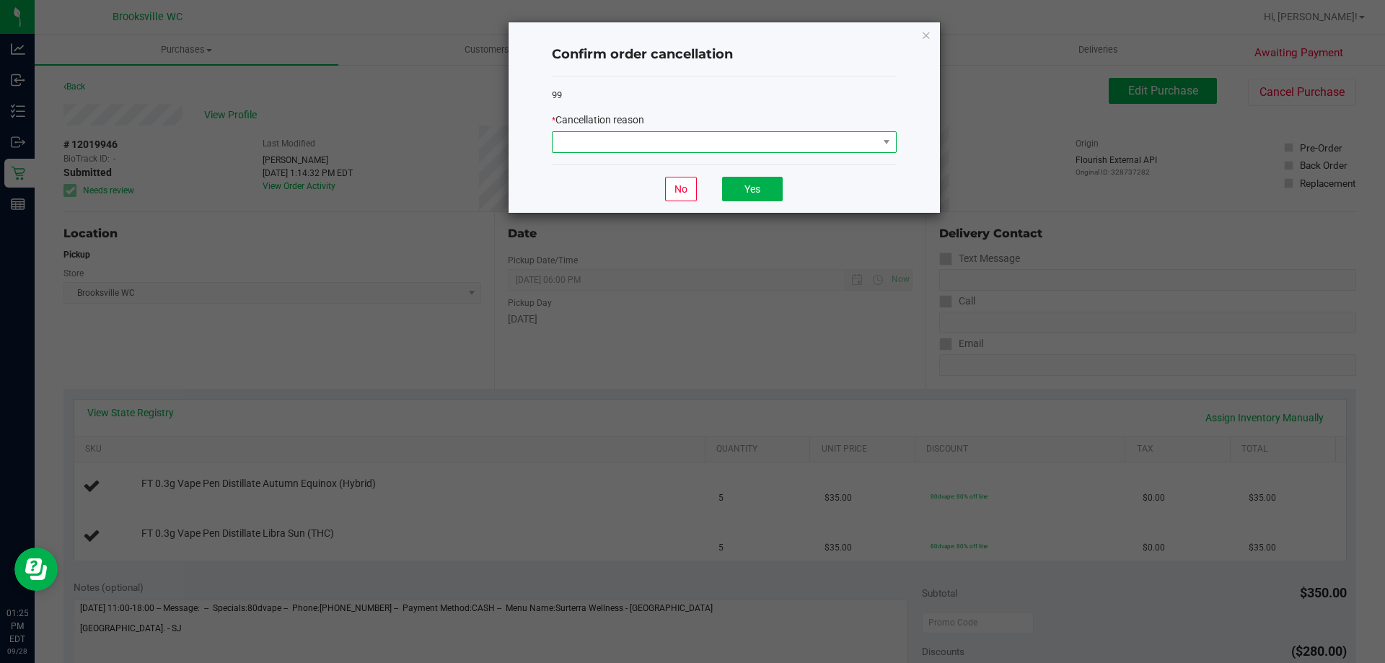
click at [667, 140] on span at bounding box center [715, 142] width 325 height 20
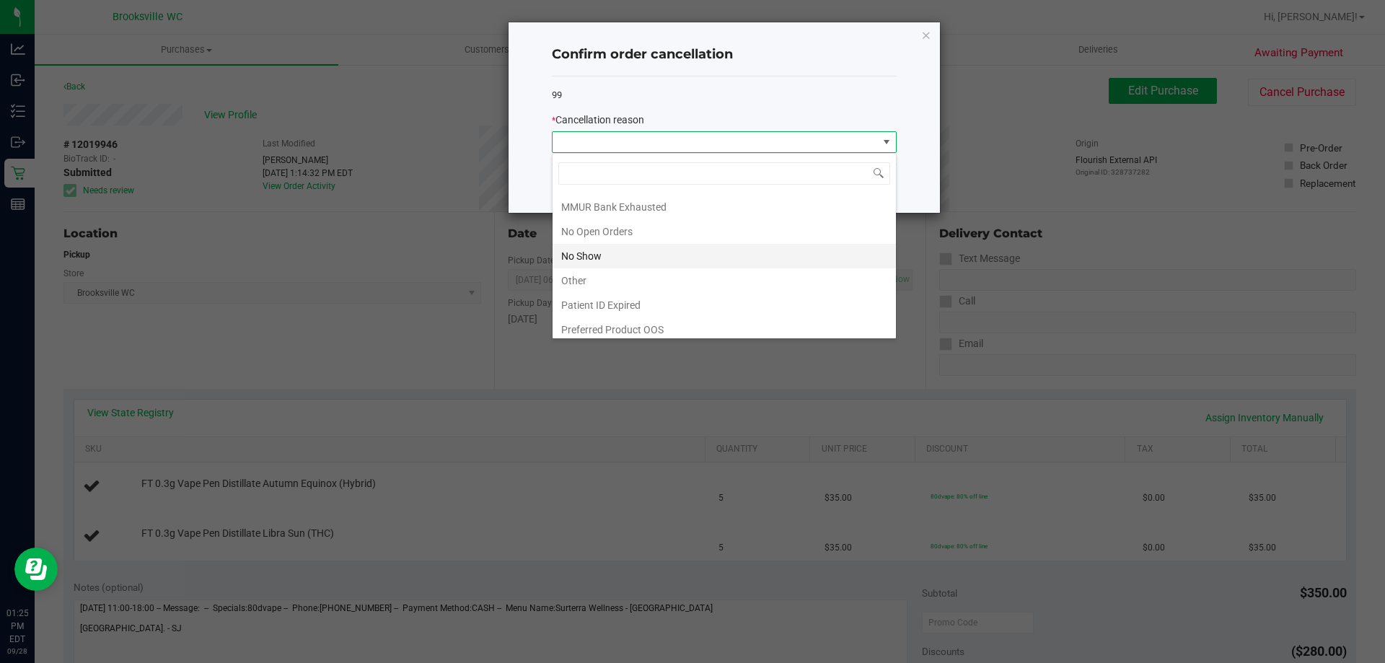
scroll to position [126, 0]
click at [644, 319] on li "Preferred Product OOS" at bounding box center [724, 324] width 343 height 25
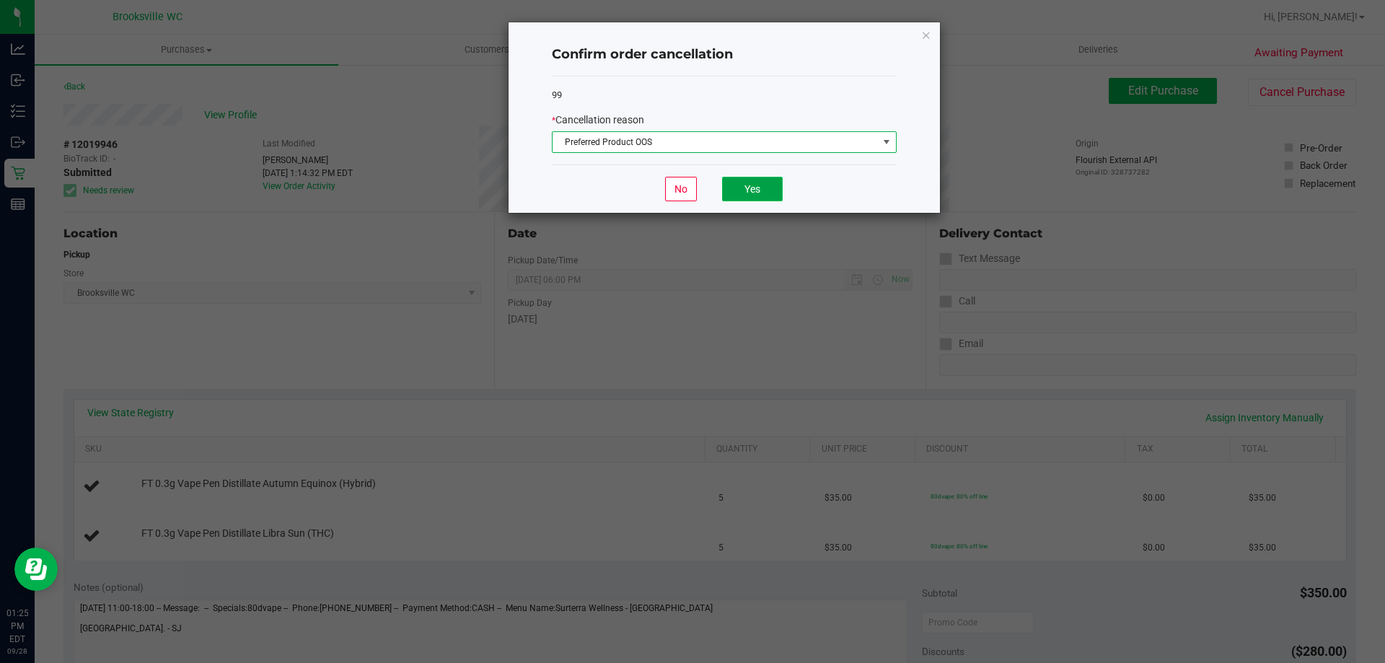
click at [765, 187] on button "Yes" at bounding box center [752, 189] width 61 height 25
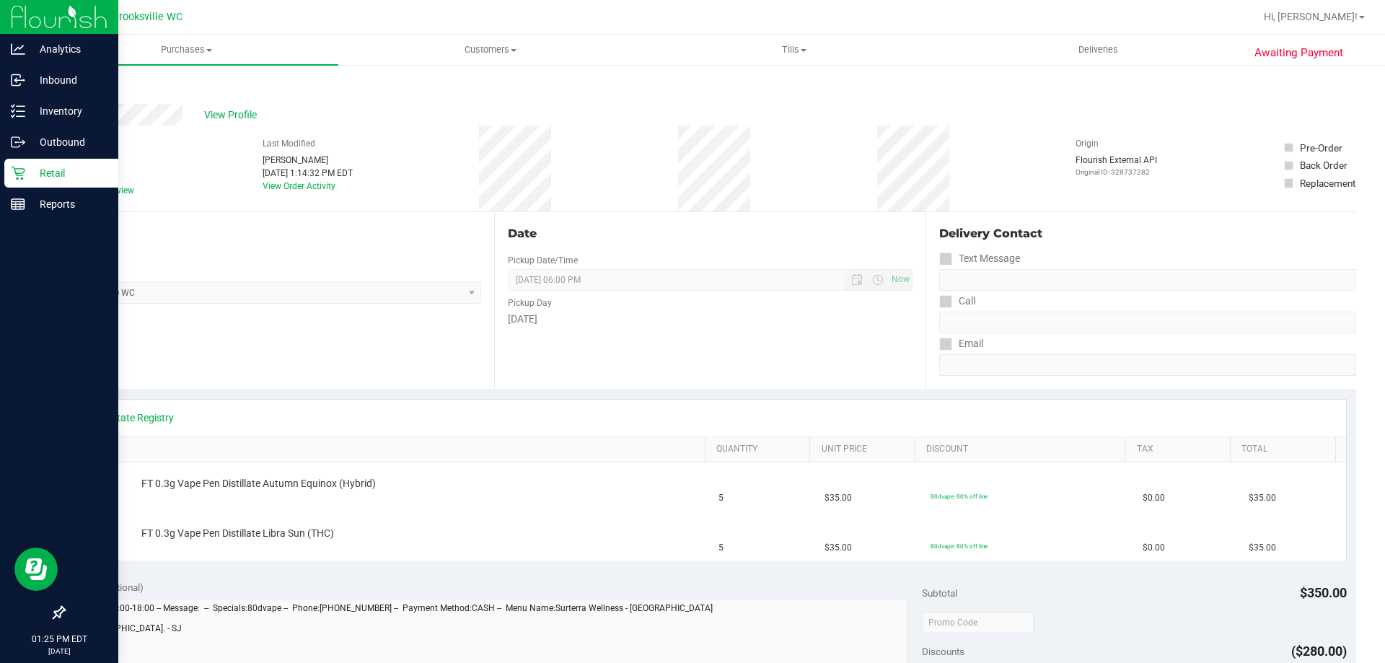
click at [27, 177] on p "Retail" at bounding box center [68, 172] width 87 height 17
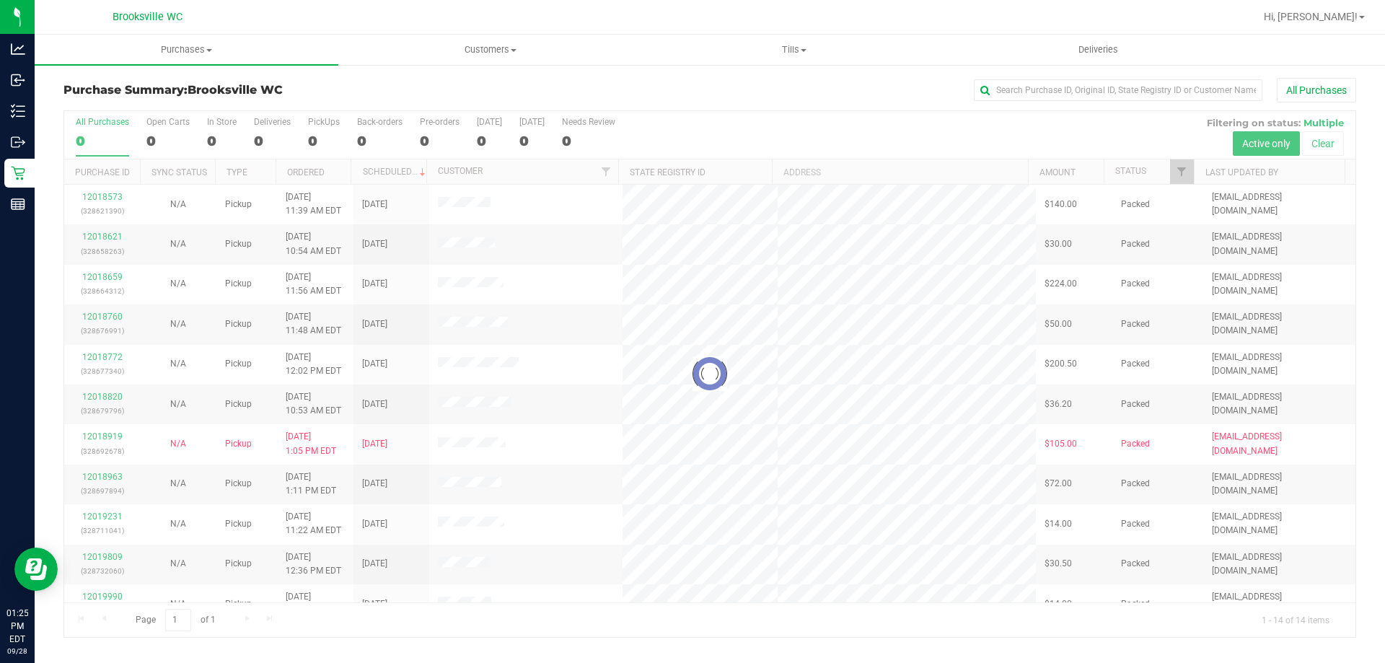
click at [1012, 136] on div at bounding box center [709, 374] width 1291 height 526
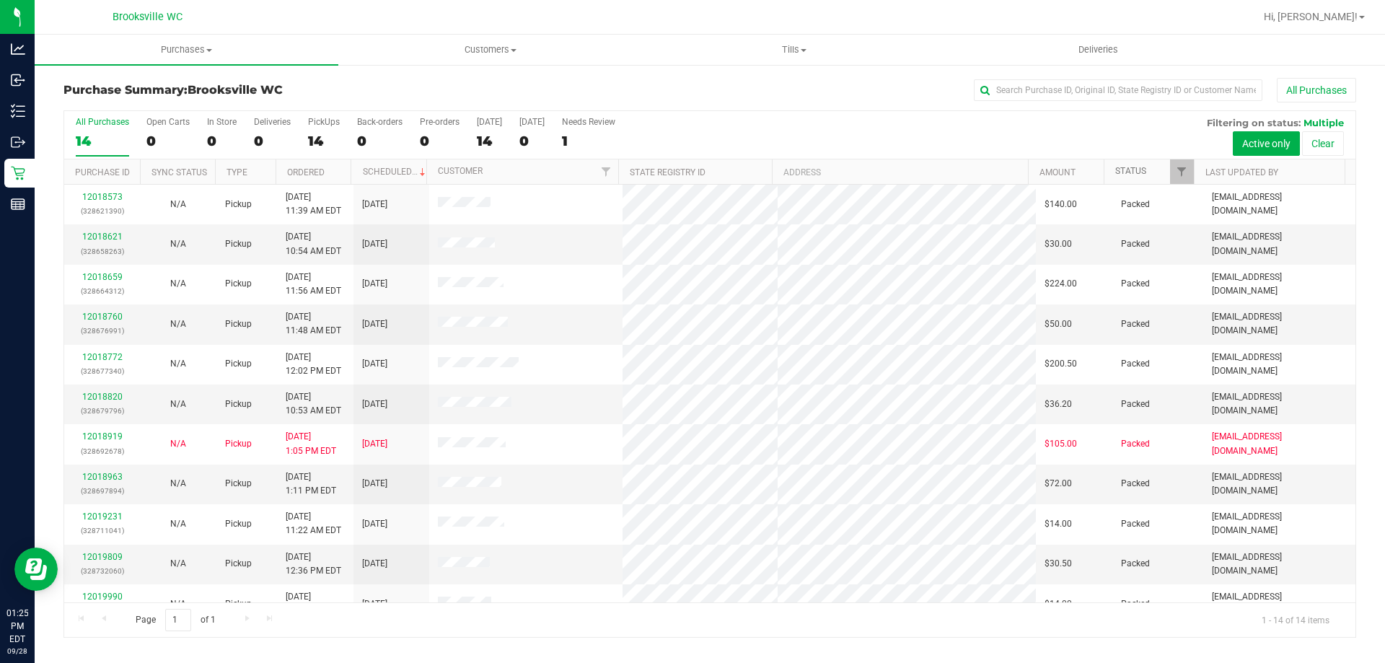
click at [1134, 167] on link "Status" at bounding box center [1130, 171] width 31 height 10
click at [281, 72] on div "Purchase Summary: [GEOGRAPHIC_DATA] WC All Purchases All Purchases 14 Open Cart…" at bounding box center [710, 357] width 1351 height 589
click at [1029, 83] on input "text" at bounding box center [1118, 90] width 289 height 22
paste input "42426"
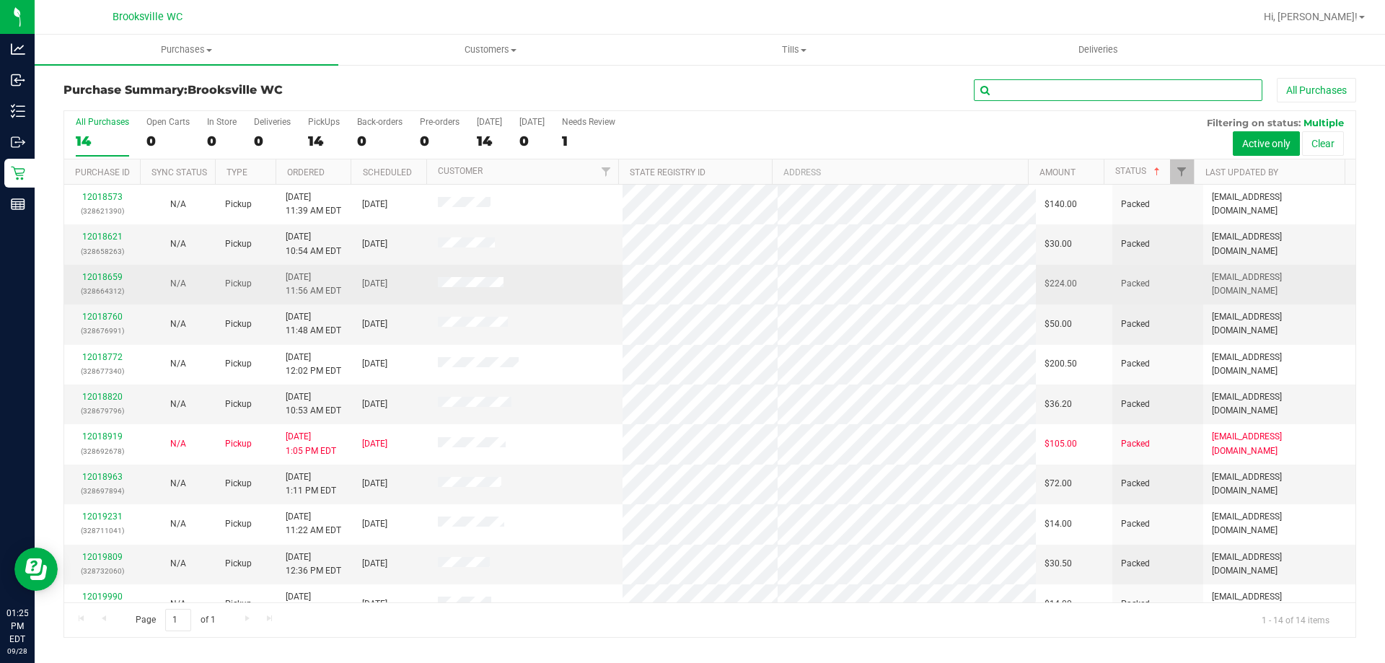
type input "42426"
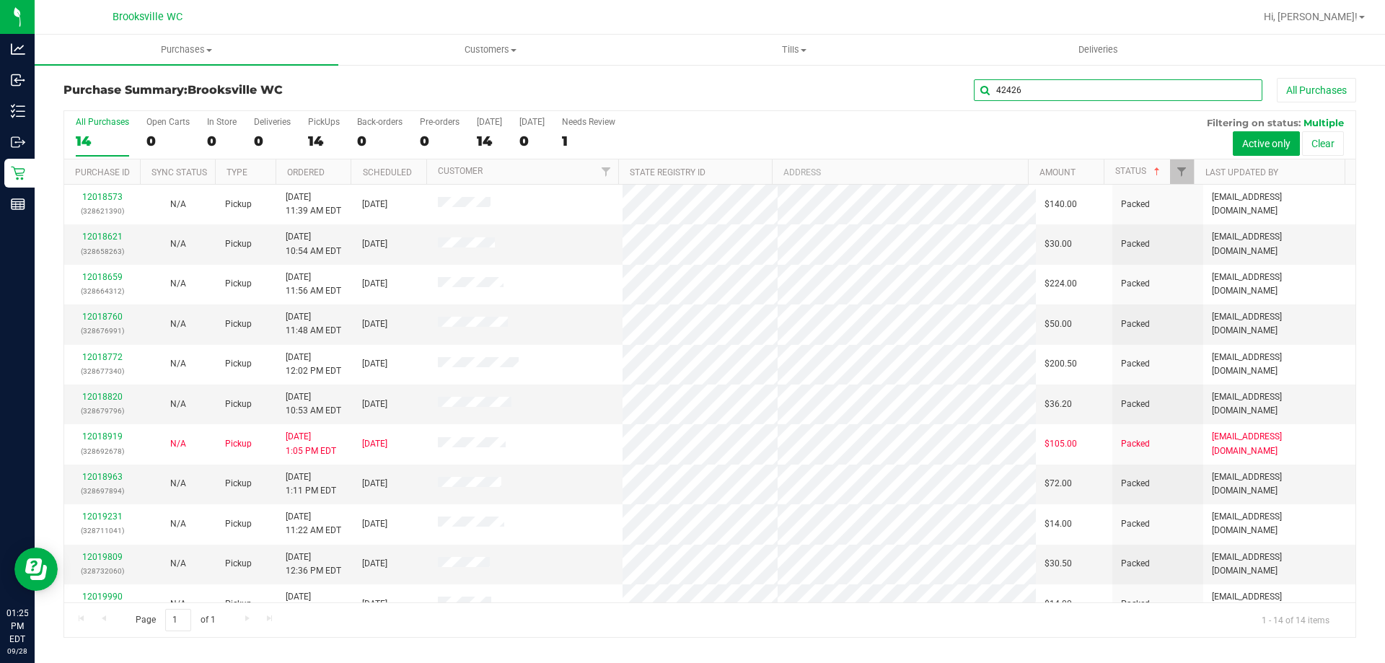
click at [1183, 91] on input "42426" at bounding box center [1118, 90] width 289 height 22
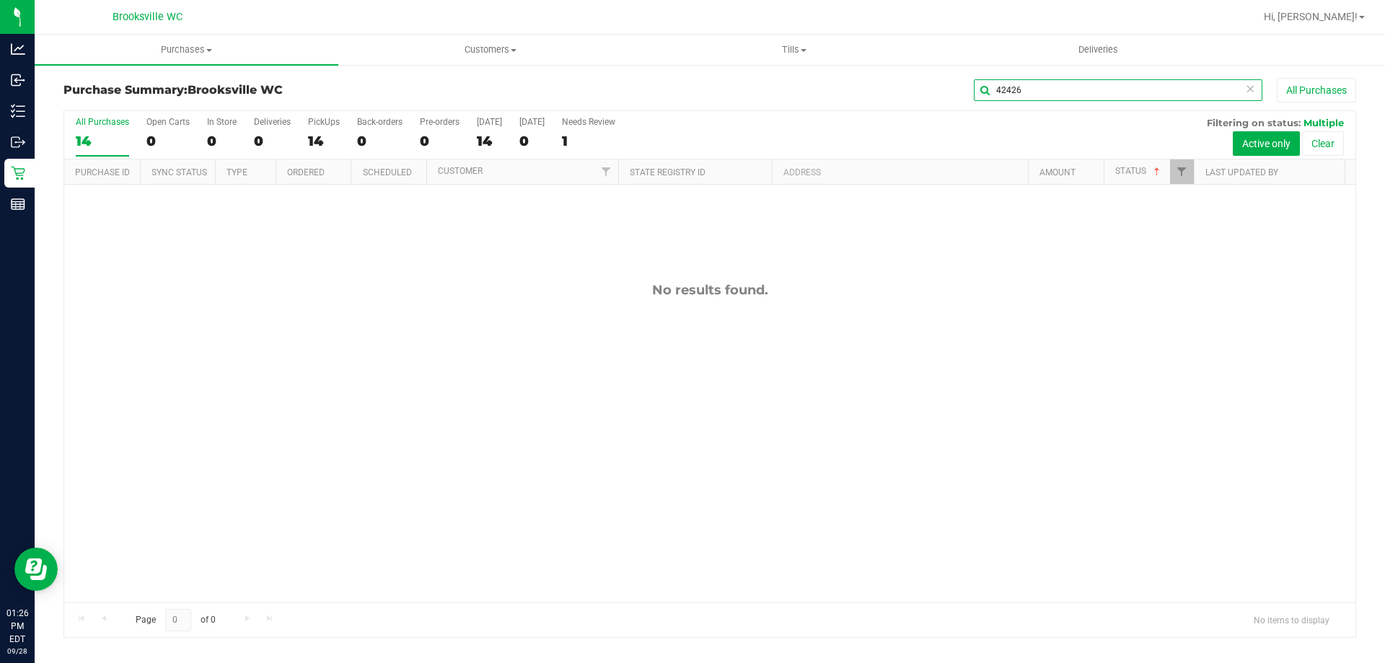
click at [1164, 94] on input "42426" at bounding box center [1118, 90] width 289 height 22
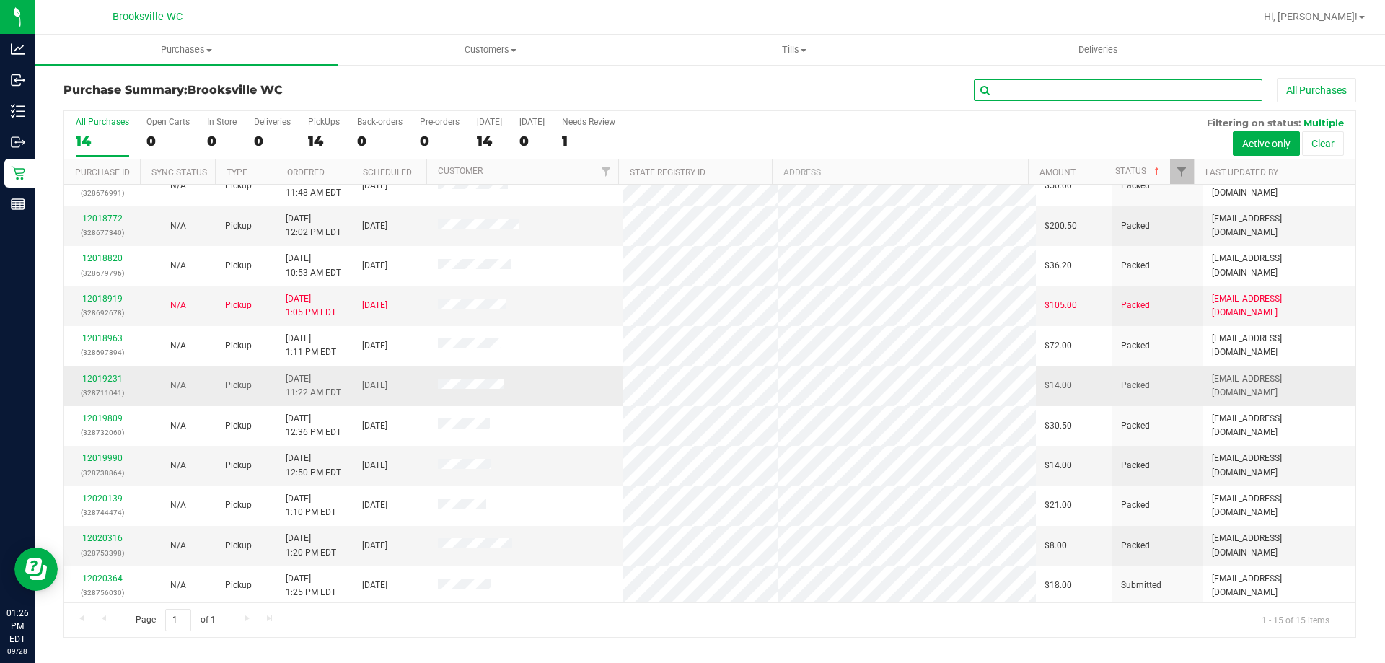
scroll to position [181, 0]
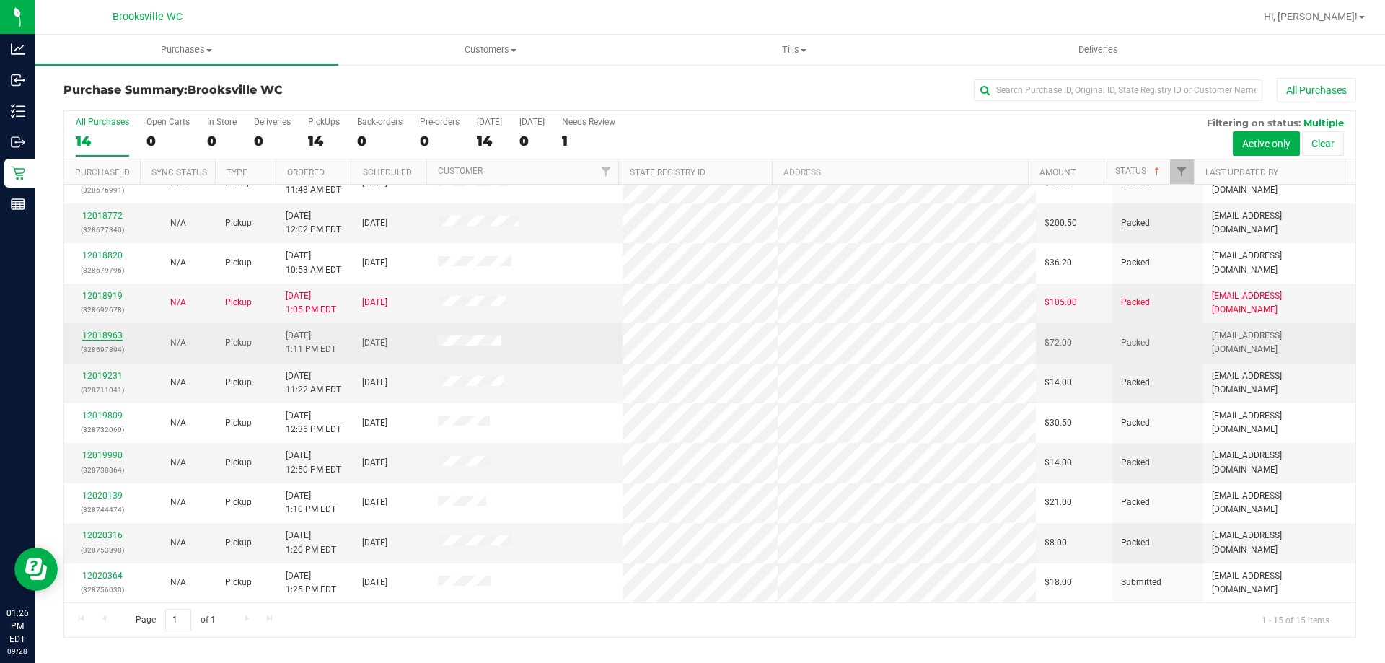
click at [106, 335] on link "12018963" at bounding box center [102, 335] width 40 height 10
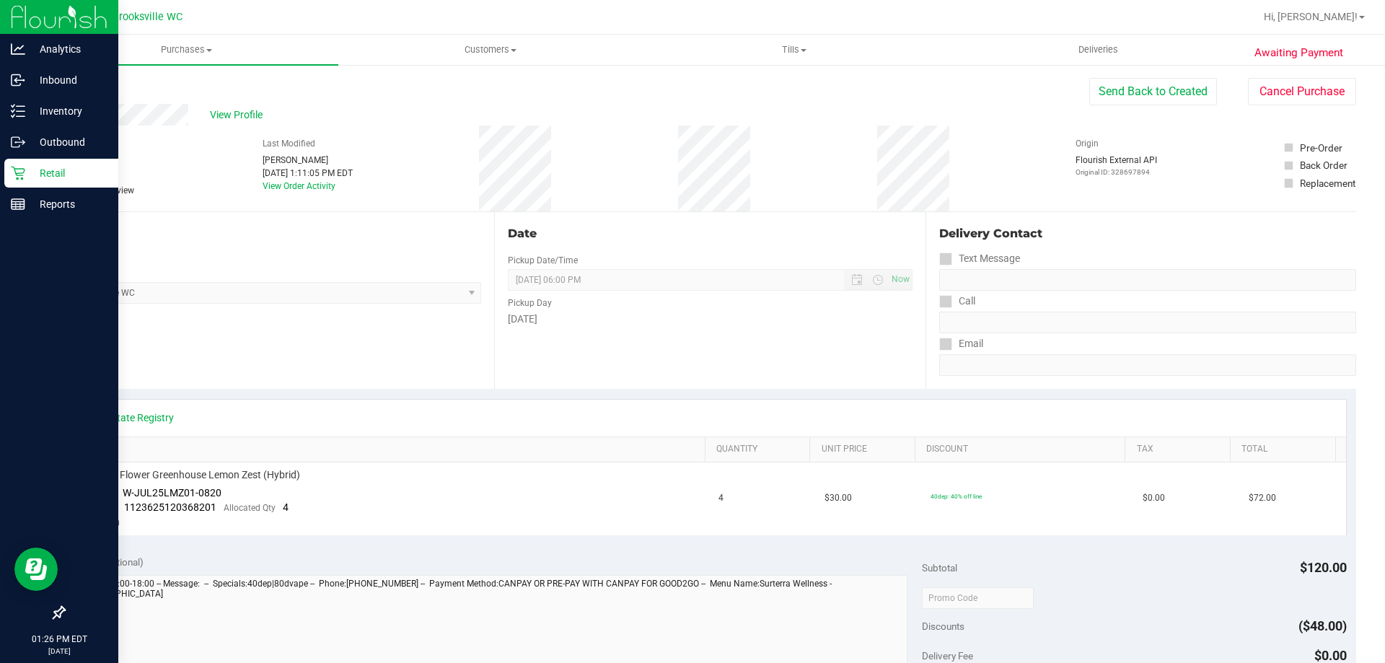
click at [24, 172] on icon at bounding box center [18, 174] width 14 height 14
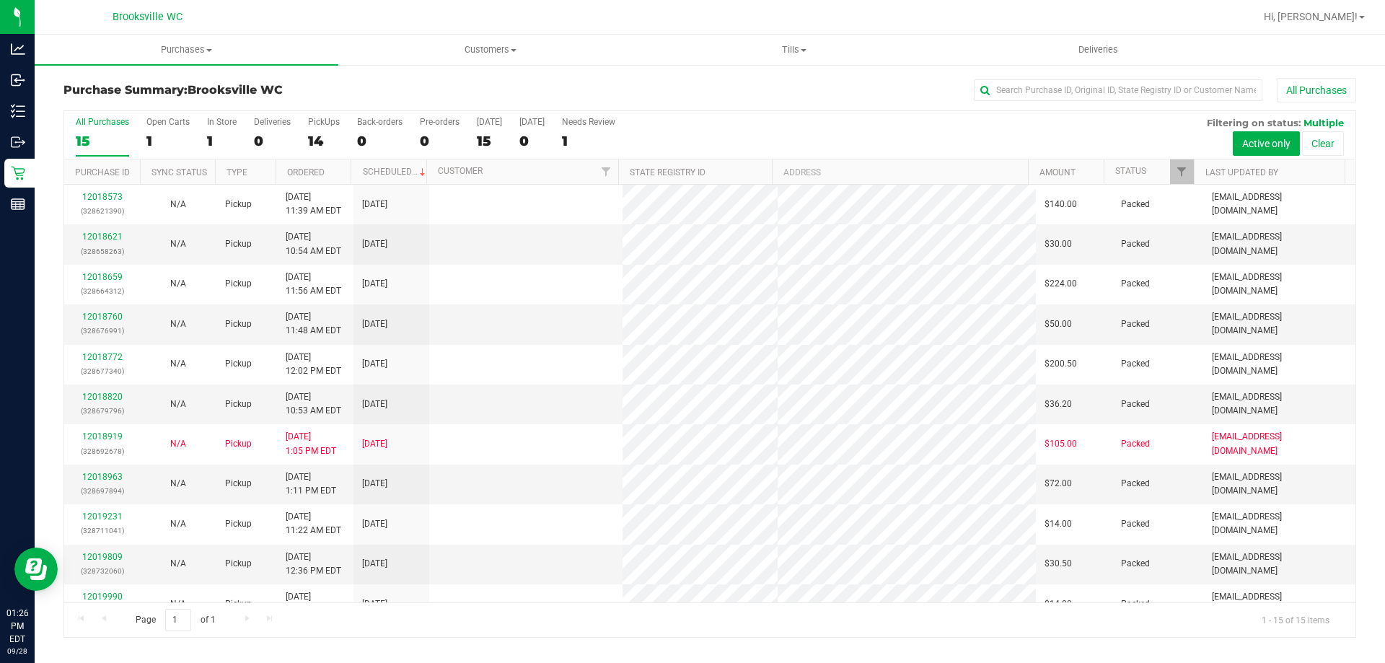
click at [1183, 17] on div at bounding box center [756, 17] width 996 height 28
click at [1143, 164] on th "Status" at bounding box center [1149, 171] width 90 height 25
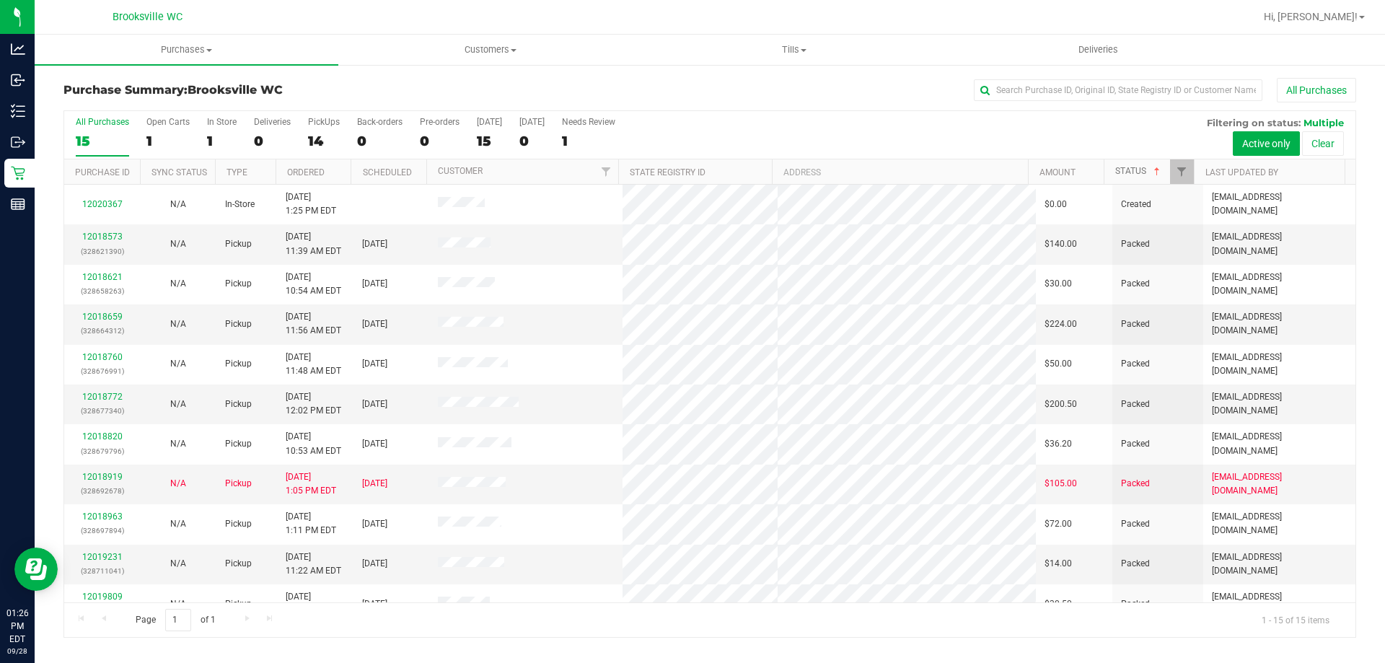
click at [1155, 170] on span at bounding box center [1157, 172] width 12 height 12
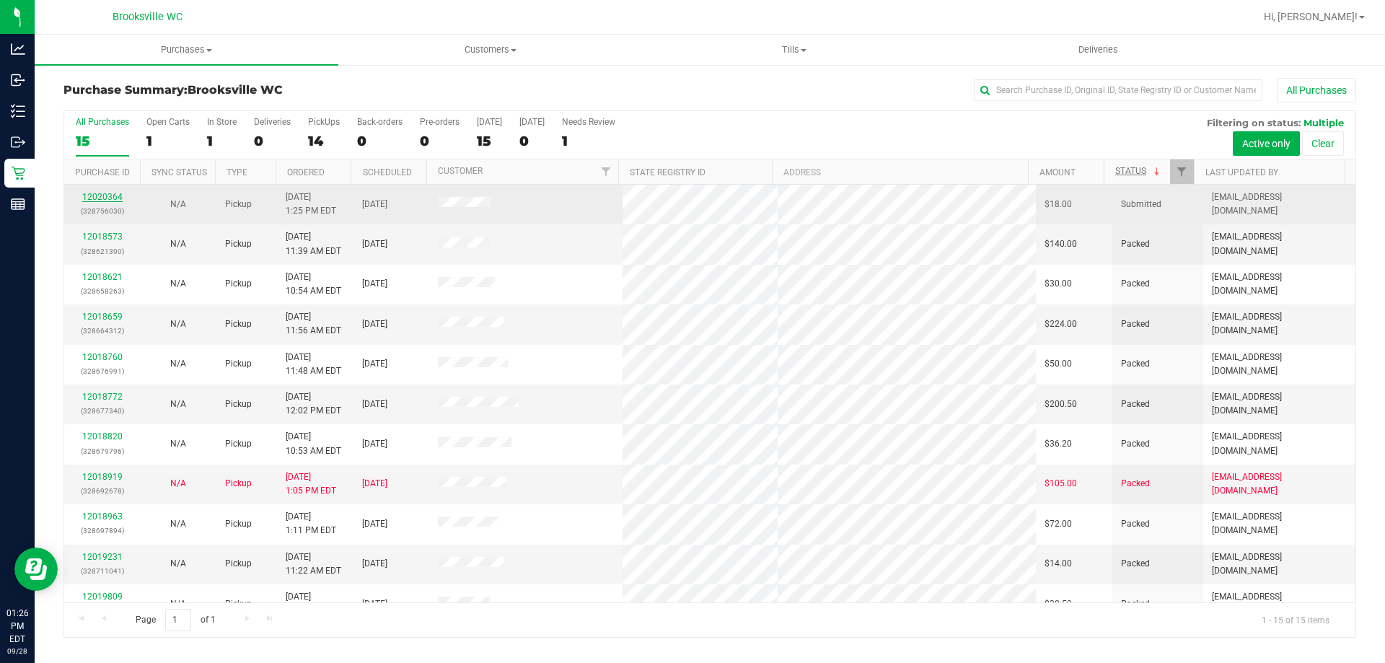
click at [102, 196] on link "12020364" at bounding box center [102, 197] width 40 height 10
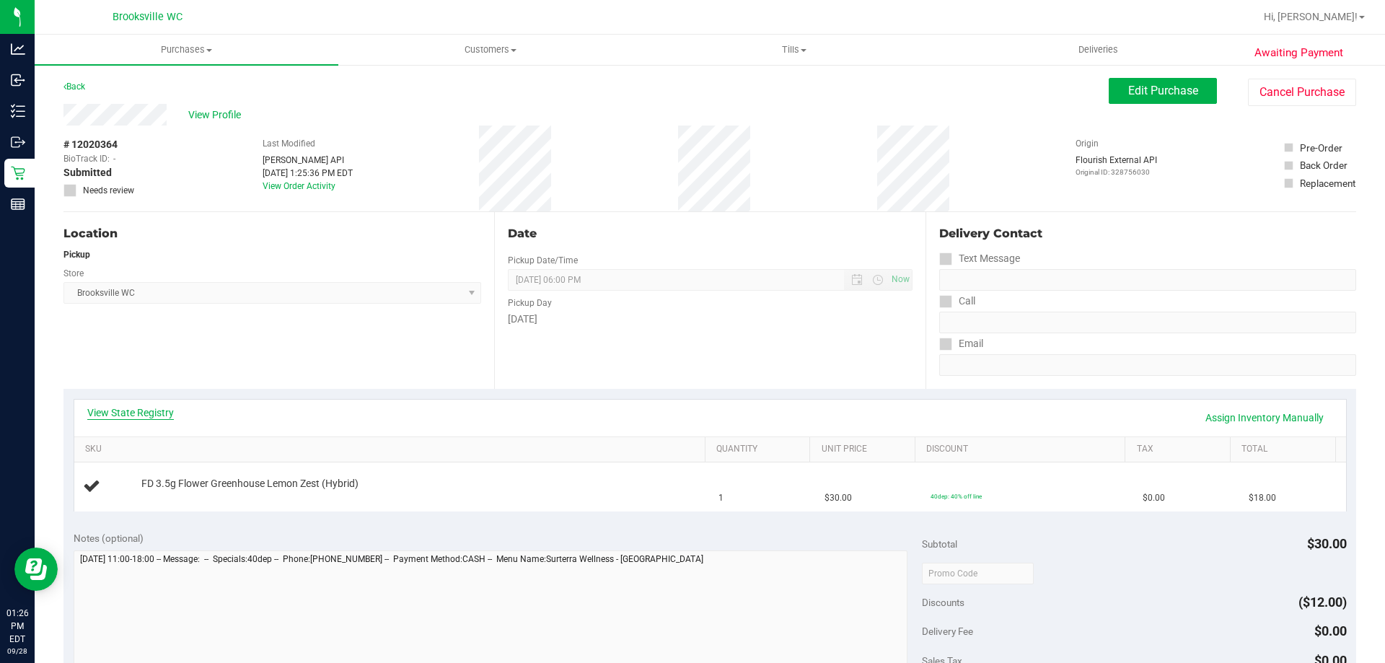
click at [137, 413] on link "View State Registry" at bounding box center [130, 412] width 87 height 14
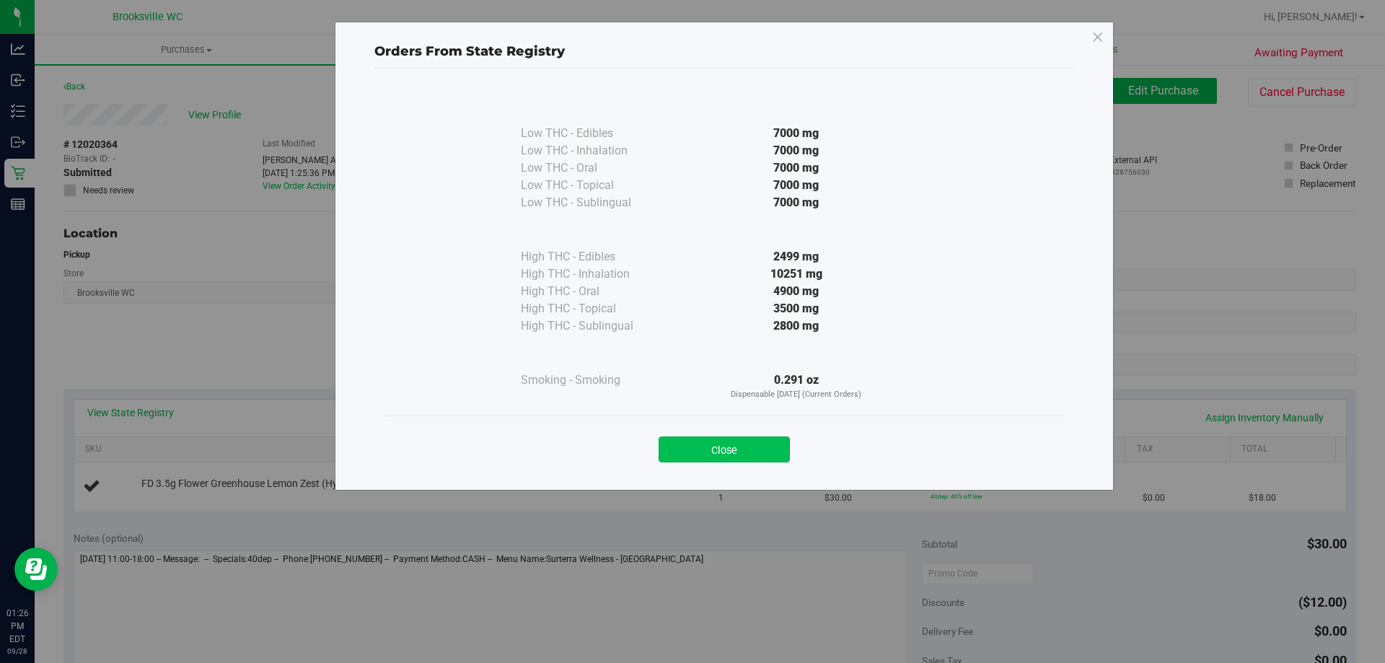
click at [756, 442] on button "Close" at bounding box center [724, 449] width 131 height 26
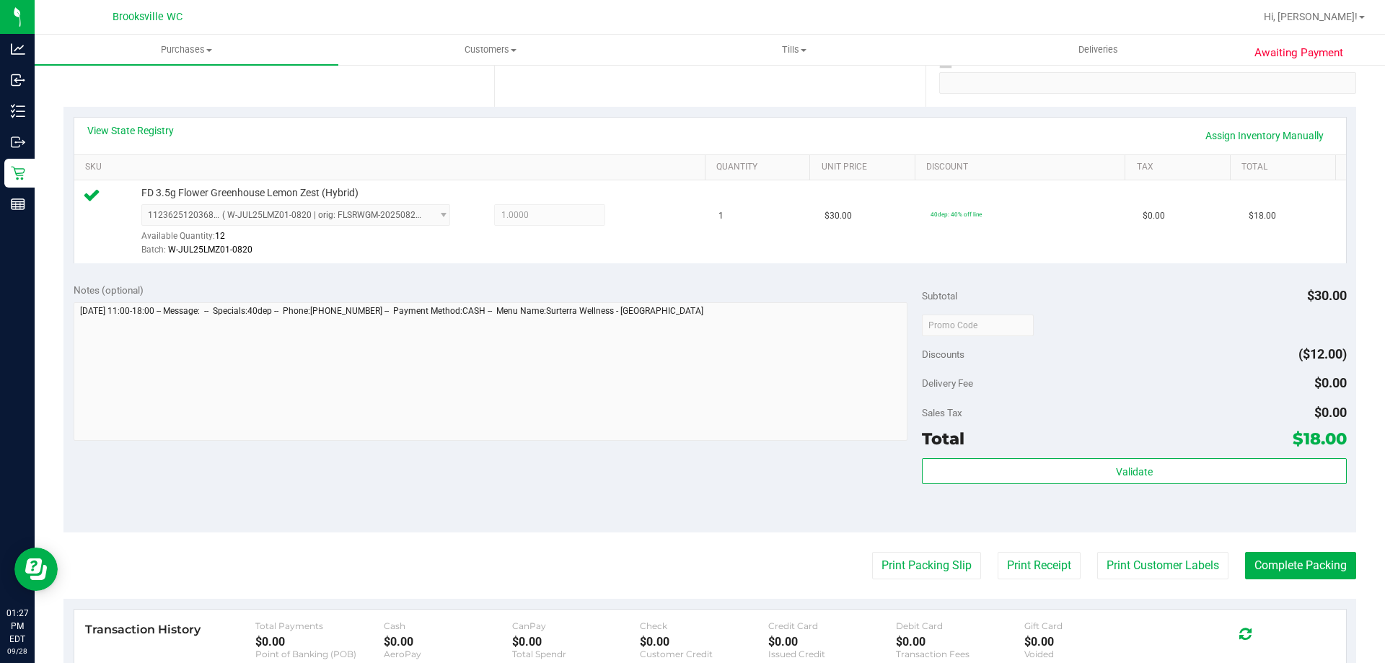
scroll to position [289, 0]
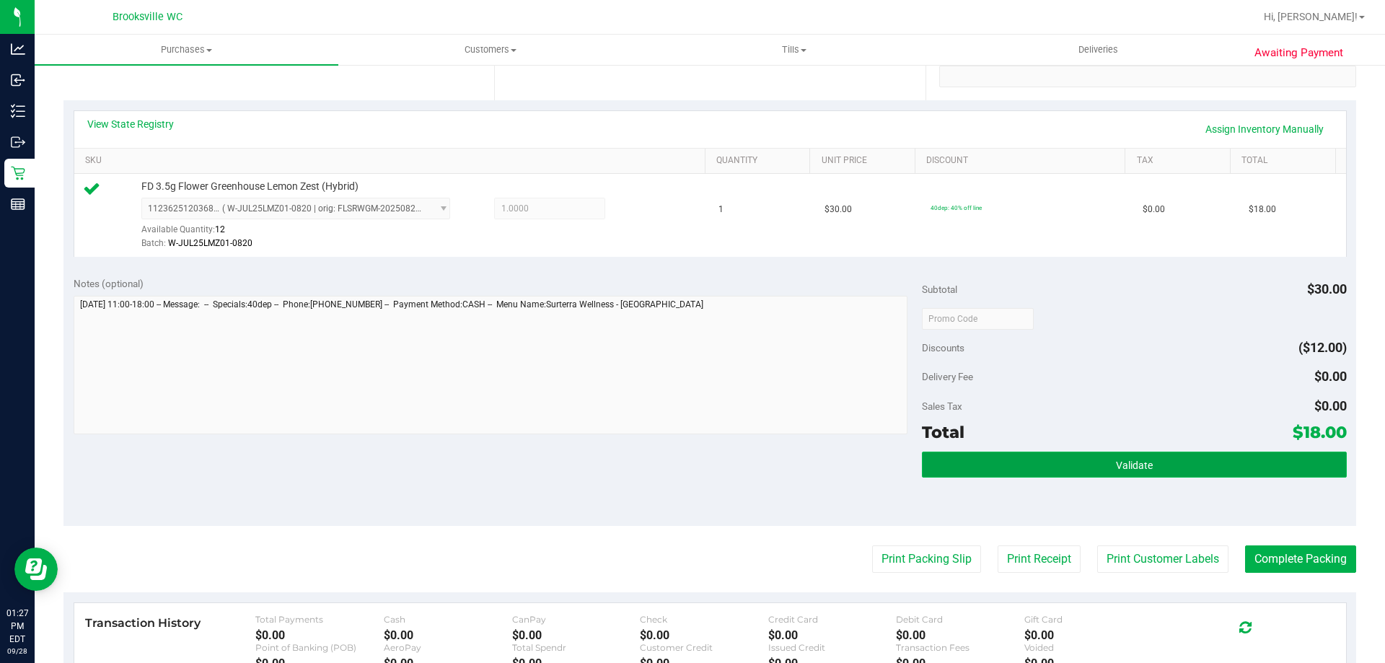
click at [1074, 462] on button "Validate" at bounding box center [1134, 465] width 424 height 26
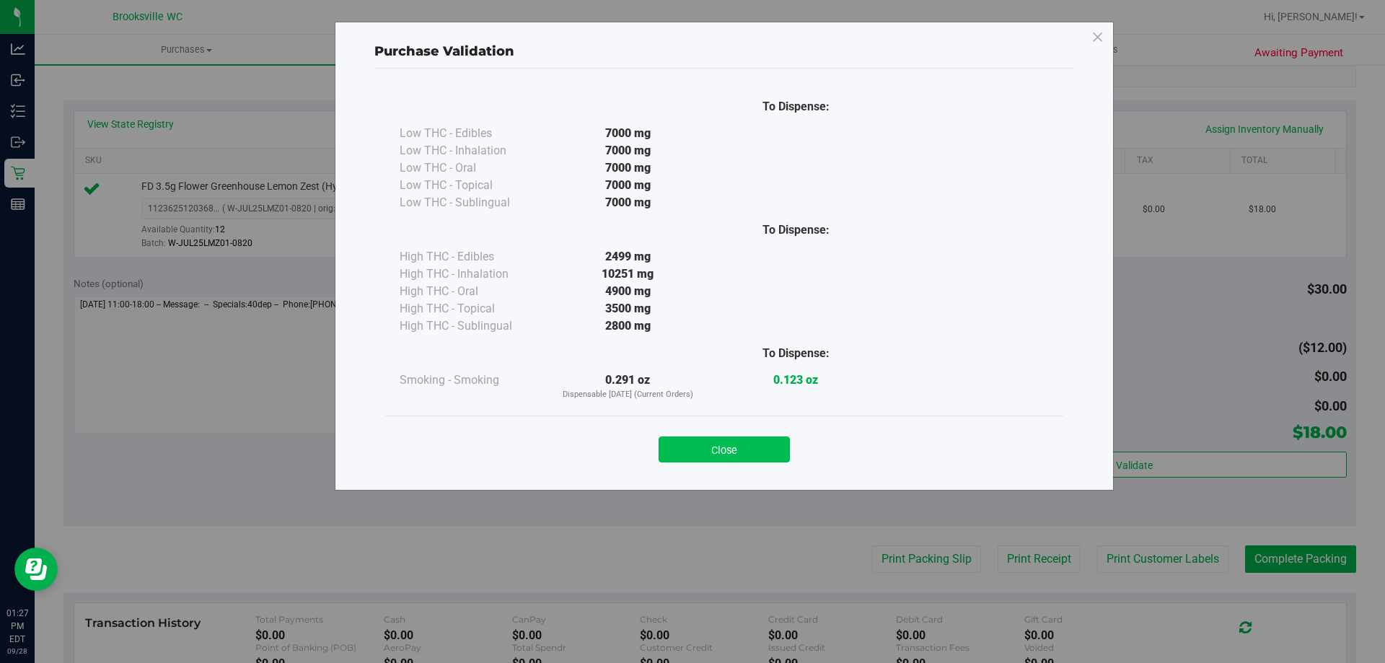
click at [756, 446] on button "Close" at bounding box center [724, 449] width 131 height 26
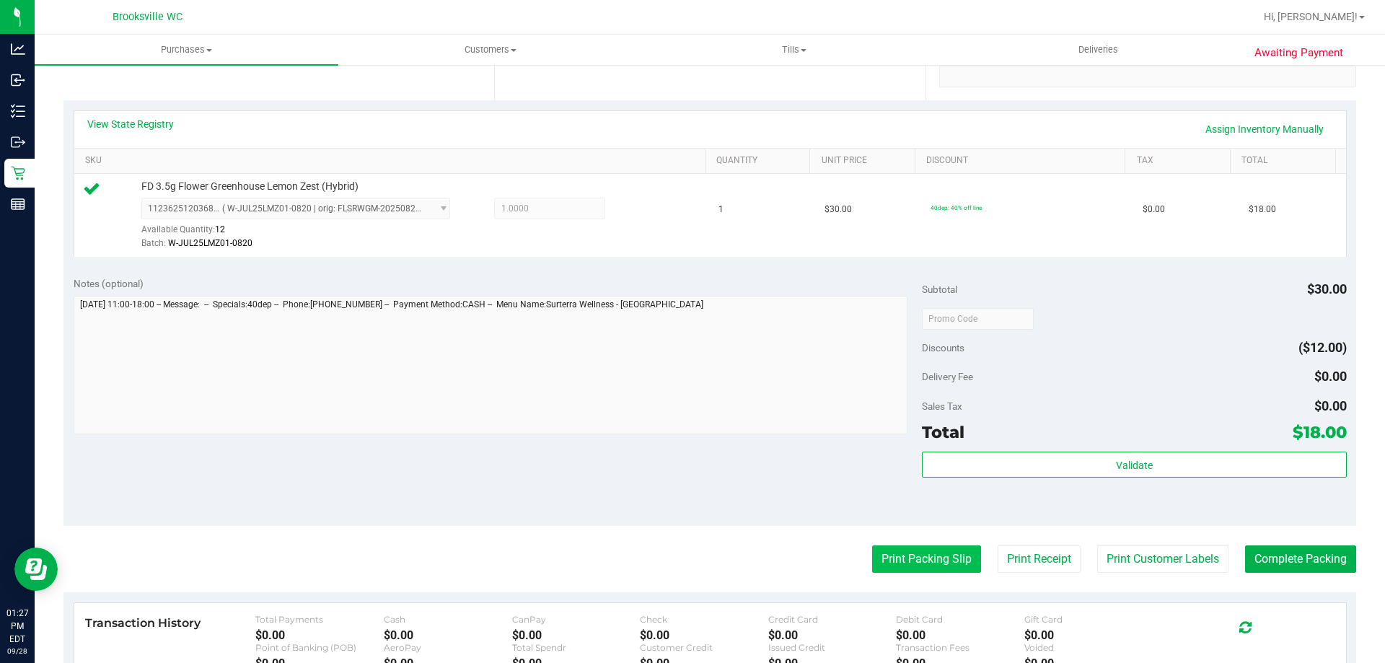
click at [913, 557] on button "Print Packing Slip" at bounding box center [926, 558] width 109 height 27
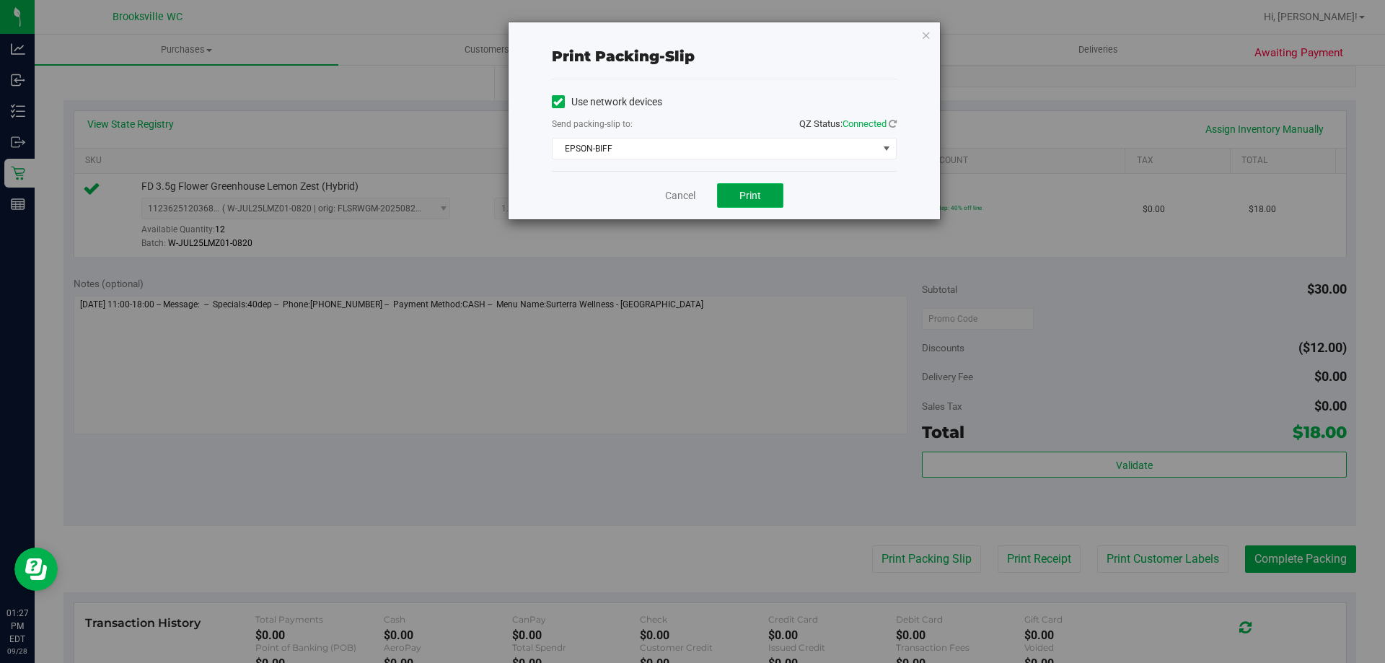
click at [750, 198] on span "Print" at bounding box center [751, 196] width 22 height 12
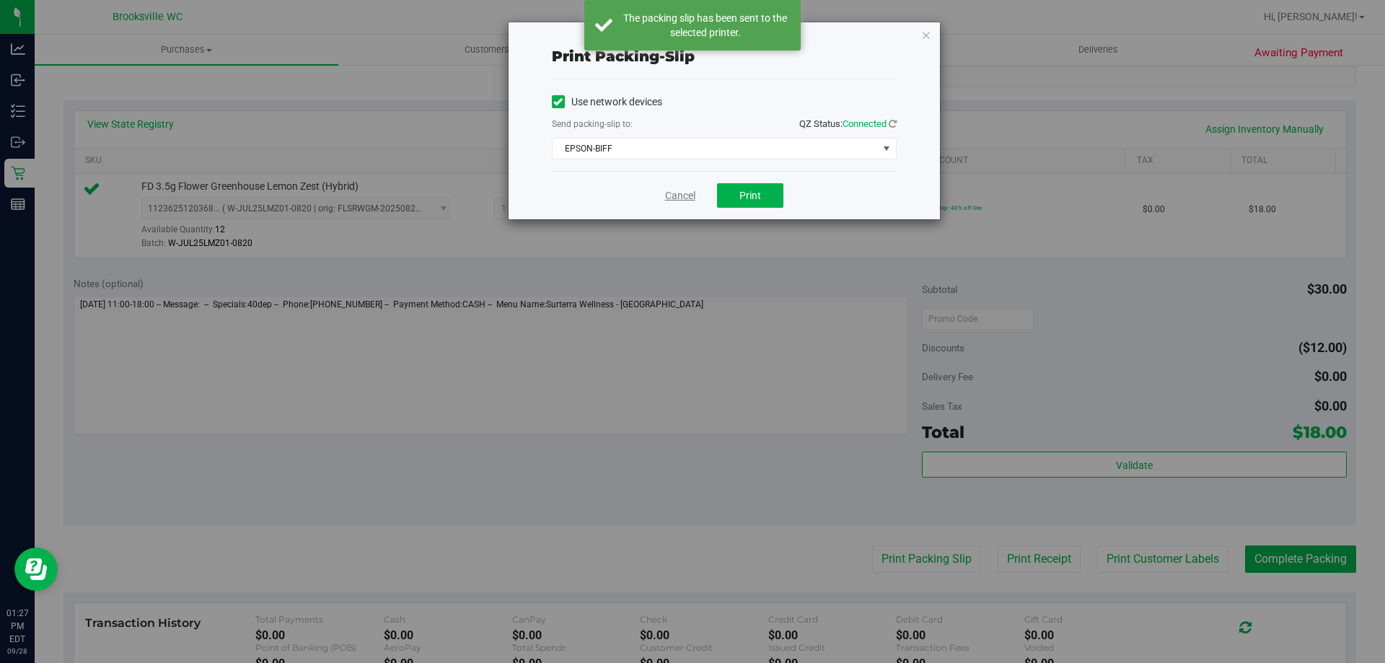
click at [685, 197] on link "Cancel" at bounding box center [680, 195] width 30 height 15
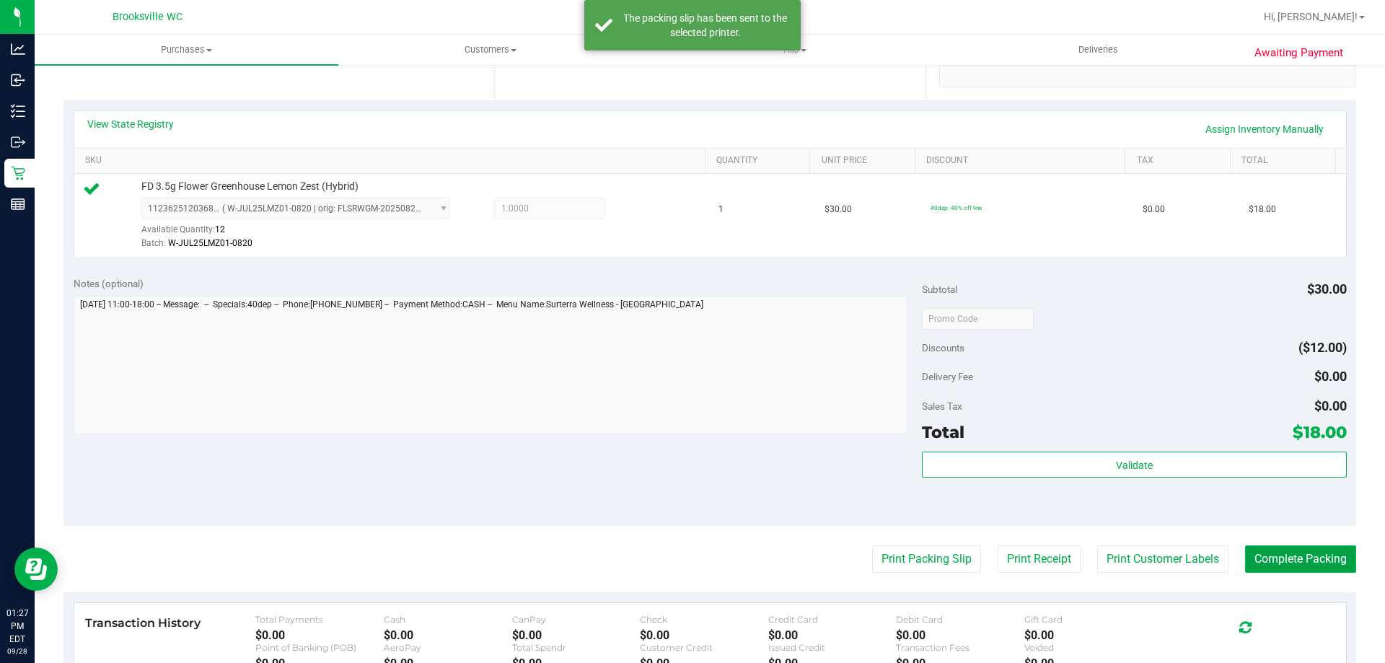
click at [1287, 545] on button "Complete Packing" at bounding box center [1300, 558] width 111 height 27
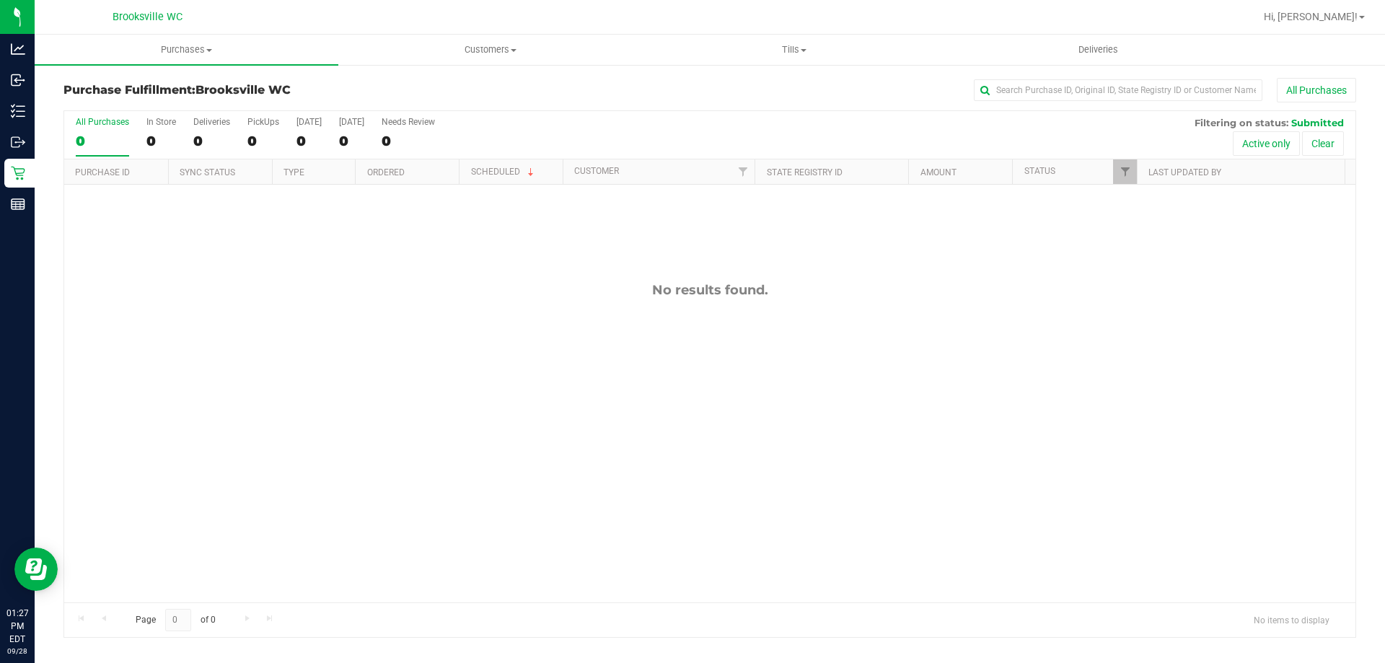
click at [760, 87] on div "All Purchases" at bounding box center [925, 90] width 862 height 25
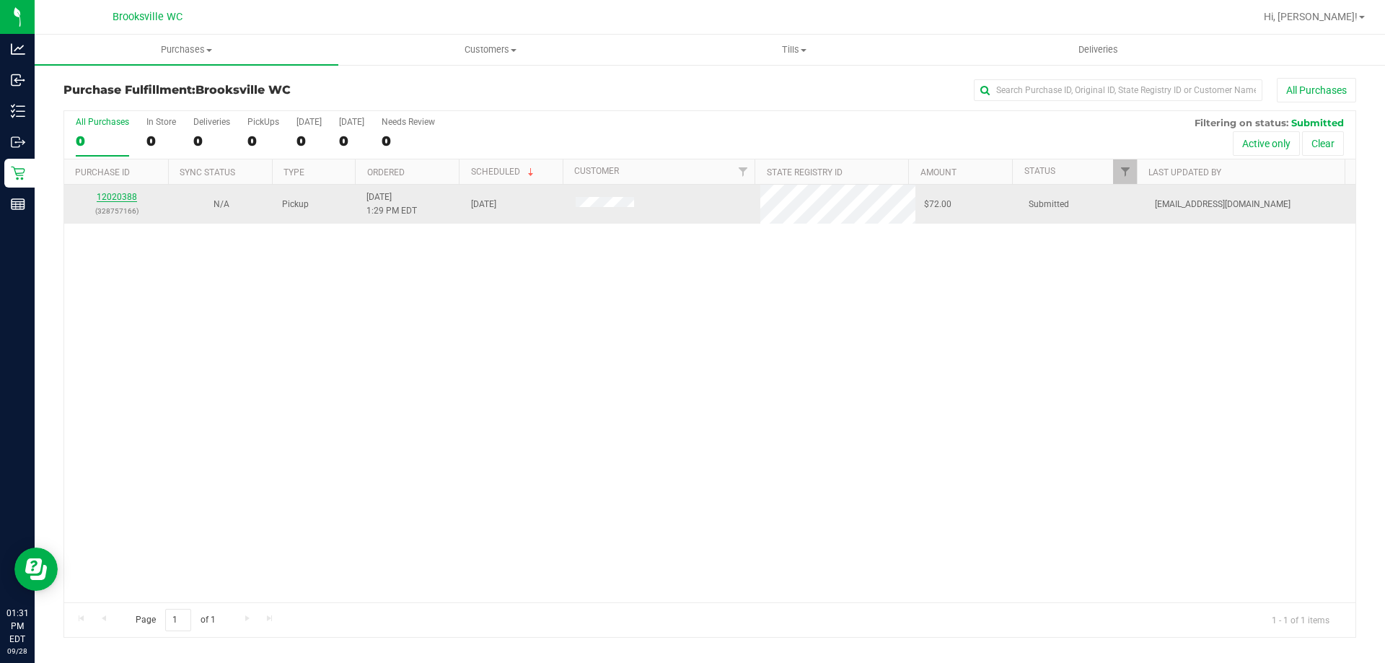
click at [118, 196] on link "12020388" at bounding box center [117, 197] width 40 height 10
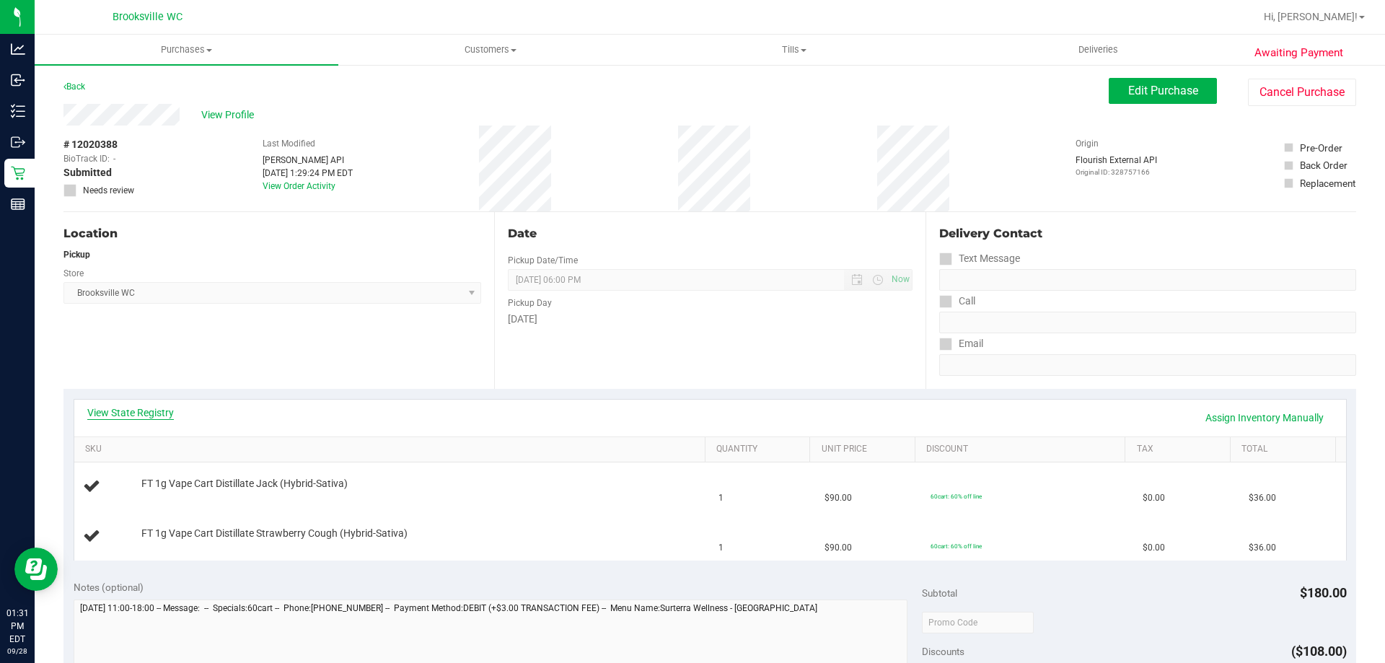
click at [150, 411] on link "View State Registry" at bounding box center [130, 412] width 87 height 14
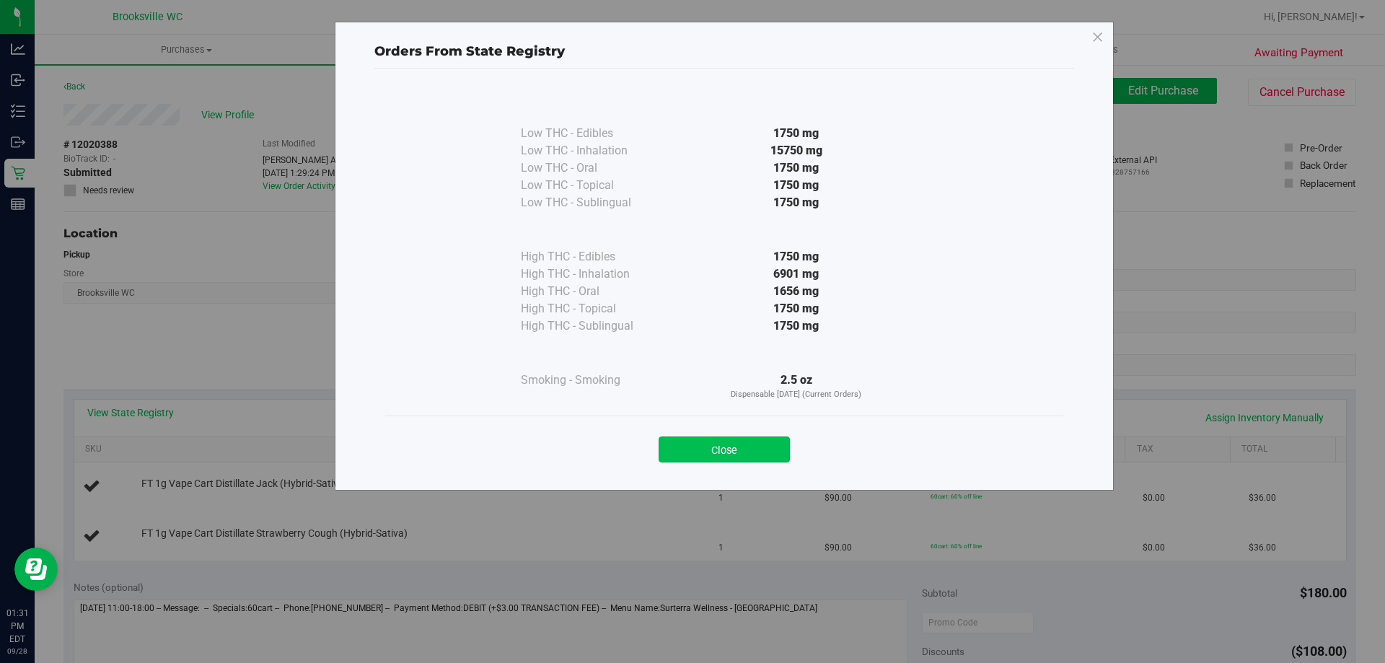
click at [714, 450] on button "Close" at bounding box center [724, 449] width 131 height 26
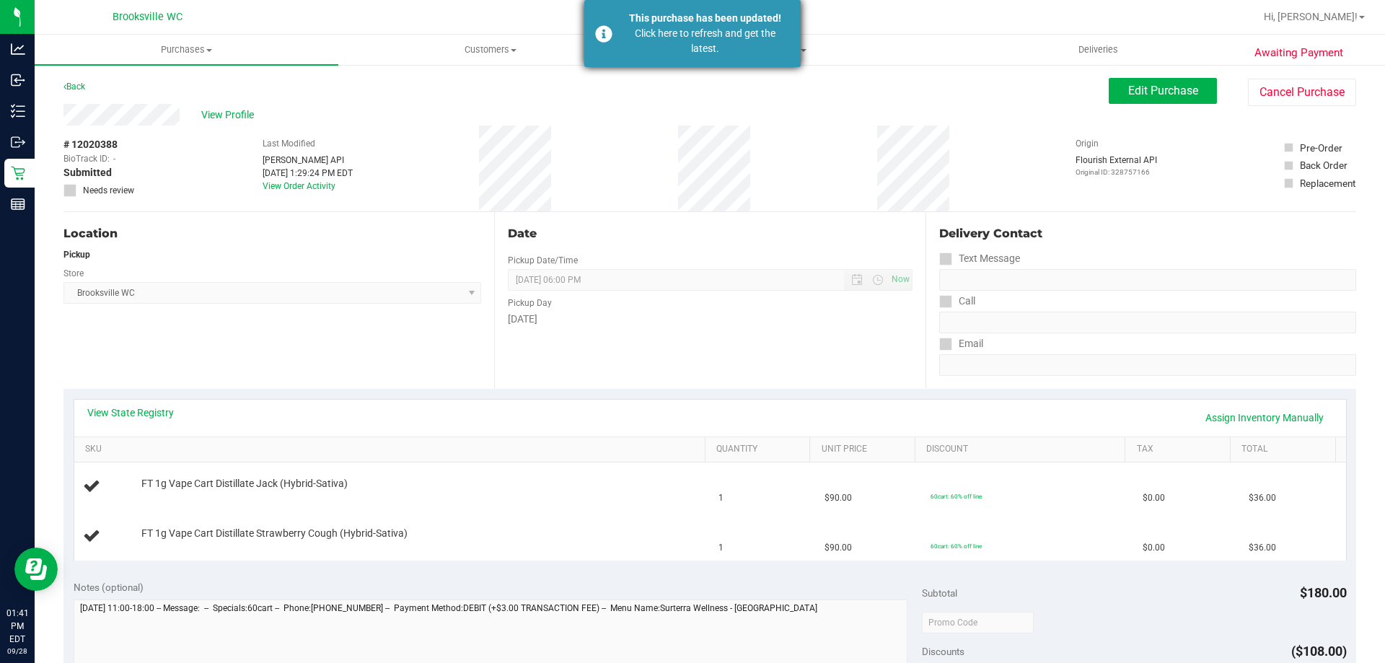
drag, startPoint x: 444, startPoint y: 324, endPoint x: 714, endPoint y: 27, distance: 400.9
click at [444, 325] on div "Location Pickup Store [GEOGRAPHIC_DATA] WC Select Store [PERSON_NAME][GEOGRAPHI…" at bounding box center [278, 300] width 431 height 177
click at [714, 27] on div "Click here to refresh and get the latest." at bounding box center [705, 41] width 170 height 30
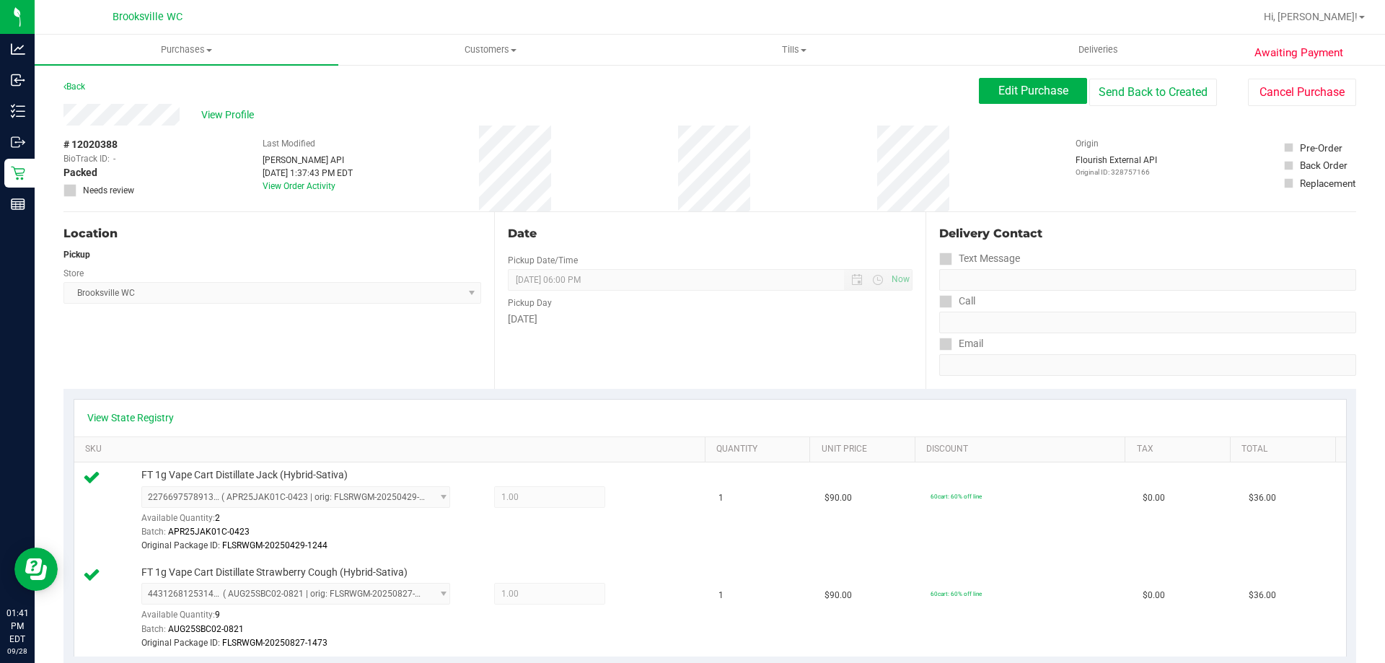
click at [817, 385] on div "Date Pickup Date/Time [DATE] Now [DATE] 06:00 PM Now Pickup Day [DATE]" at bounding box center [709, 300] width 431 height 177
